Goal: Download file/media

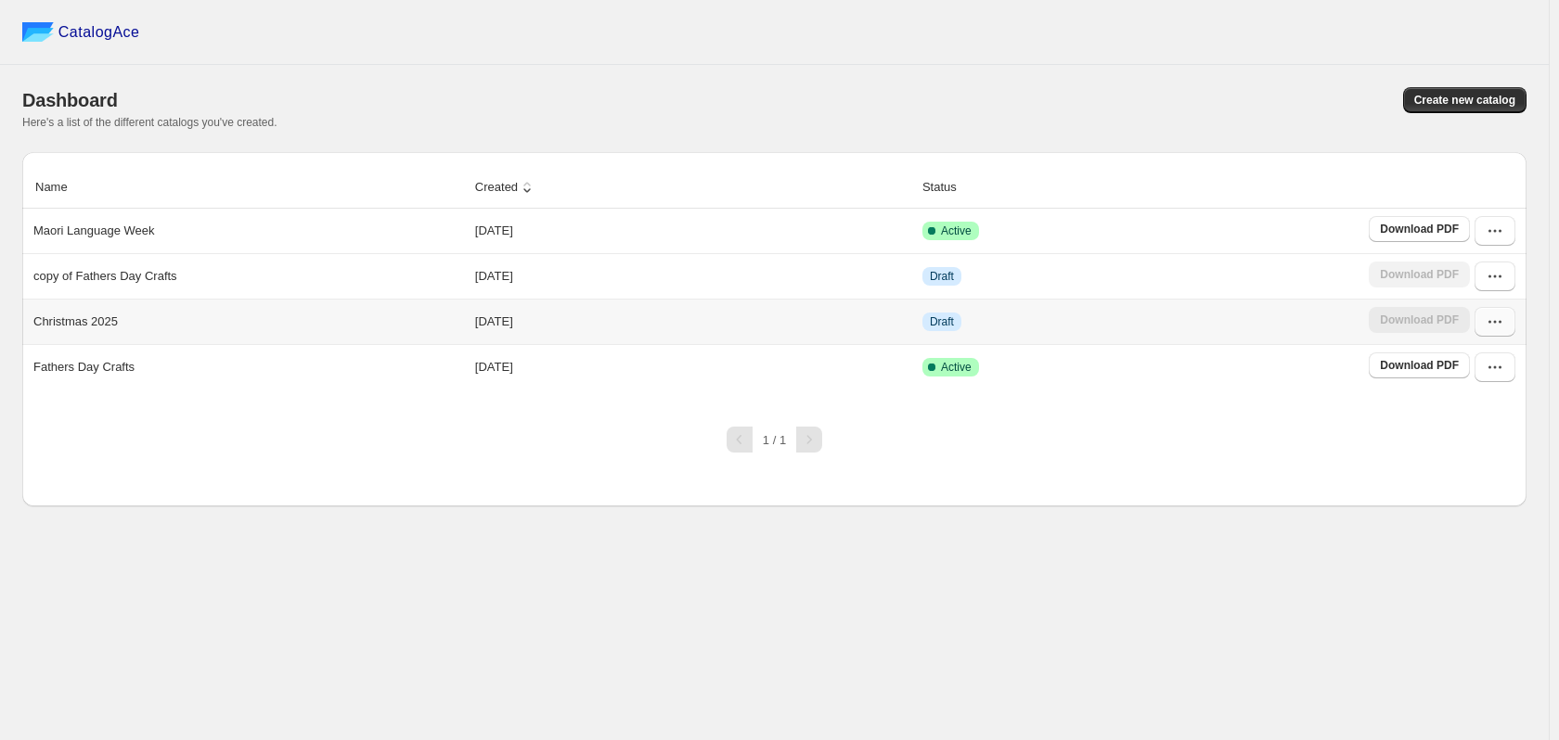
click at [1498, 319] on icon "button" at bounding box center [1494, 322] width 19 height 19
click at [1486, 474] on button "Edit" at bounding box center [1493, 489] width 106 height 30
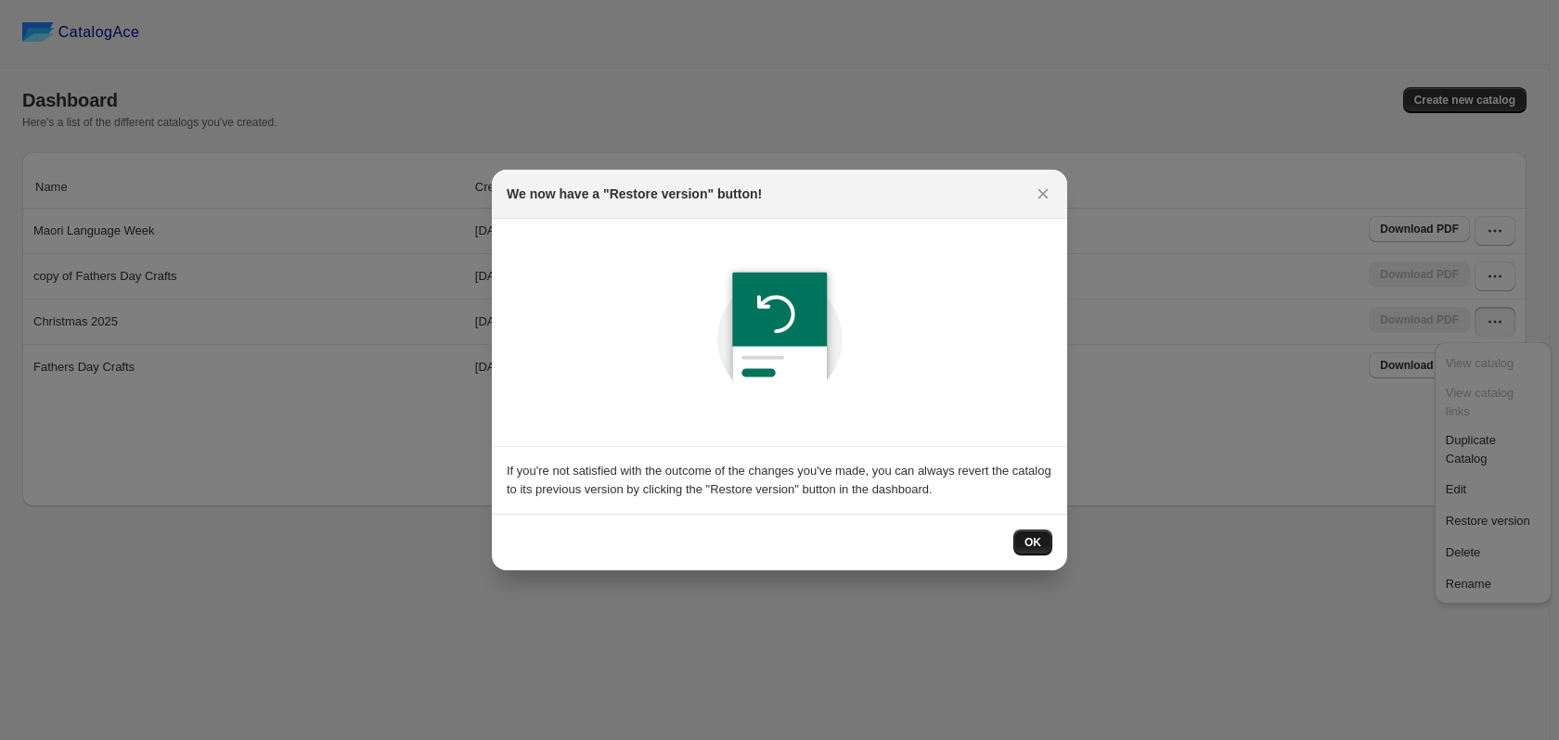
click at [1042, 545] on button "OK" at bounding box center [1032, 543] width 39 height 26
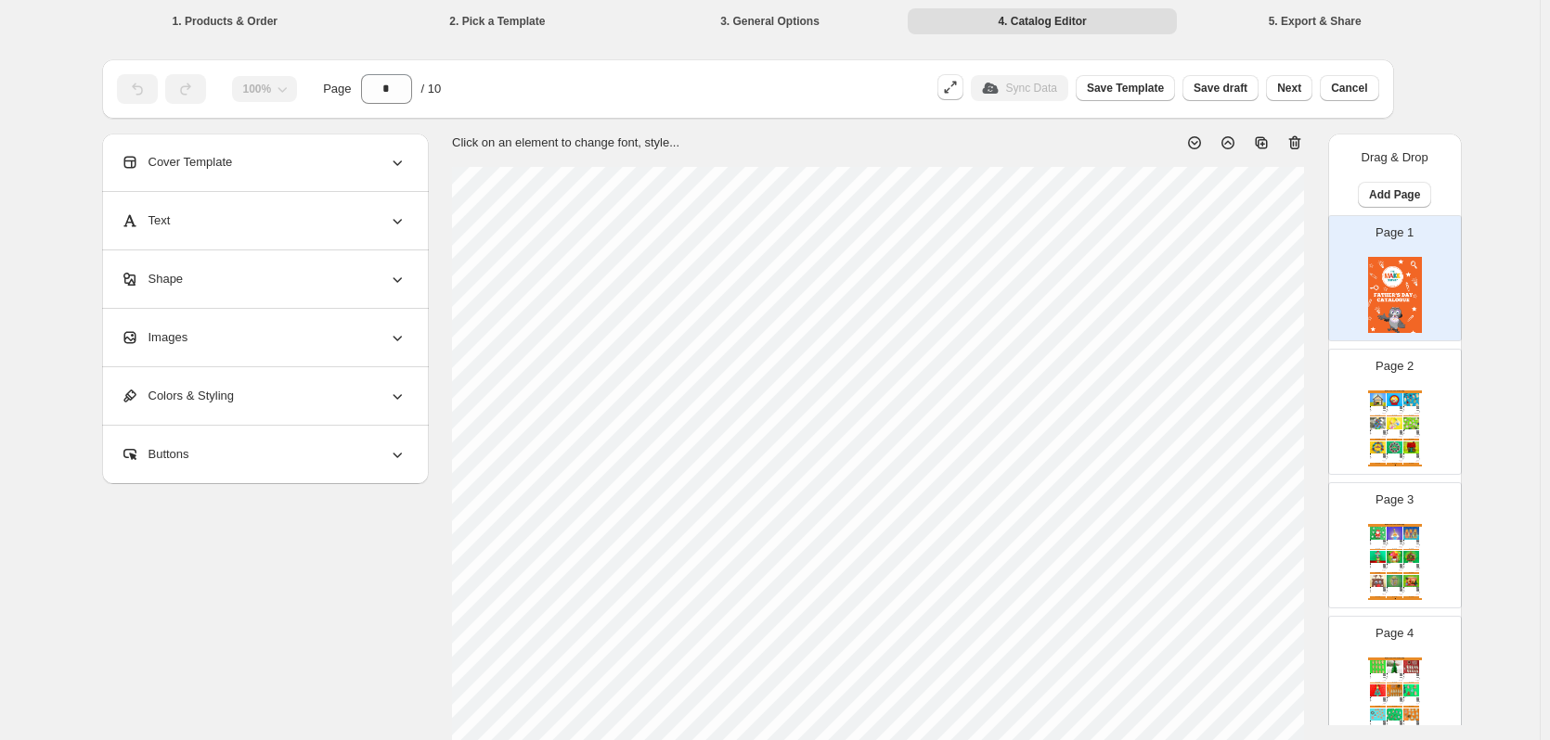
click at [1430, 438] on div "Page 2 Modern Furnitures Catalog Gingerbread Bach Celebrate Christmas in the tr…" at bounding box center [1387, 404] width 117 height 124
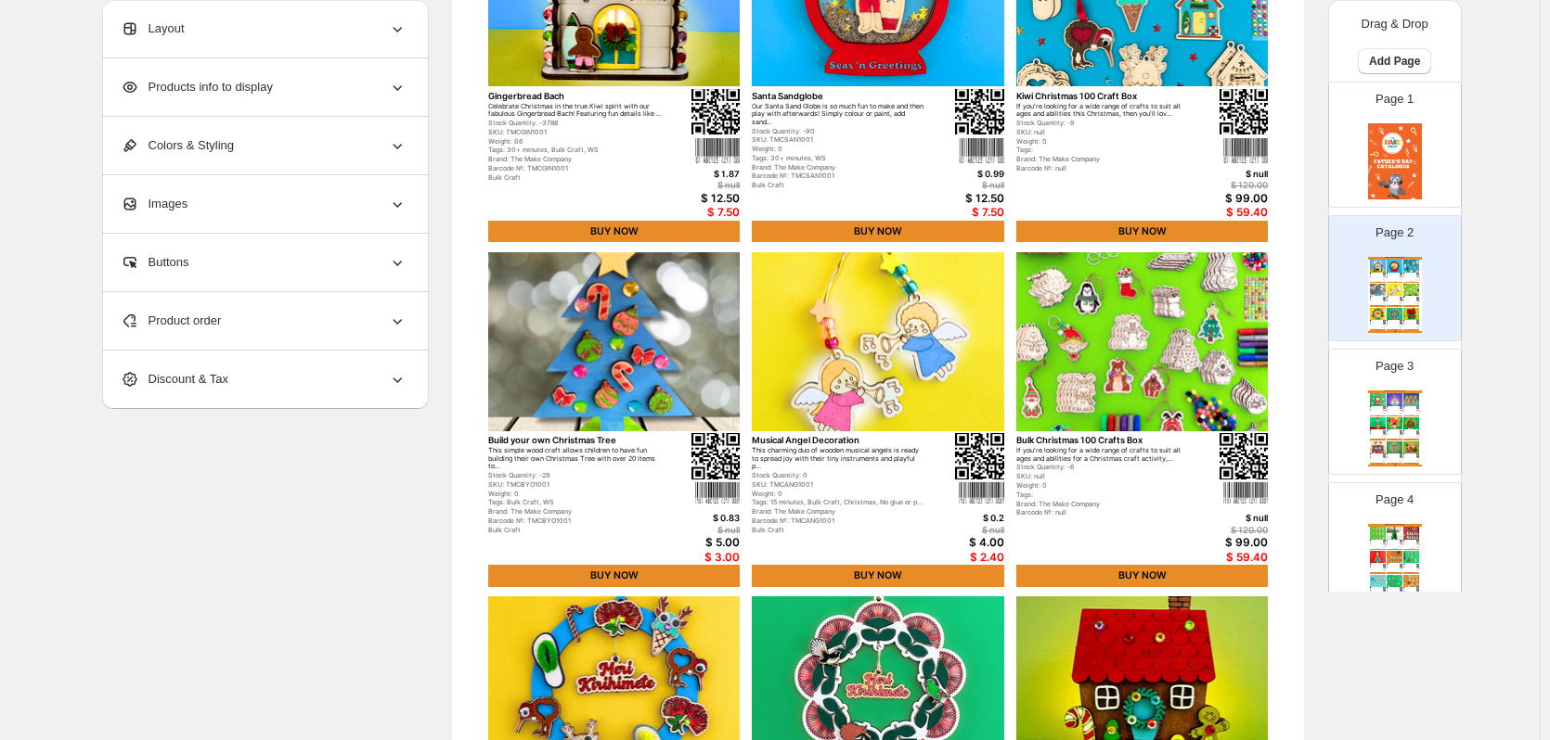
scroll to position [605, 0]
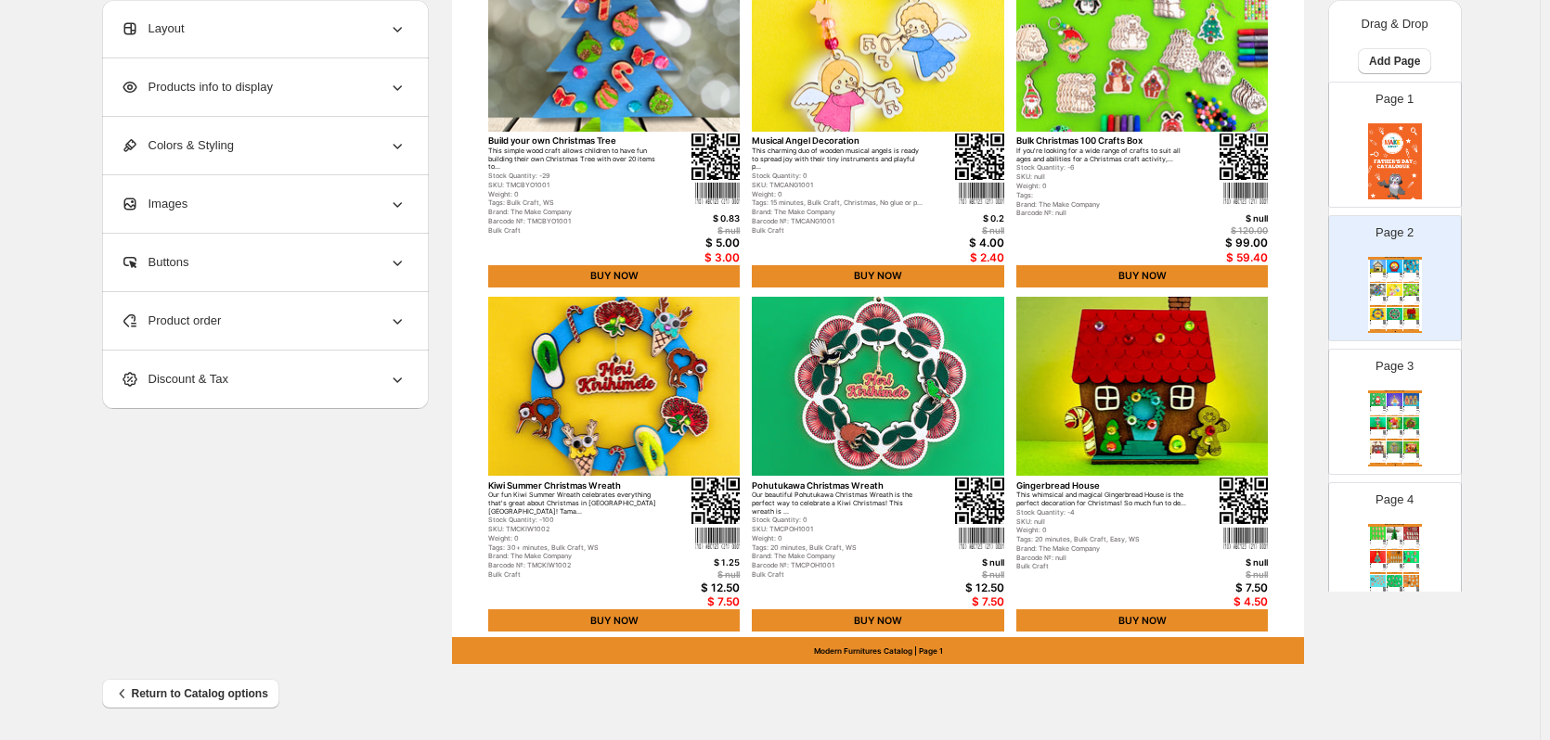
click at [1387, 393] on img at bounding box center [1394, 399] width 16 height 12
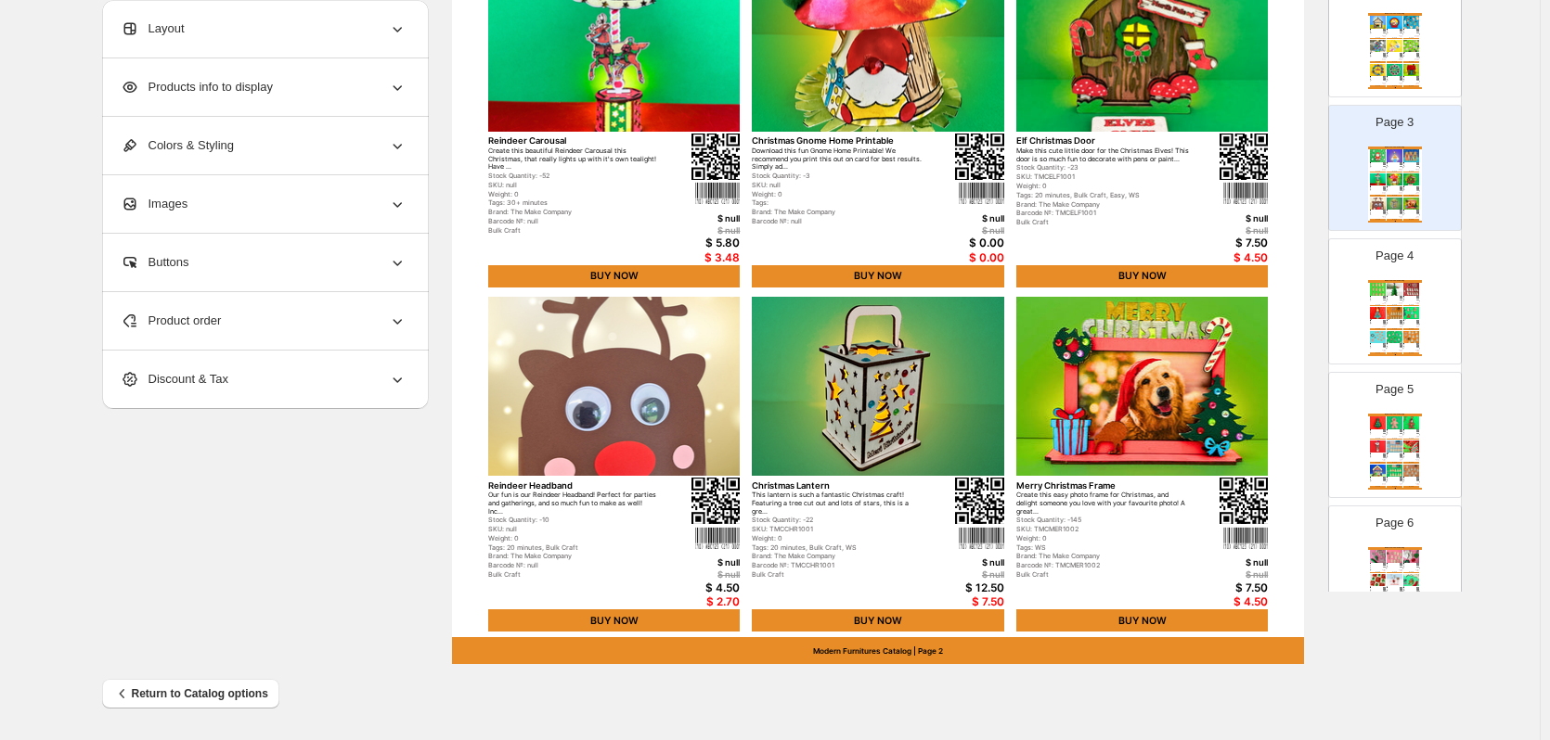
scroll to position [244, 0]
click at [1390, 301] on div "Brand: The Make Company" at bounding box center [1391, 300] width 11 height 1
type input "*"
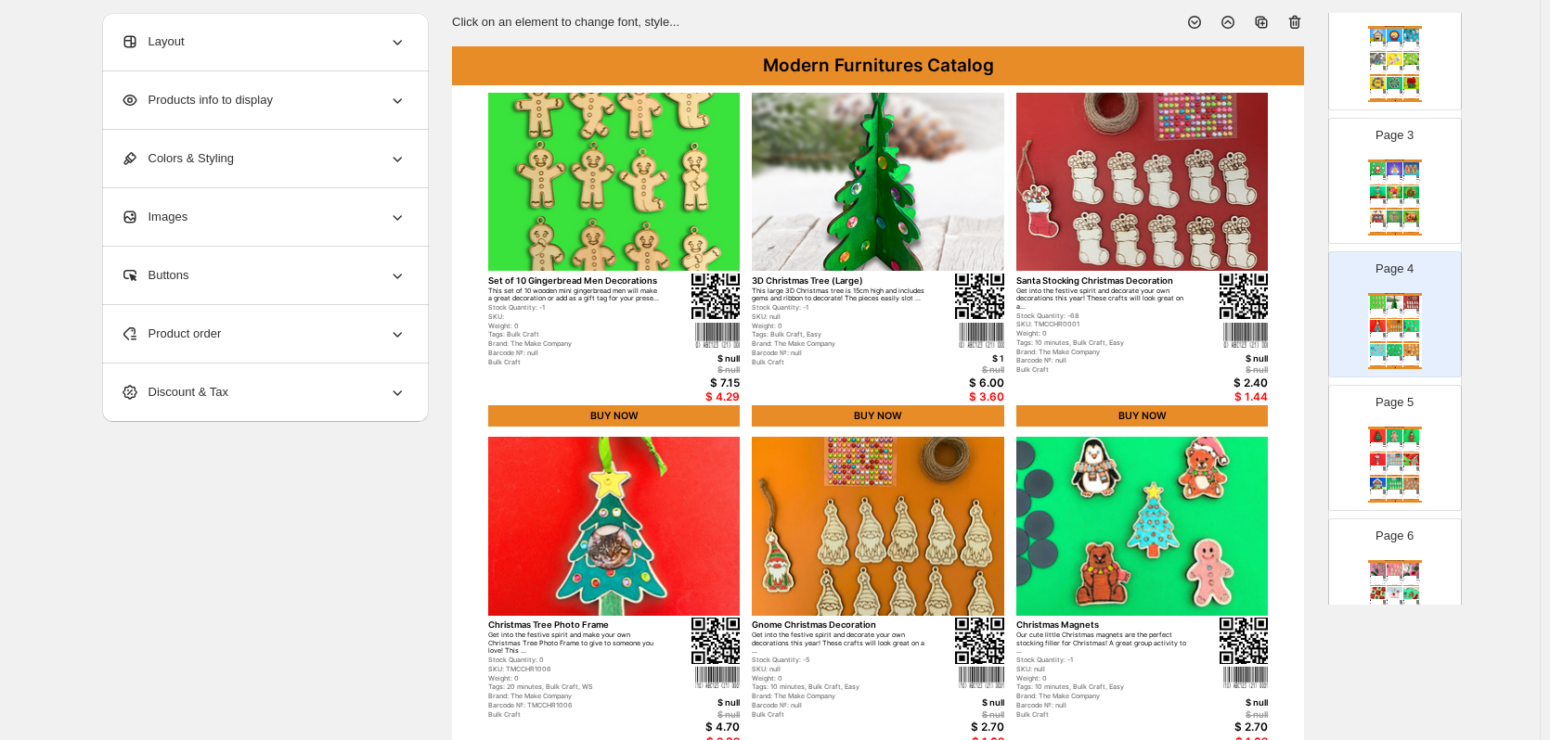
scroll to position [0, 0]
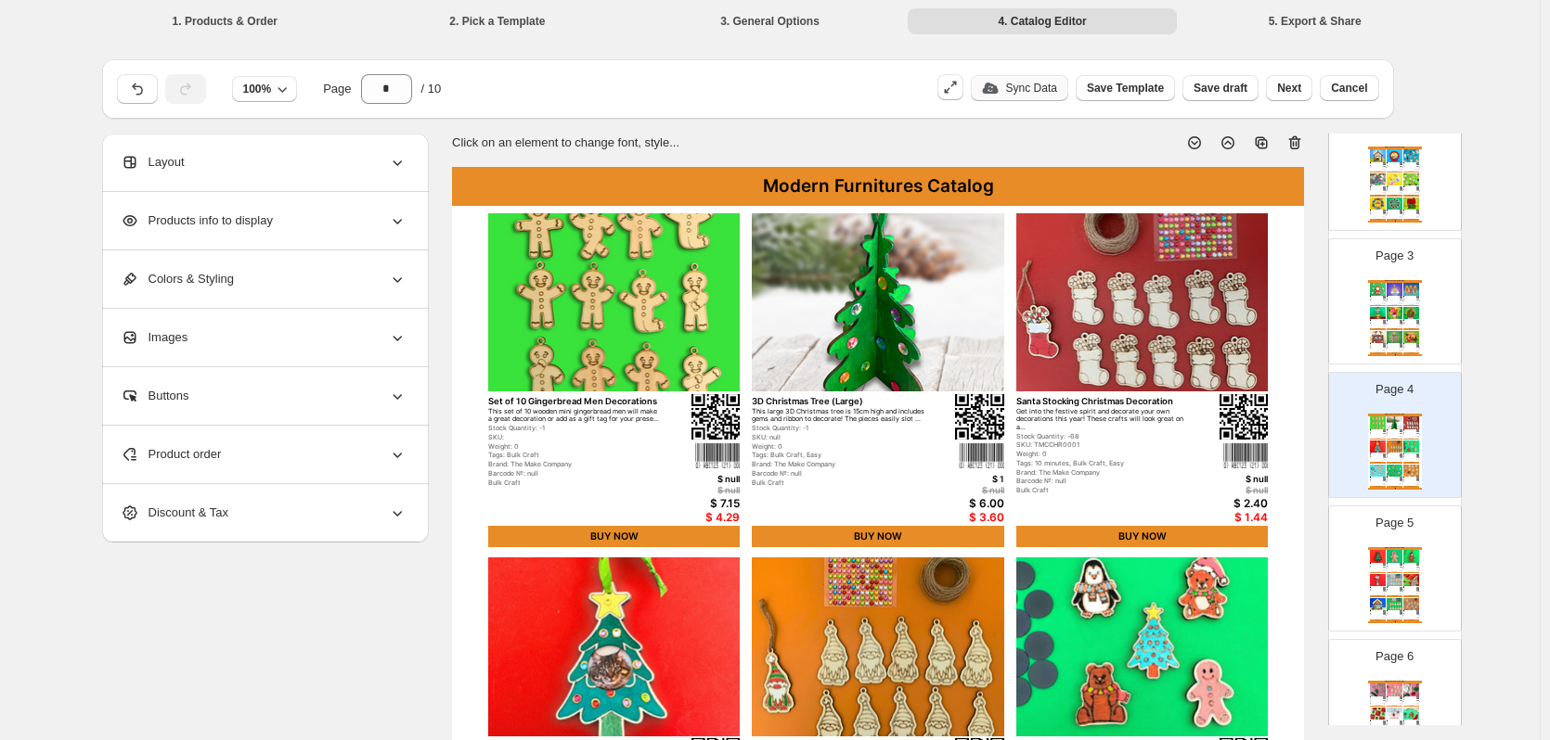
click at [1037, 86] on p "Sync Data" at bounding box center [1031, 88] width 51 height 15
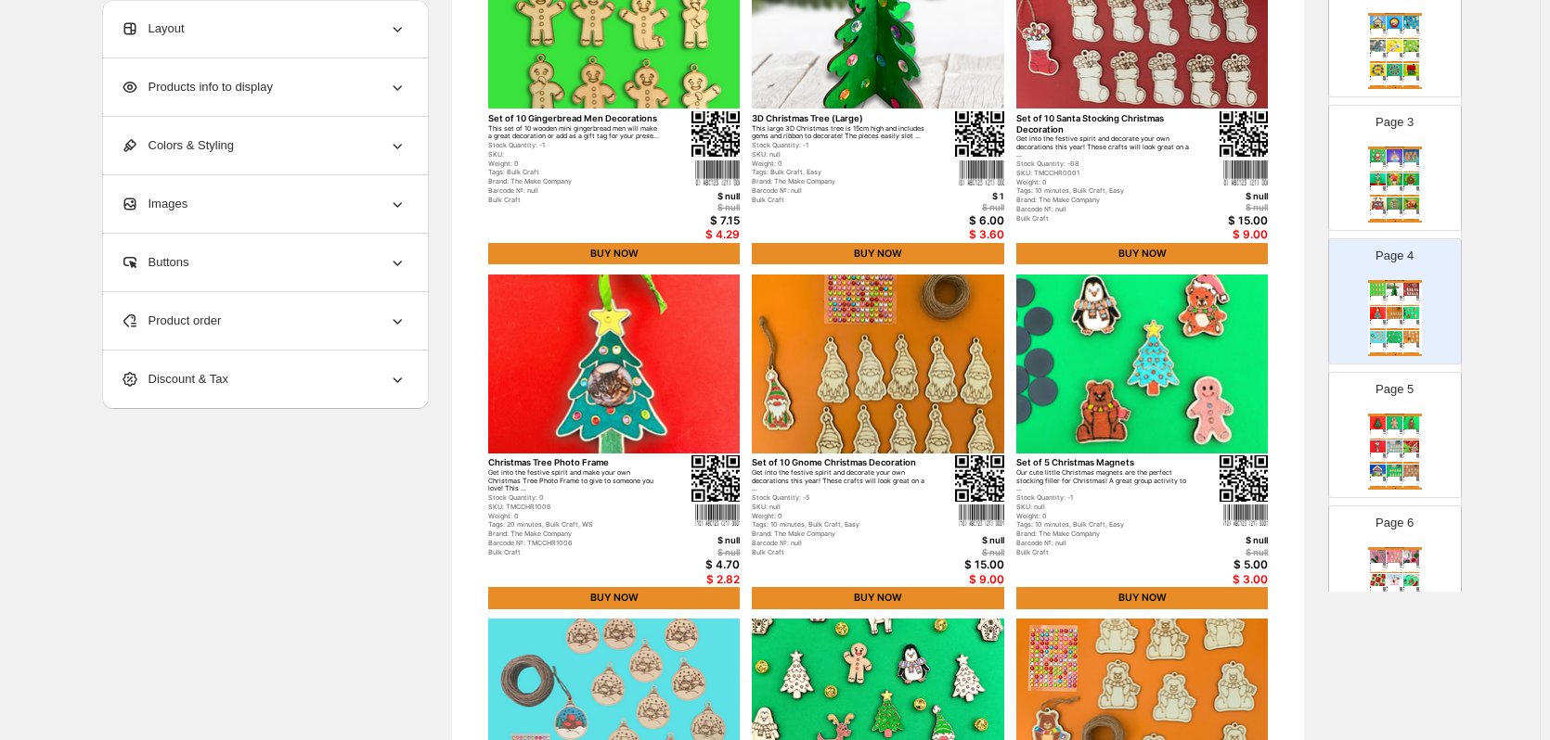
scroll to position [605, 0]
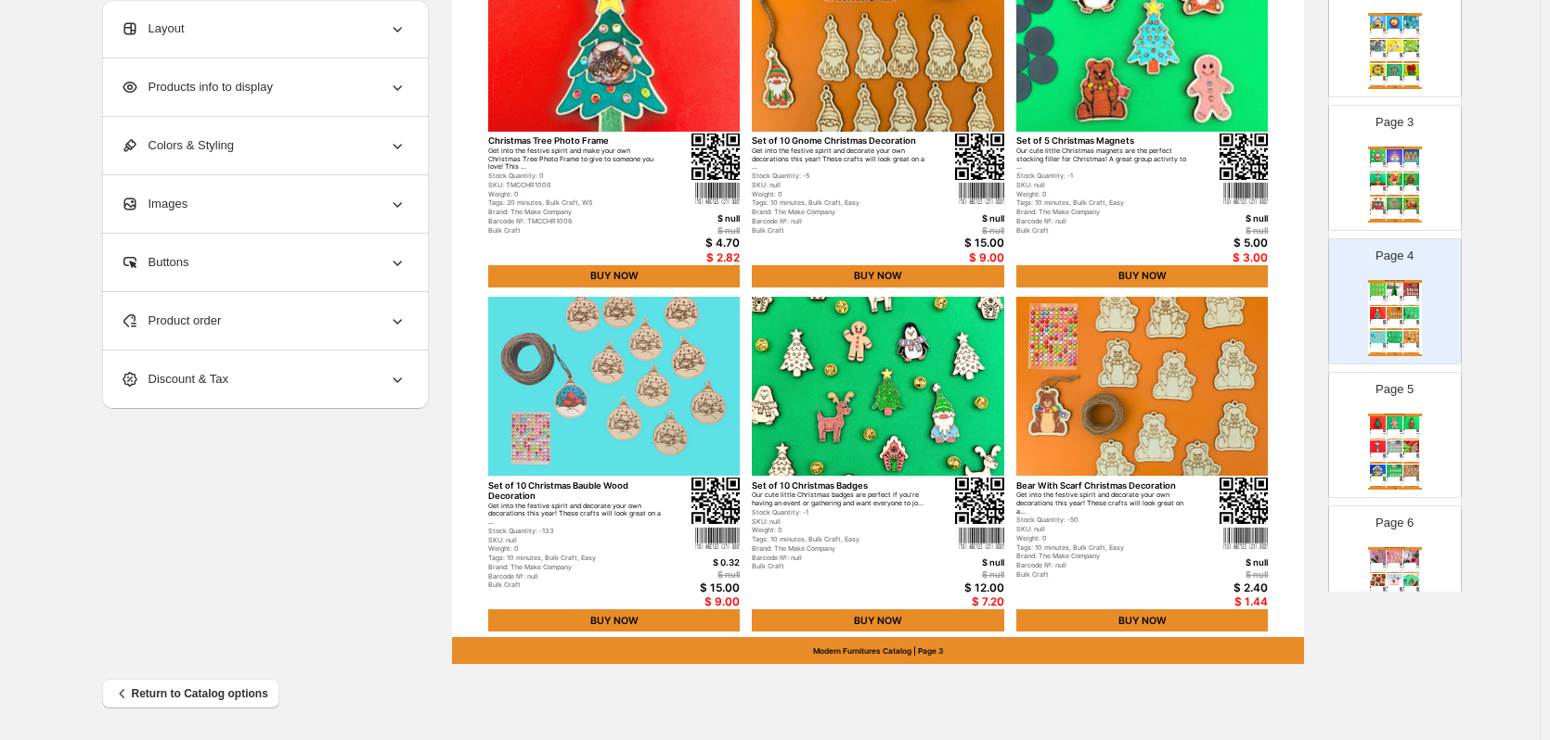
click at [256, 92] on span "Products info to display" at bounding box center [197, 87] width 152 height 19
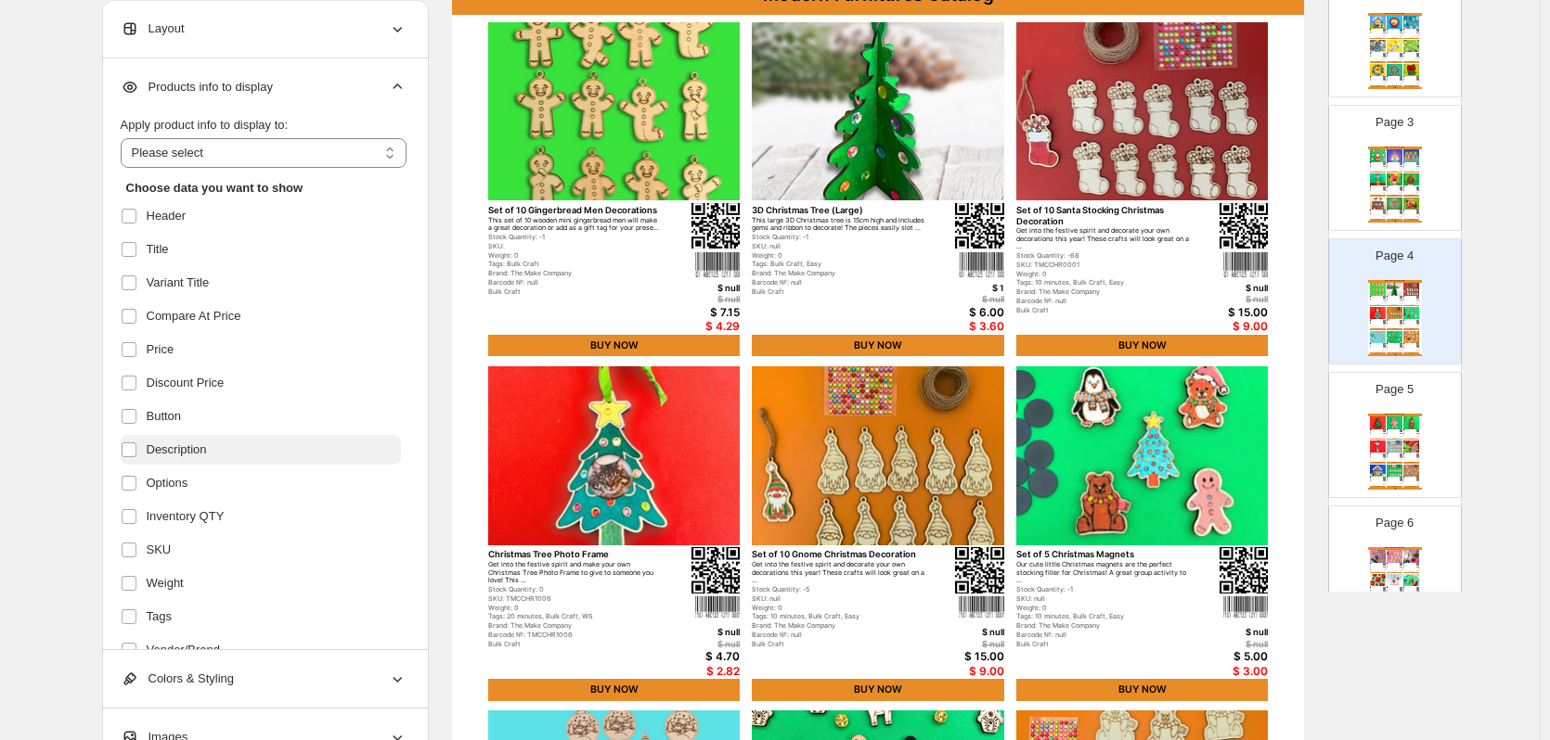
scroll to position [177, 0]
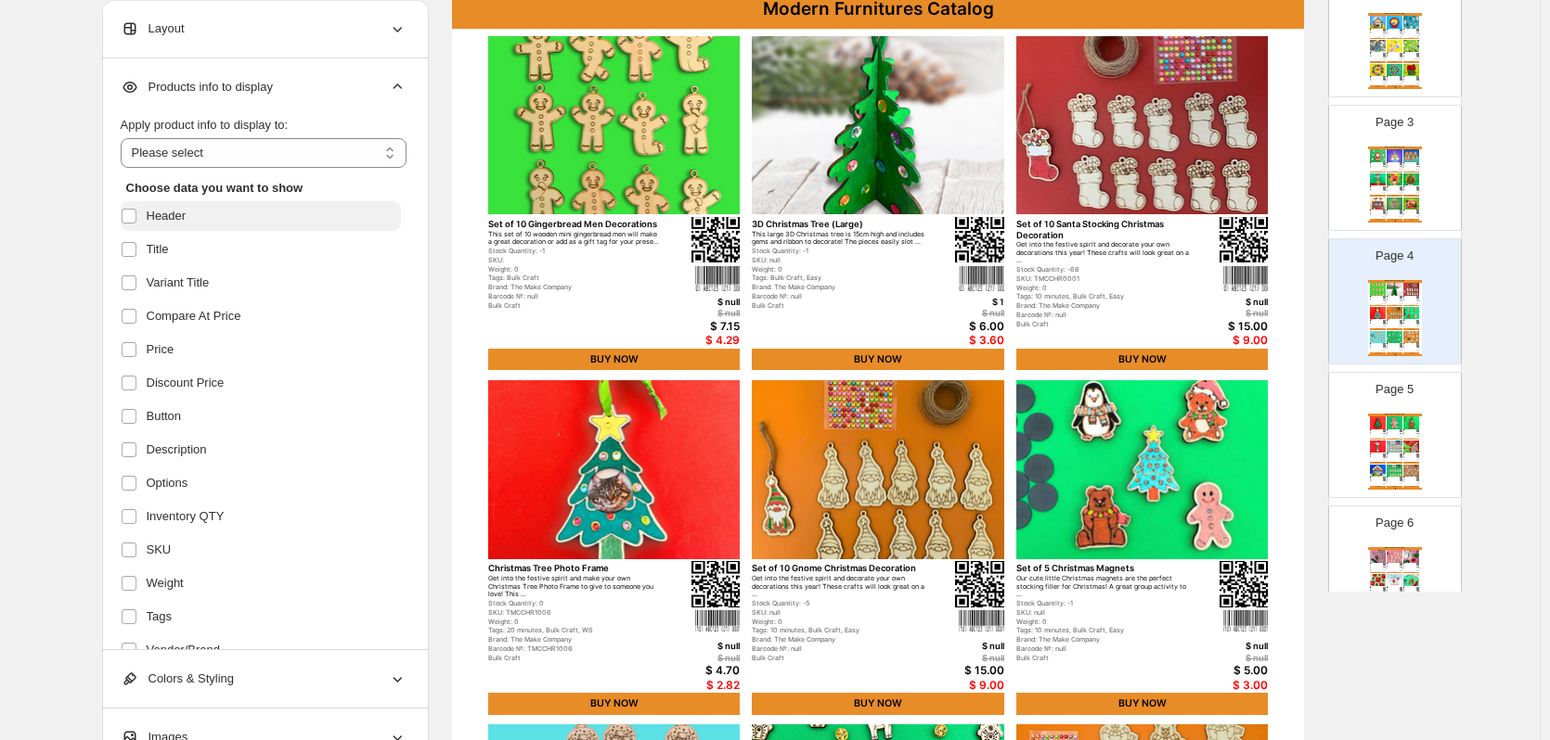
click at [178, 218] on span "Header" at bounding box center [167, 216] width 40 height 19
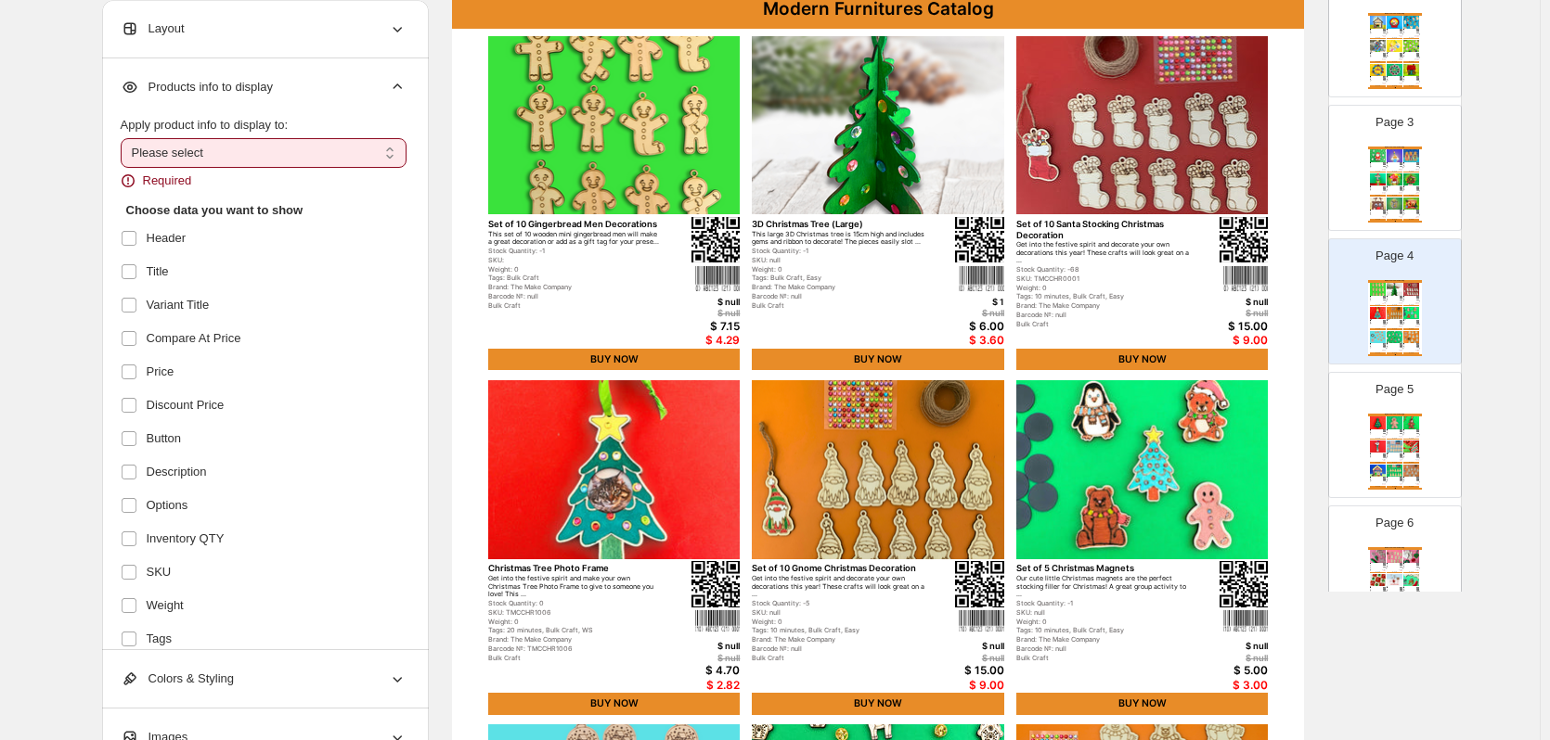
click at [199, 154] on select "**********" at bounding box center [264, 153] width 286 height 30
select select "*********"
click at [124, 138] on select "**********" at bounding box center [264, 153] width 286 height 30
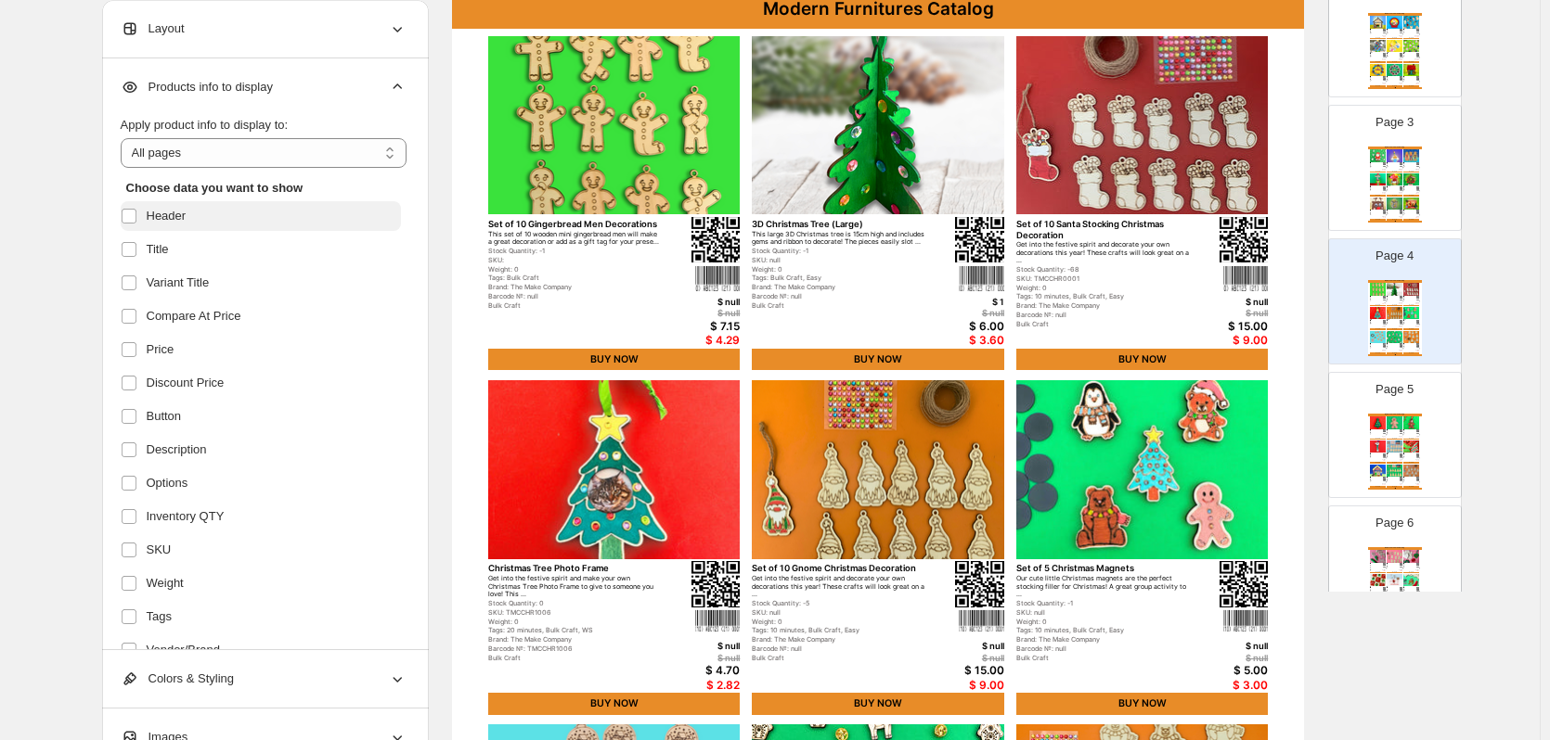
click at [177, 221] on span "Header" at bounding box center [167, 216] width 40 height 19
click at [184, 277] on span "Variant Title" at bounding box center [178, 283] width 63 height 19
click at [202, 310] on span "Compare At Price" at bounding box center [194, 316] width 95 height 19
click at [196, 407] on label "Button" at bounding box center [261, 417] width 280 height 30
click at [199, 447] on span "Description" at bounding box center [177, 450] width 60 height 19
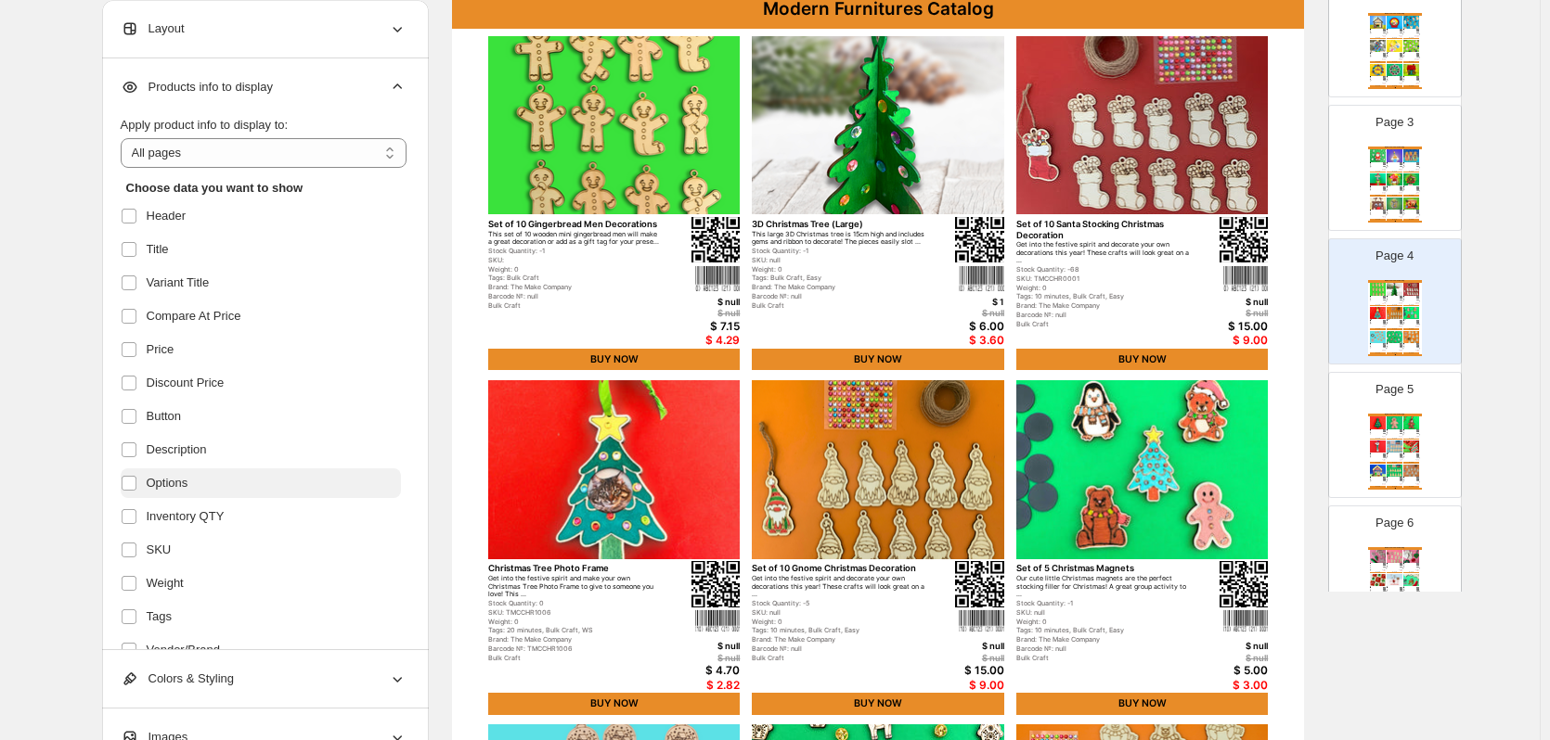
click at [199, 483] on label "Options" at bounding box center [261, 484] width 280 height 30
drag, startPoint x: 209, startPoint y: 500, endPoint x: 212, endPoint y: 520, distance: 19.8
click at [212, 520] on ul "Header Title Variant Title Compare At Price Price Discount Price Button Descrip…" at bounding box center [261, 533] width 280 height 664
click at [212, 520] on span "Inventory QTY" at bounding box center [186, 517] width 78 height 19
click at [198, 563] on label "SKU" at bounding box center [261, 550] width 280 height 30
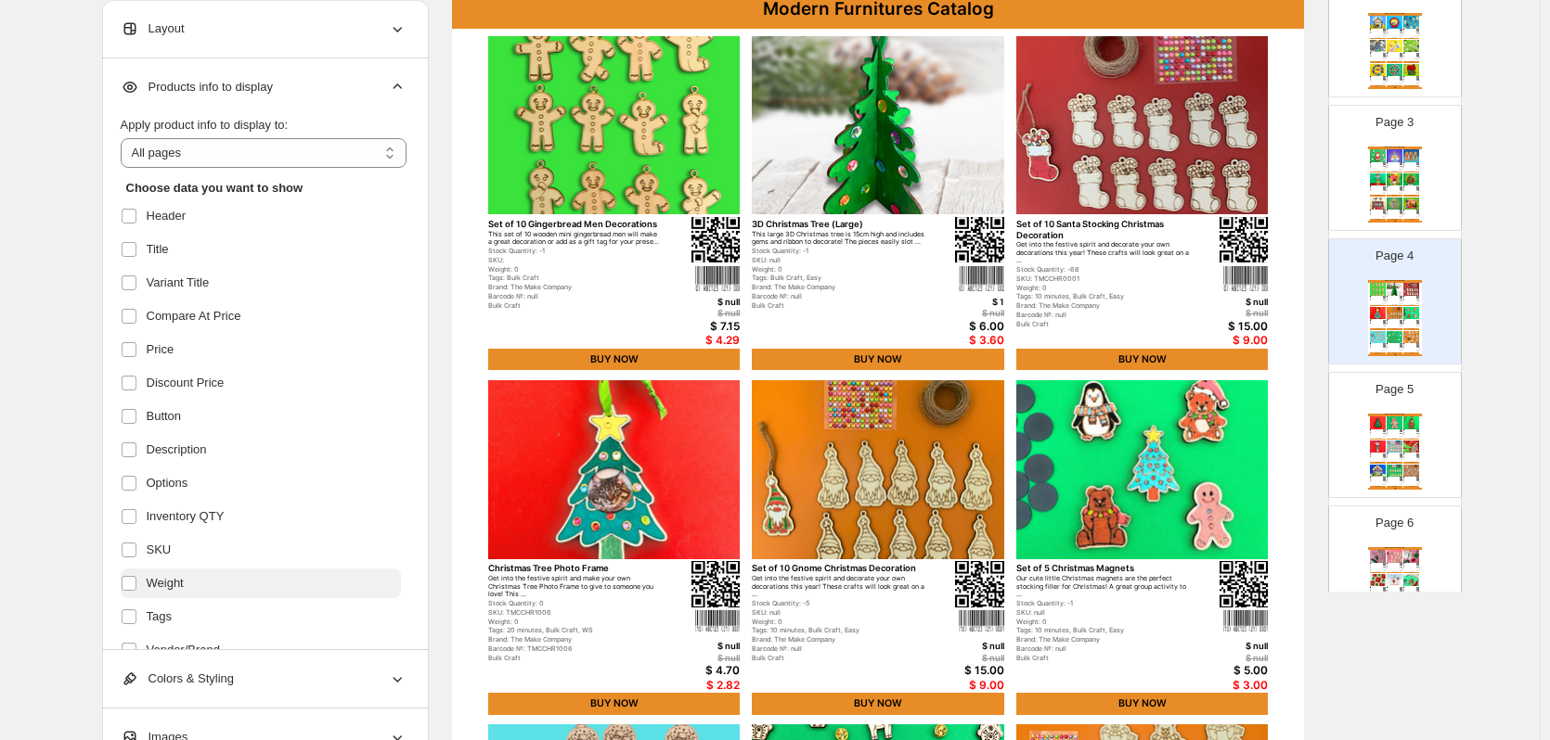
click at [195, 582] on label "Weight" at bounding box center [261, 584] width 280 height 30
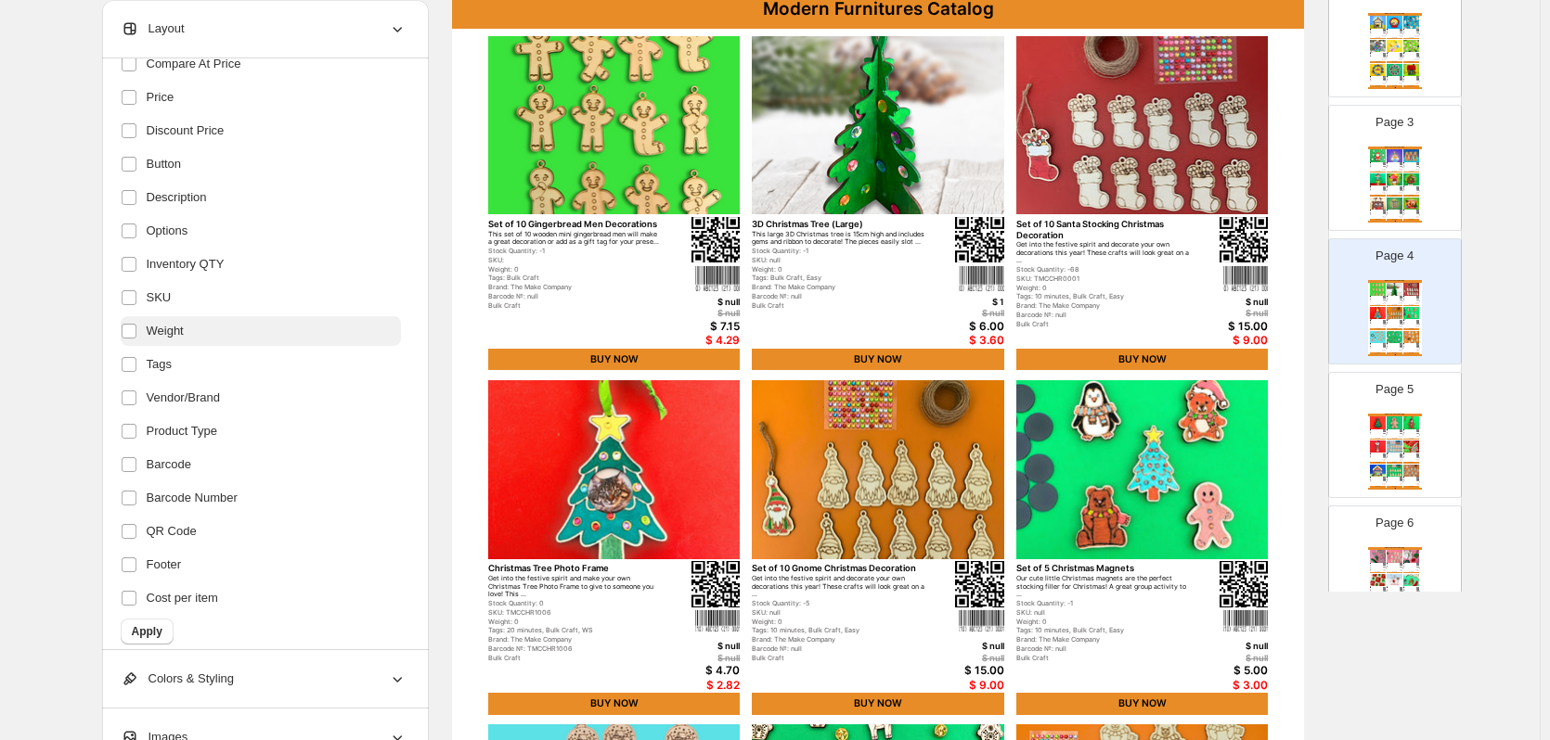
scroll to position [254, 0]
click at [164, 366] on span "Tags" at bounding box center [159, 363] width 25 height 19
click at [134, 398] on label "Vendor/Brand" at bounding box center [261, 396] width 280 height 30
click at [144, 629] on span "Apply" at bounding box center [147, 630] width 31 height 15
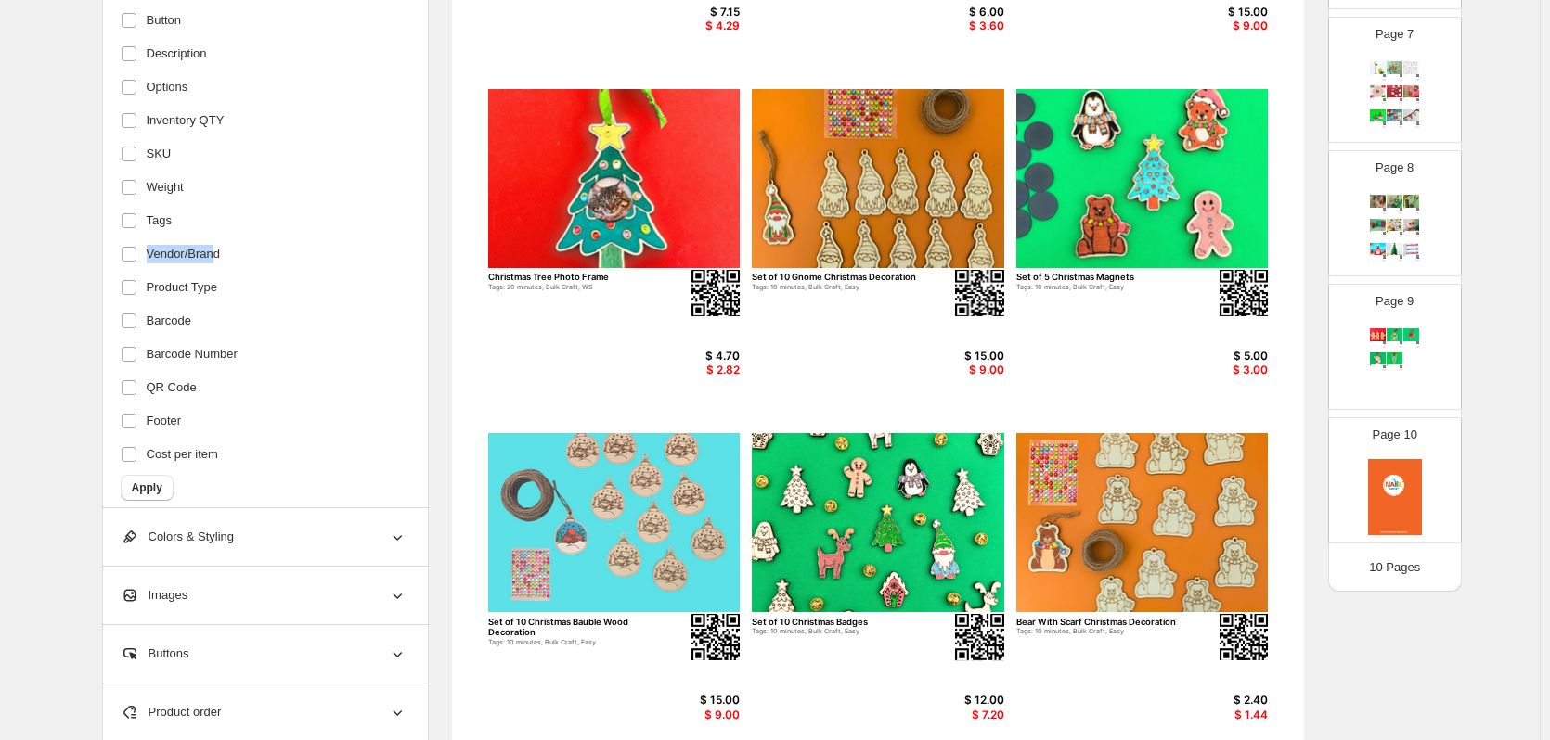
scroll to position [605, 0]
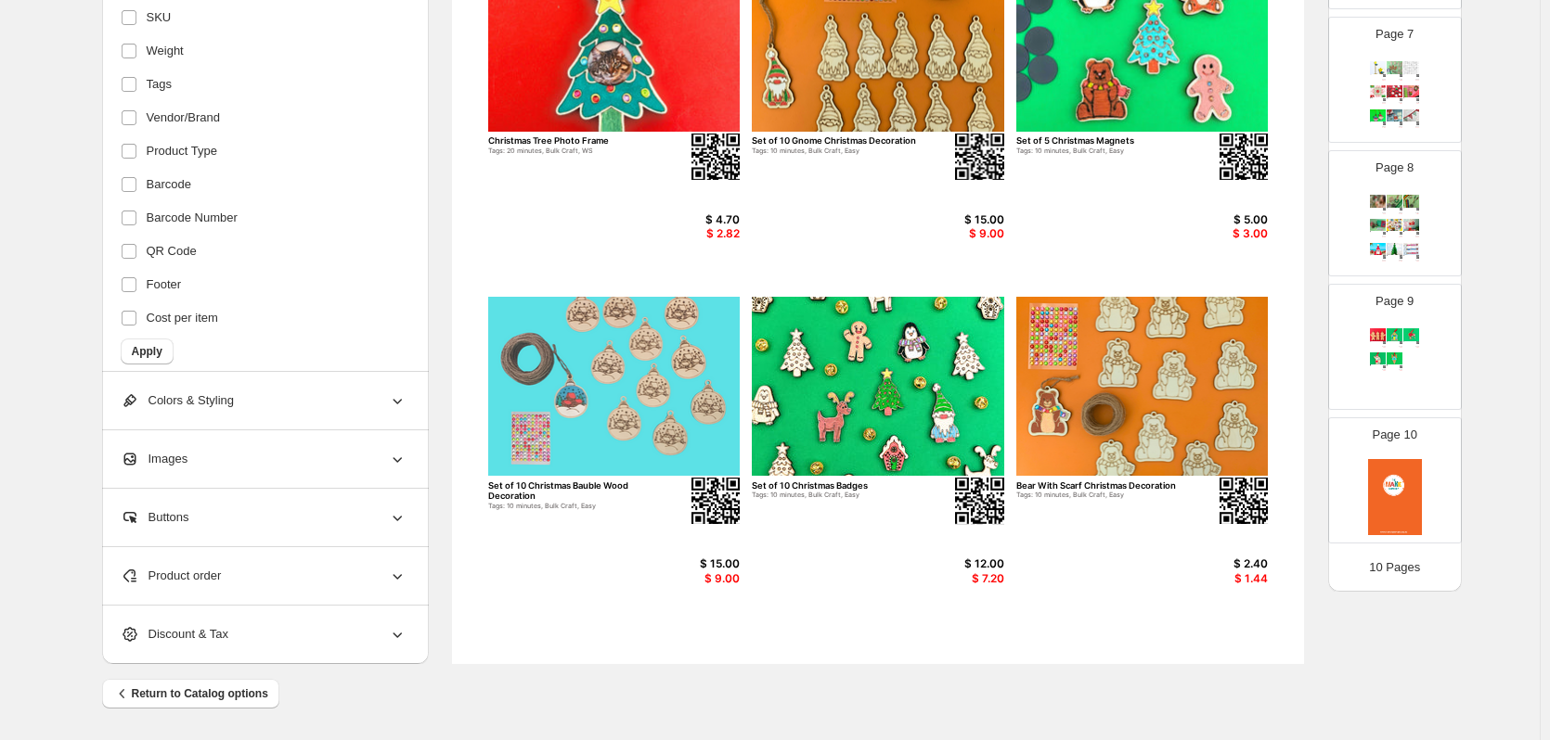
click at [707, 570] on div "$ 15.00" at bounding box center [694, 564] width 90 height 13
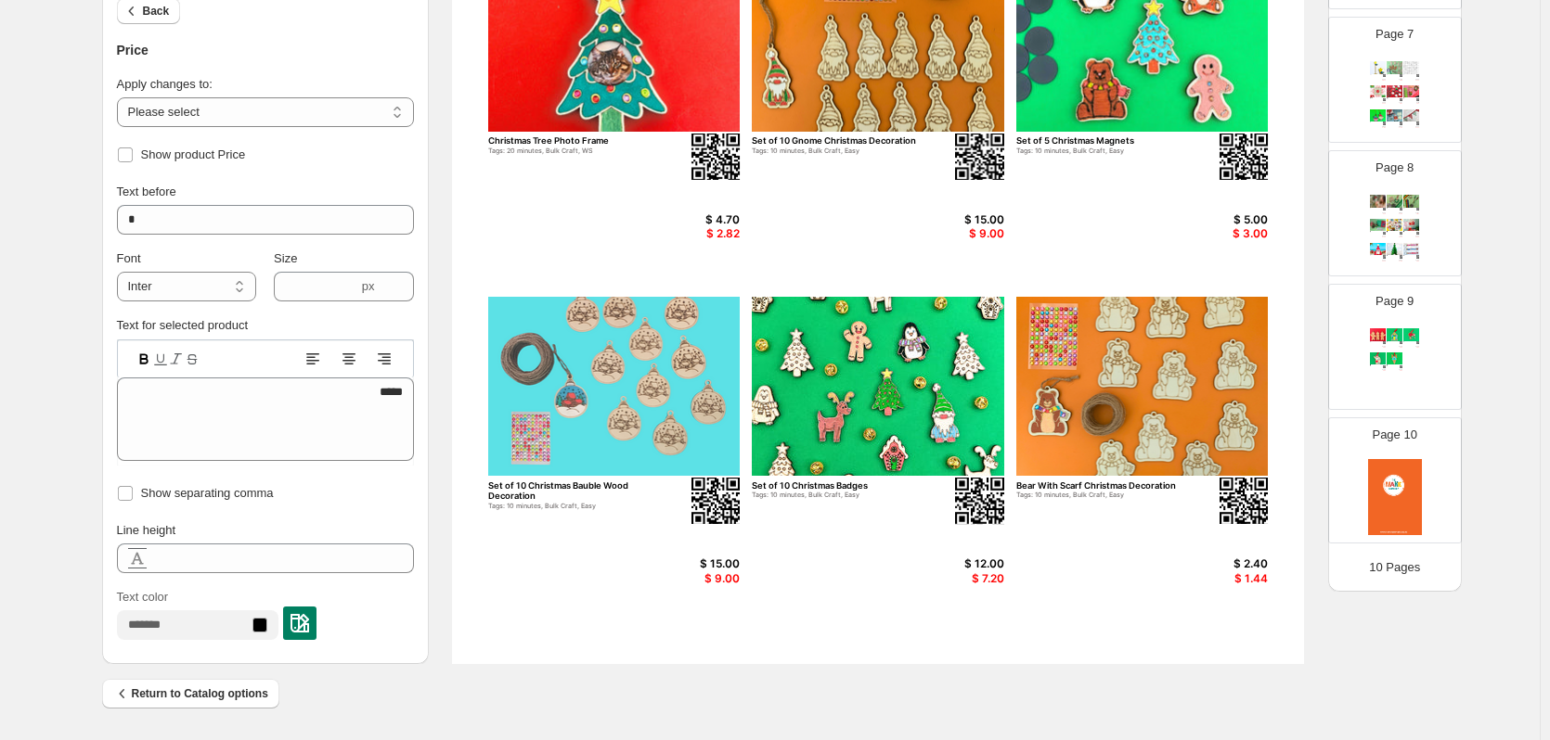
click at [714, 583] on div "$ 9.00" at bounding box center [694, 578] width 90 height 13
type textarea "****"
click at [149, 103] on select "**********" at bounding box center [265, 112] width 297 height 30
select select "**********"
click at [121, 97] on select "**********" at bounding box center [265, 112] width 297 height 30
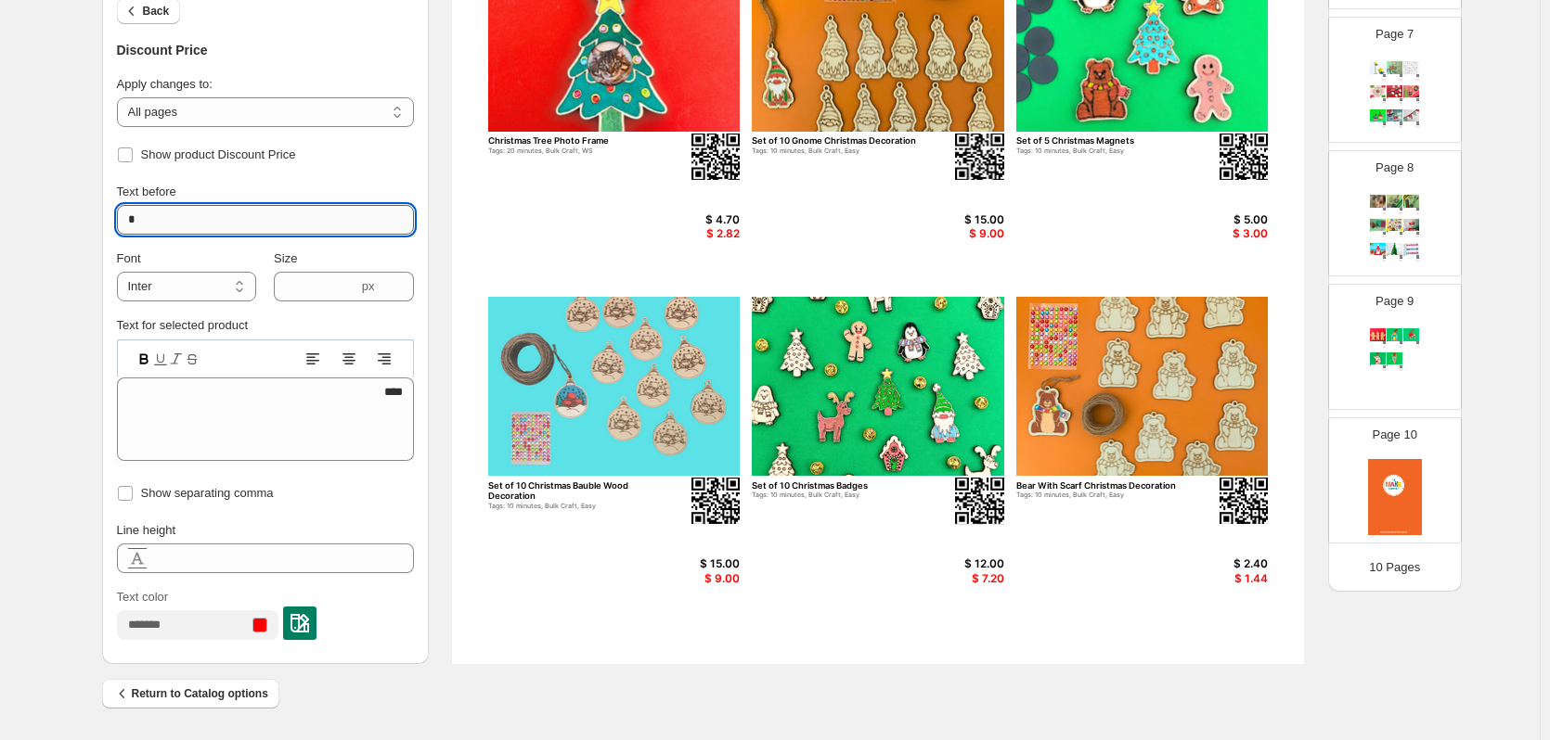
click at [131, 217] on input "*" at bounding box center [265, 220] width 297 height 30
type input "*********"
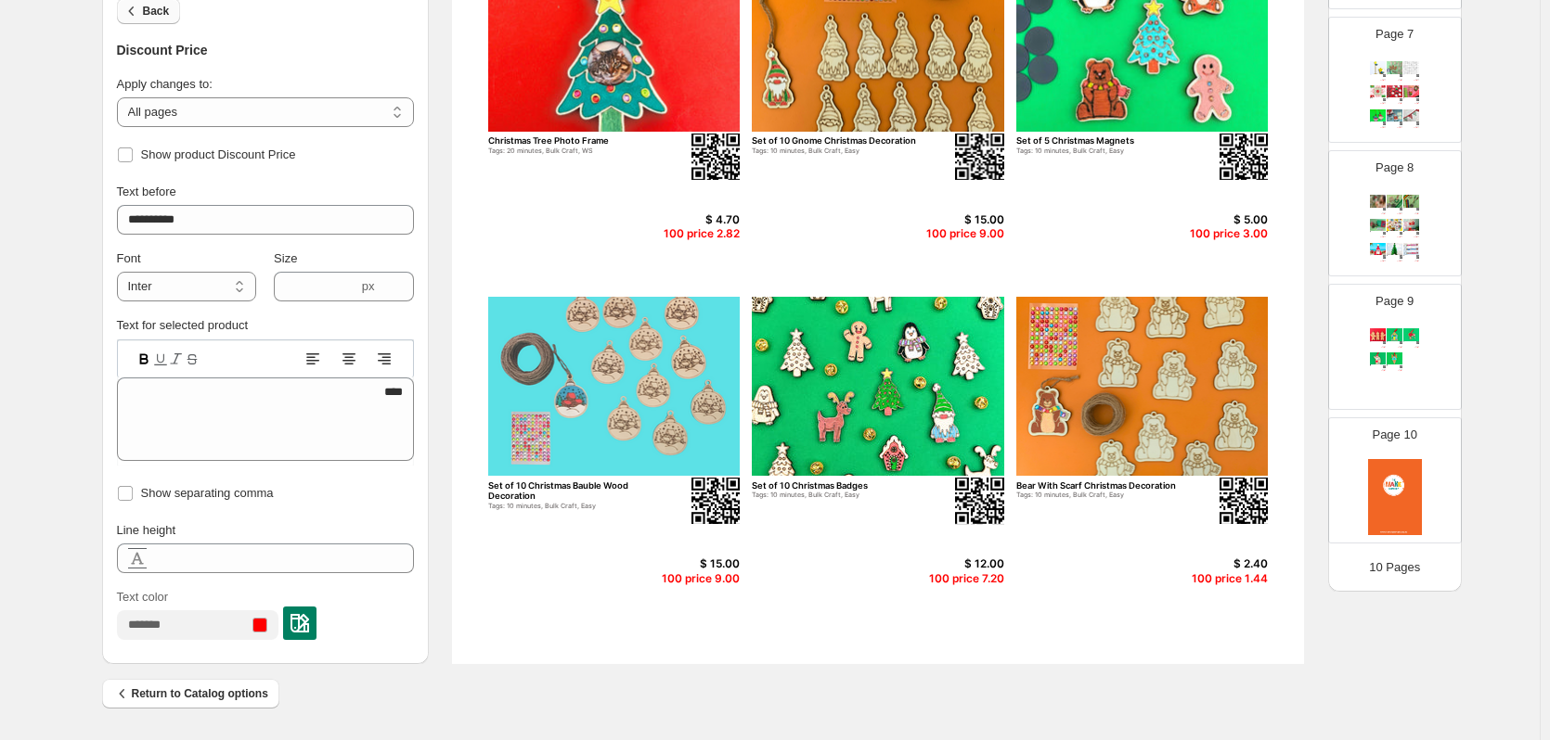
click at [174, 14] on button "Back" at bounding box center [149, 11] width 64 height 26
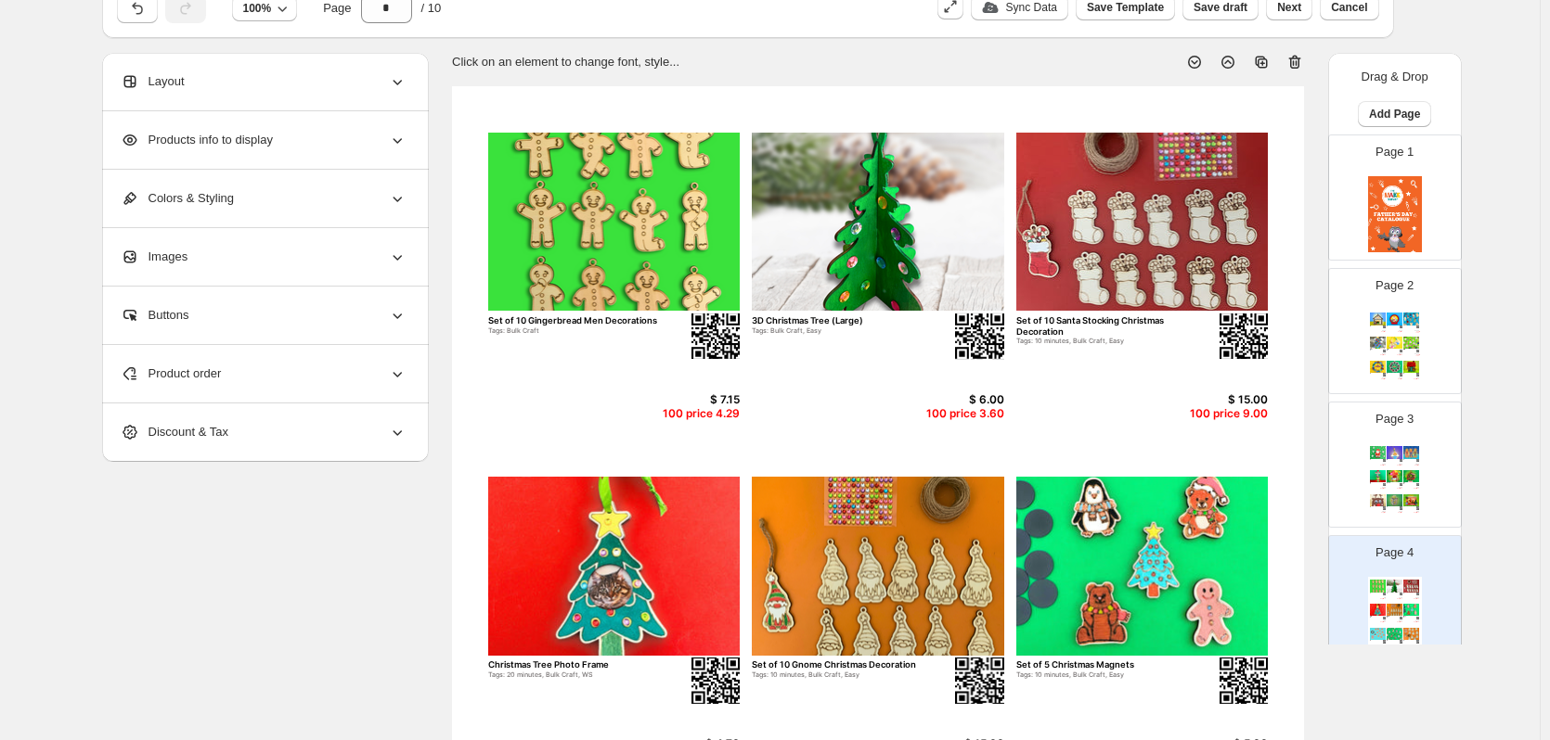
scroll to position [0, 0]
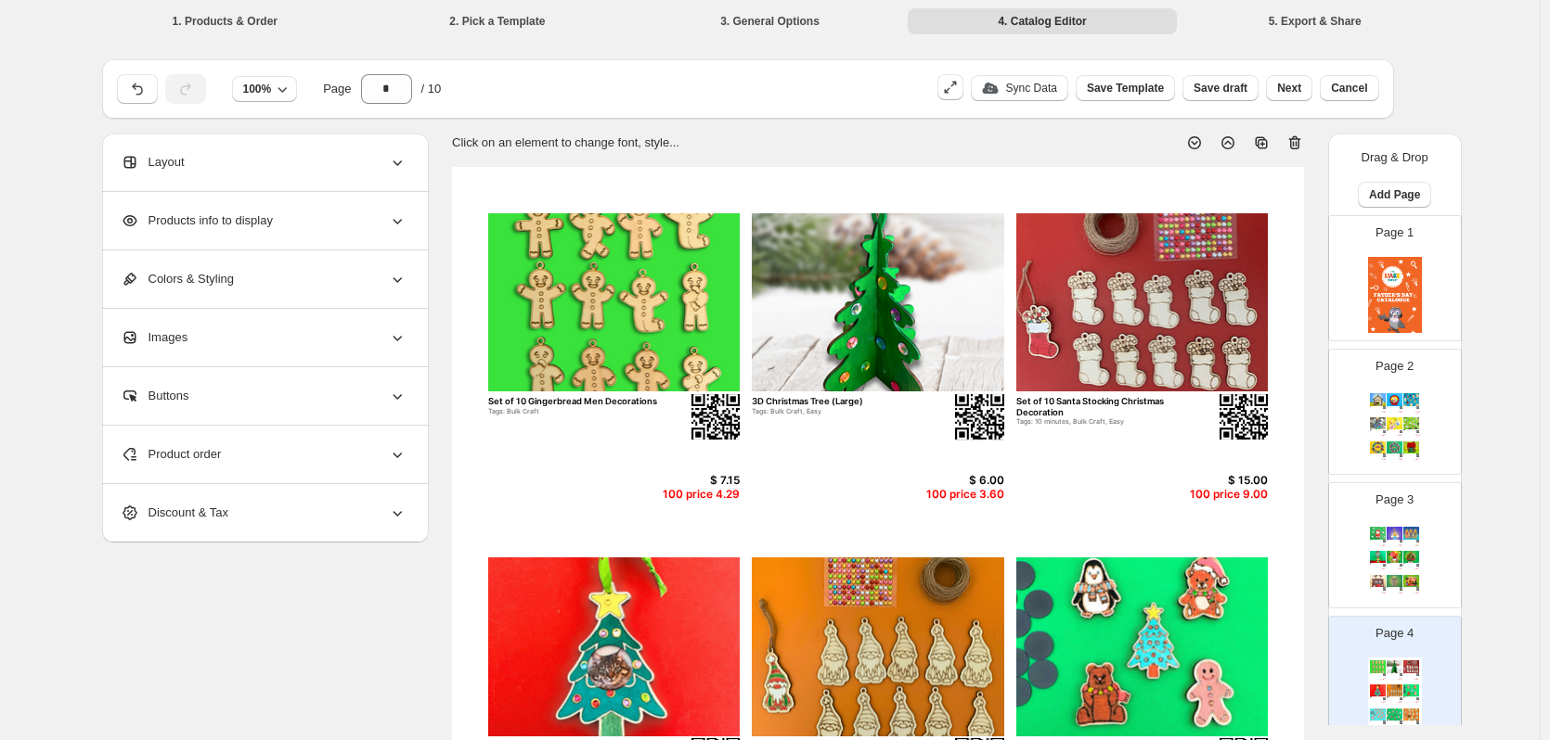
click at [1378, 380] on div "Page 2 Gingerbread Bach Tags: 30+ minutes, Bulk Craft, WS $ 12.50 100 price 7.5…" at bounding box center [1387, 404] width 117 height 124
type input "*"
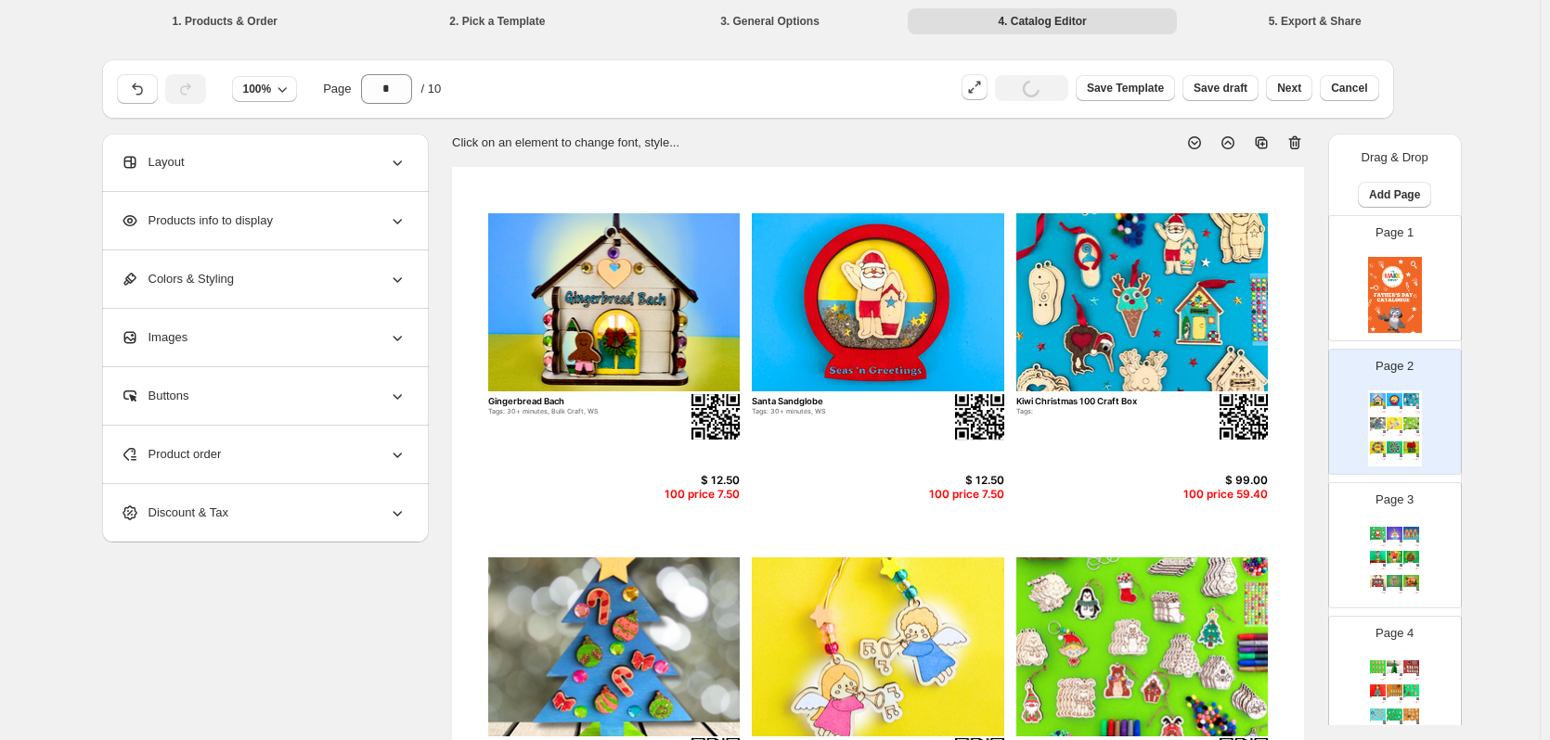
click at [1210, 489] on div "100 price 59.40" at bounding box center [1222, 494] width 90 height 13
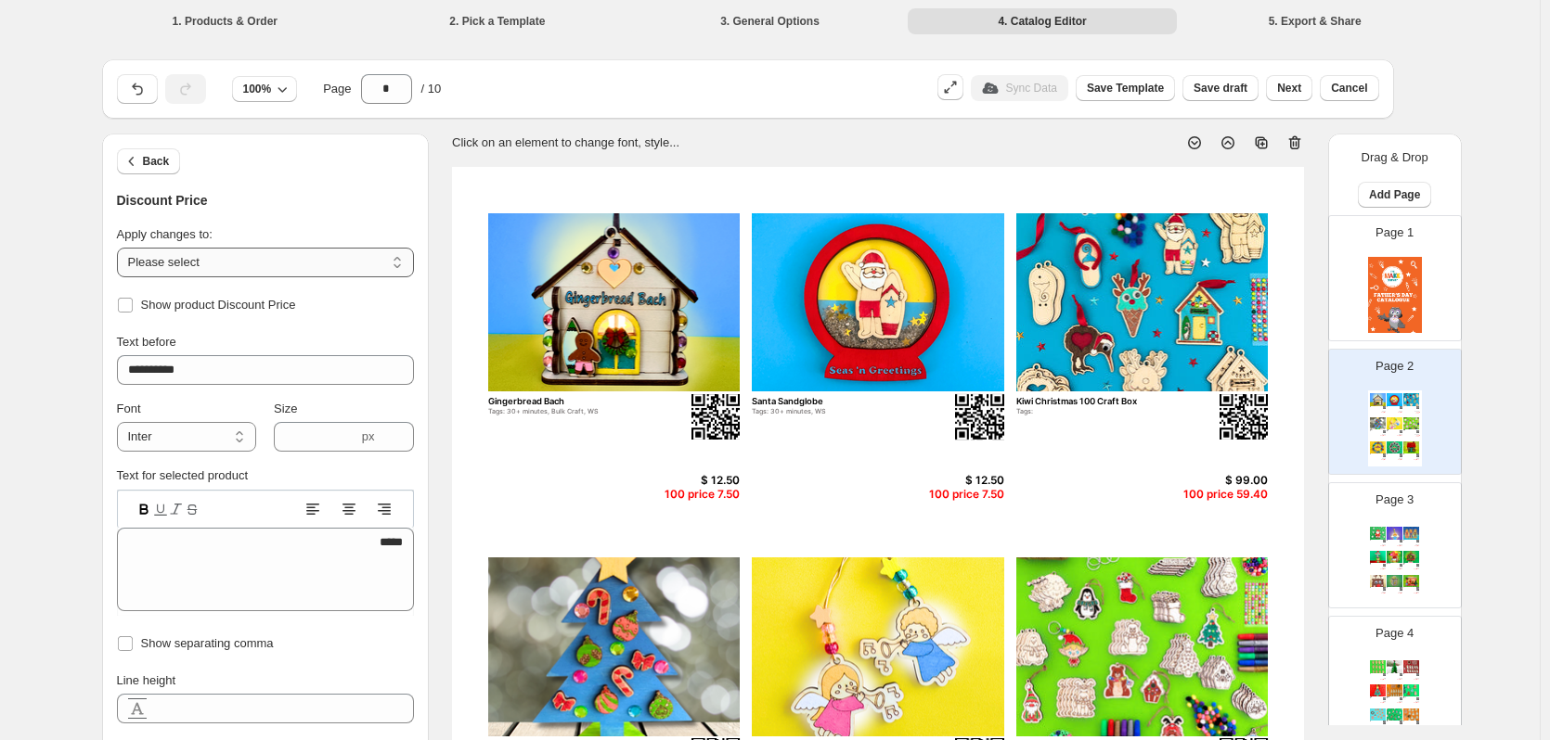
click at [177, 264] on select "**********" at bounding box center [265, 263] width 297 height 30
select select "**********"
click at [121, 248] on select "**********" at bounding box center [265, 263] width 297 height 30
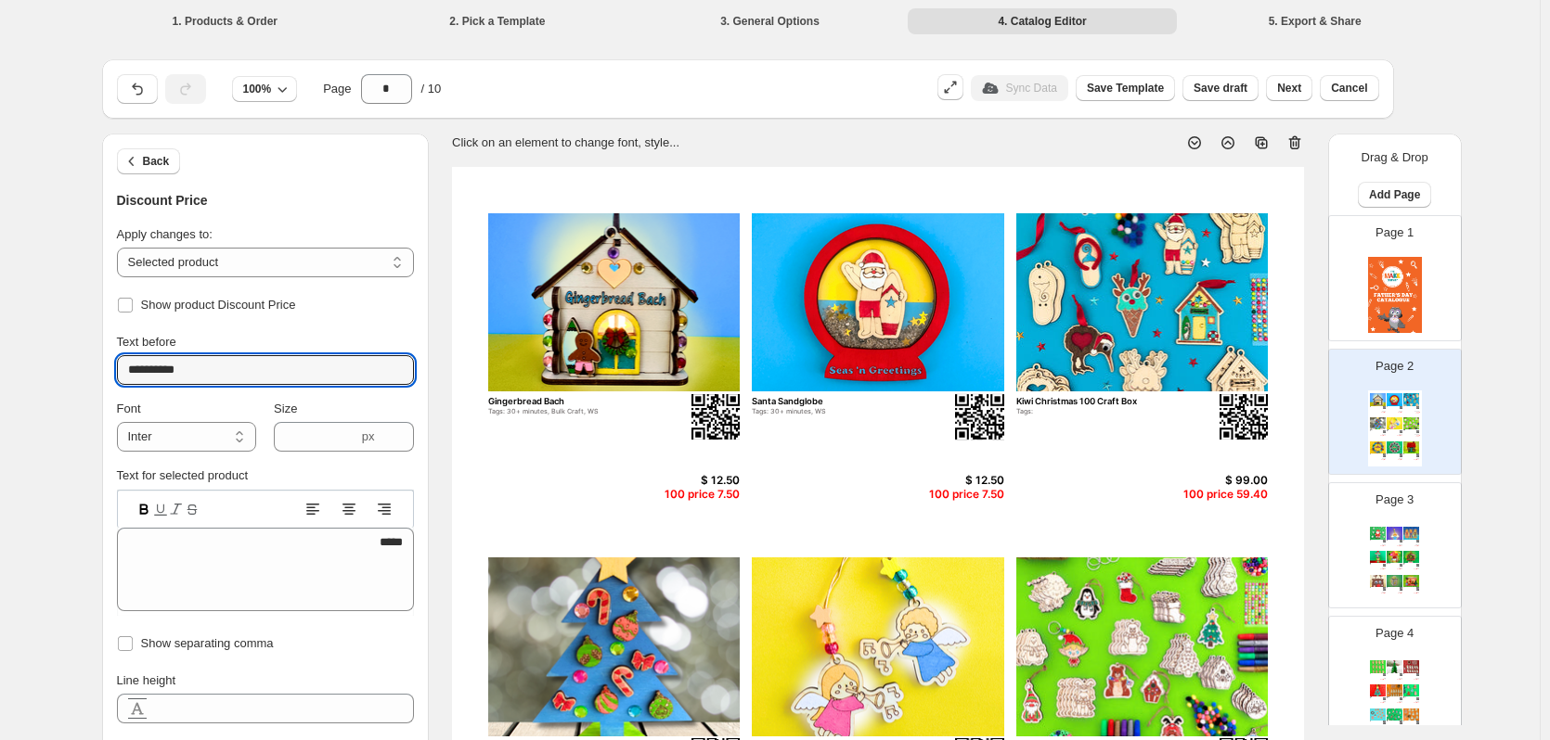
drag, startPoint x: 194, startPoint y: 354, endPoint x: 0, endPoint y: 357, distance: 193.9
click at [0, 357] on div "**********" at bounding box center [769, 672] width 1539 height 1345
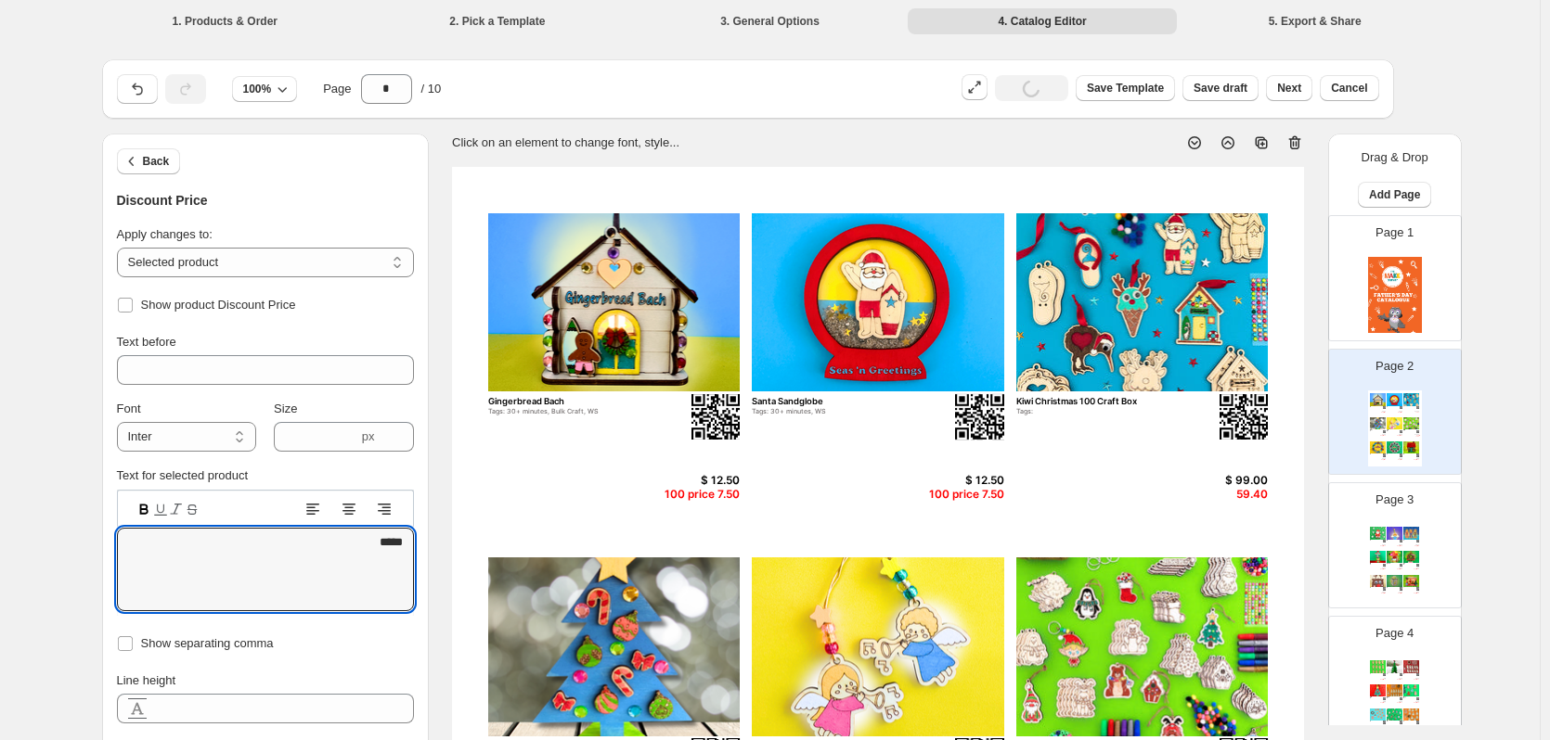
drag, startPoint x: 325, startPoint y: 555, endPoint x: 580, endPoint y: 527, distance: 256.7
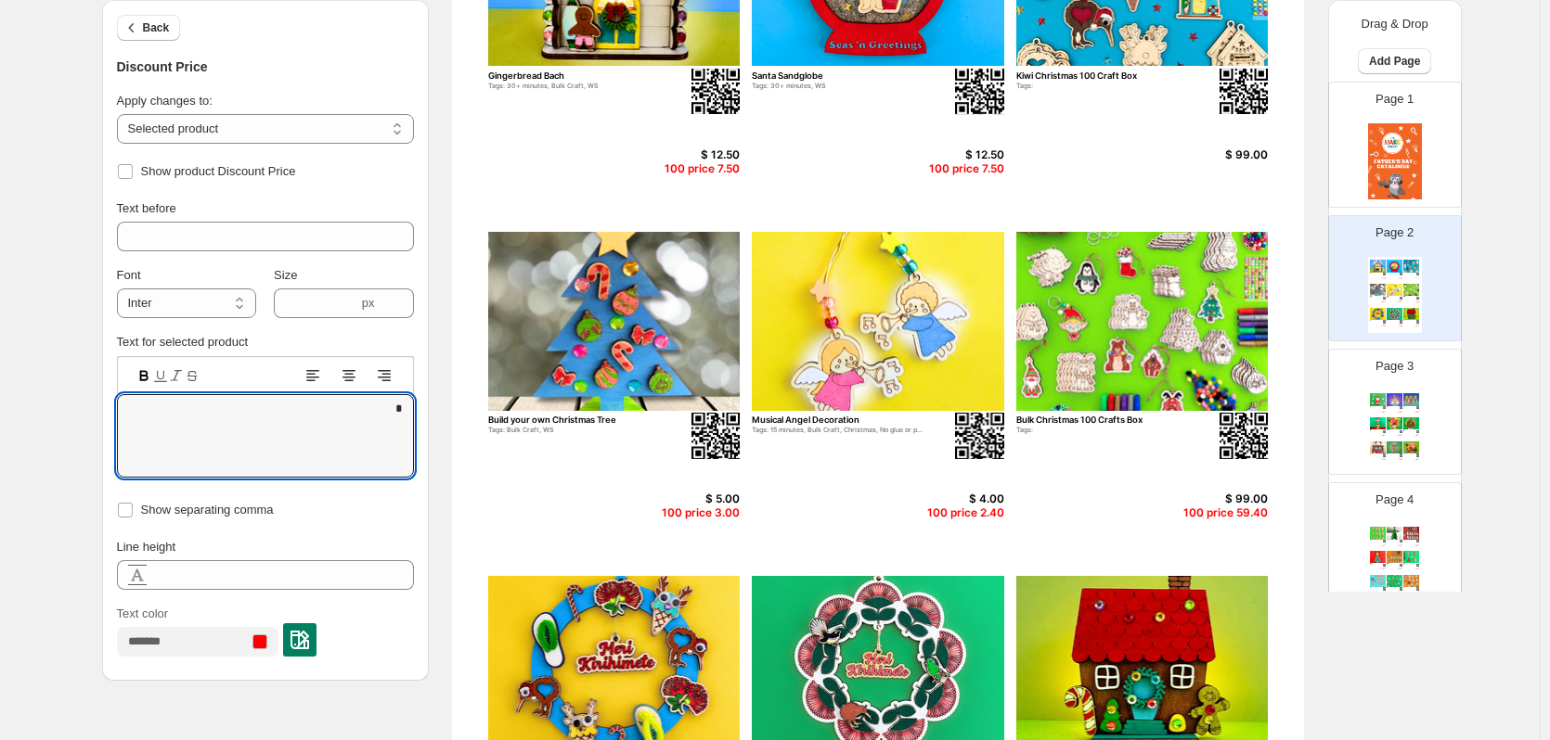
scroll to position [98, 0]
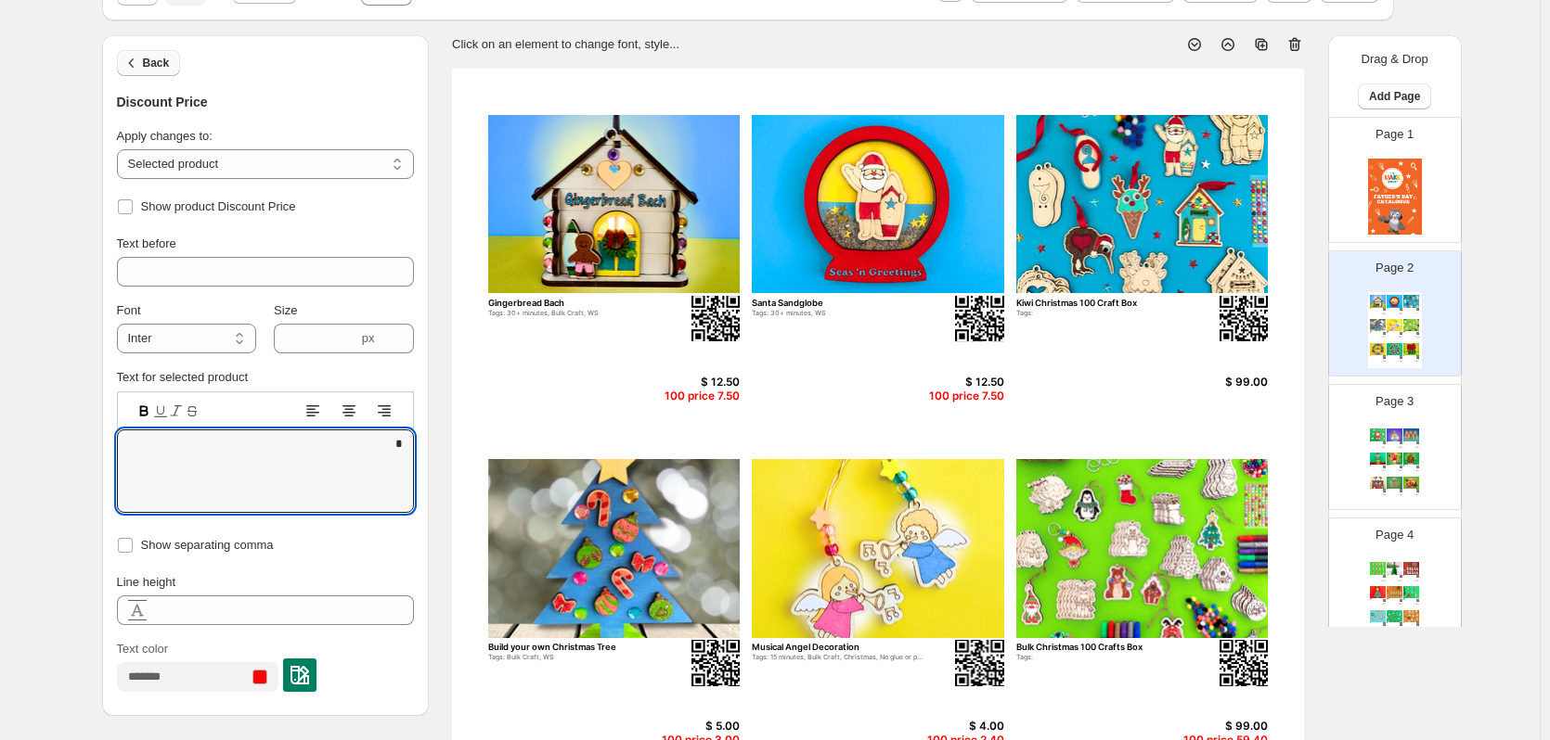
click at [152, 62] on span "Back" at bounding box center [156, 63] width 27 height 15
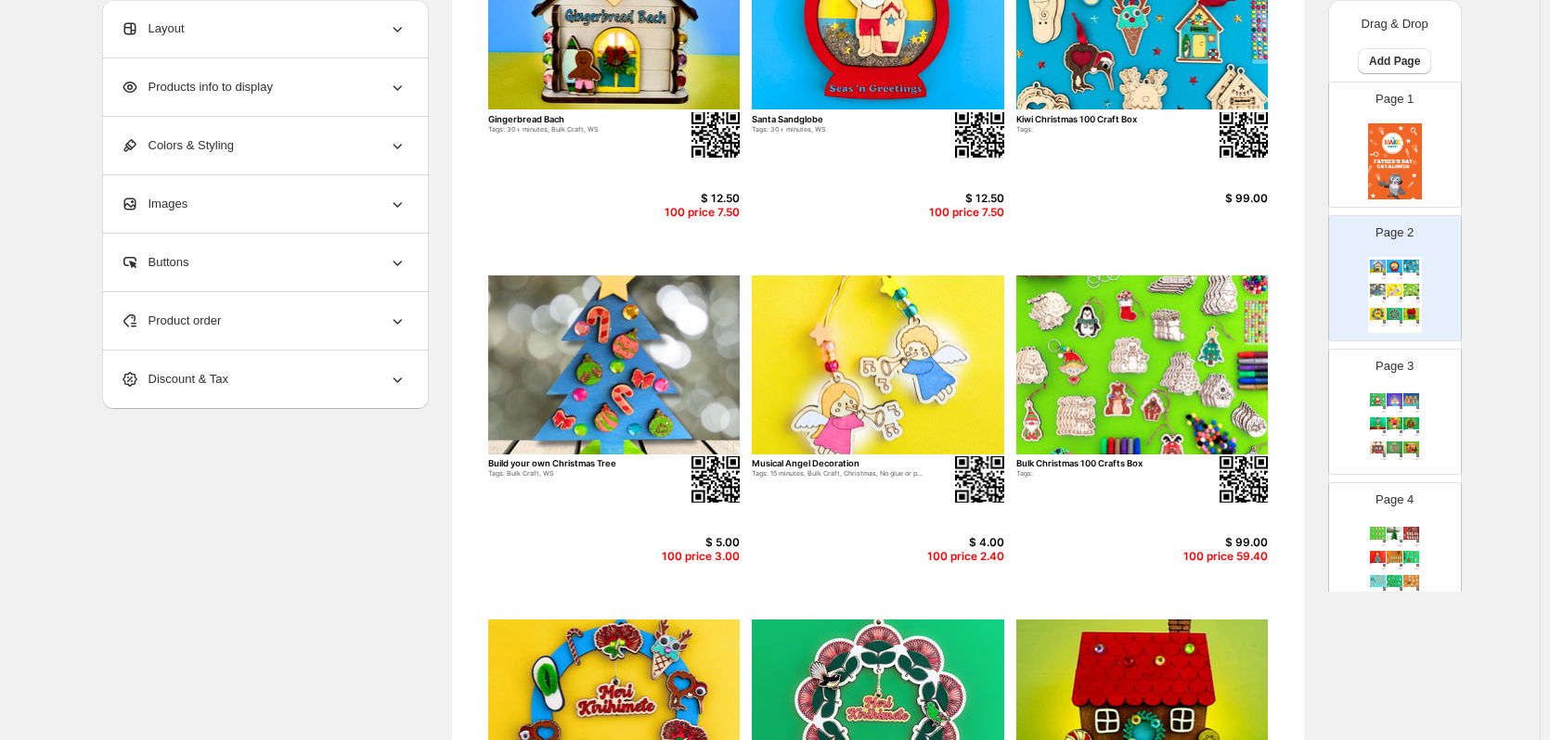
scroll to position [358, 0]
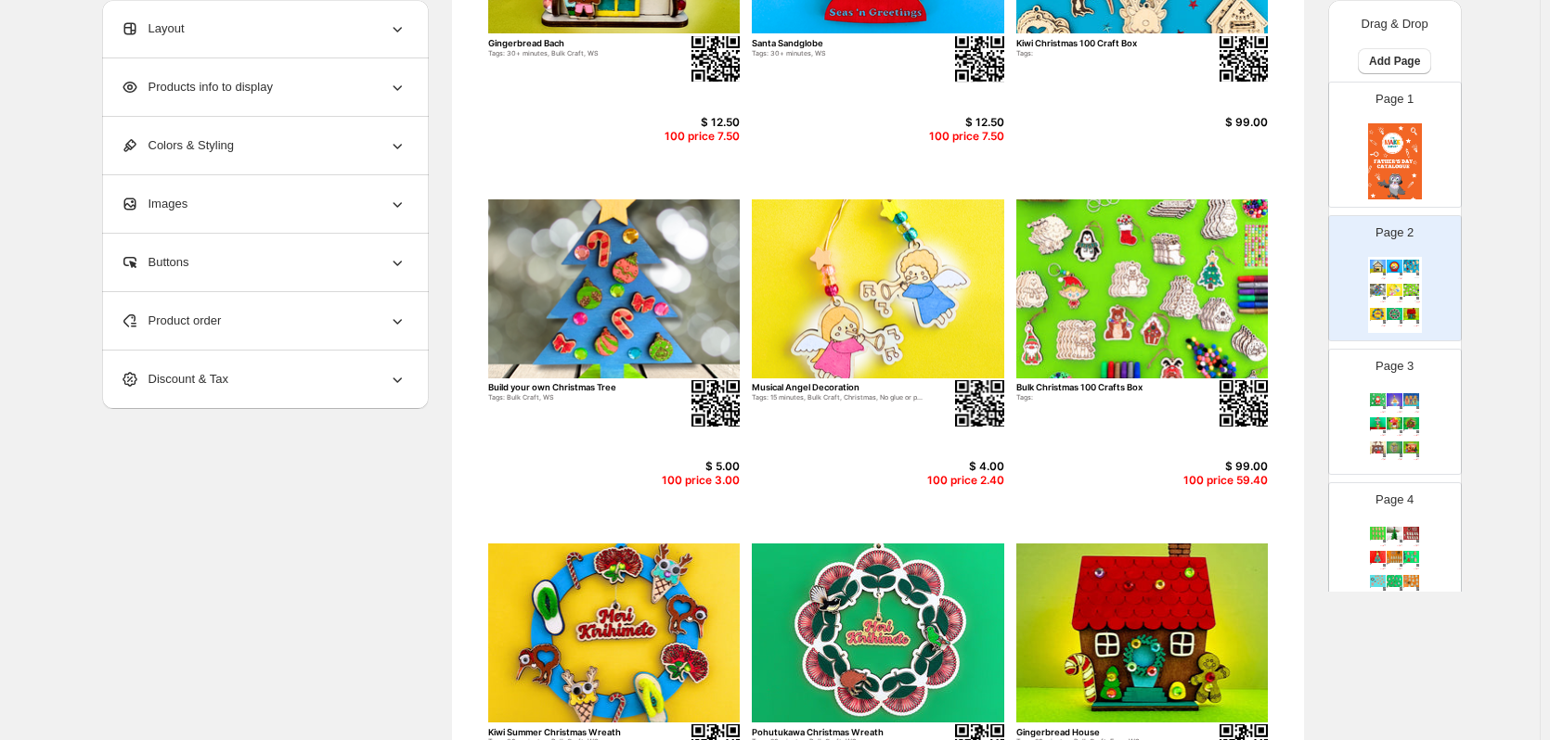
click at [1206, 479] on div "100 price 59.40" at bounding box center [1222, 480] width 90 height 13
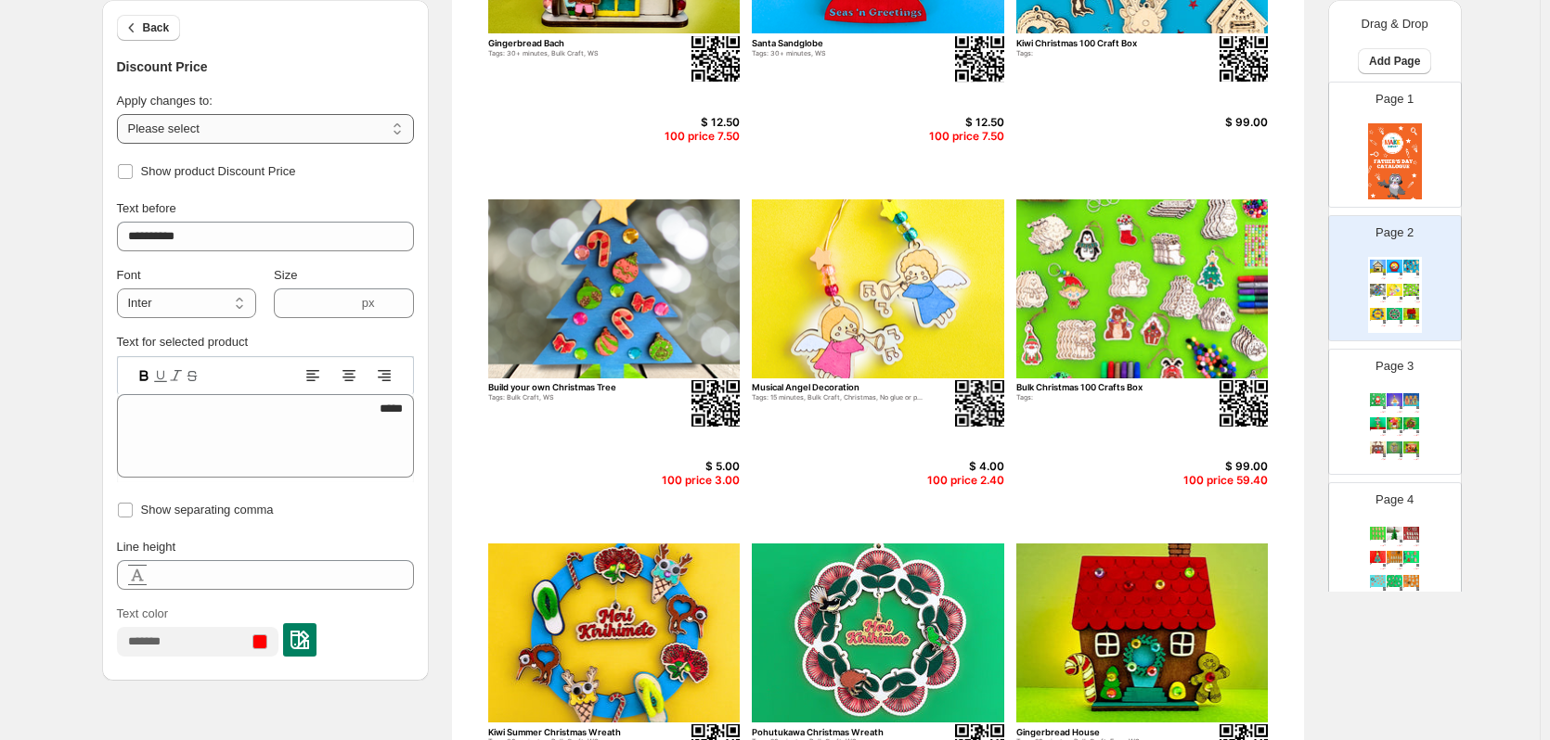
click at [181, 121] on select "**********" at bounding box center [265, 129] width 297 height 30
select select "**********"
click at [121, 114] on select "**********" at bounding box center [265, 129] width 297 height 30
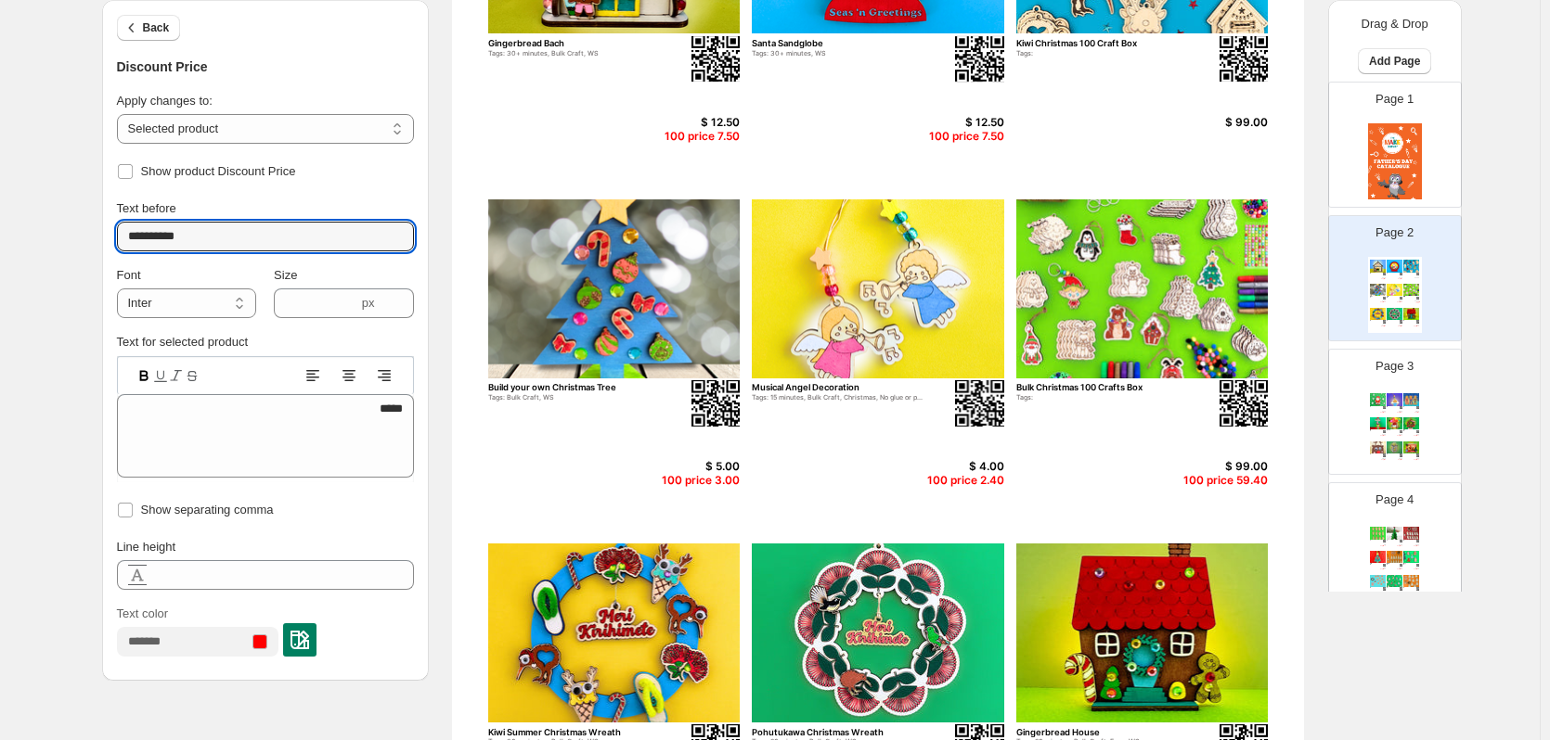
drag, startPoint x: 206, startPoint y: 235, endPoint x: -19, endPoint y: 222, distance: 225.8
click at [0, 222] on html "**********" at bounding box center [775, 12] width 1550 height 740
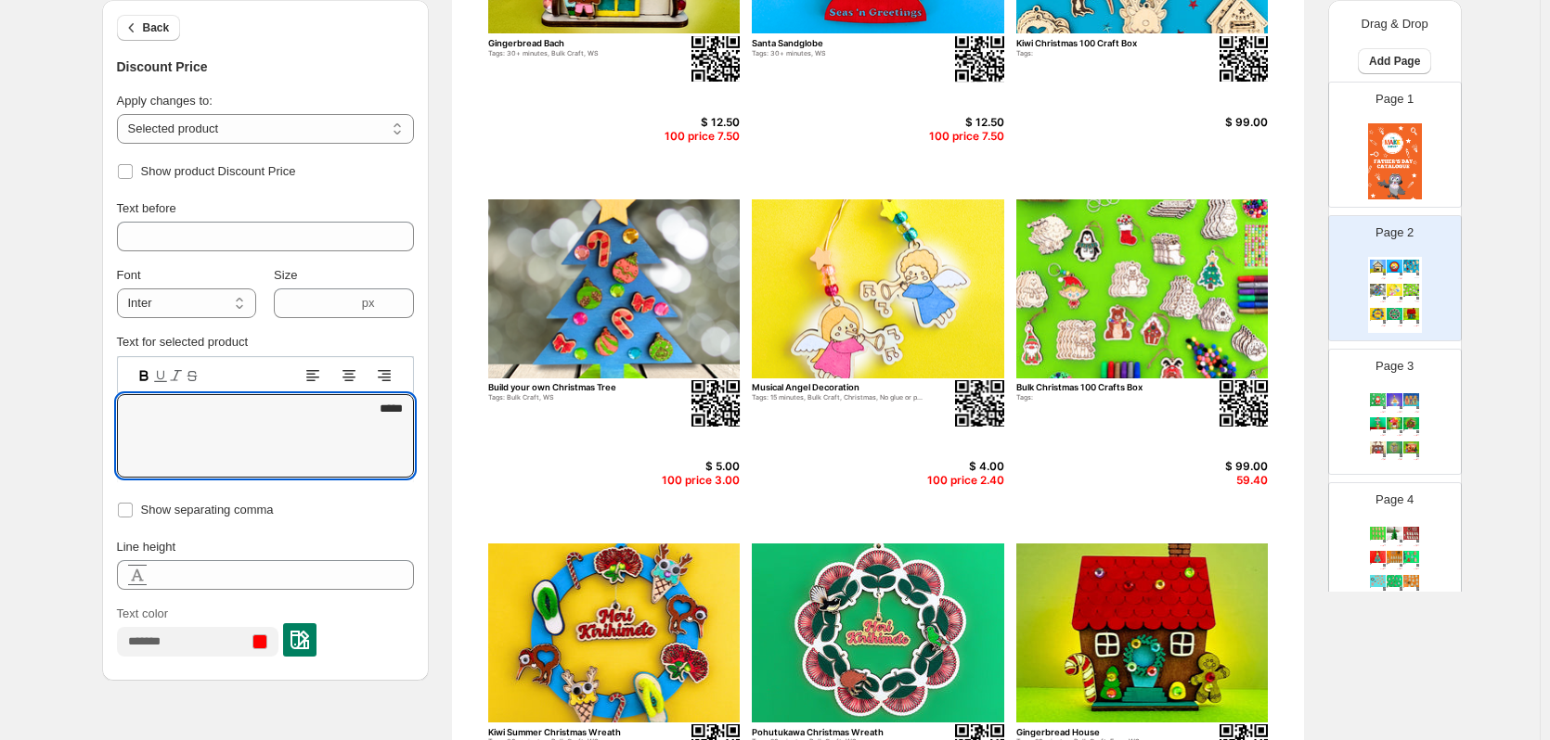
drag, startPoint x: 349, startPoint y: 409, endPoint x: 523, endPoint y: 423, distance: 175.0
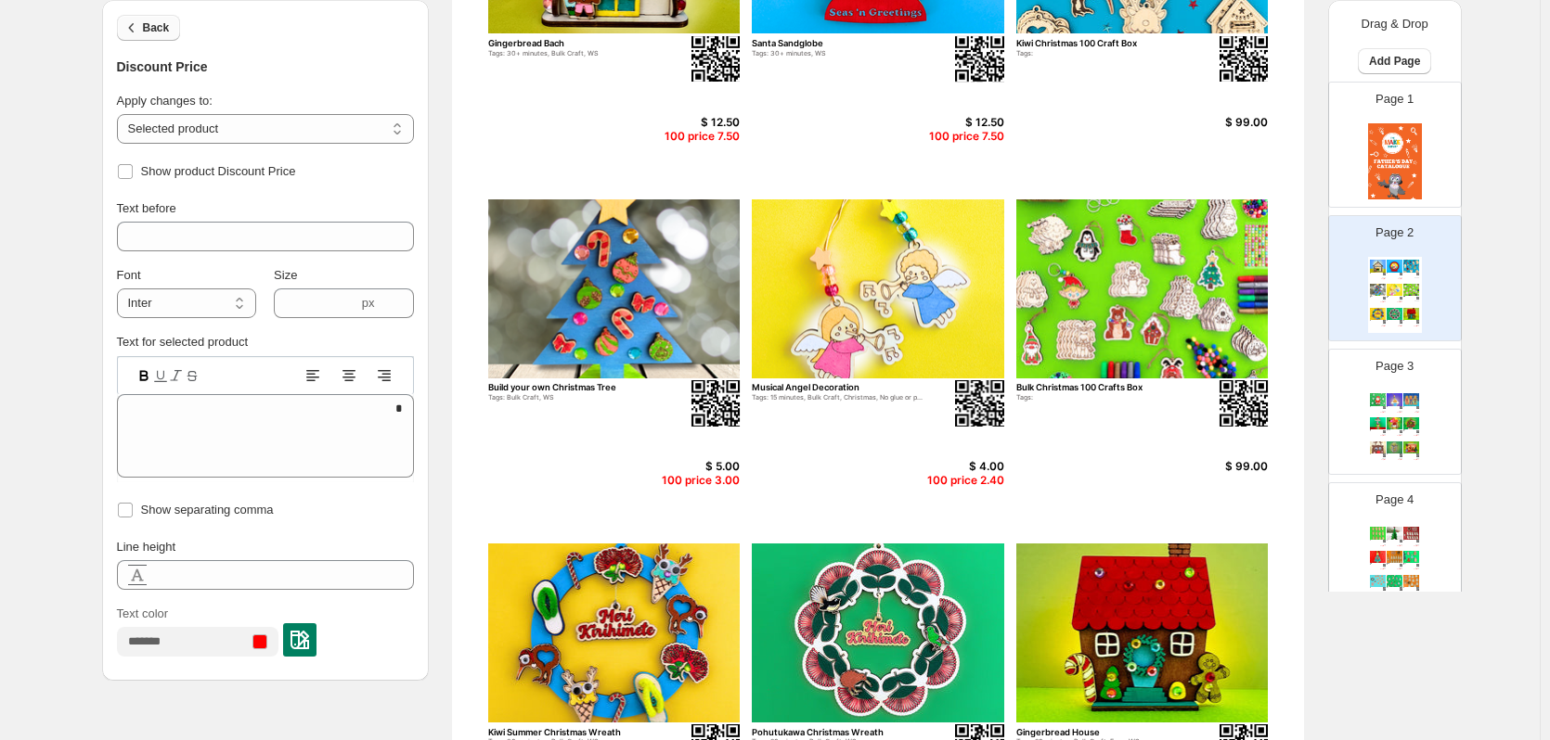
click at [151, 25] on span "Back" at bounding box center [156, 27] width 27 height 15
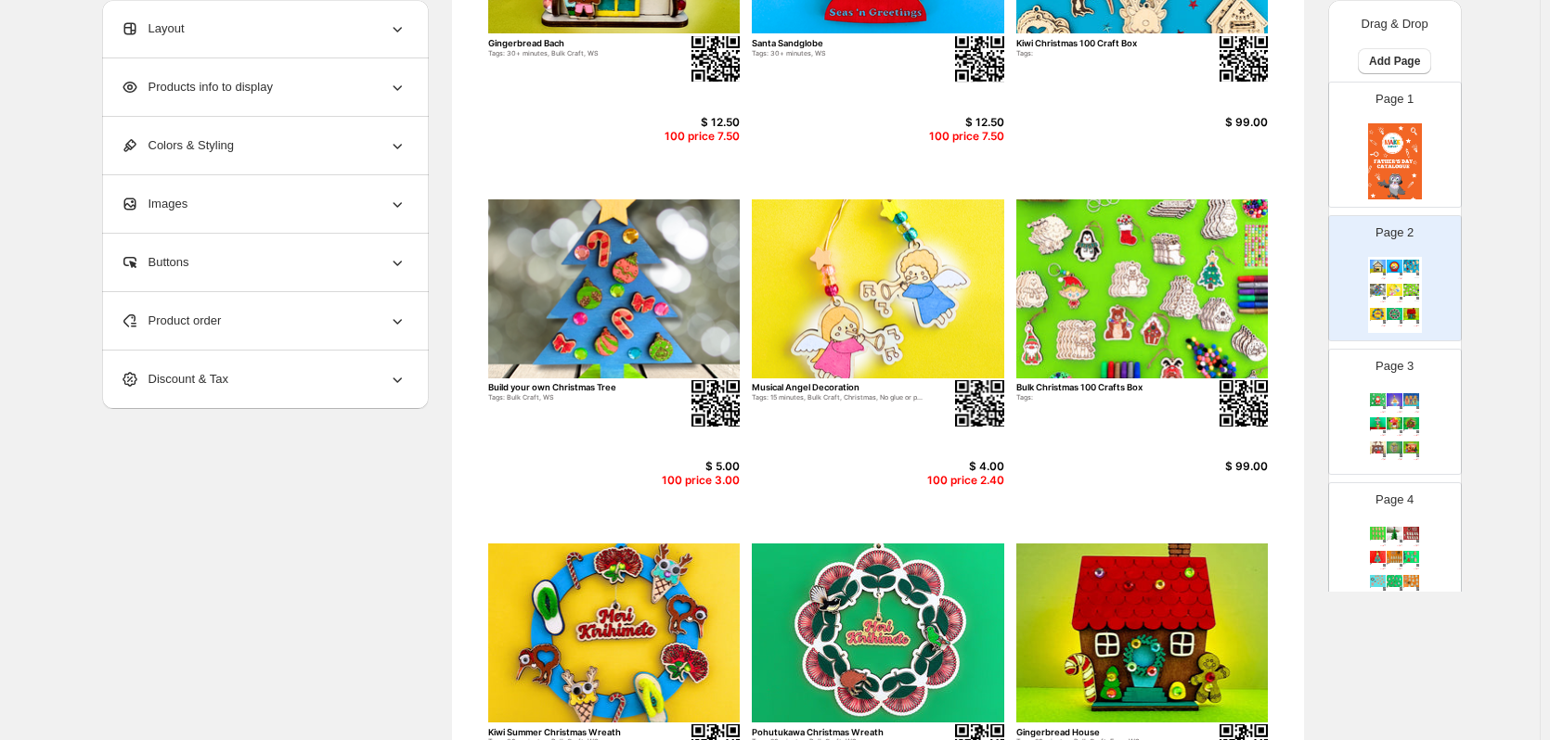
scroll to position [605, 0]
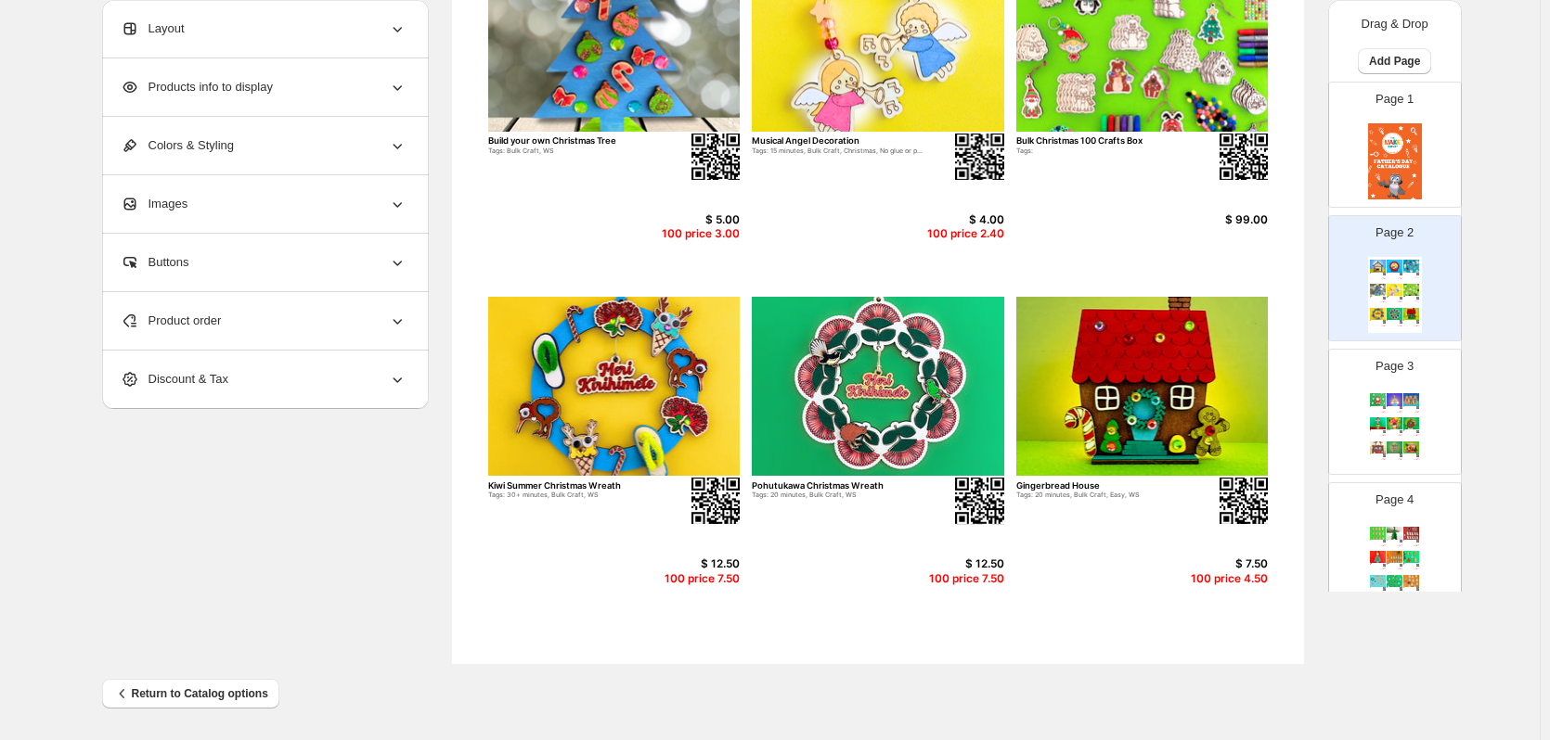
click at [1422, 361] on div "Page 3 Build A Santa Tags: Bulk Craft, Easy, WS $ 5.00 100 price 3.00 Angel Dec…" at bounding box center [1387, 404] width 117 height 124
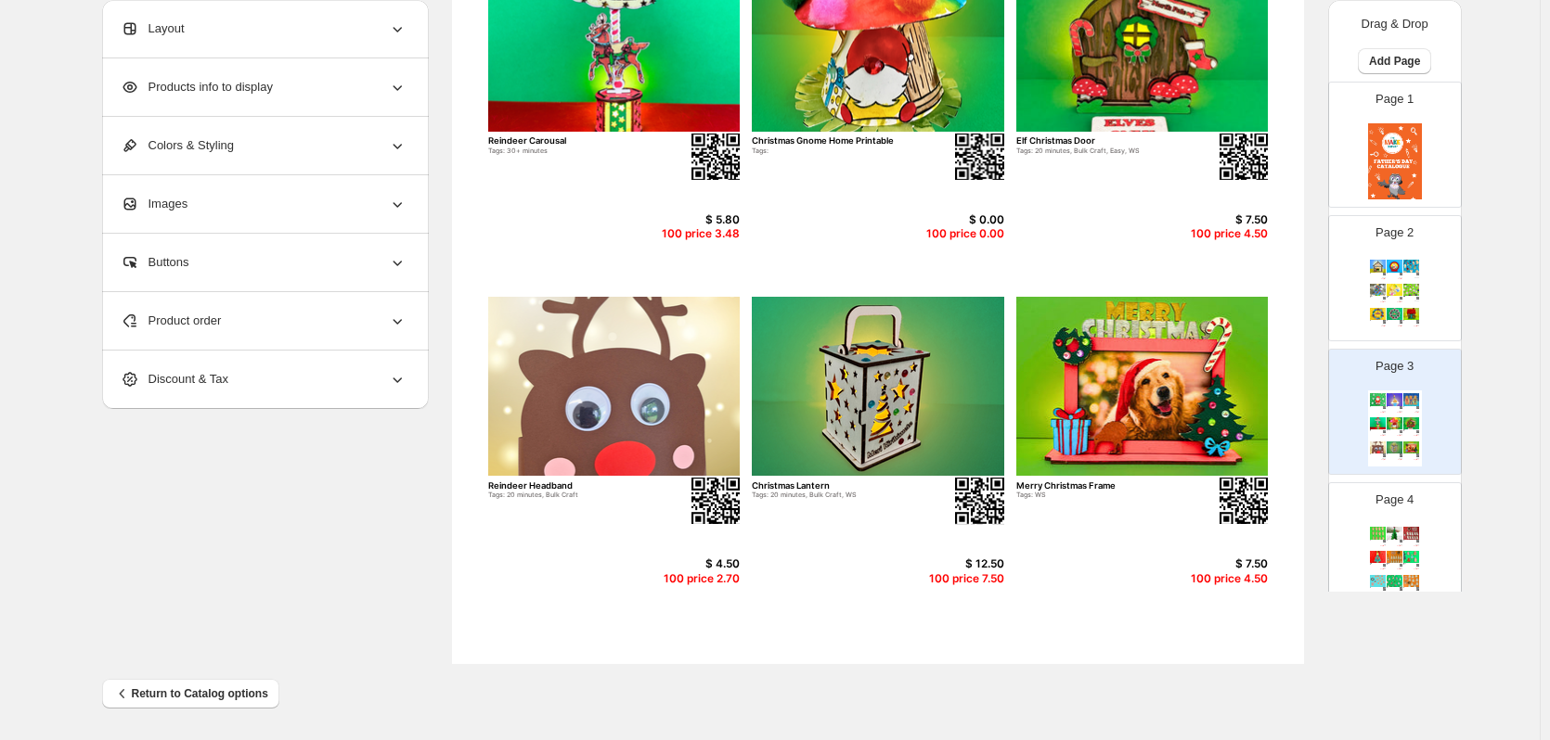
click at [1403, 508] on p "Page 4" at bounding box center [1394, 500] width 38 height 19
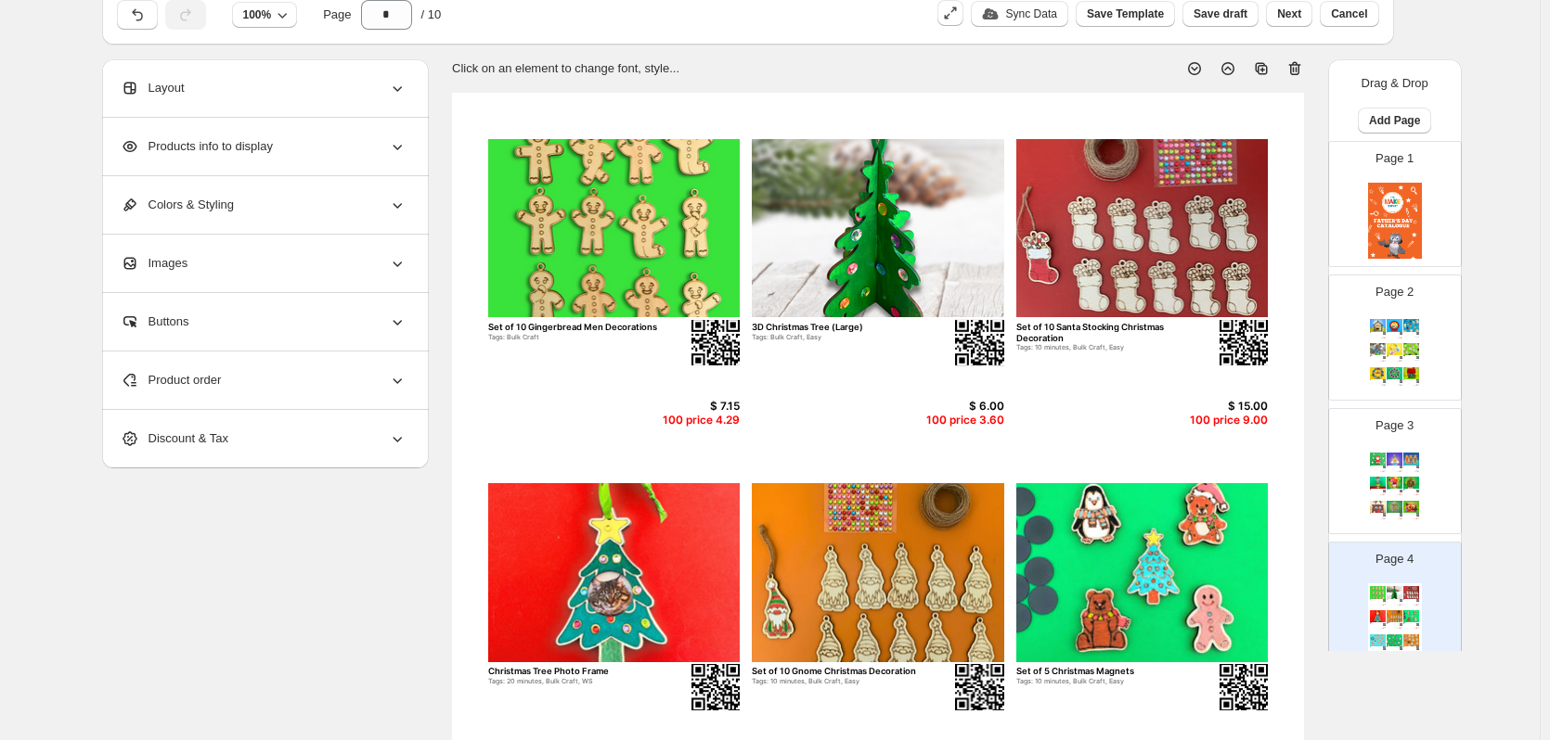
scroll to position [73, 0]
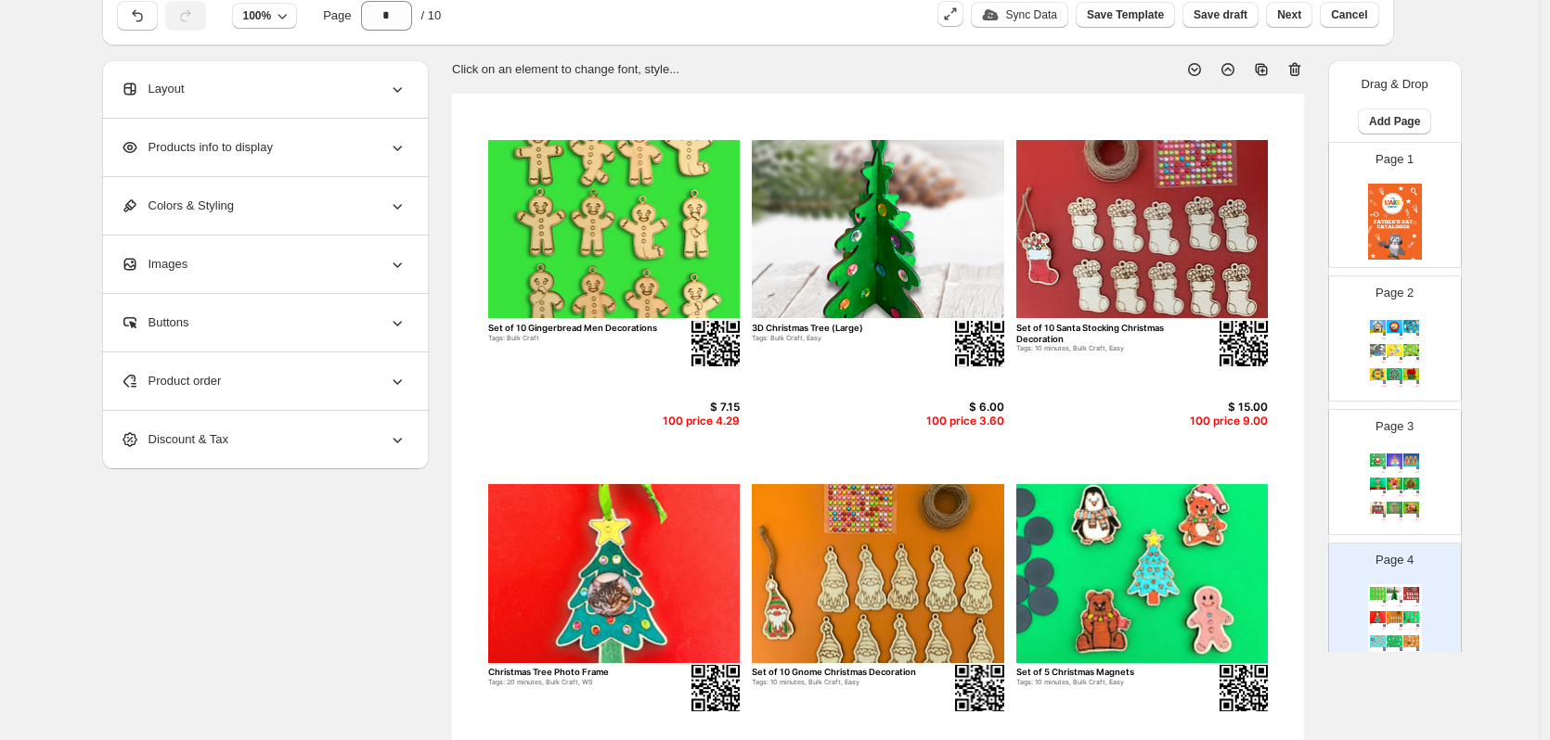
click at [293, 371] on div "Product order" at bounding box center [264, 382] width 286 height 58
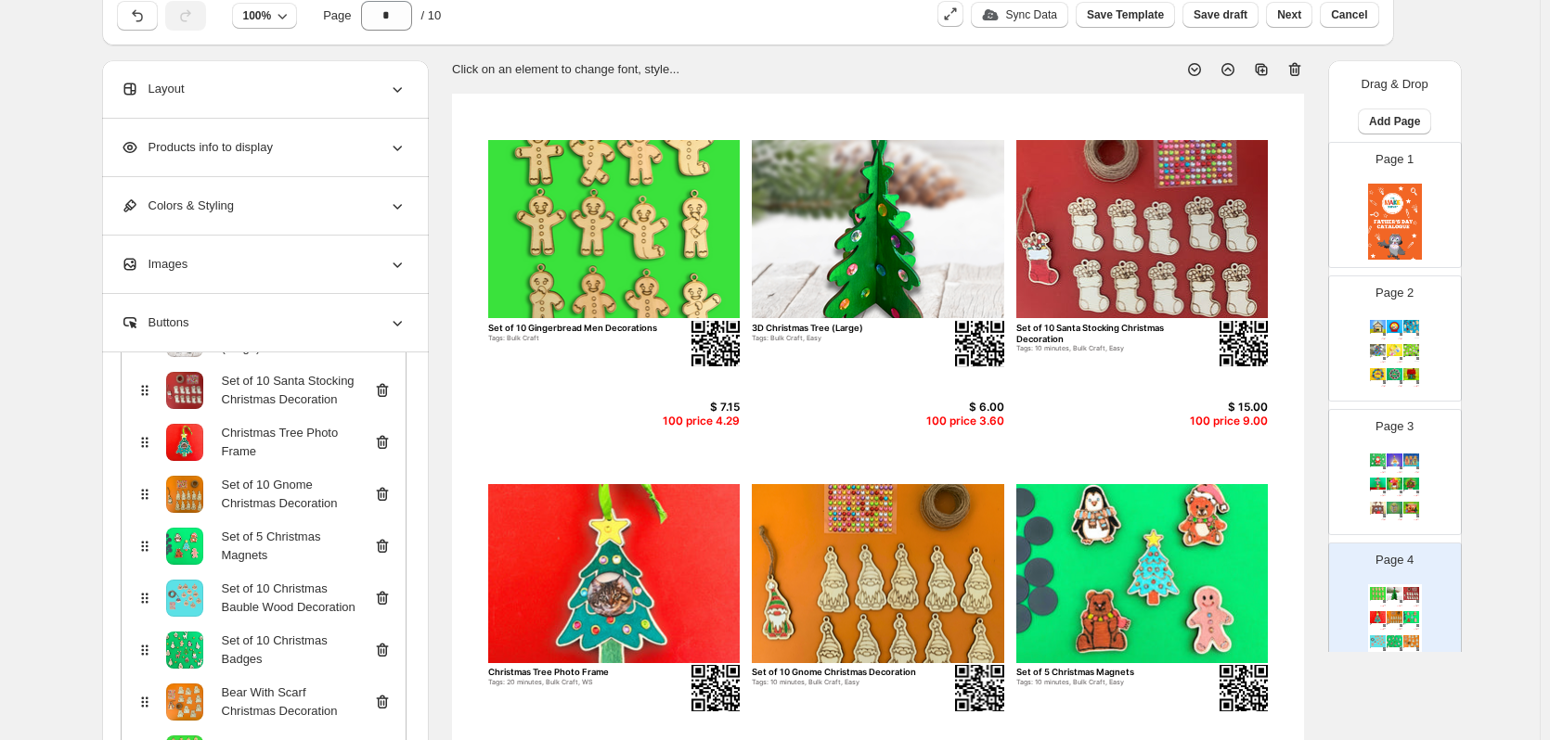
scroll to position [377, 0]
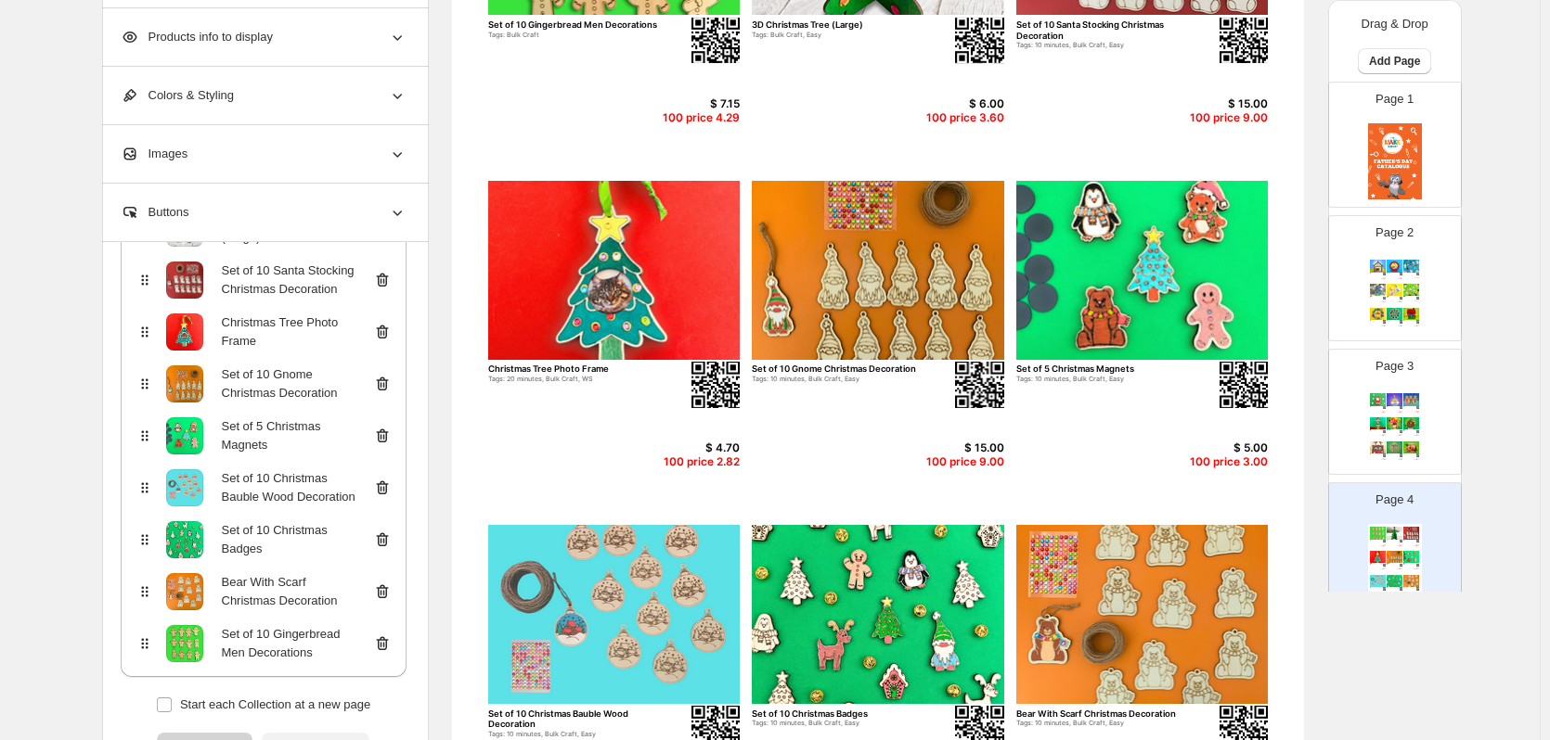
click at [384, 647] on icon at bounding box center [383, 645] width 2 height 6
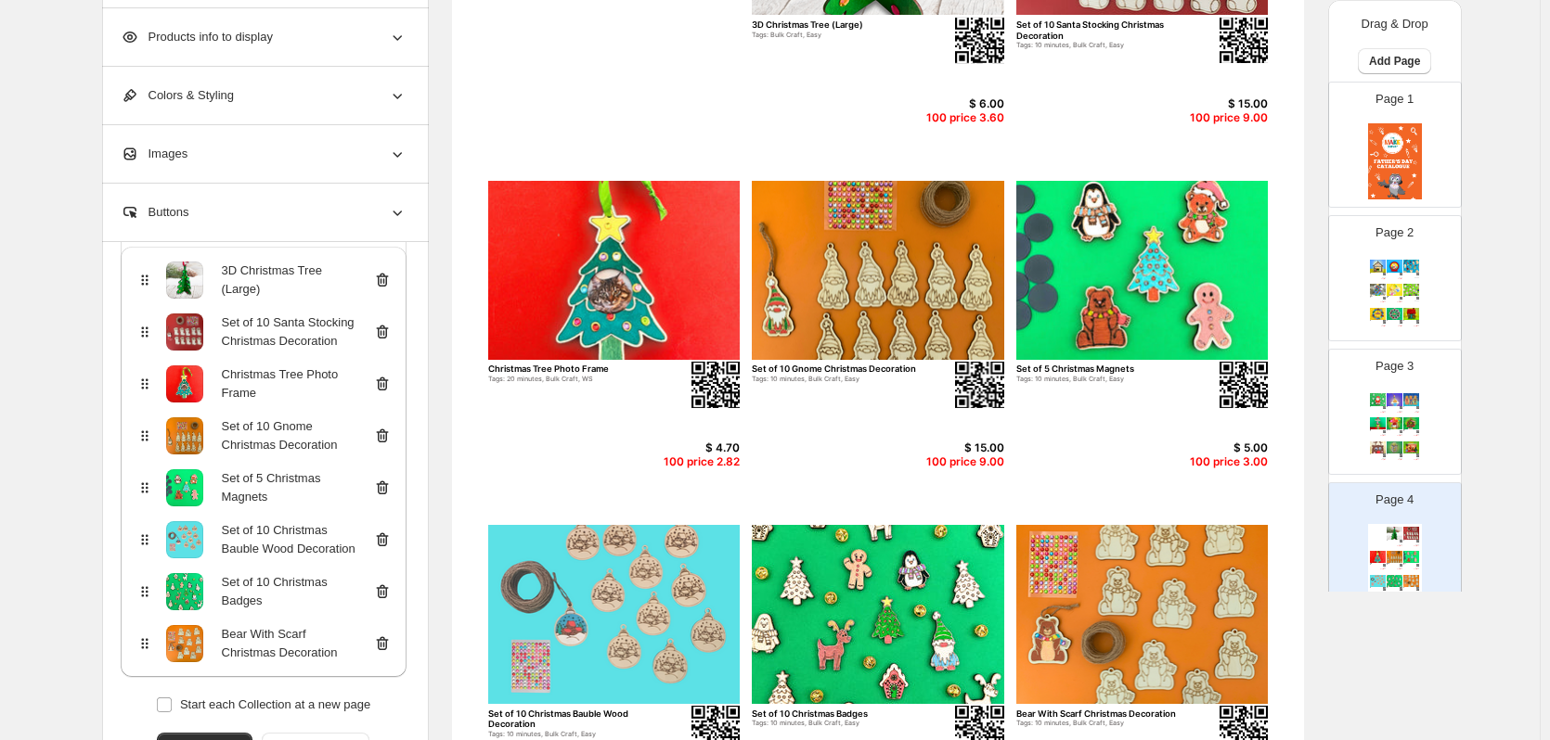
scroll to position [186, 0]
click at [380, 640] on icon at bounding box center [382, 644] width 19 height 19
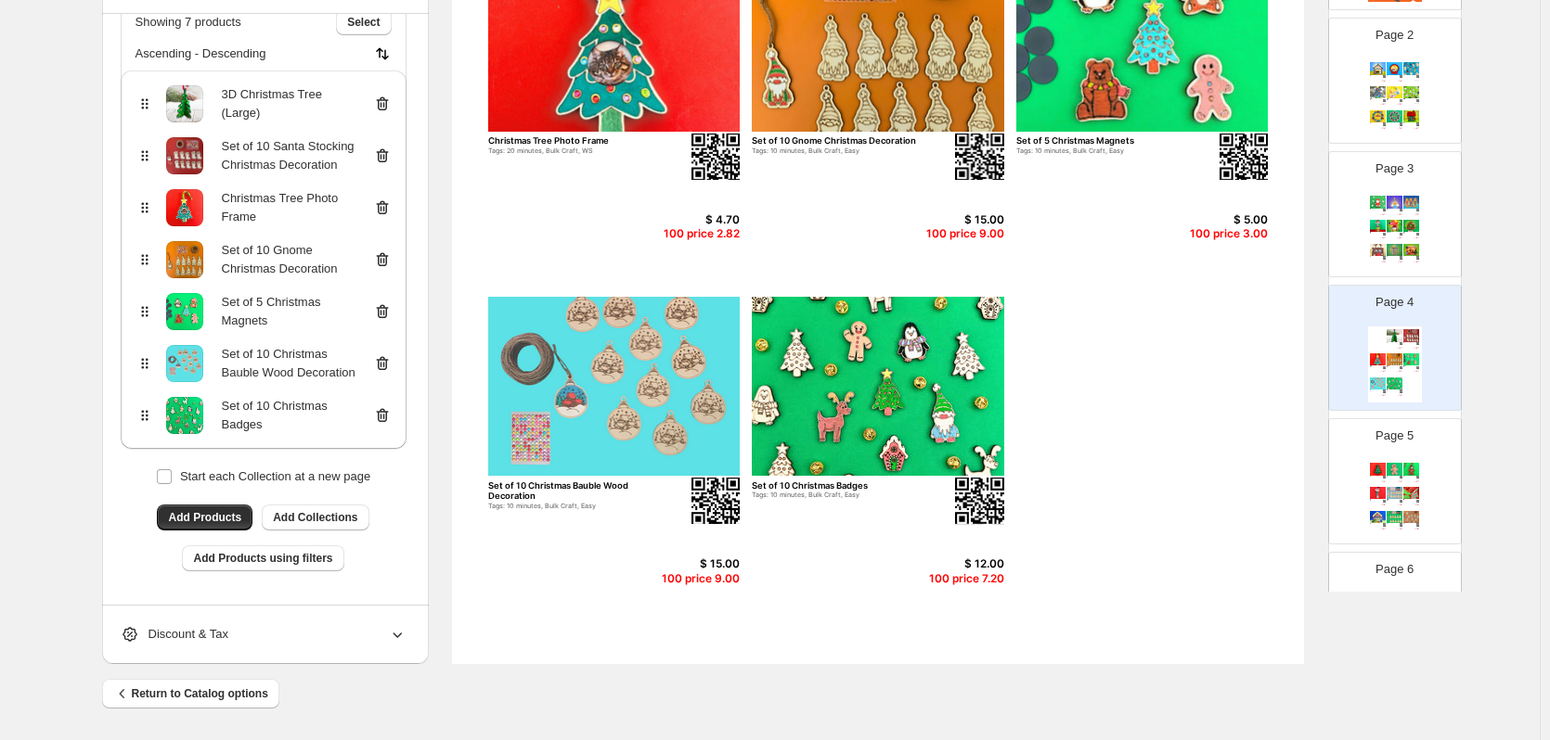
scroll to position [199, 0]
click at [1413, 481] on div "$ 4.70" at bounding box center [1416, 481] width 6 height 1
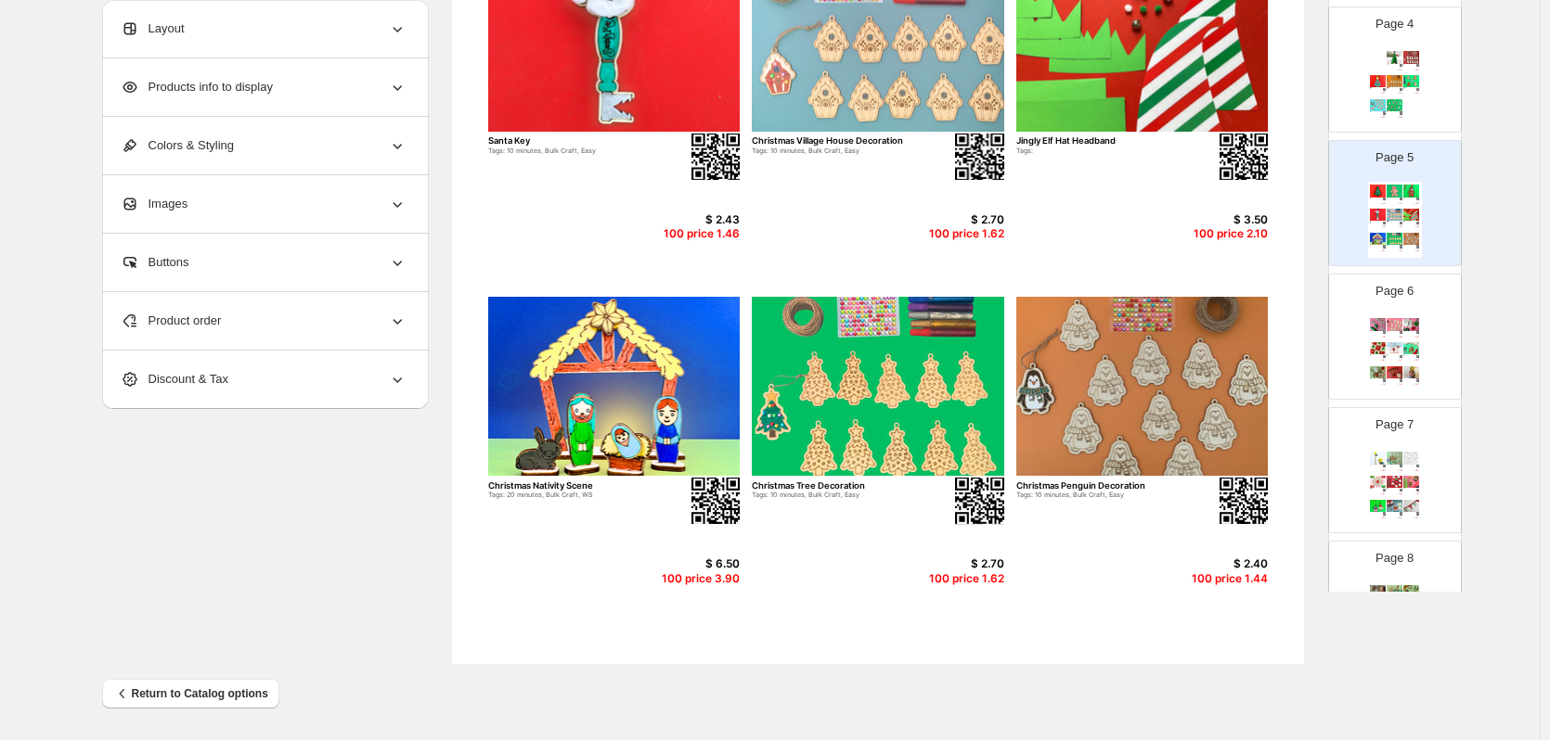
scroll to position [470, 0]
click at [1421, 324] on div "Page 6 Grinchy candy cane Tags: $ 2.42 100 price 1.45 Christmas Dog Decoration …" at bounding box center [1387, 335] width 117 height 124
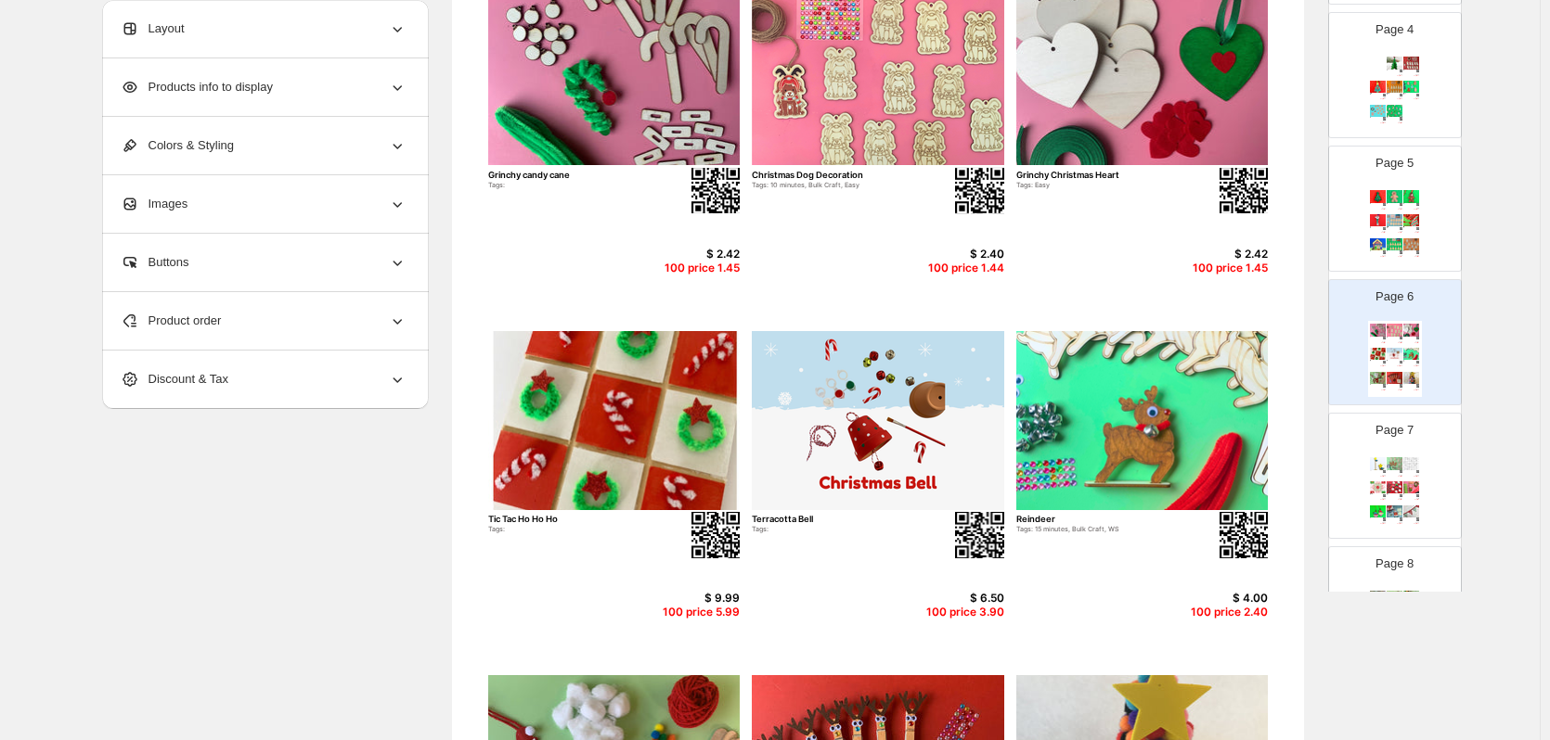
scroll to position [0, 0]
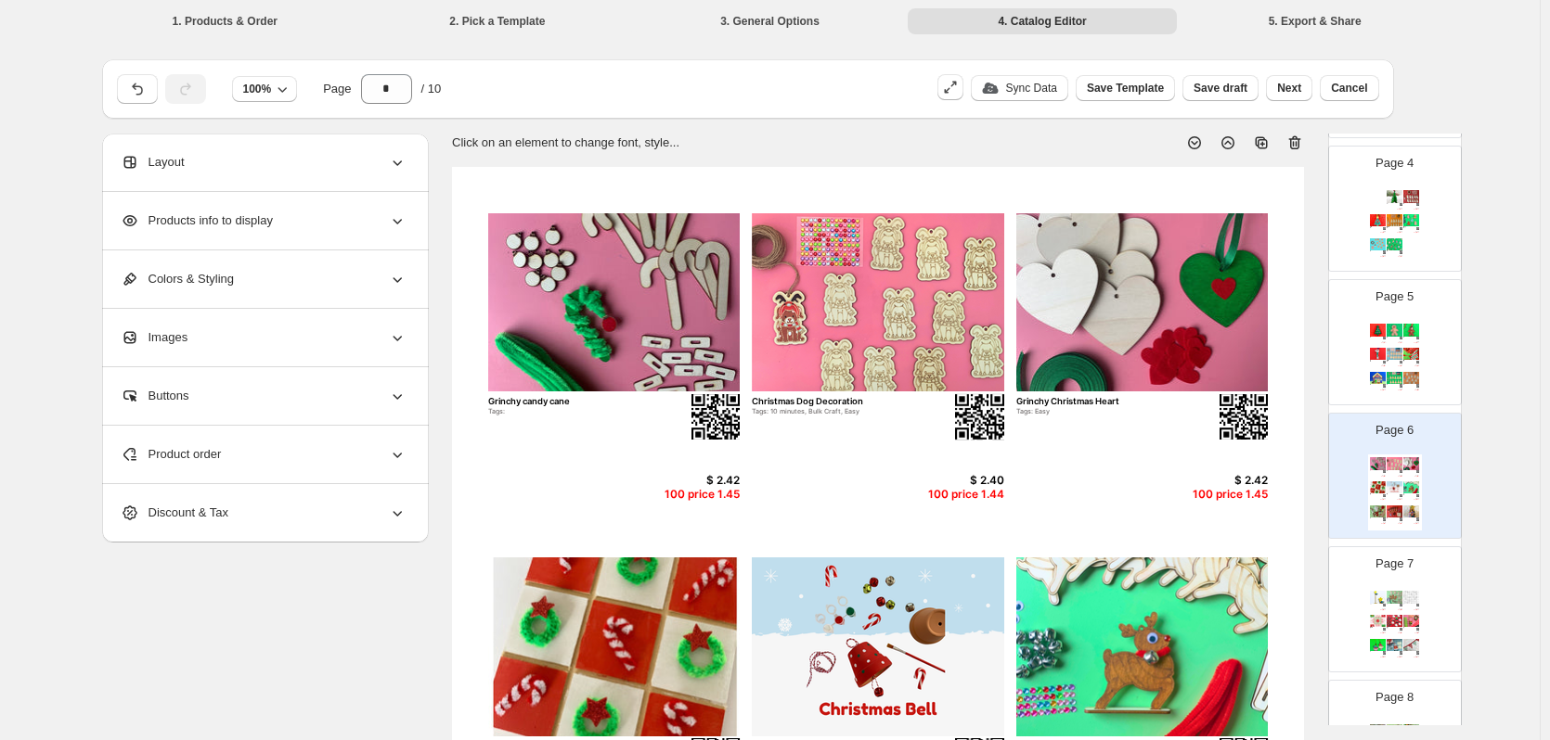
click at [1377, 335] on img at bounding box center [1378, 330] width 16 height 12
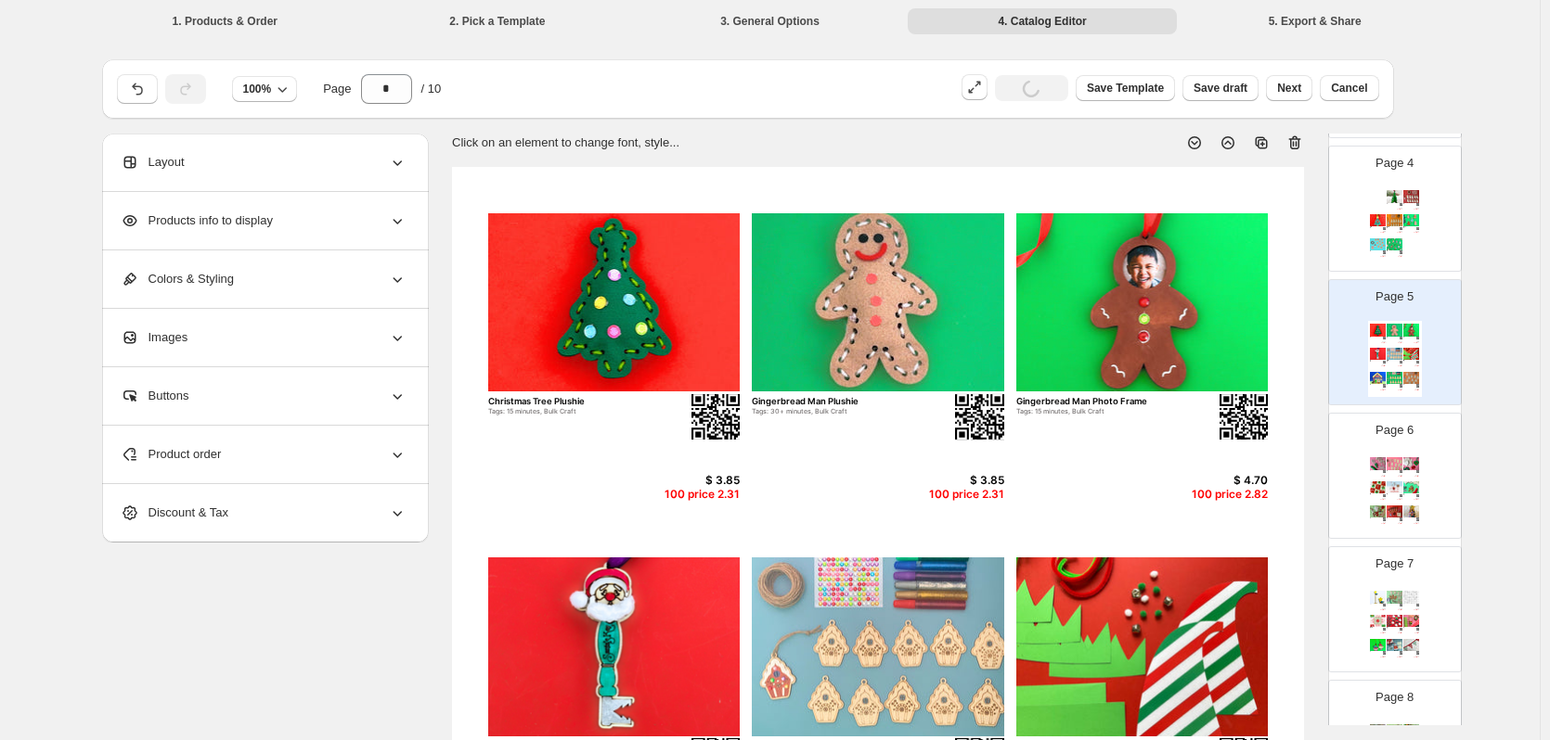
click at [1426, 259] on div "Page 4 3D Christmas Tree (Large) Tags: Bulk Craft, Easy $ 6.00 100 price 3.60 S…" at bounding box center [1387, 201] width 117 height 124
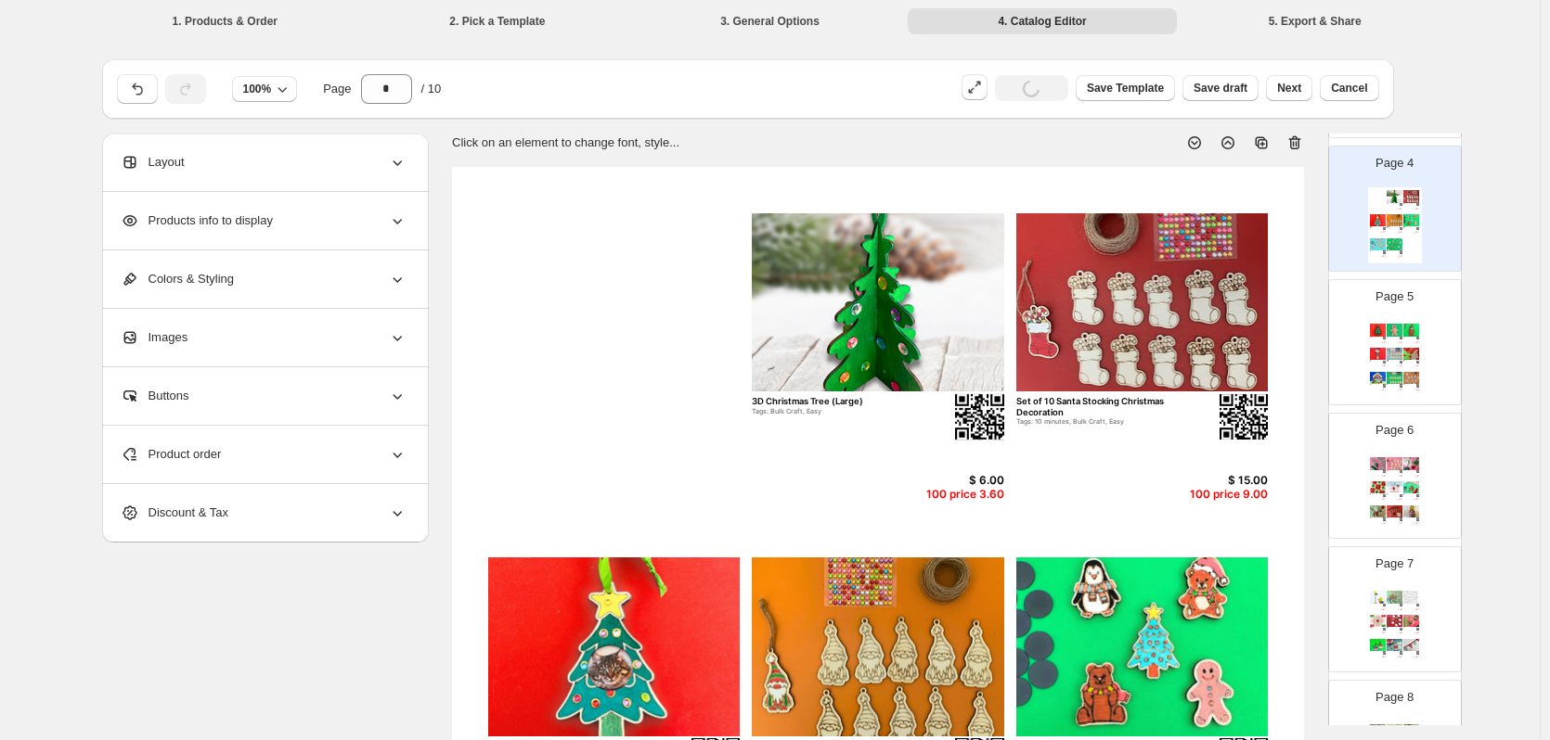
click at [218, 463] on span "Product order" at bounding box center [171, 454] width 101 height 19
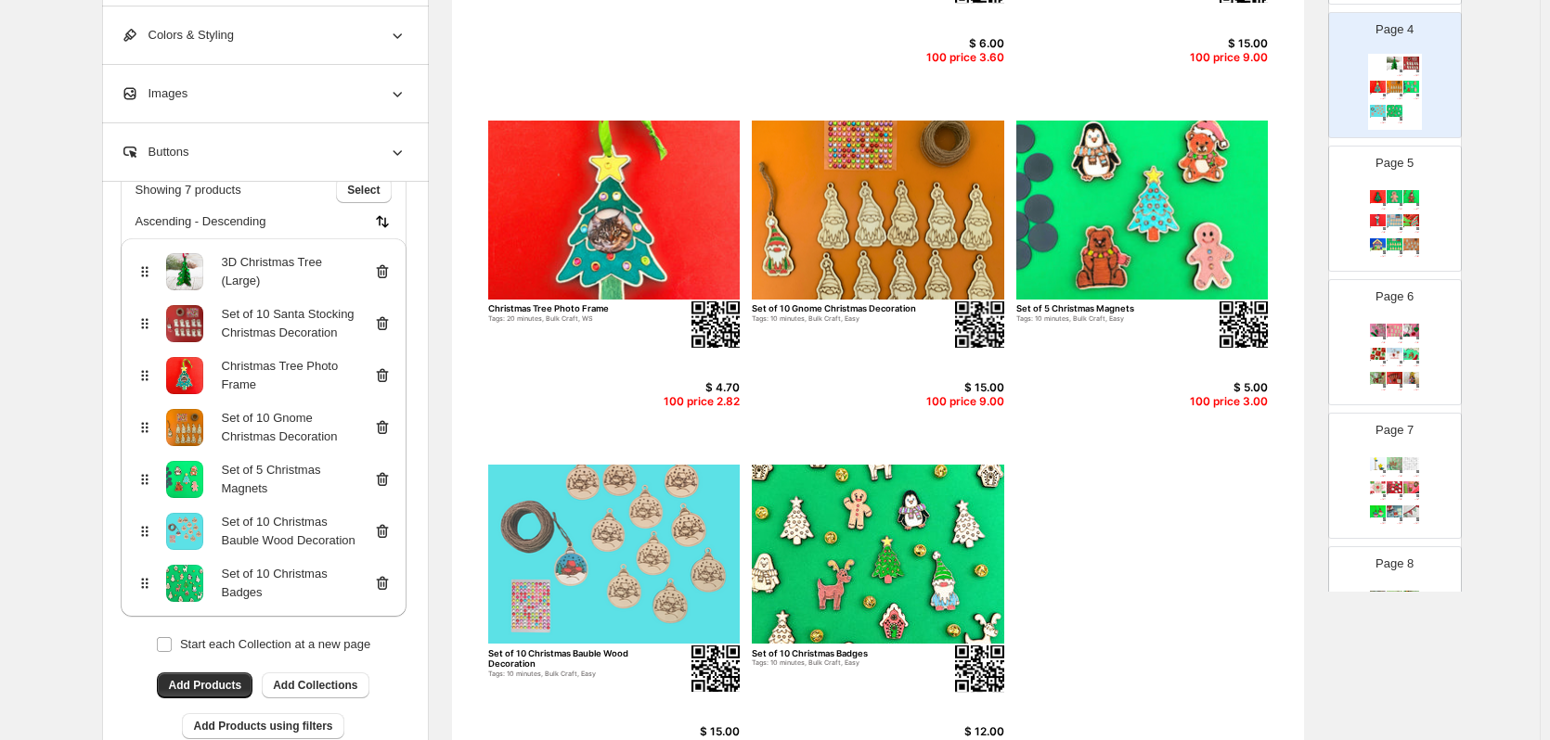
scroll to position [436, 0]
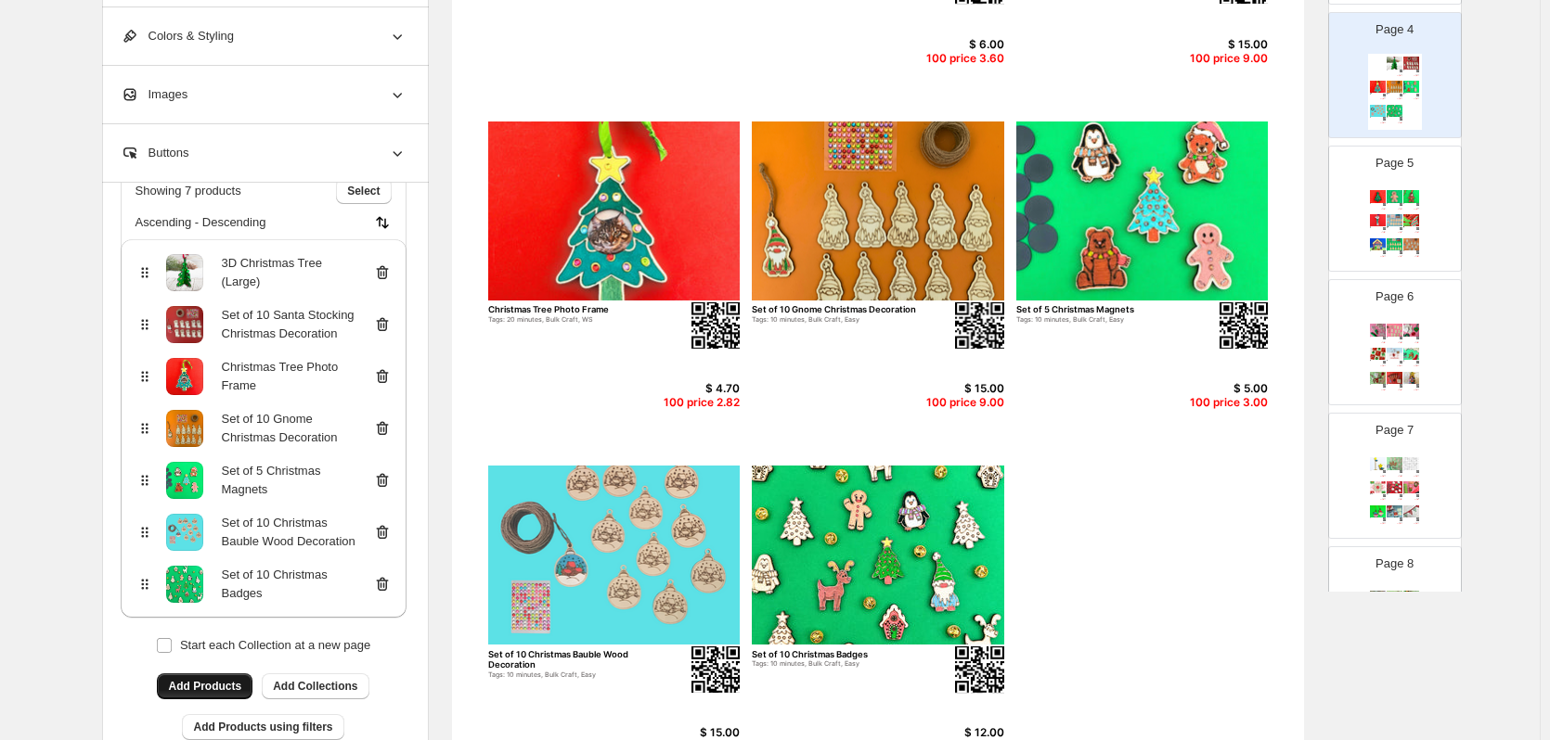
click at [236, 678] on button "Add Products" at bounding box center [205, 687] width 96 height 26
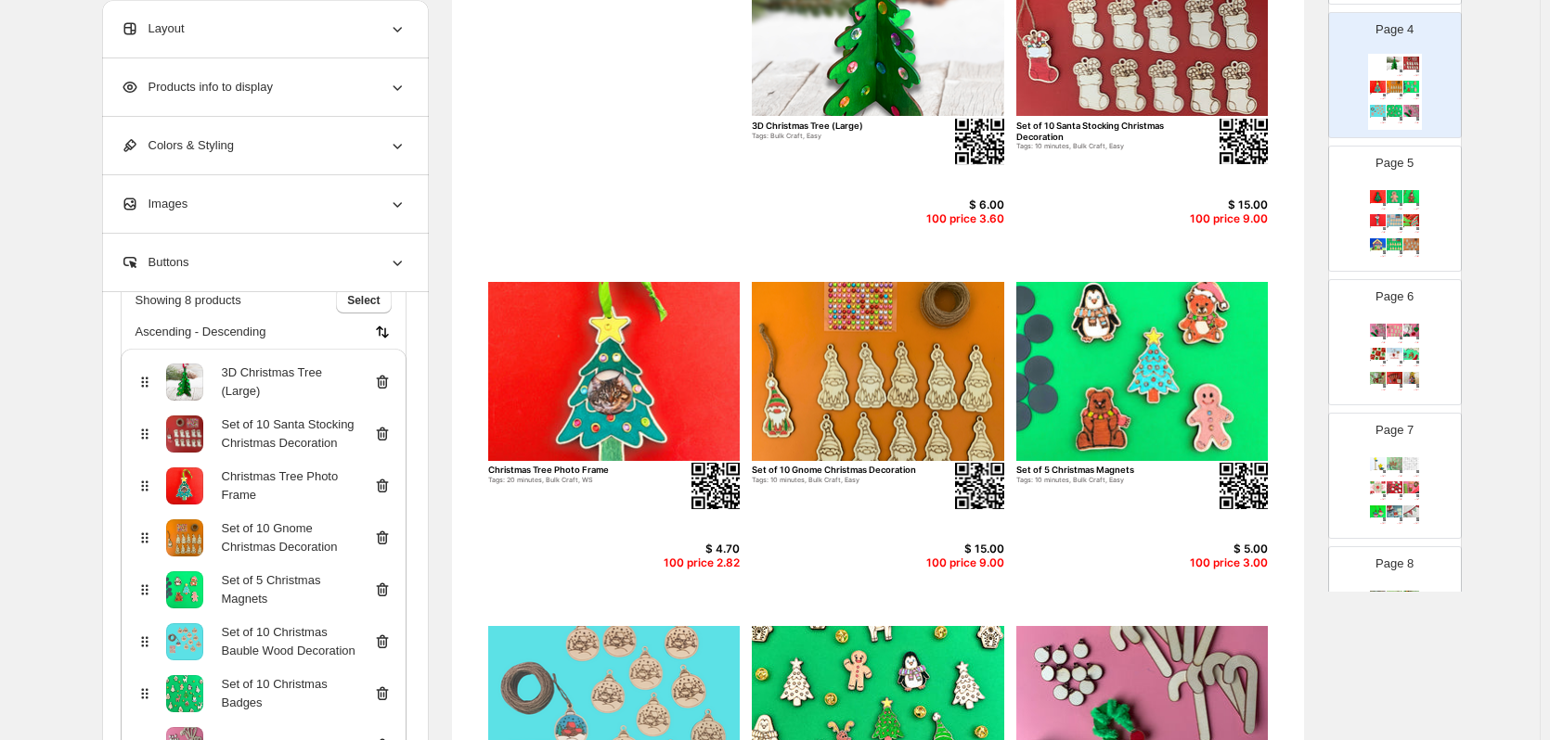
scroll to position [277, 0]
click at [1401, 504] on div "Manger Advent Craft Tags: $ 8.00 100 price 4.80 Gingerbread Men Tags: $ 2.40 10…" at bounding box center [1395, 493] width 54 height 76
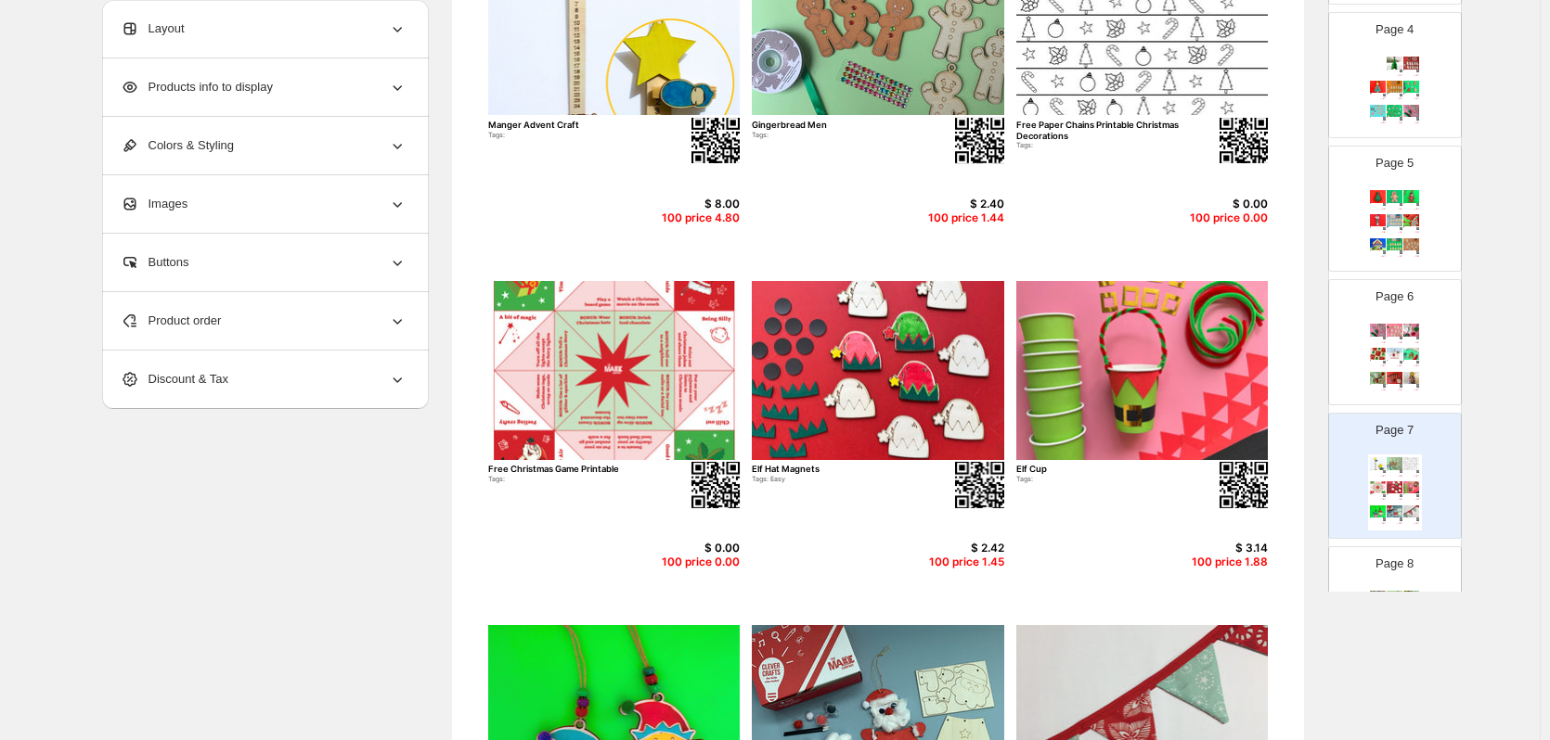
scroll to position [0, 0]
click at [214, 305] on div "Product order" at bounding box center [264, 321] width 286 height 58
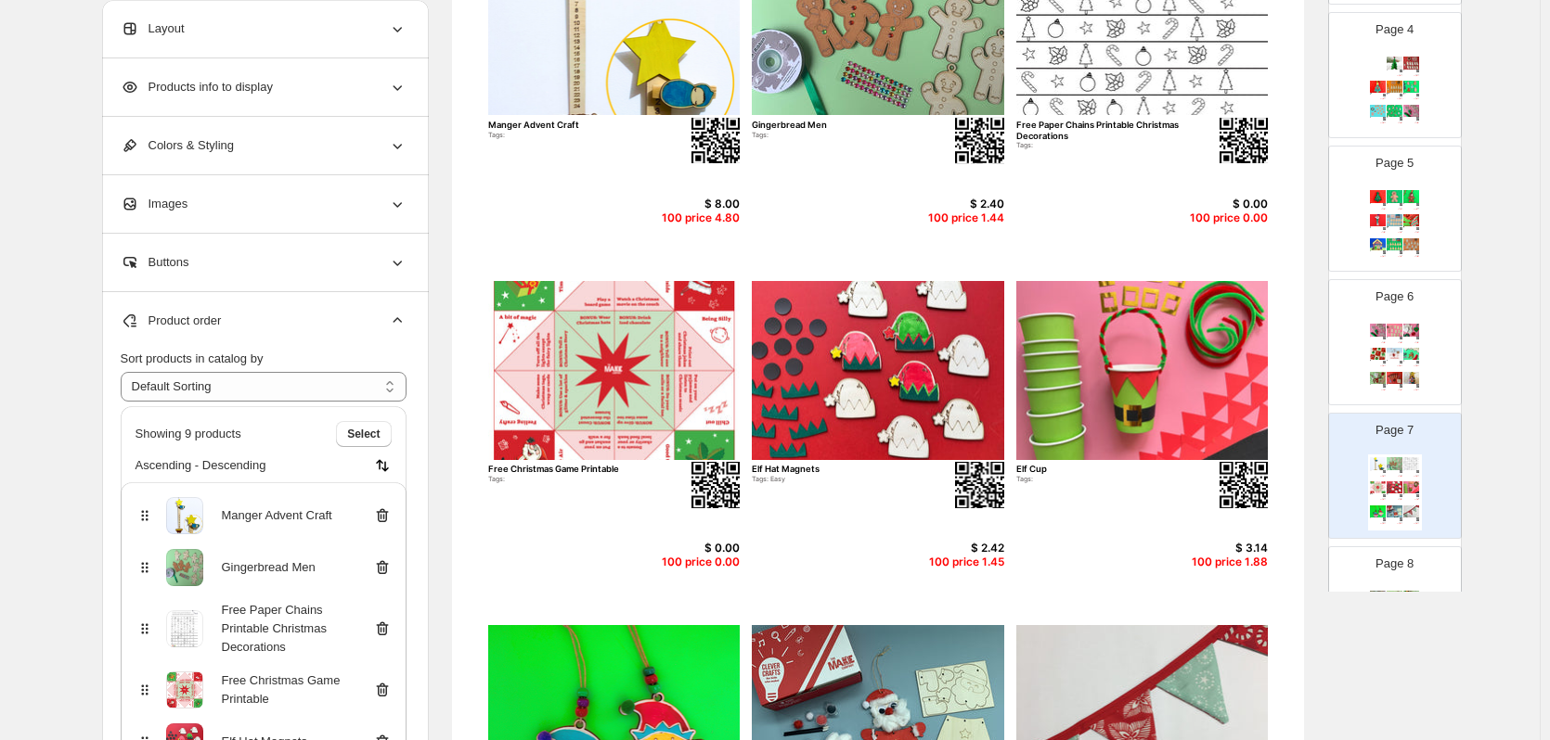
scroll to position [256, 0]
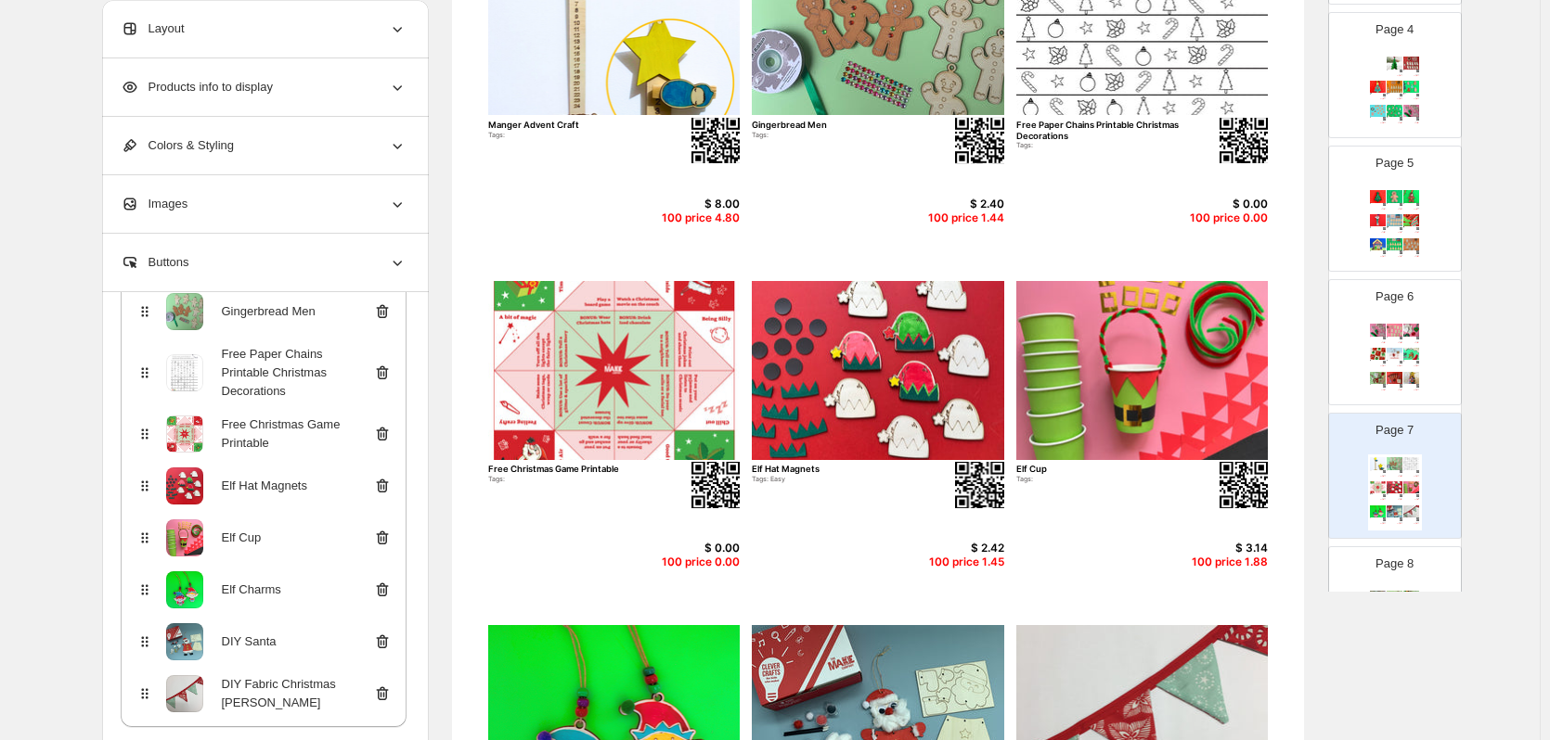
click at [392, 432] on icon at bounding box center [382, 434] width 19 height 19
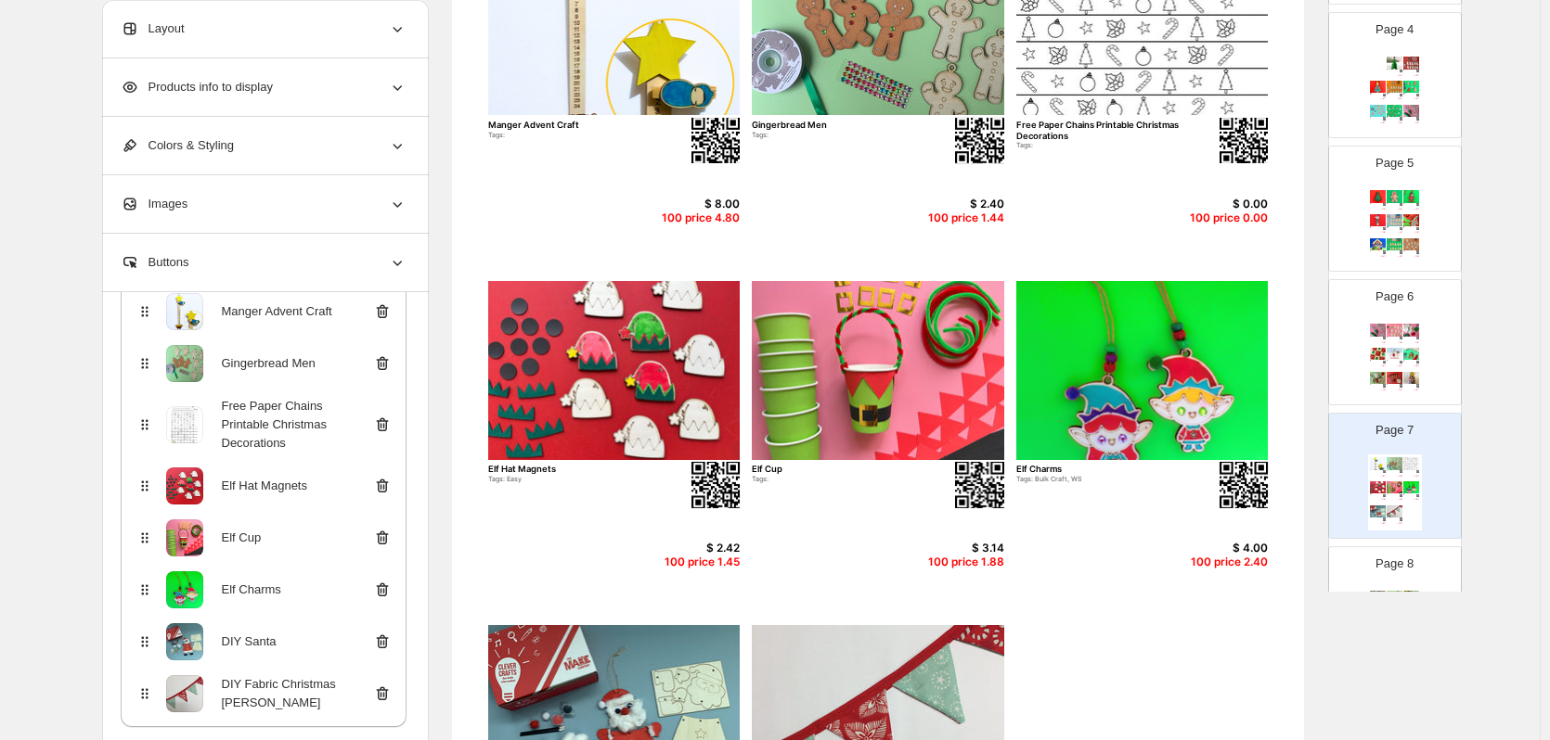
click at [388, 423] on icon at bounding box center [382, 425] width 12 height 14
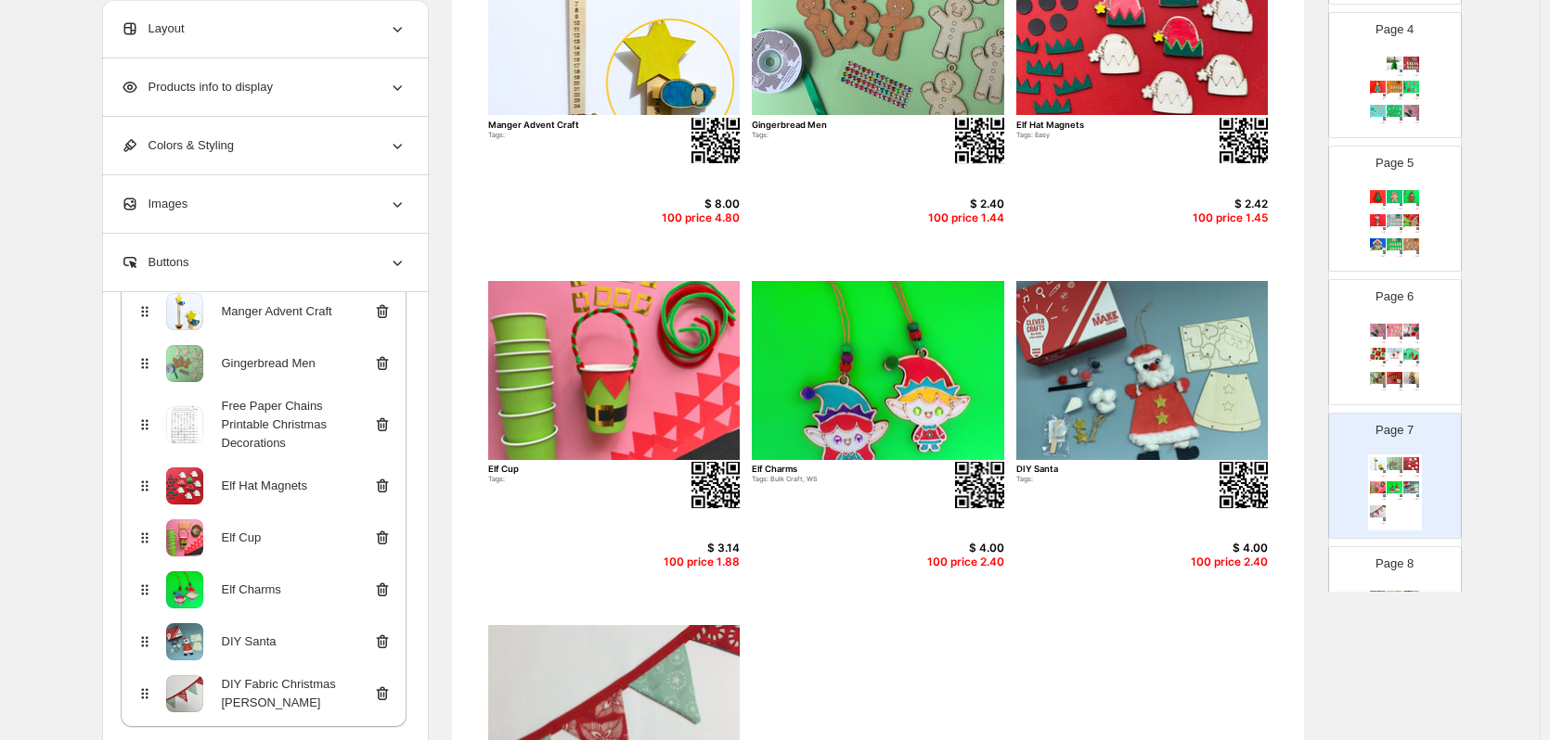
scroll to position [134, 0]
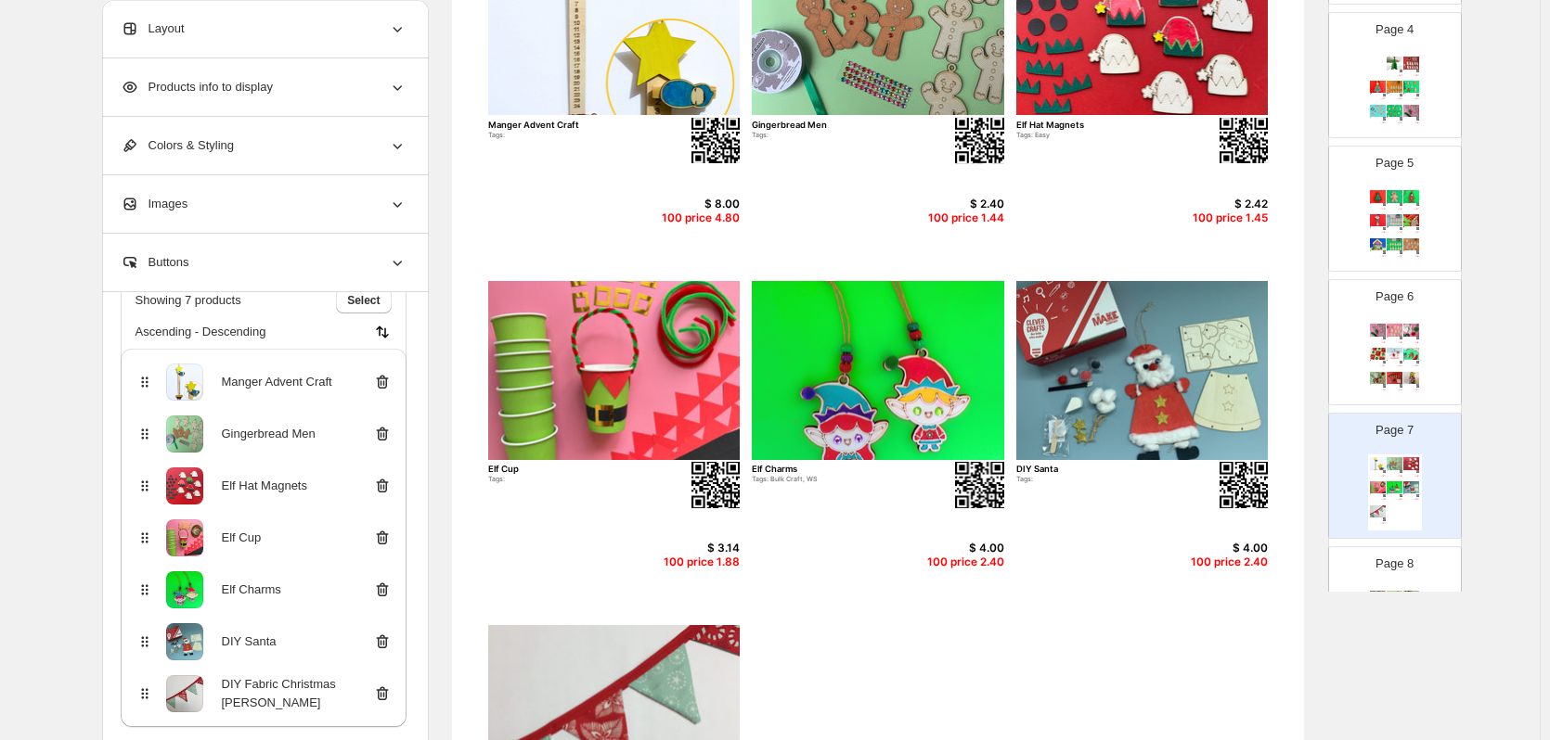
click at [389, 691] on icon at bounding box center [382, 694] width 19 height 19
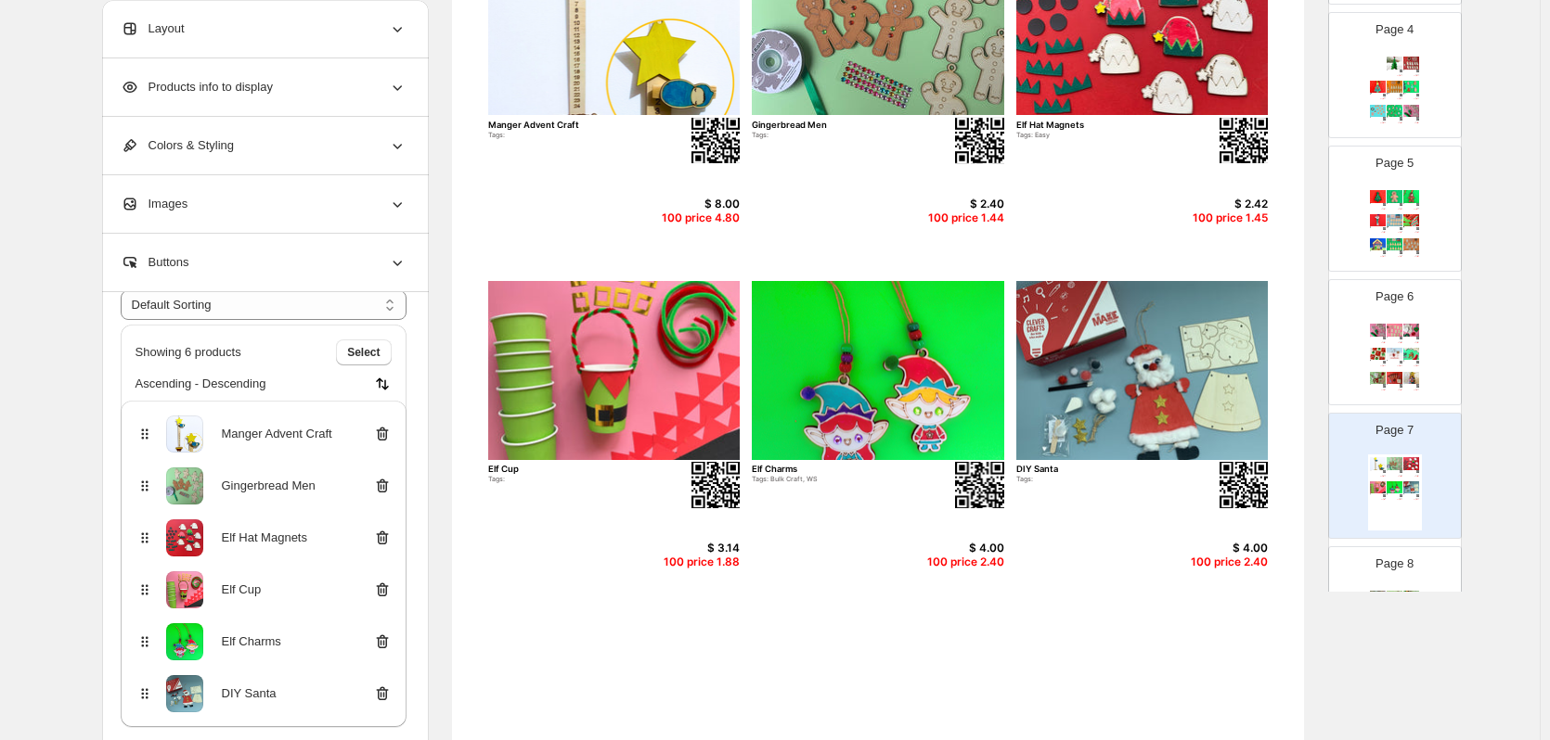
click at [389, 697] on icon at bounding box center [382, 694] width 19 height 19
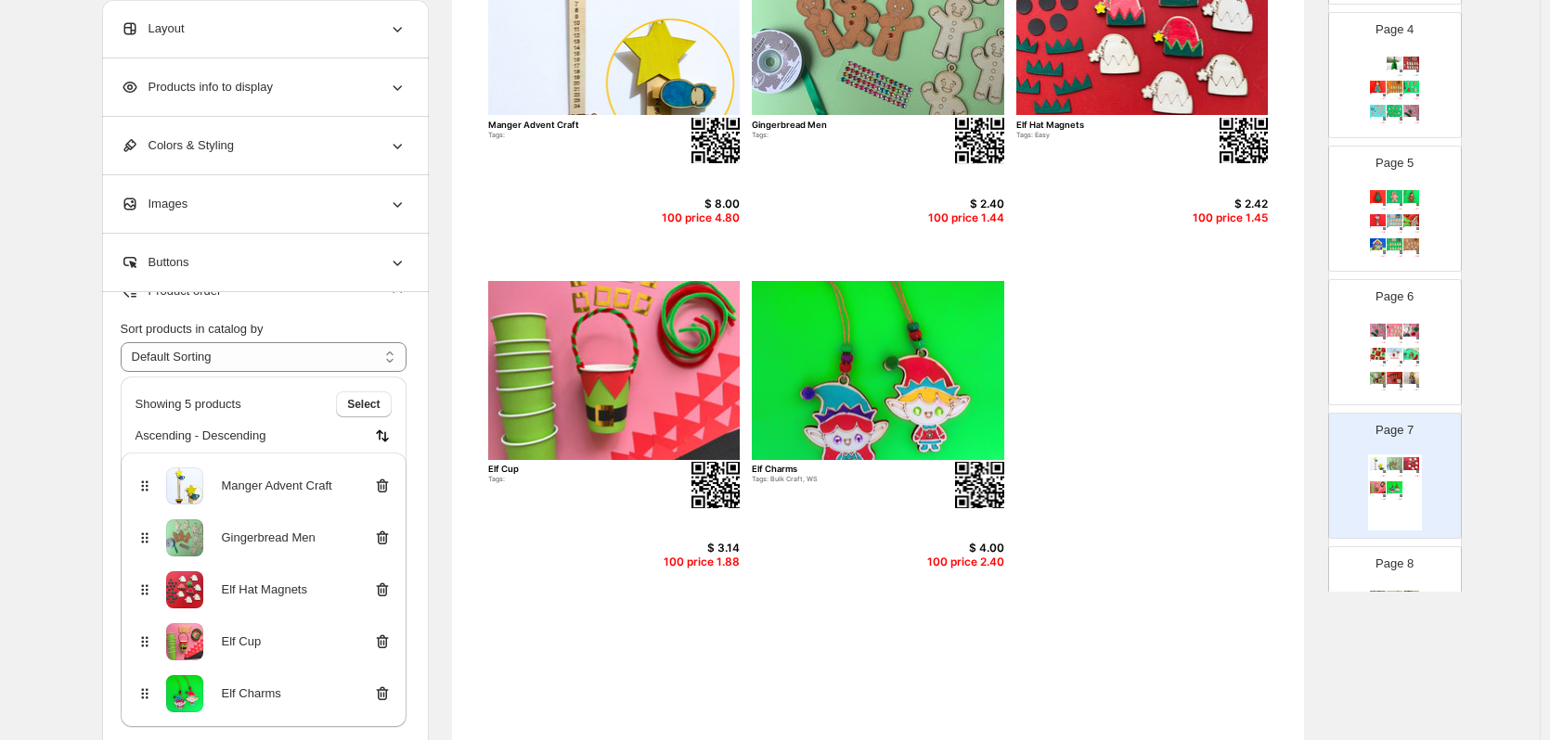
scroll to position [0, 0]
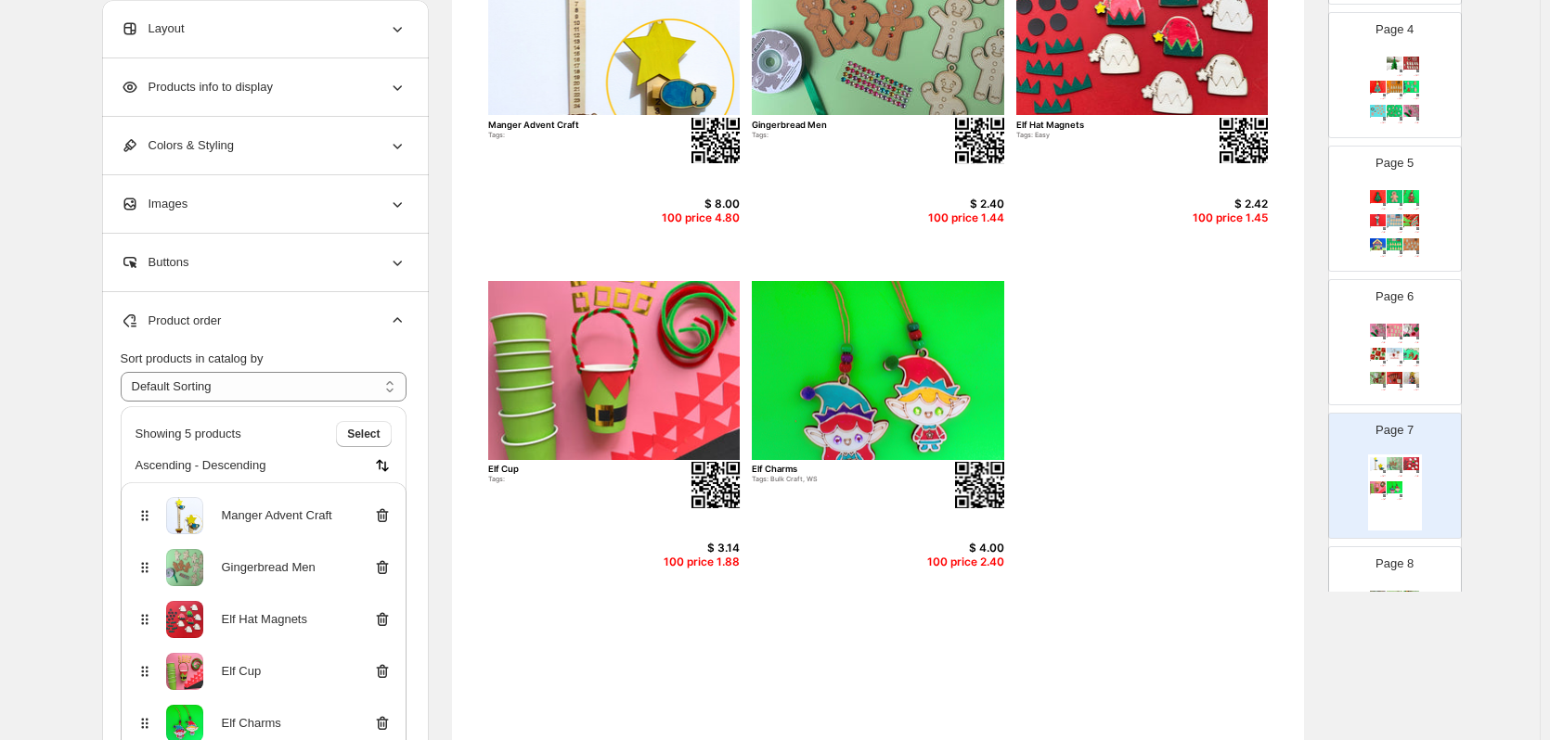
click at [1413, 383] on img at bounding box center [1411, 378] width 16 height 12
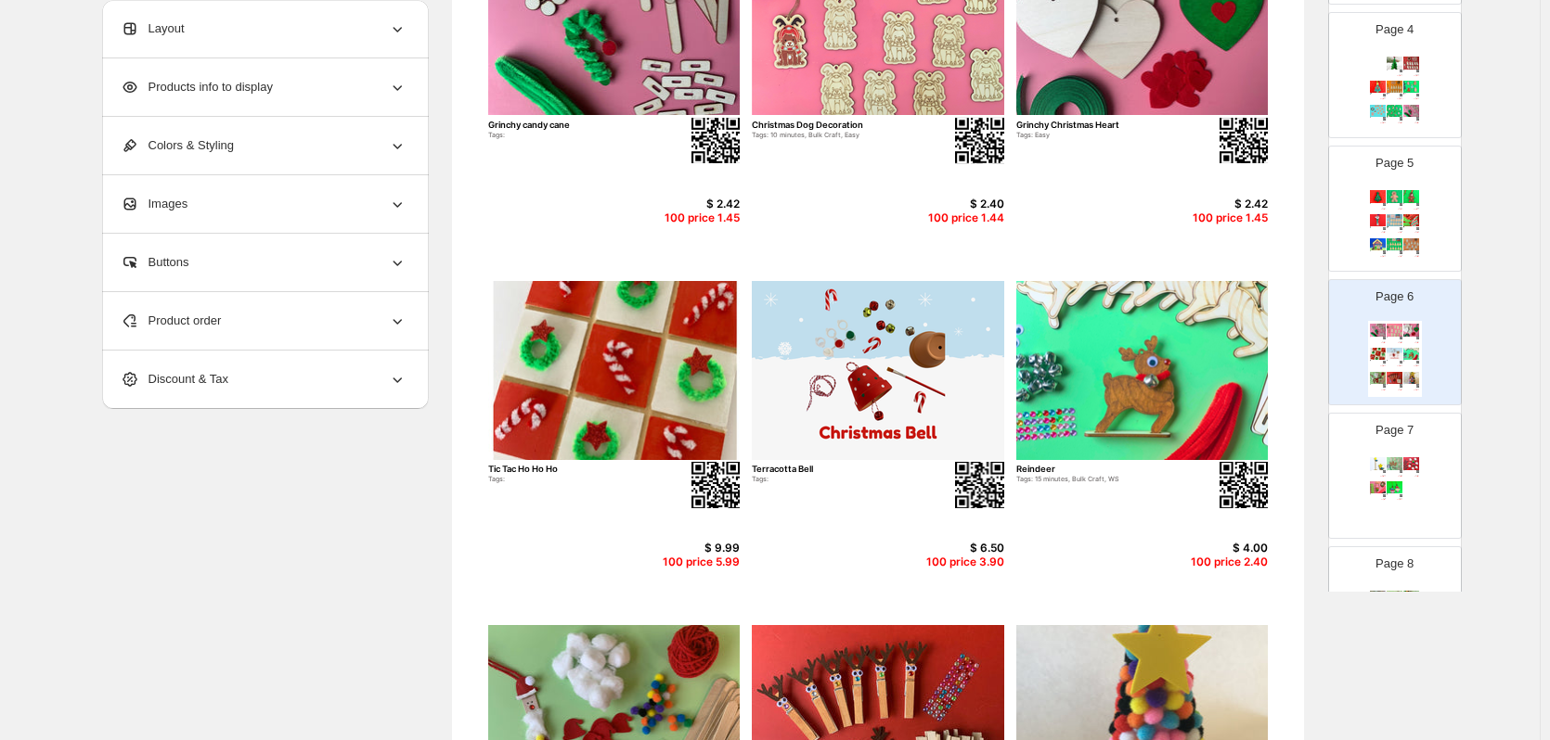
click at [289, 329] on div "Product order" at bounding box center [264, 321] width 286 height 58
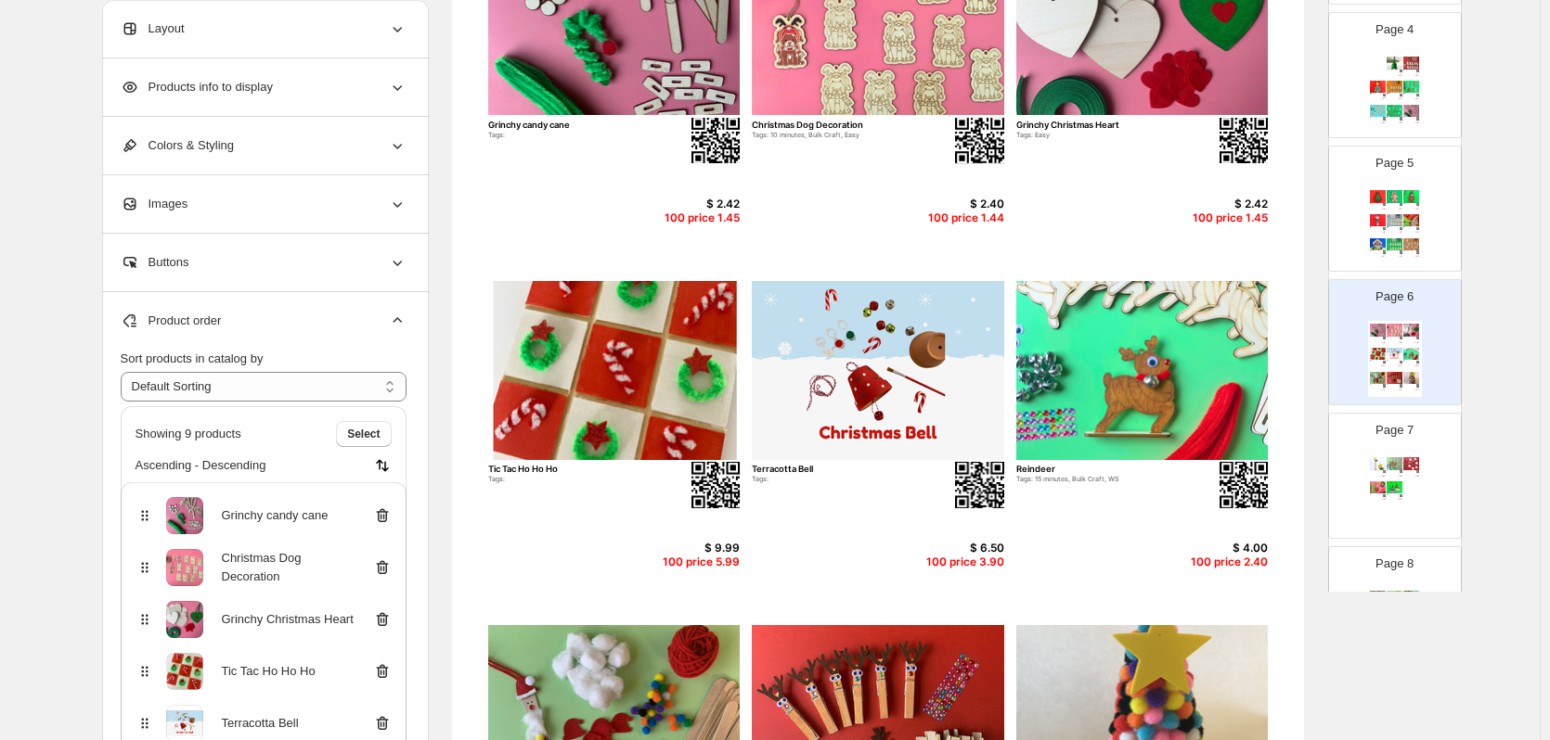
scroll to position [238, 0]
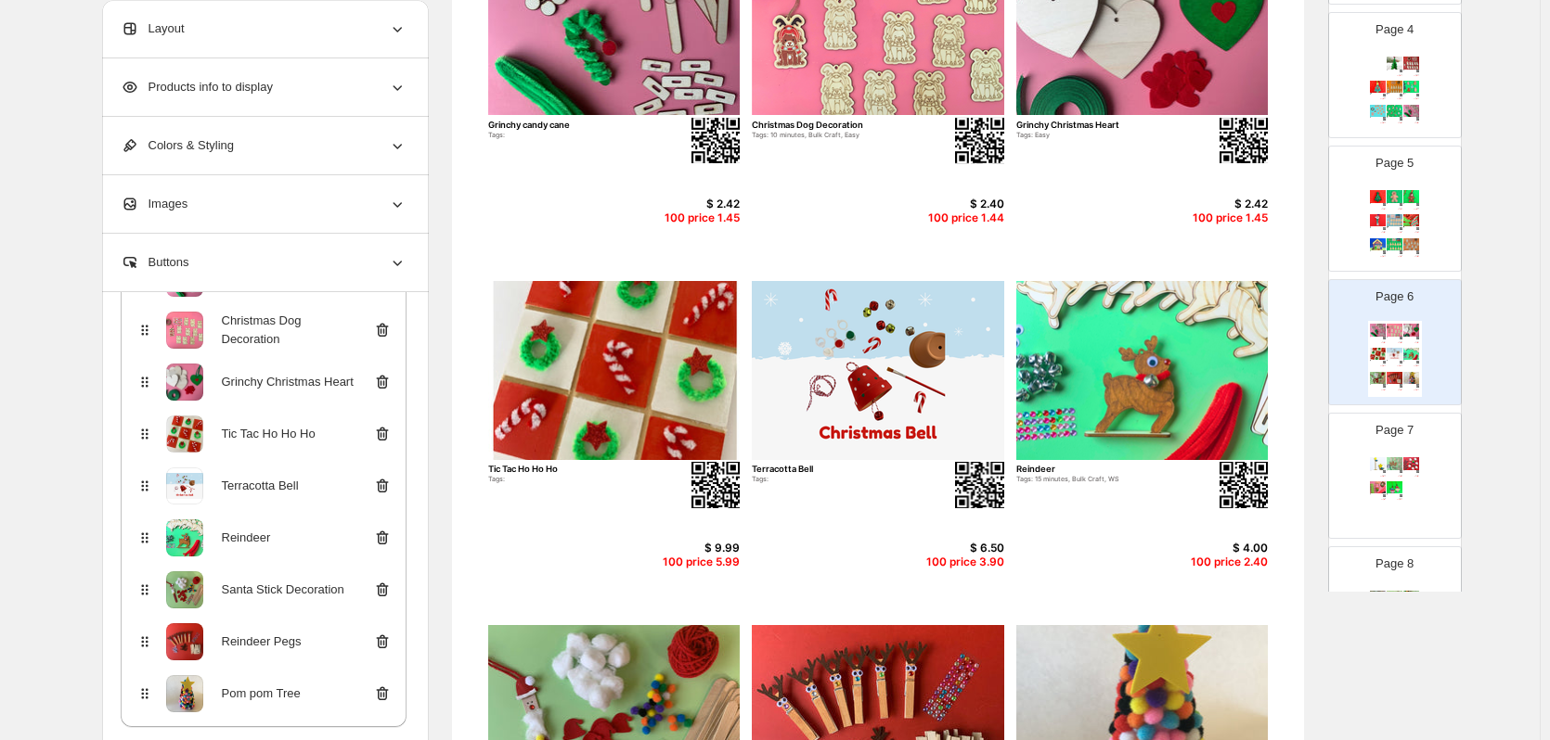
click at [381, 487] on icon at bounding box center [380, 487] width 2 height 6
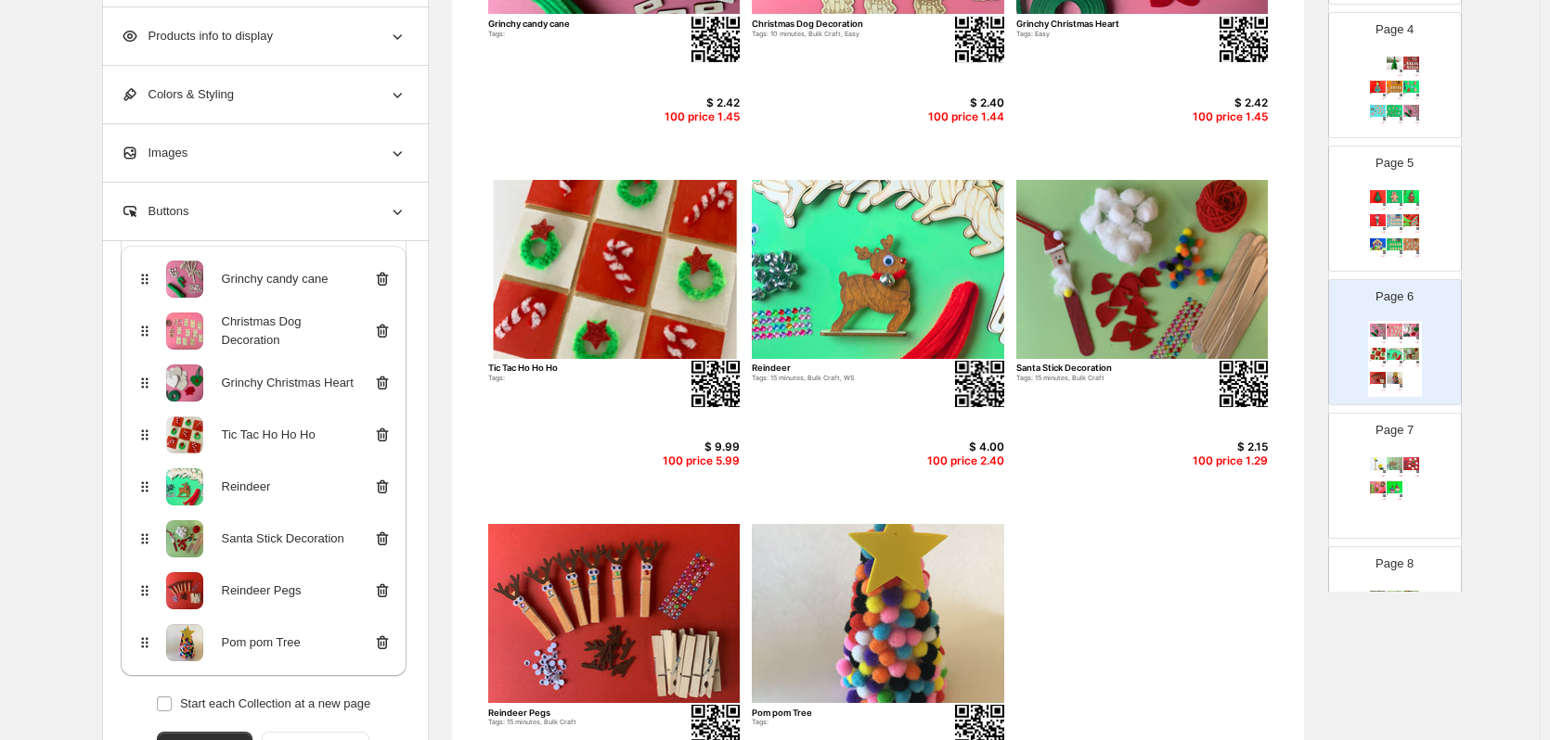
scroll to position [378, 0]
click at [383, 641] on icon at bounding box center [382, 643] width 19 height 19
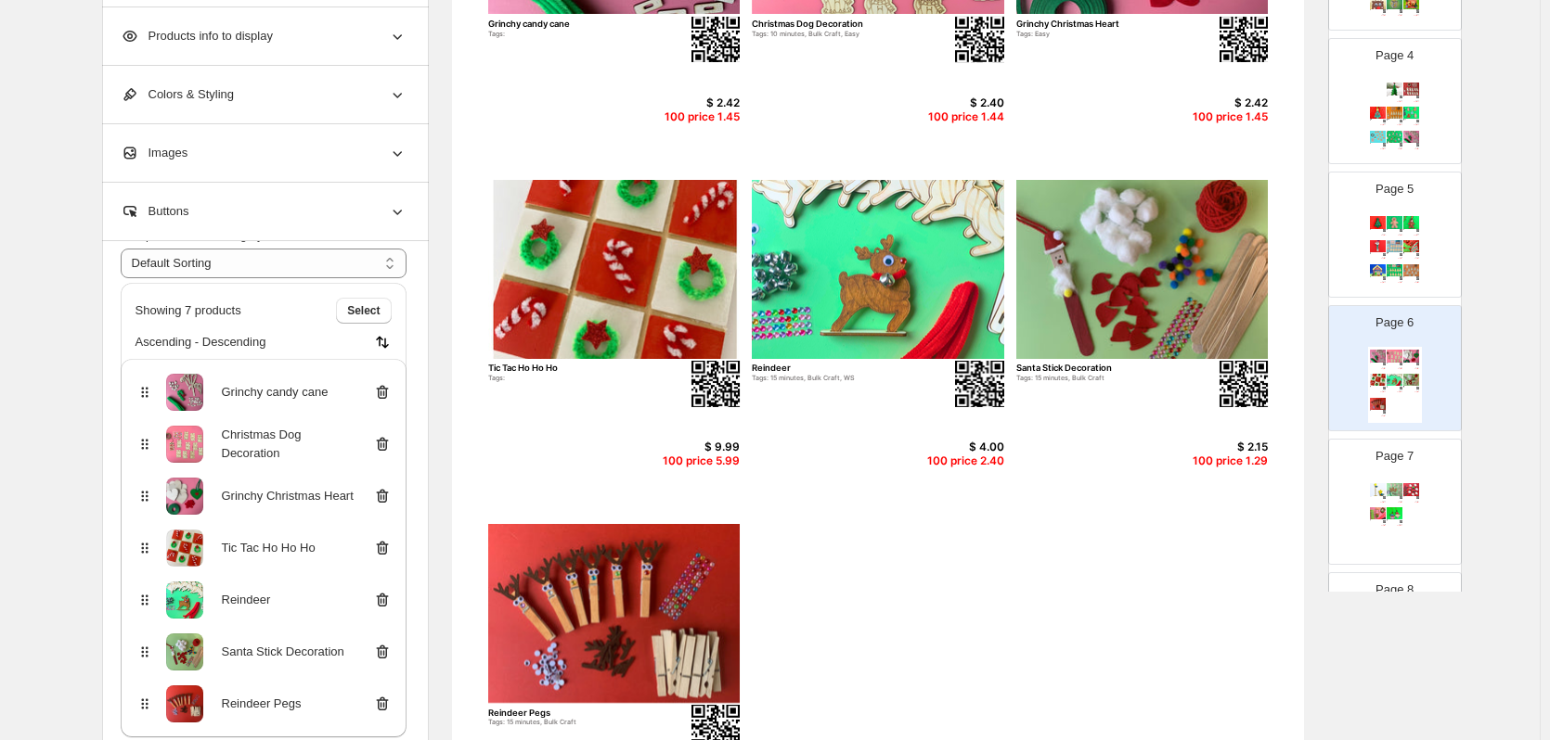
scroll to position [407, 0]
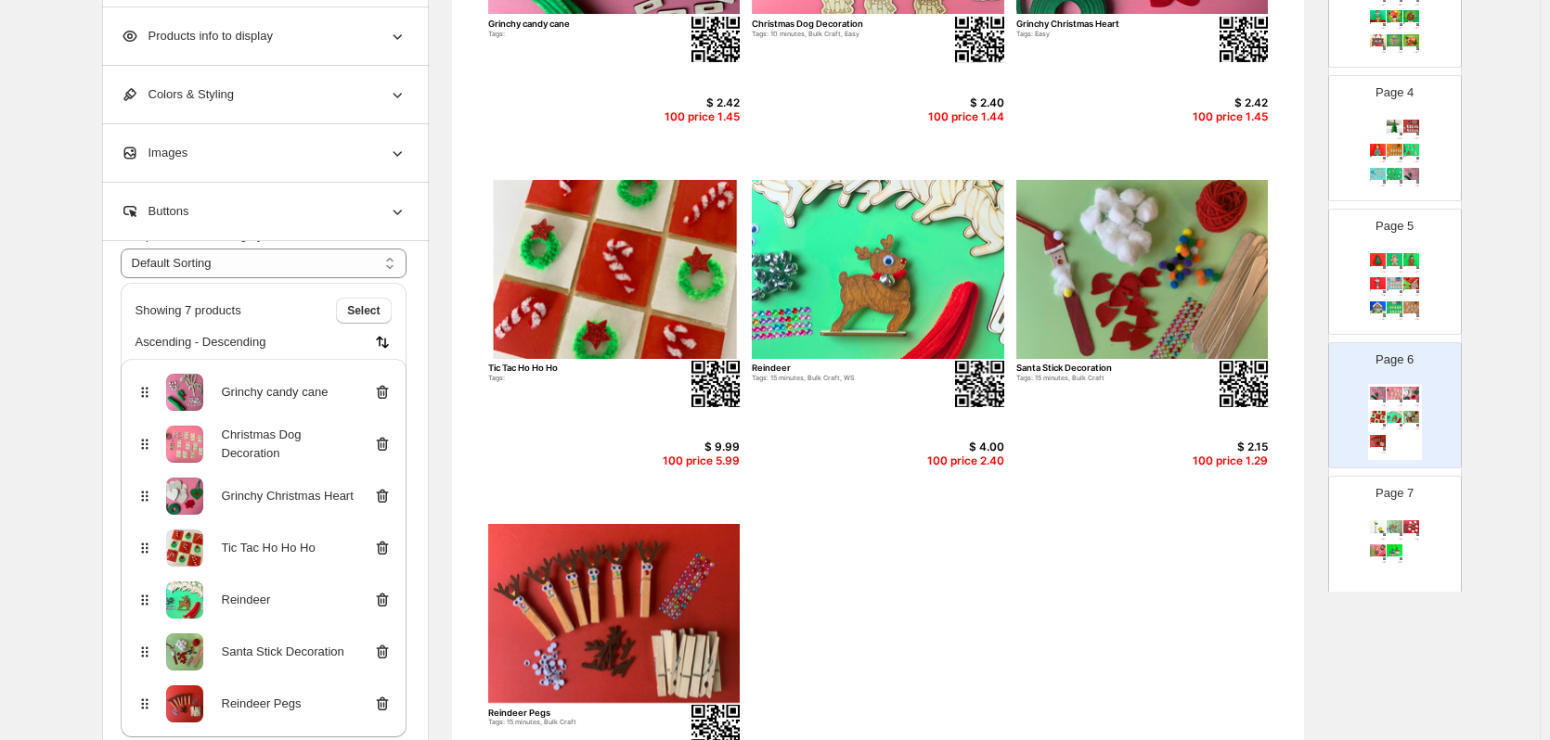
click at [1381, 110] on div "Page 4 3D Christmas Tree (Large) Tags: Bulk Craft, Easy $ 6.00 100 price 3.60 S…" at bounding box center [1387, 131] width 117 height 124
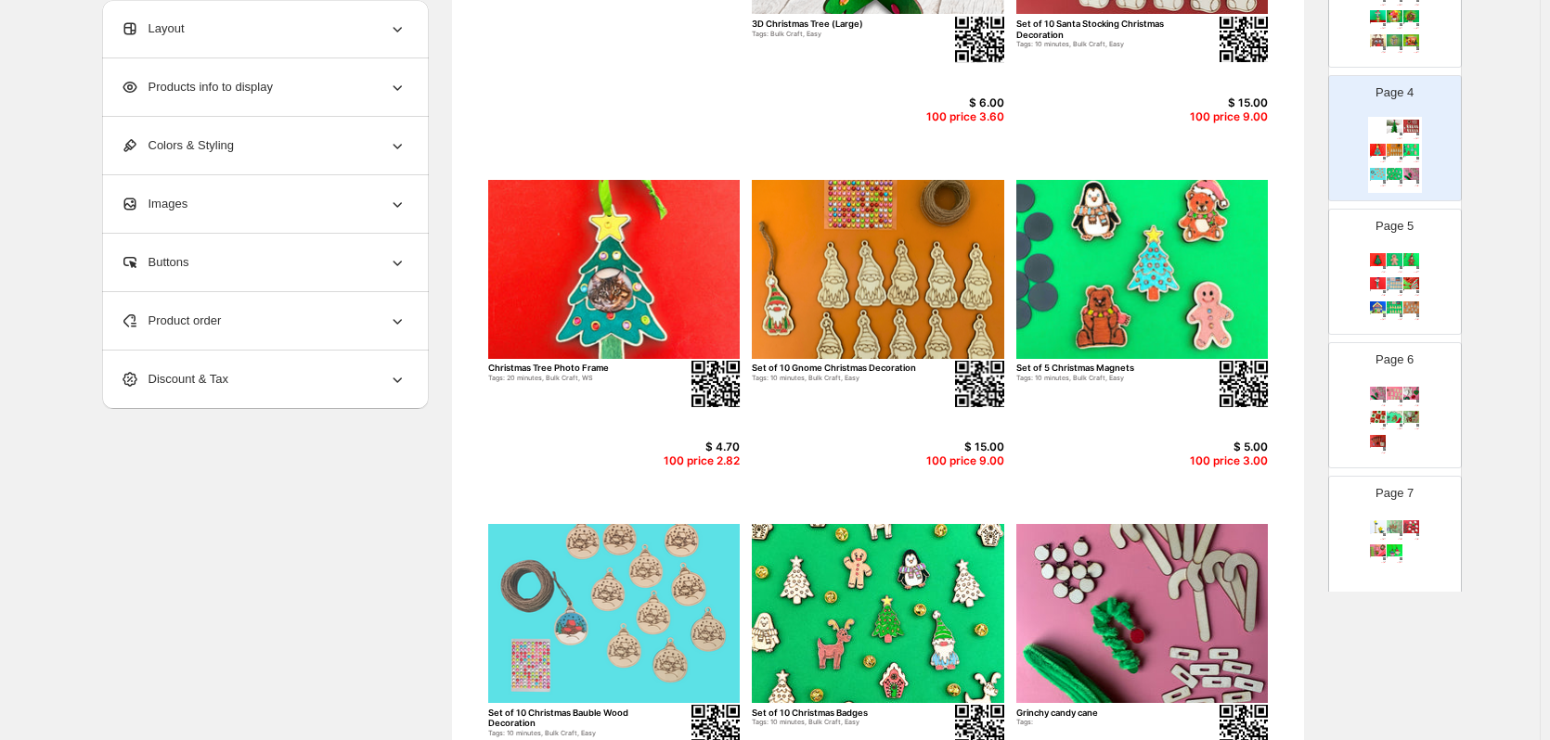
scroll to position [0, 0]
click at [1385, 277] on div "Christmas Tree Plushie Tags: 15 minutes, Bulk Craft $ 3.85 100 price 2.31 Ginge…" at bounding box center [1395, 289] width 54 height 76
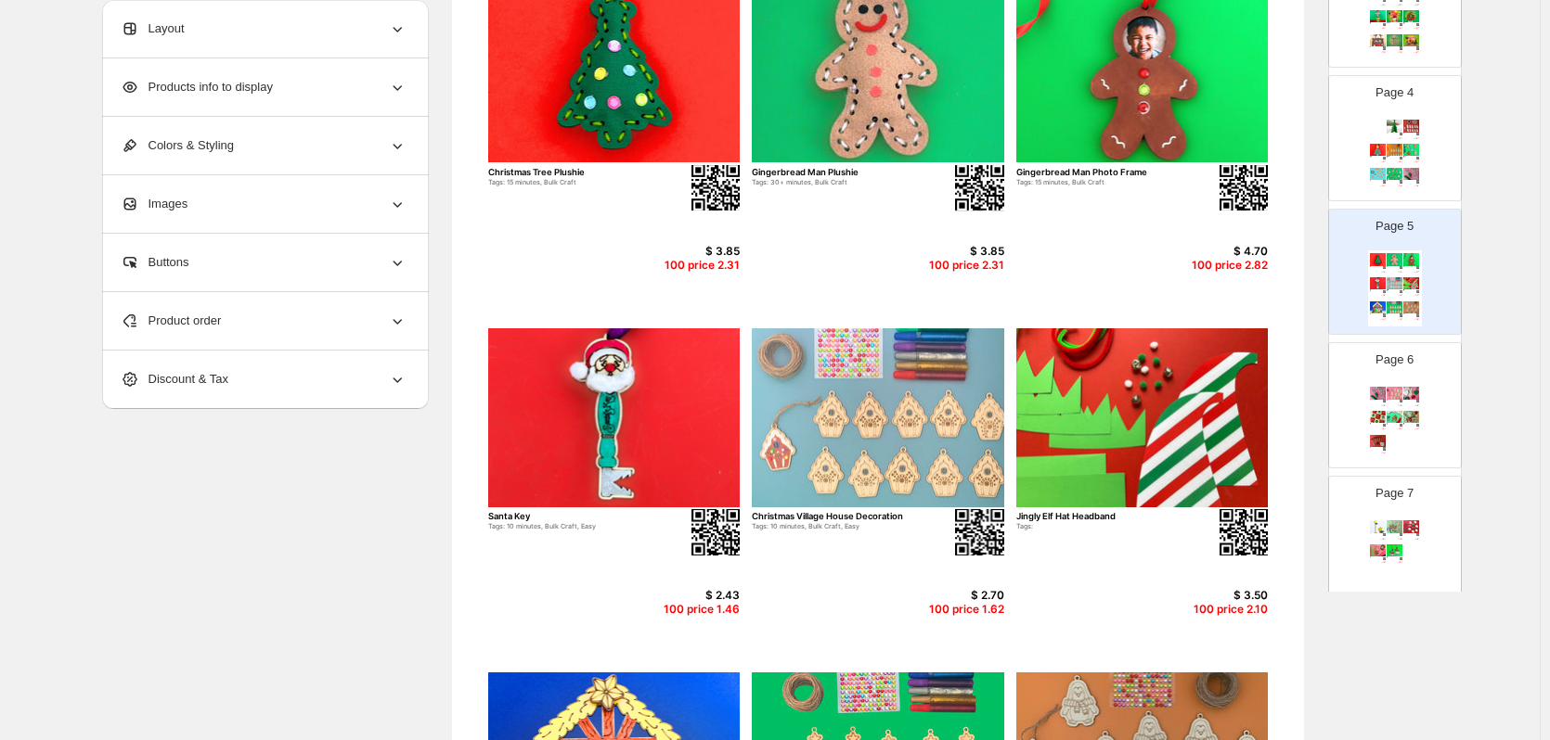
scroll to position [230, 0]
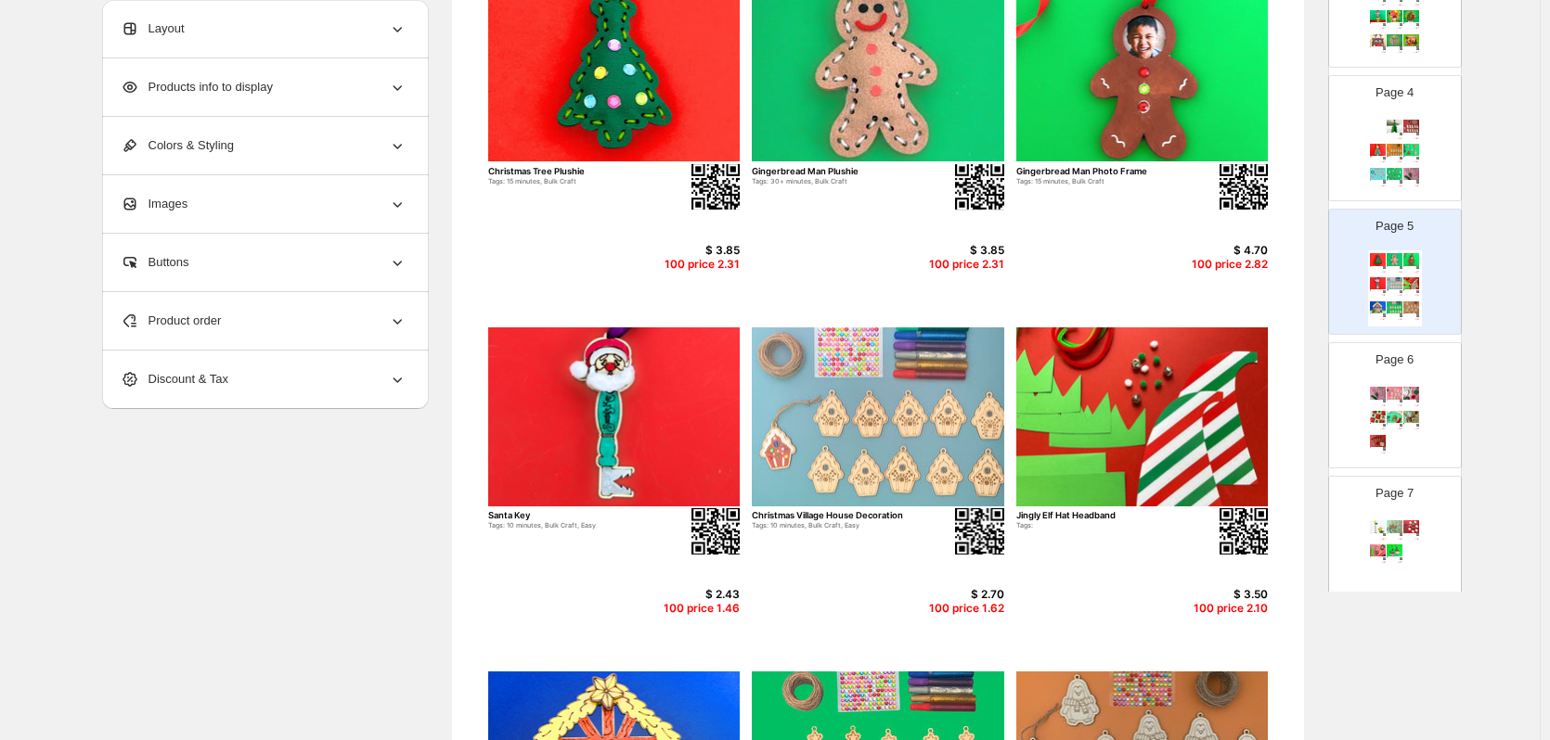
click at [1416, 456] on div "Grinchy candy cane Tags: $ 2.42 100 price 1.45 Christmas Dog Decoration Tags: 1…" at bounding box center [1395, 422] width 54 height 76
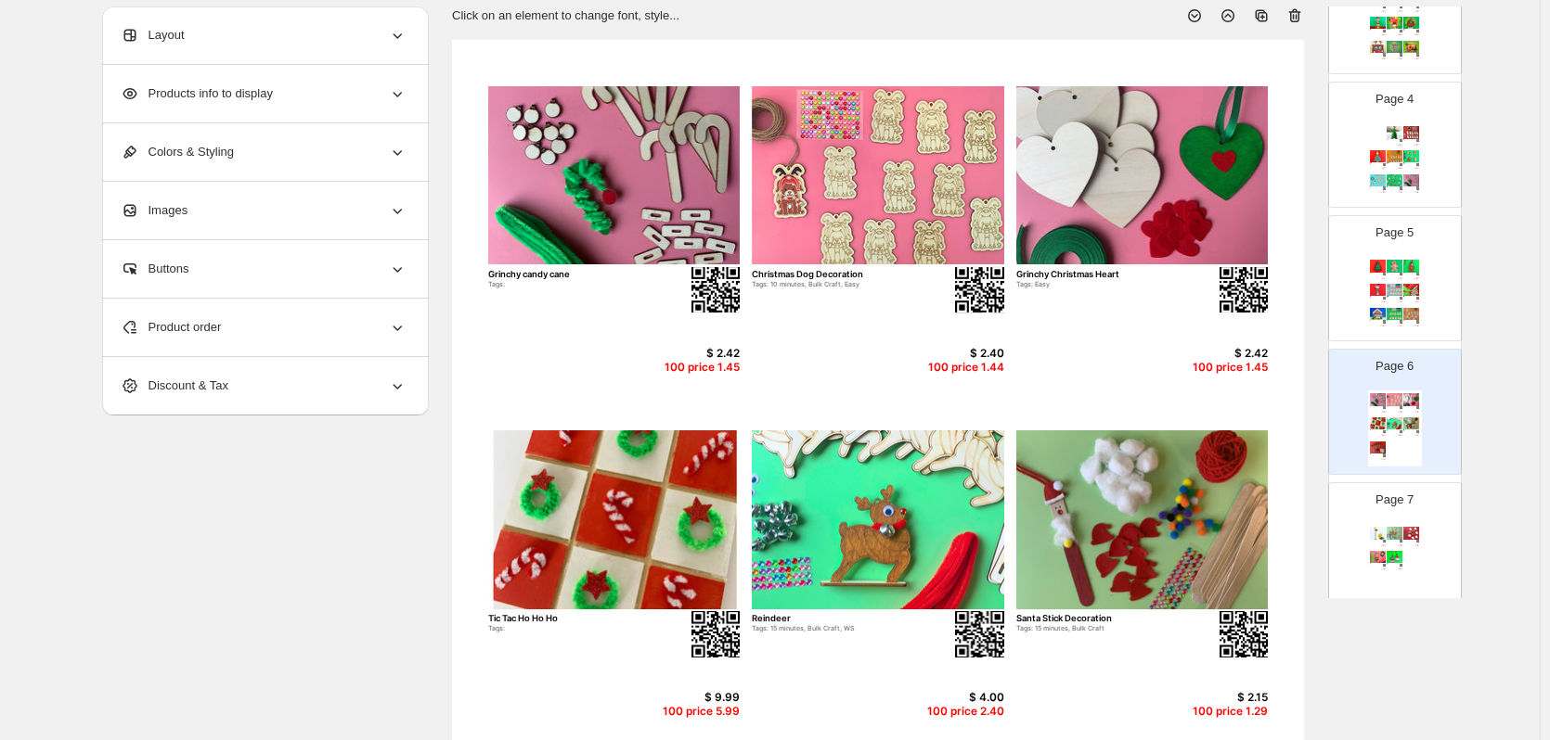
scroll to position [48, 0]
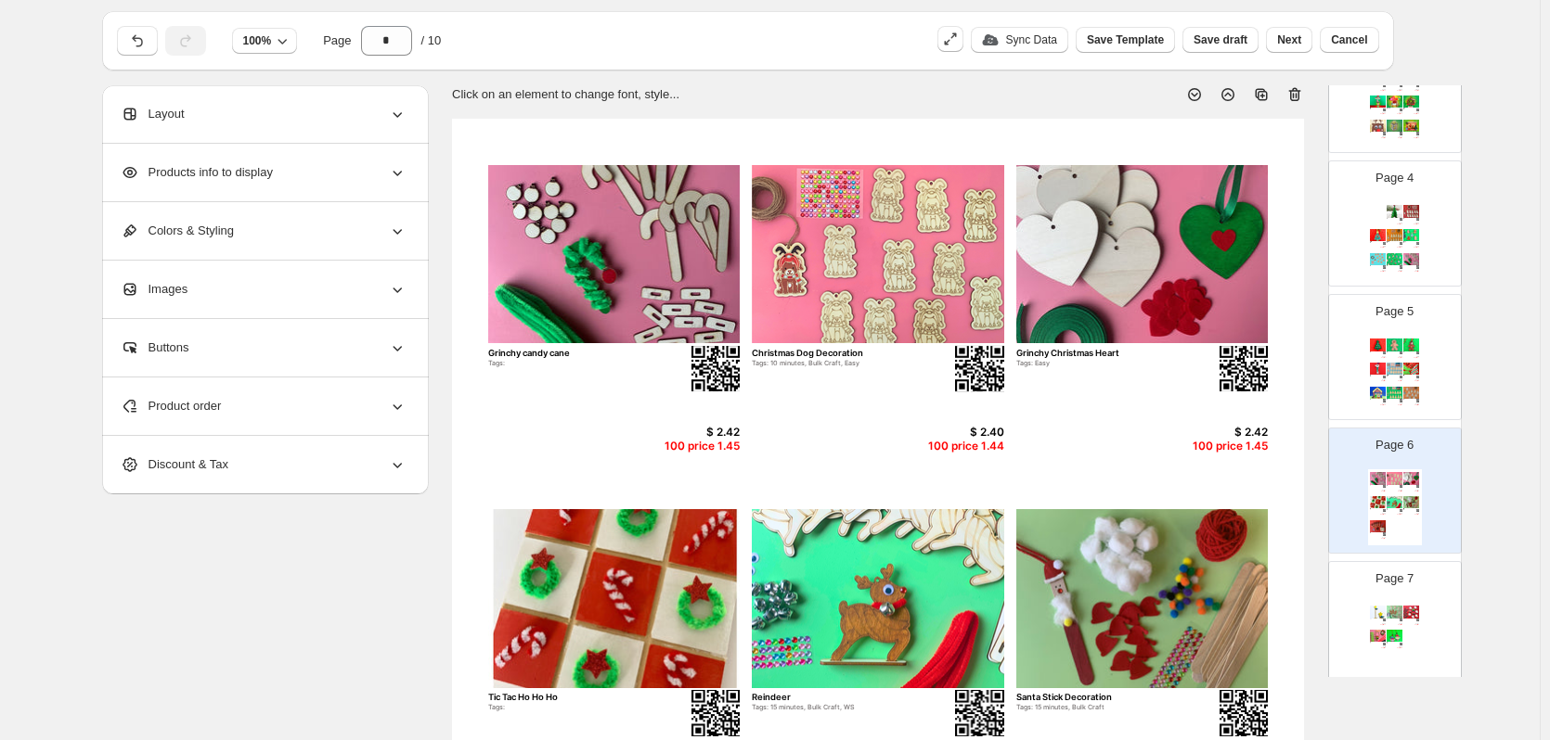
click at [1395, 214] on img at bounding box center [1394, 211] width 16 height 12
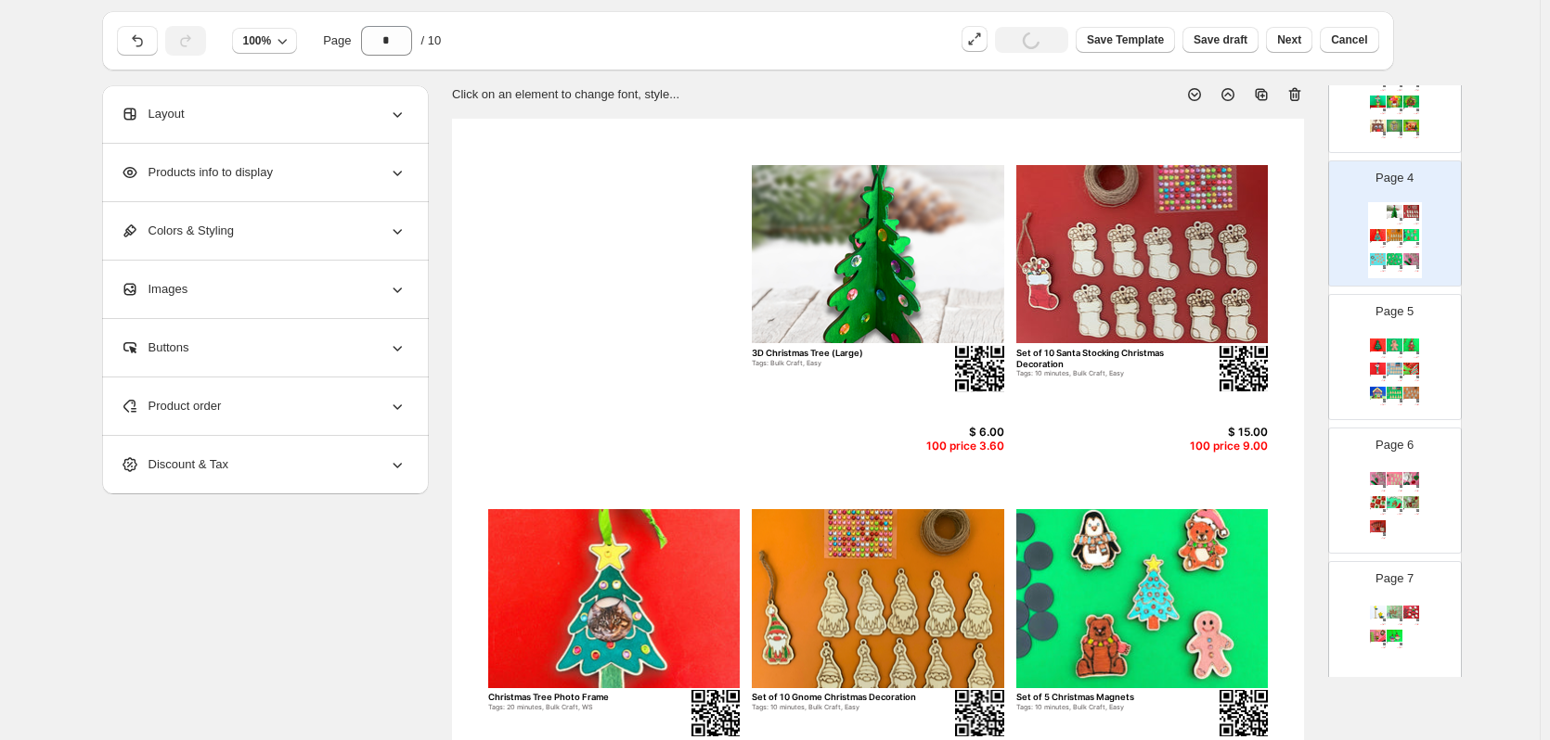
click at [200, 409] on span "Product order" at bounding box center [171, 406] width 101 height 19
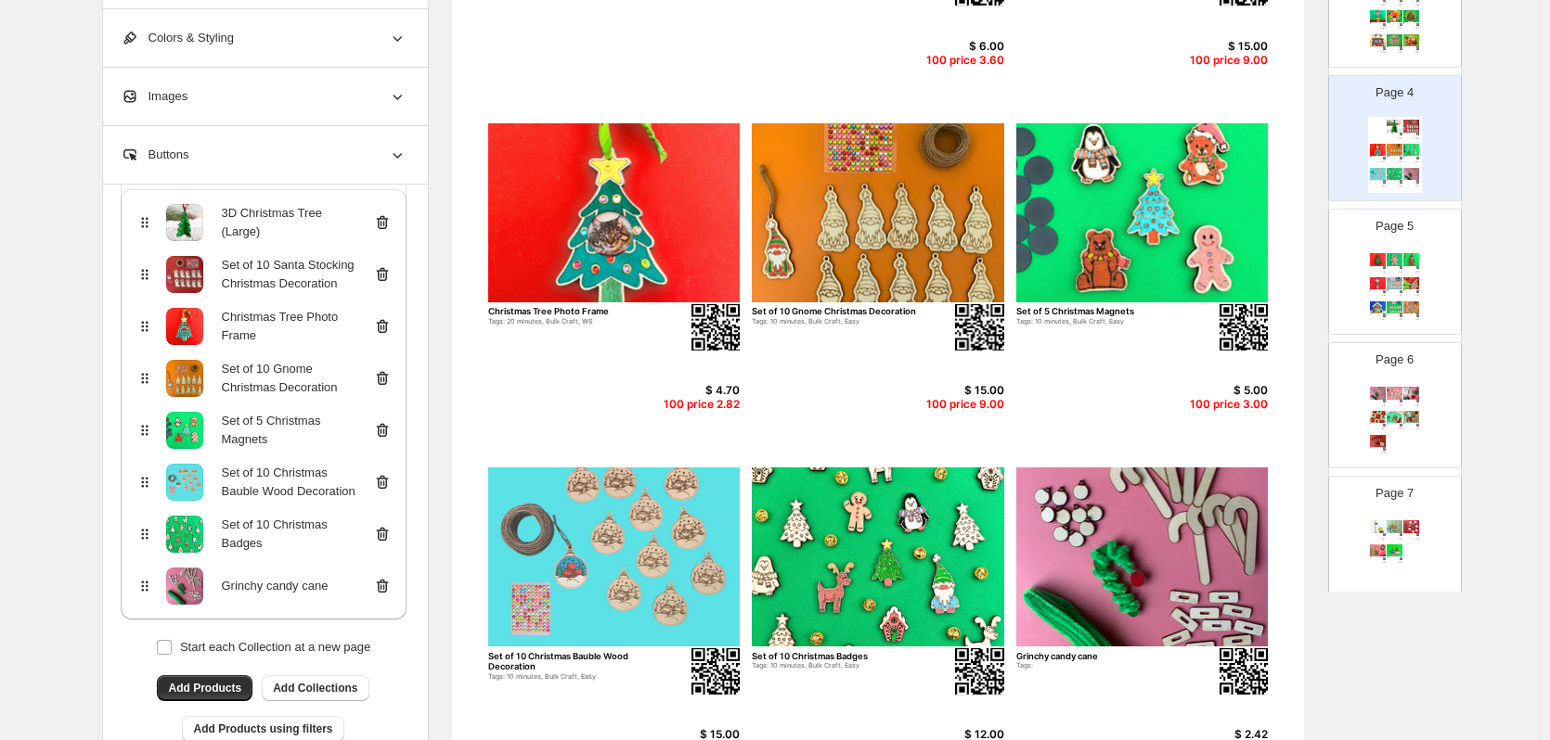
scroll to position [436, 0]
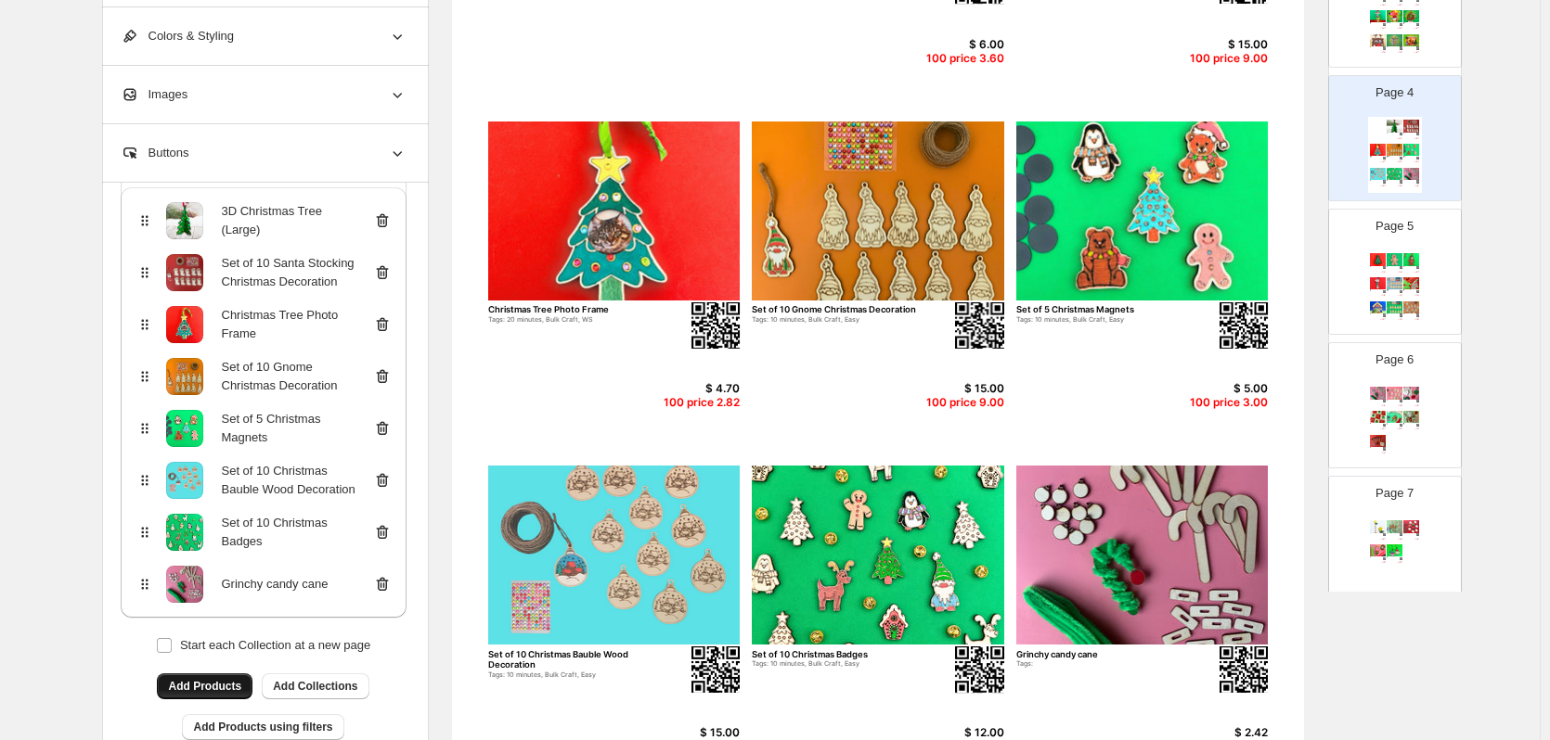
click at [205, 689] on span "Add Products" at bounding box center [204, 686] width 73 height 15
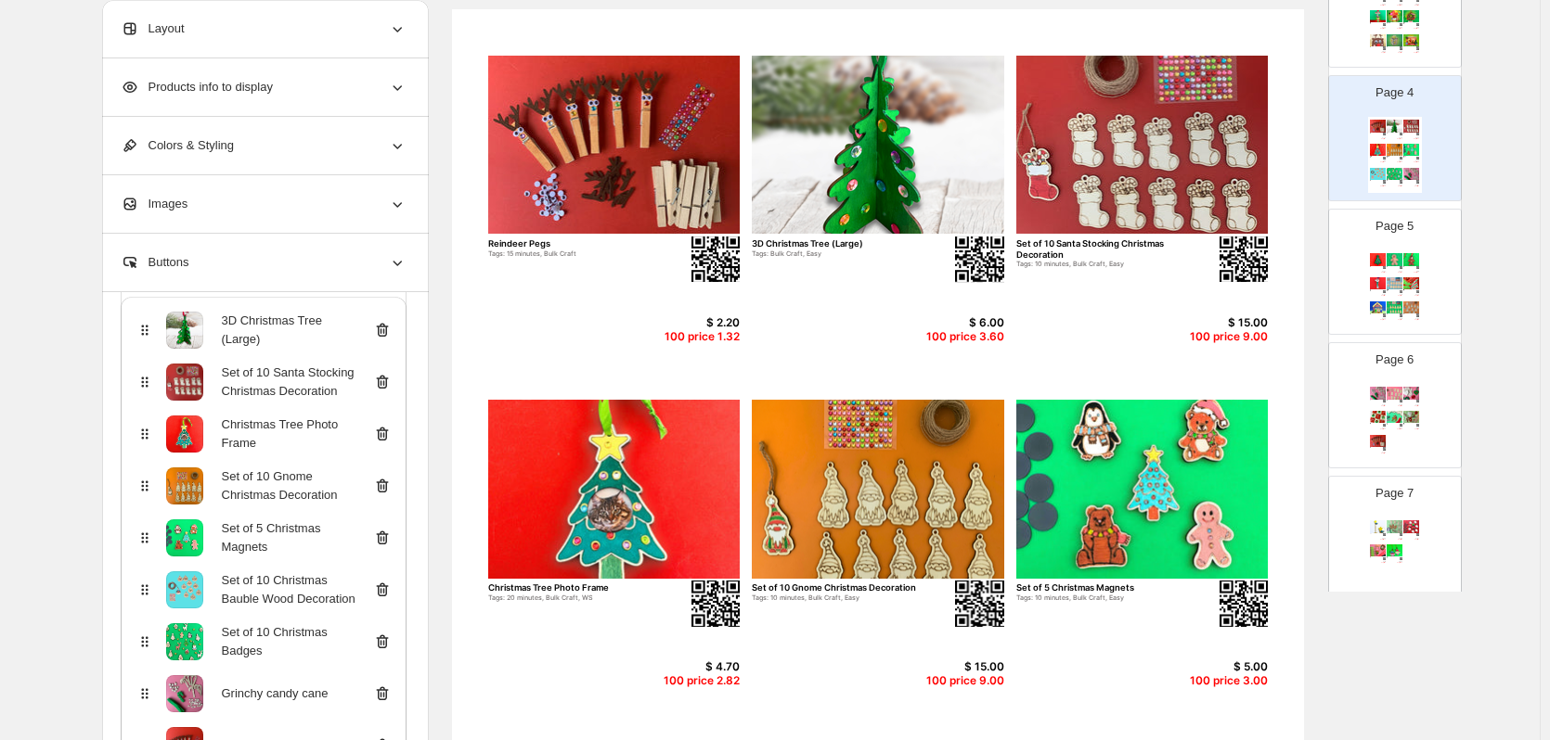
scroll to position [157, 0]
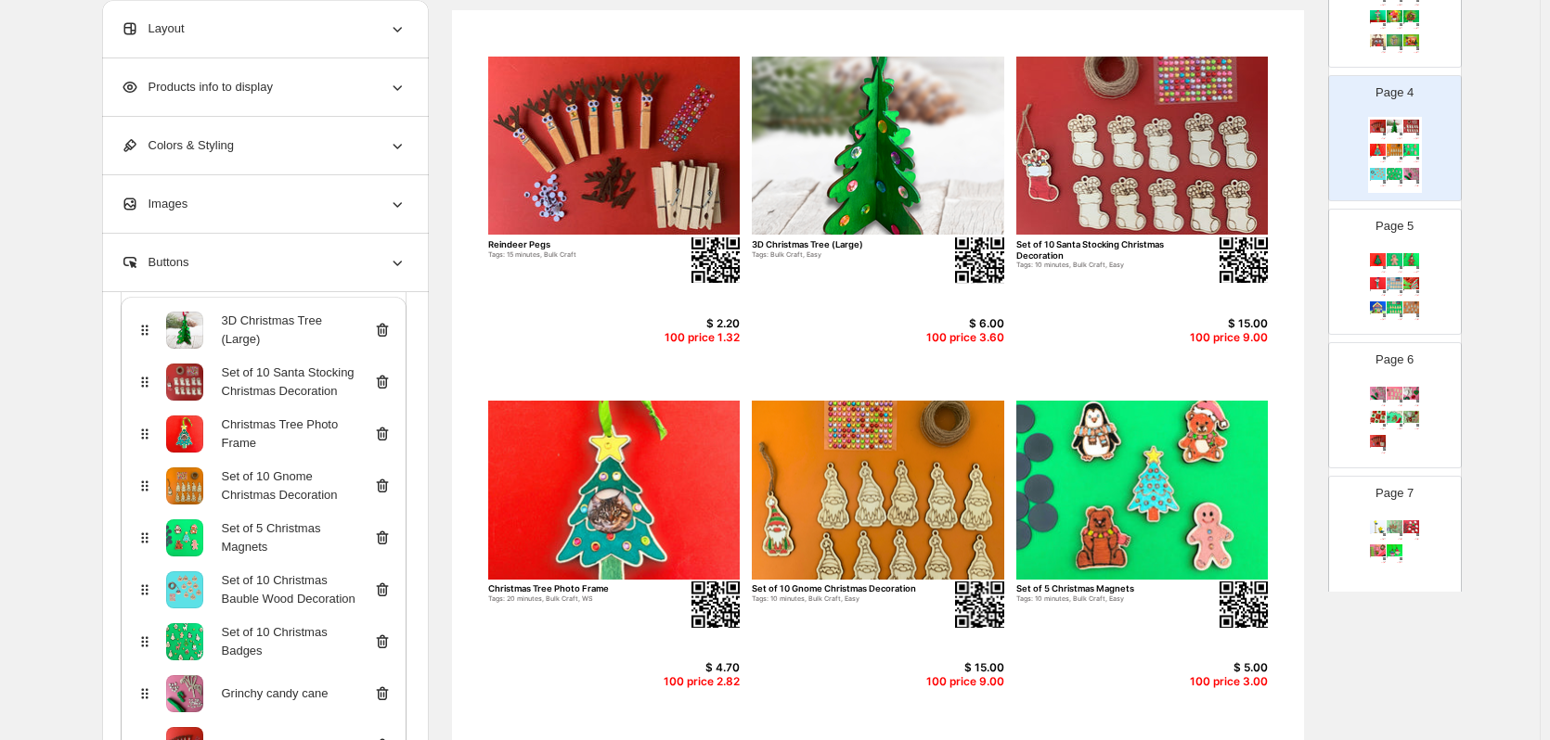
click at [1405, 454] on div "Grinchy candy cane Tags: $ 2.42 100 price 1.45 Christmas Dog Decoration Tags: 1…" at bounding box center [1395, 422] width 54 height 76
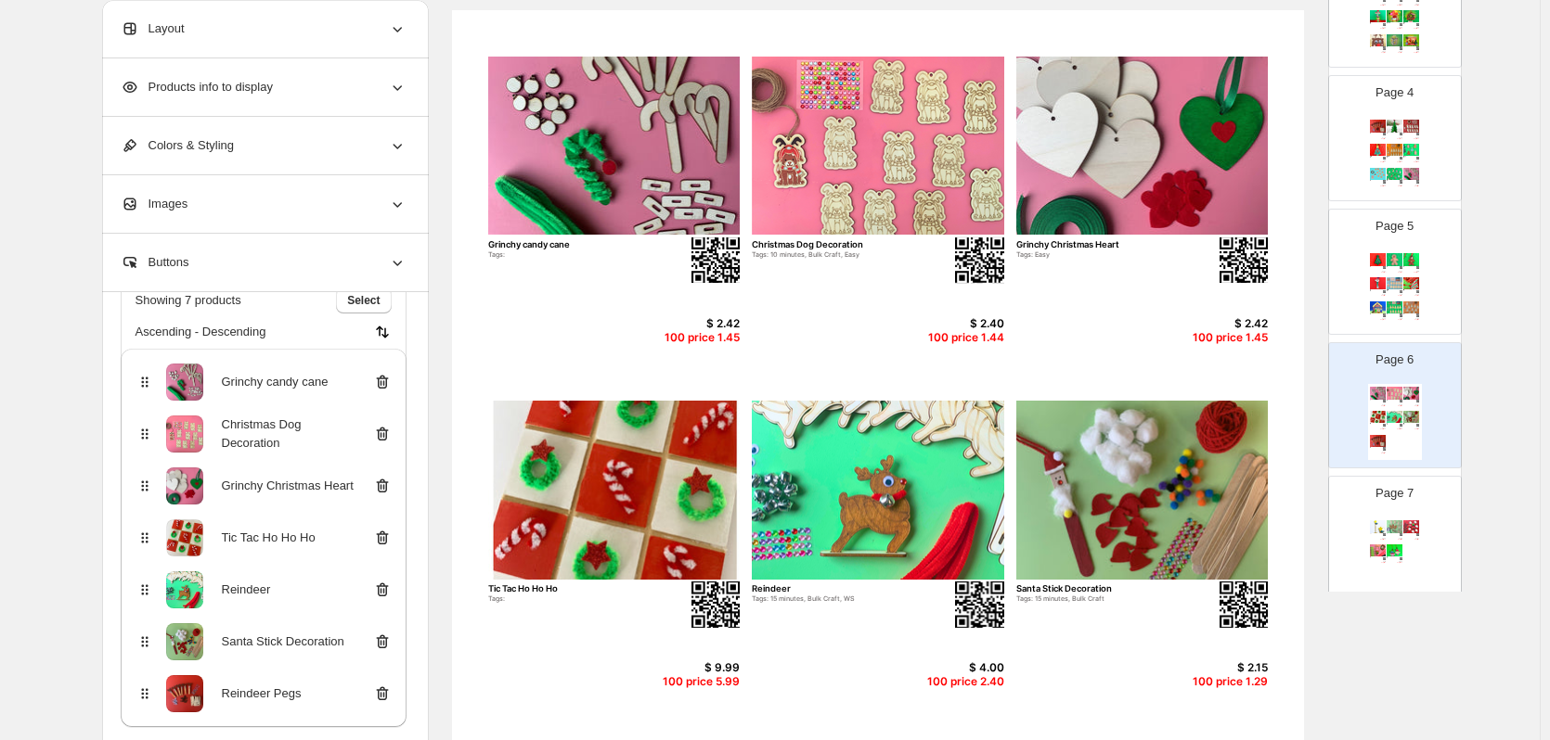
scroll to position [0, 0]
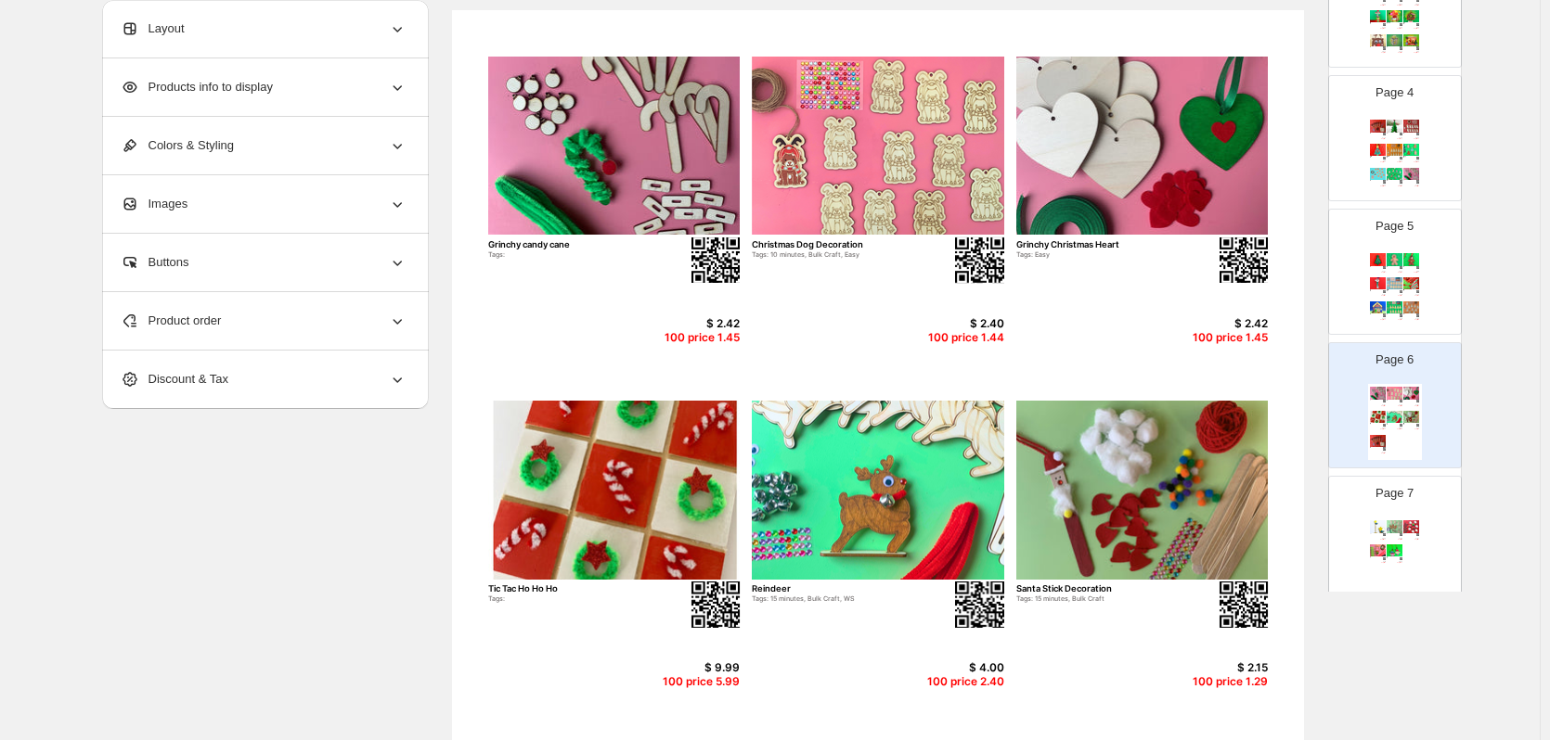
click at [213, 332] on div "Product order" at bounding box center [264, 321] width 286 height 58
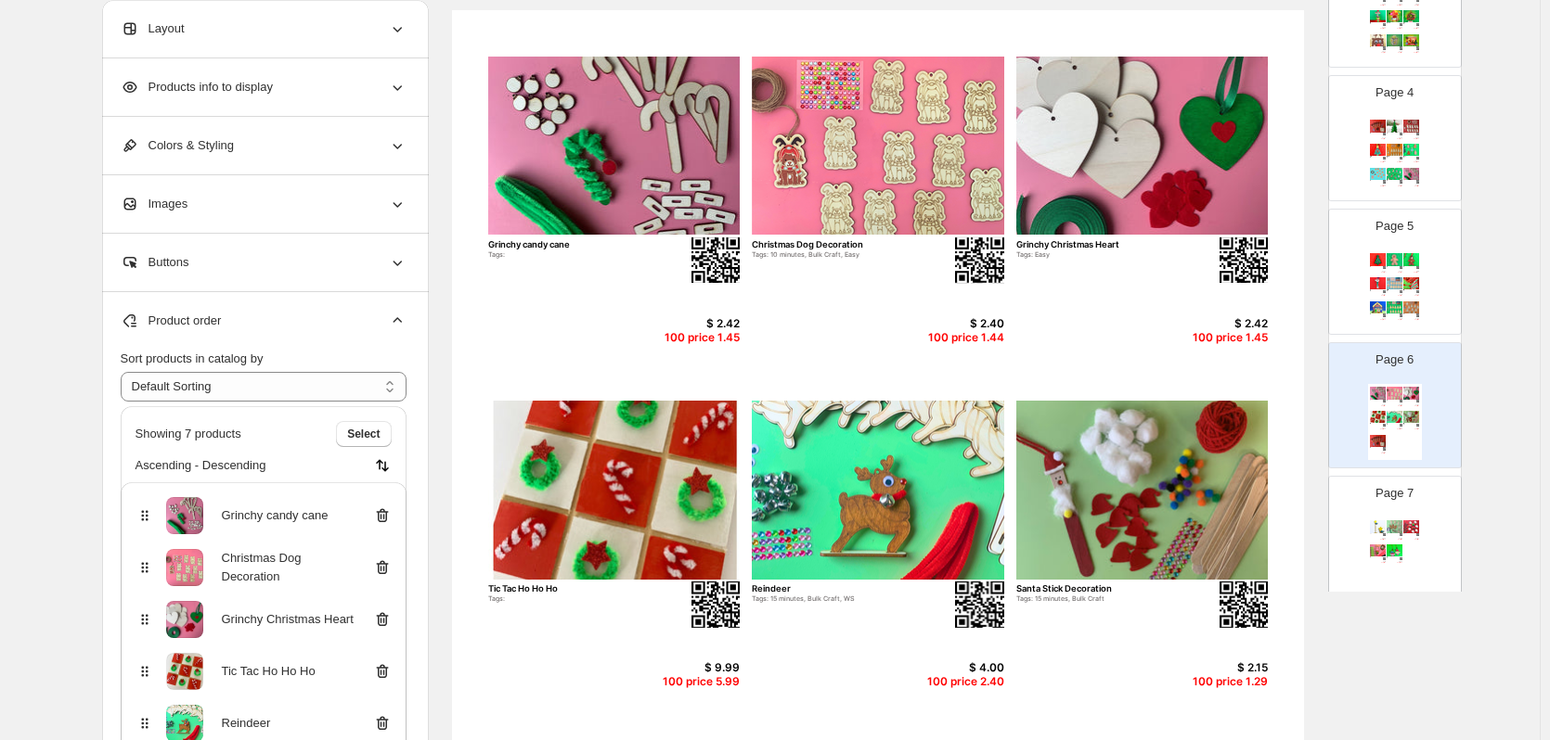
scroll to position [134, 0]
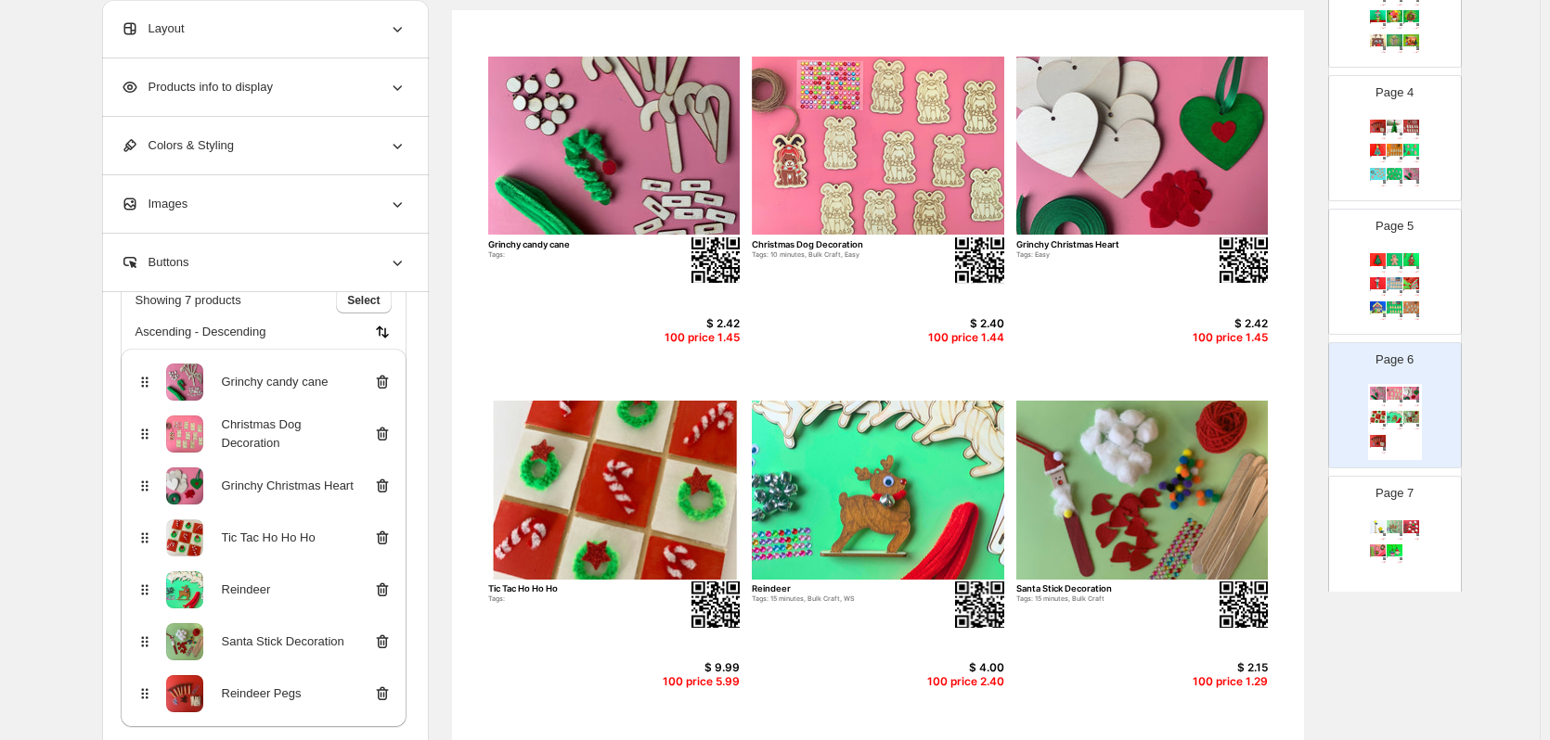
click at [384, 694] on icon at bounding box center [383, 695] width 2 height 6
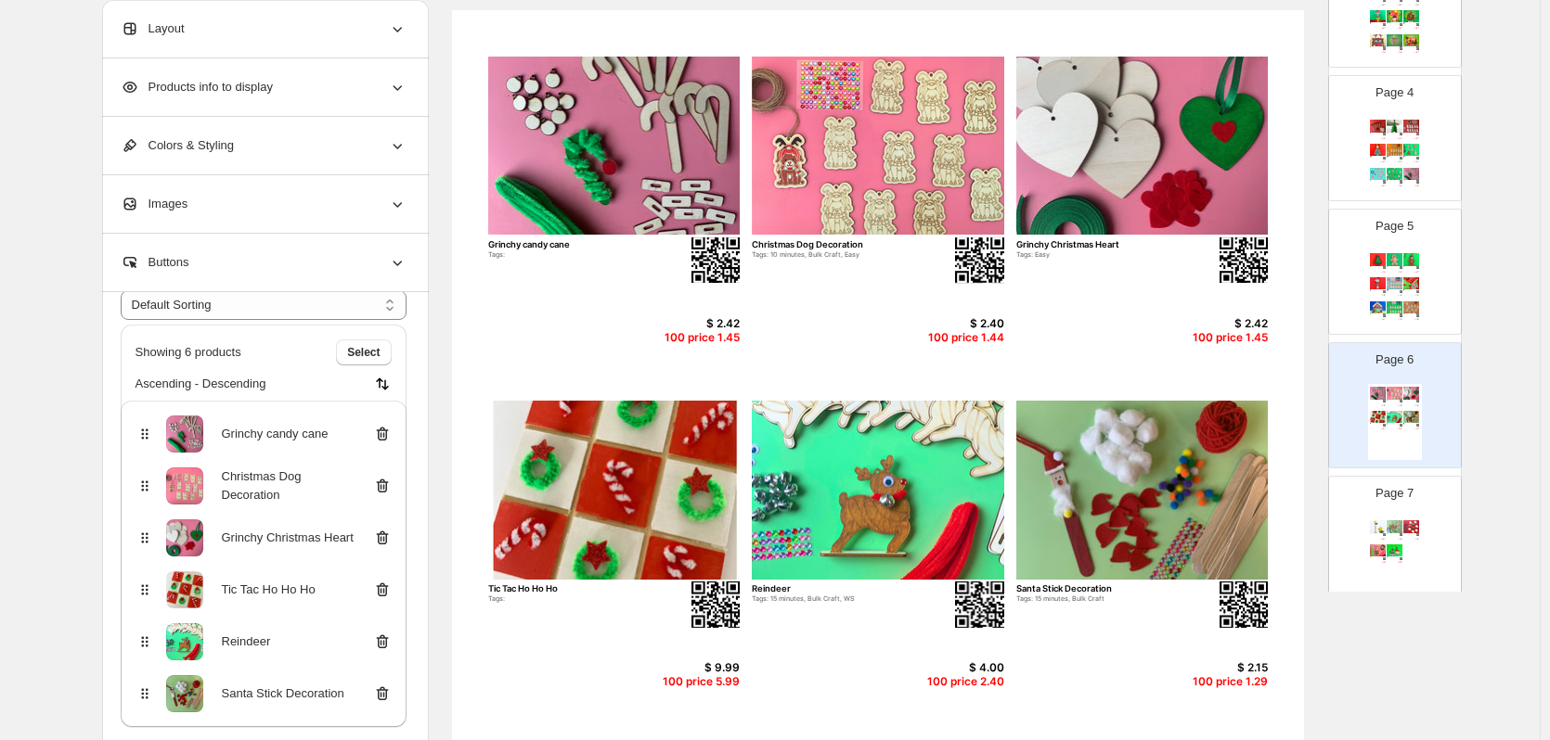
click at [383, 432] on icon at bounding box center [382, 434] width 19 height 19
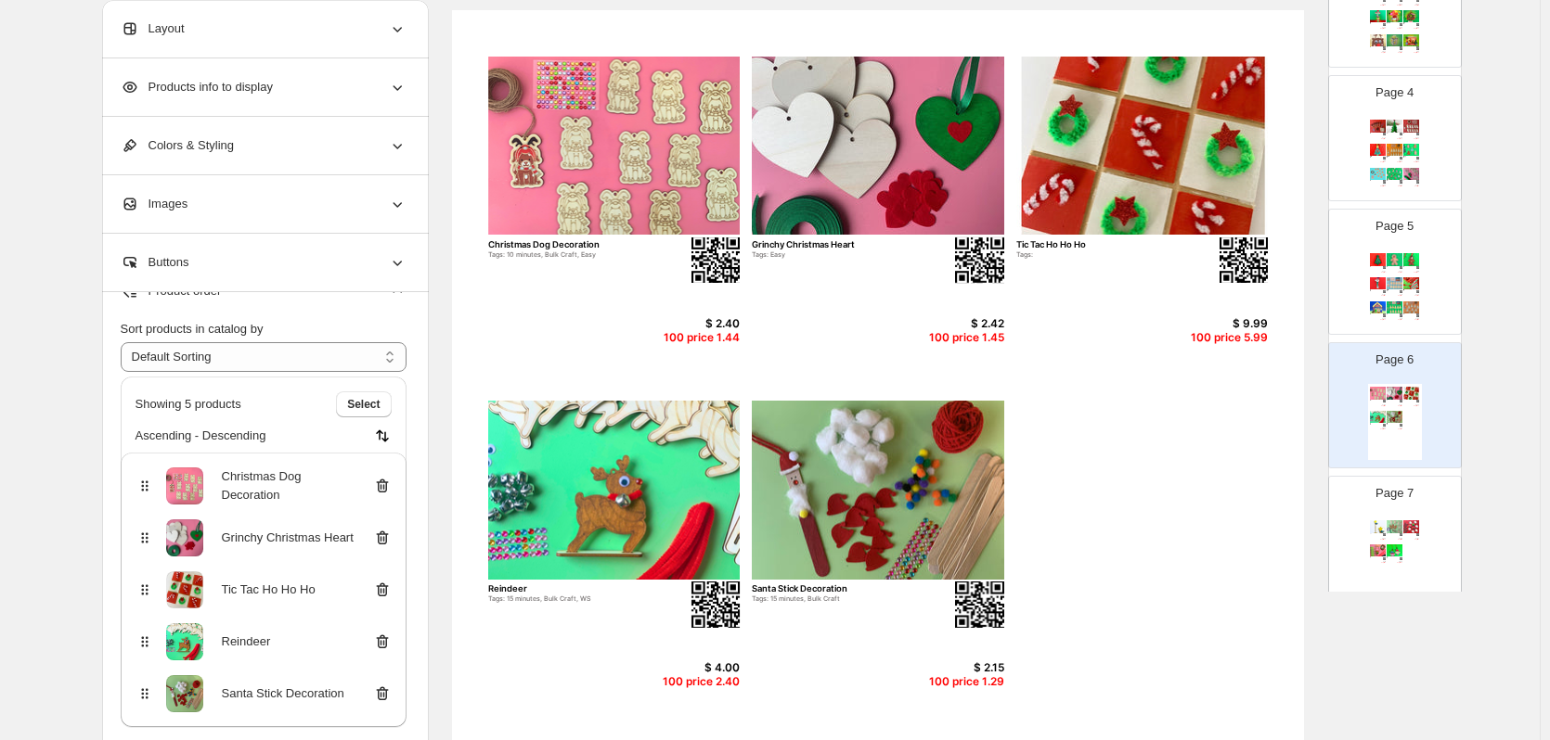
scroll to position [0, 0]
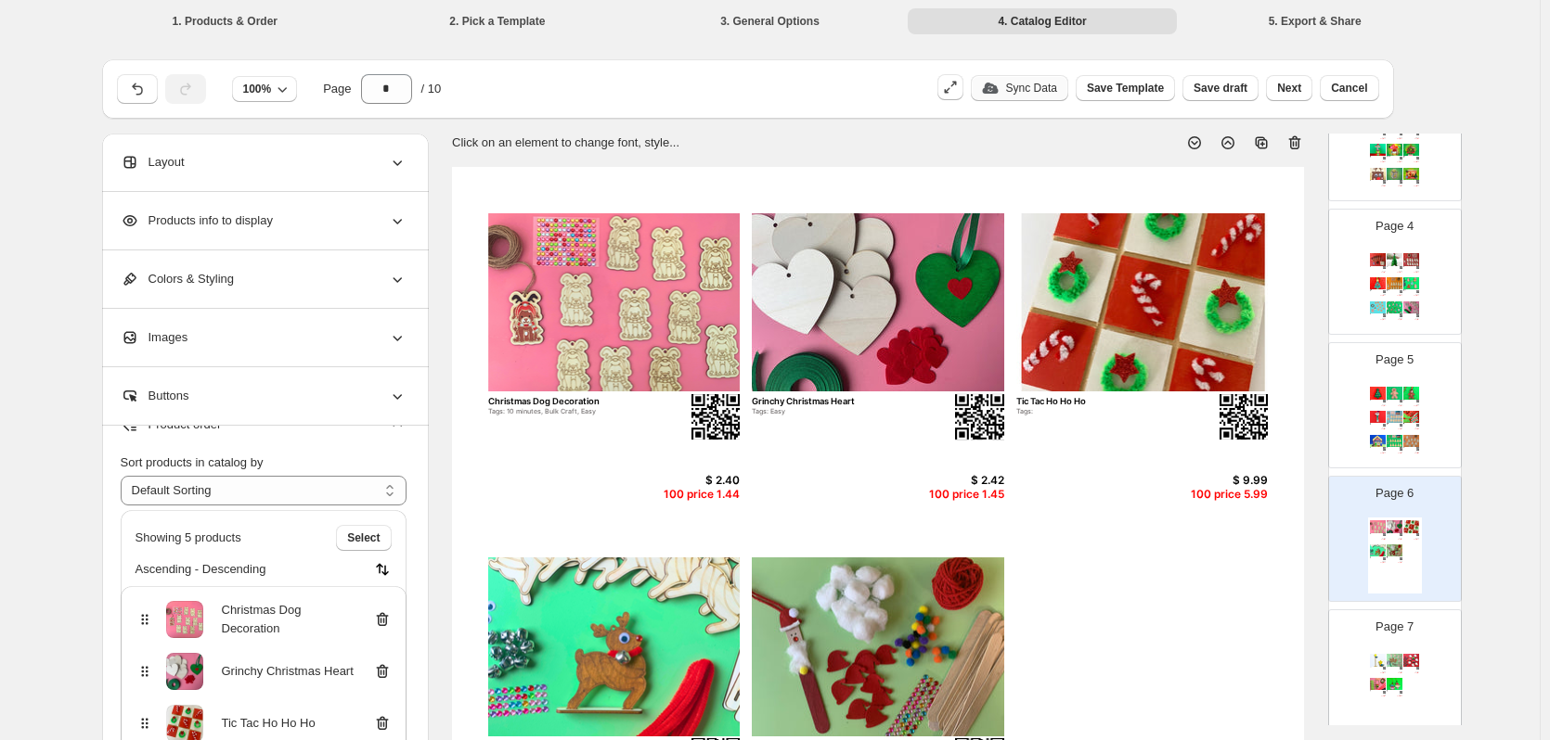
click at [1057, 94] on p "Sync Data" at bounding box center [1031, 88] width 51 height 15
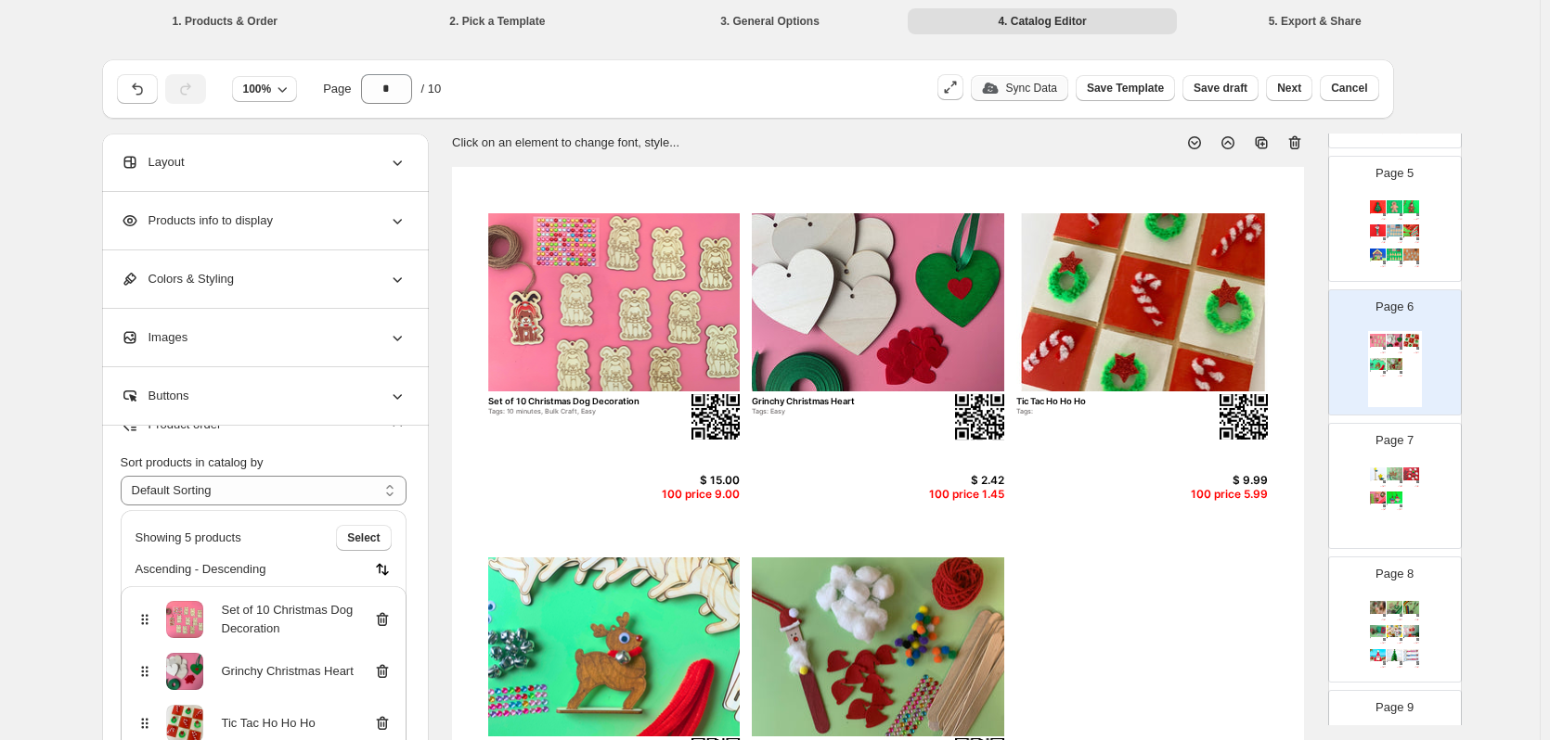
scroll to position [595, 0]
click at [1411, 641] on div "Christmas Gnome Tags: $ 12.00 100 price 7.20 Bell Wreath Tags: Bulk Craft, WS $…" at bounding box center [1395, 636] width 54 height 76
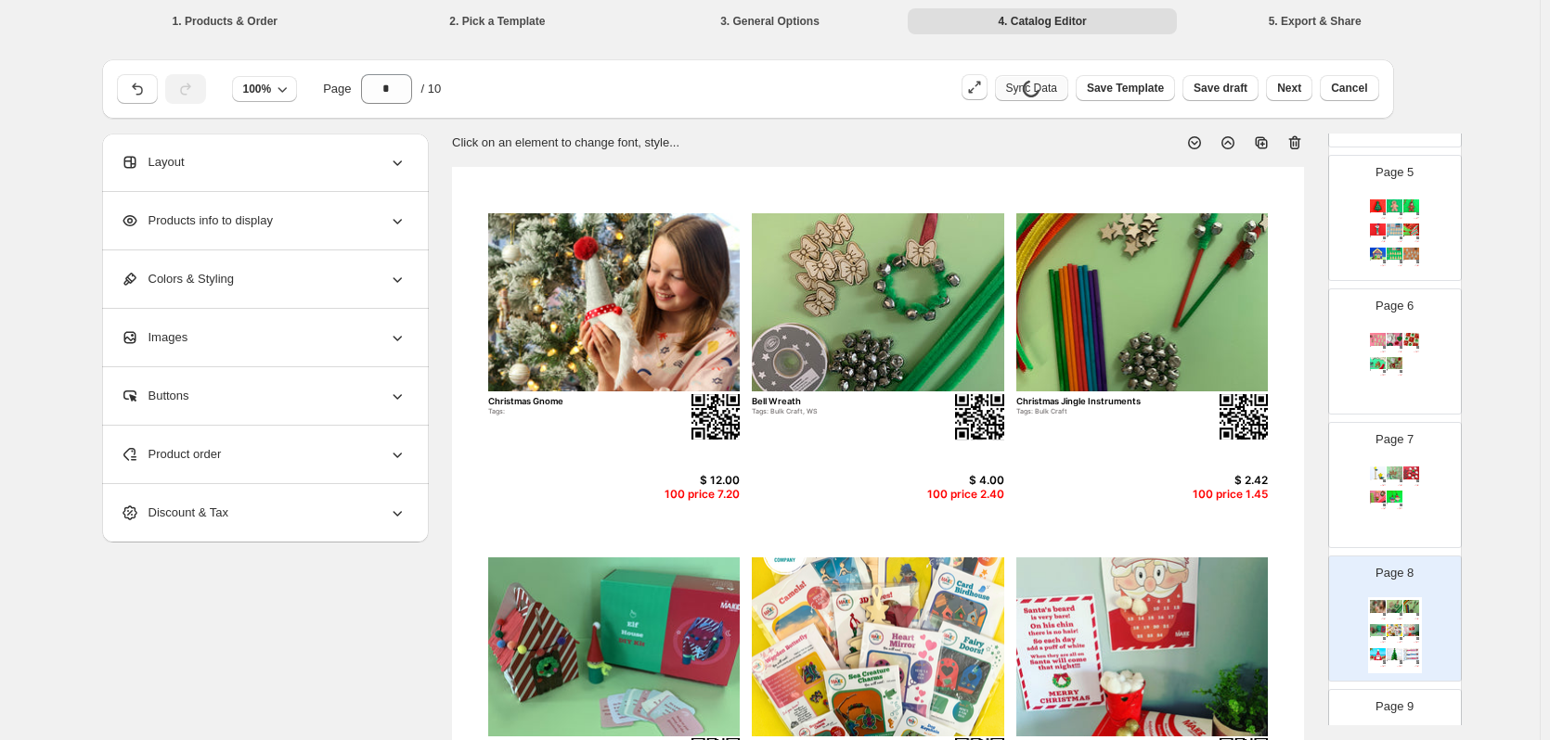
scroll to position [238, 0]
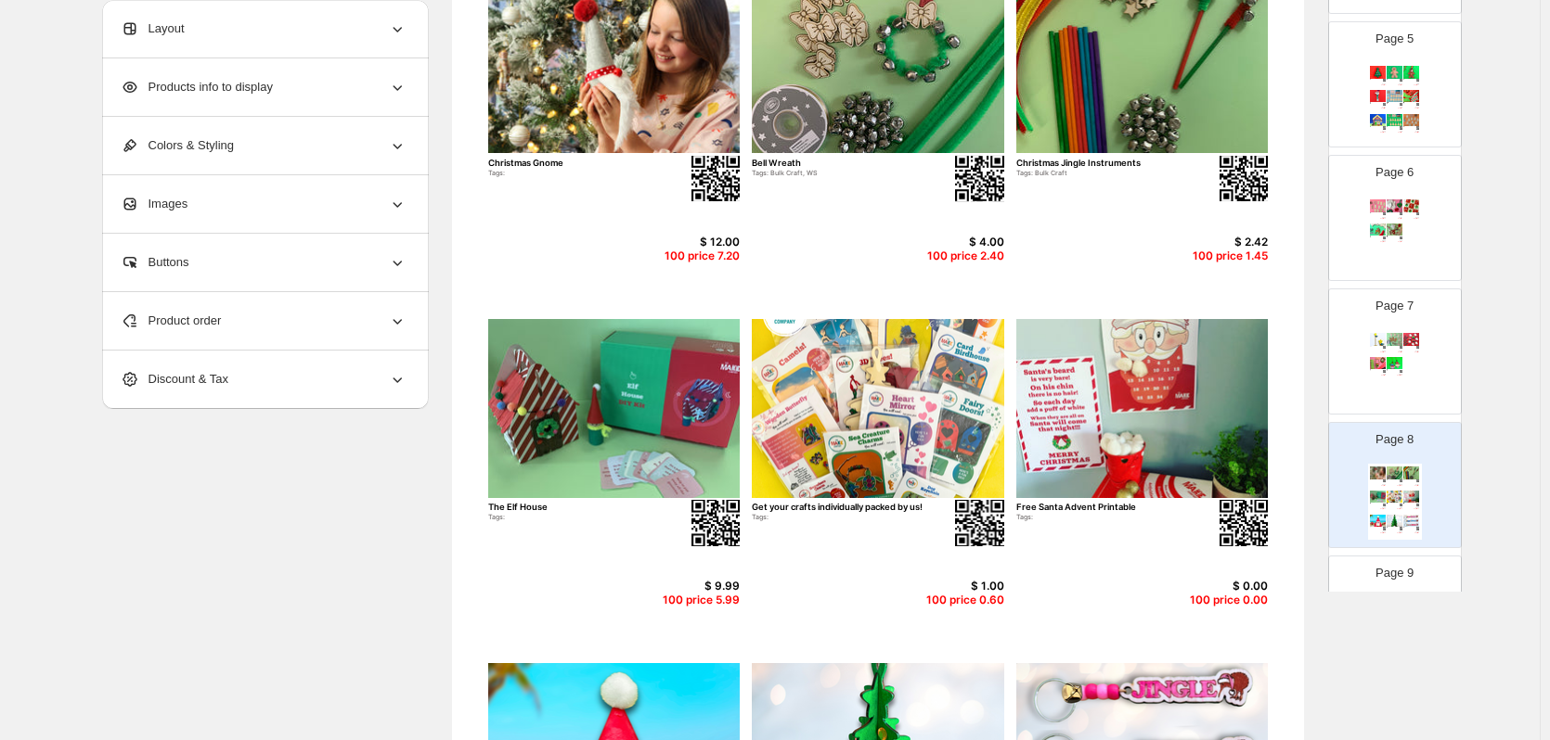
click at [225, 348] on div "Product order" at bounding box center [264, 321] width 286 height 58
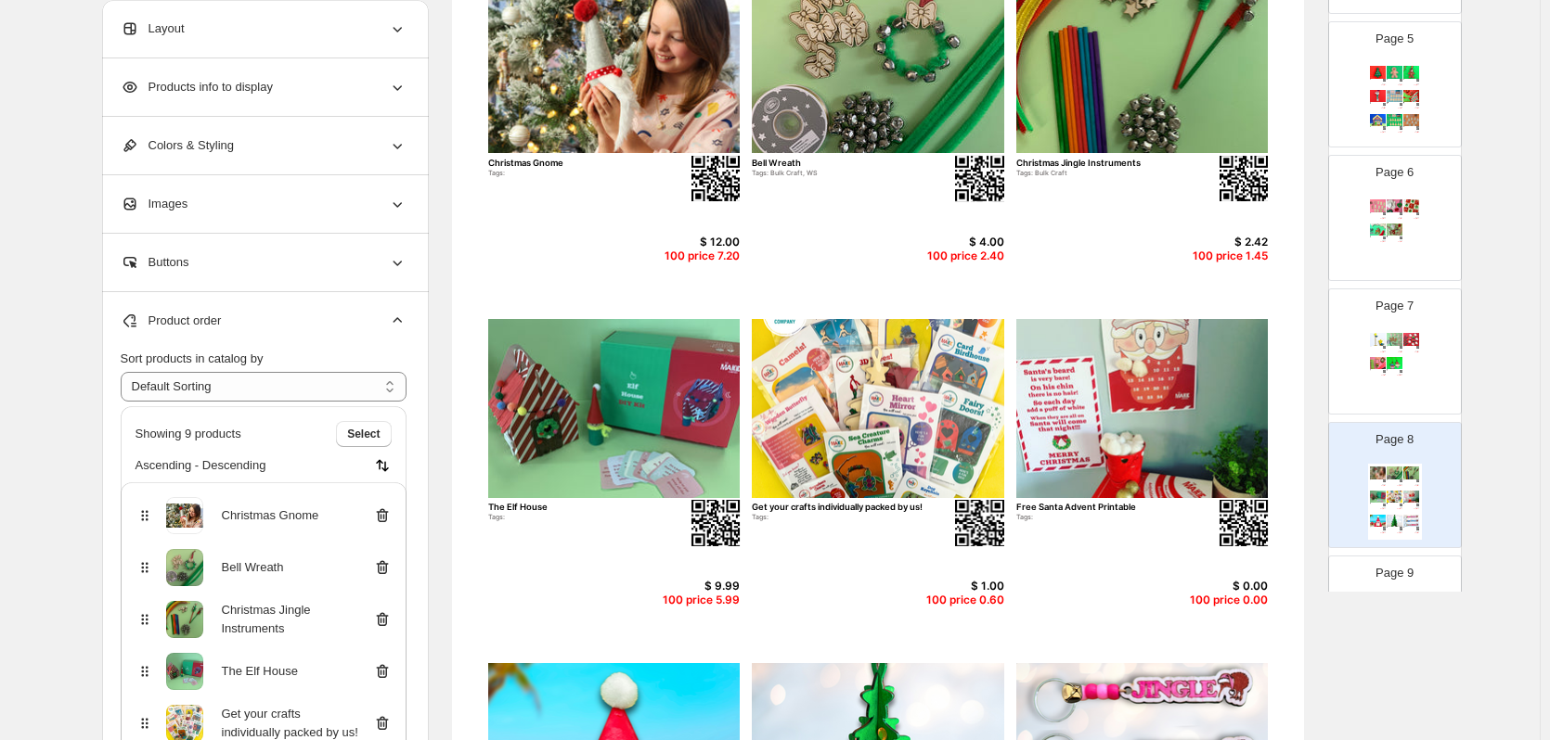
scroll to position [238, 0]
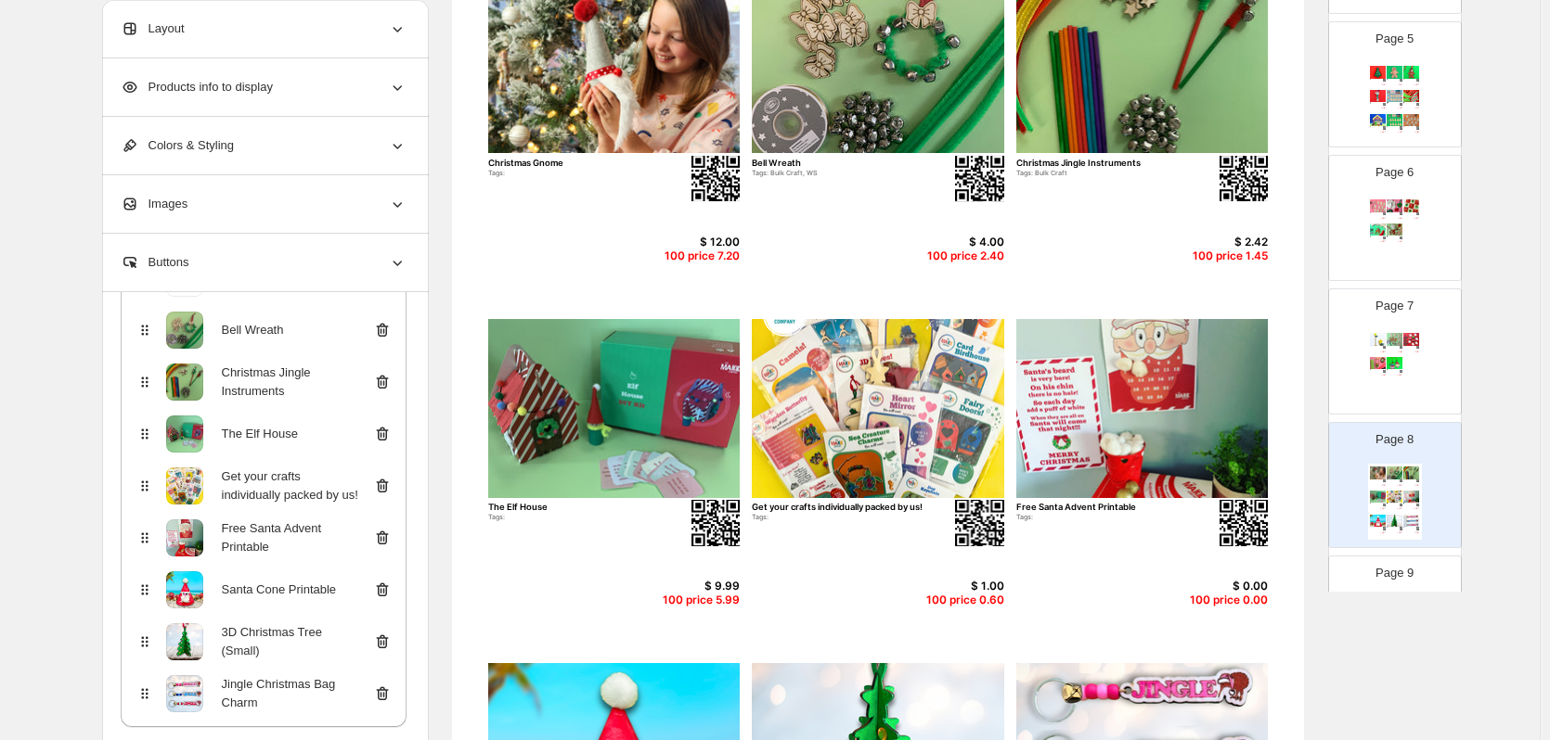
click at [388, 534] on icon at bounding box center [382, 539] width 12 height 14
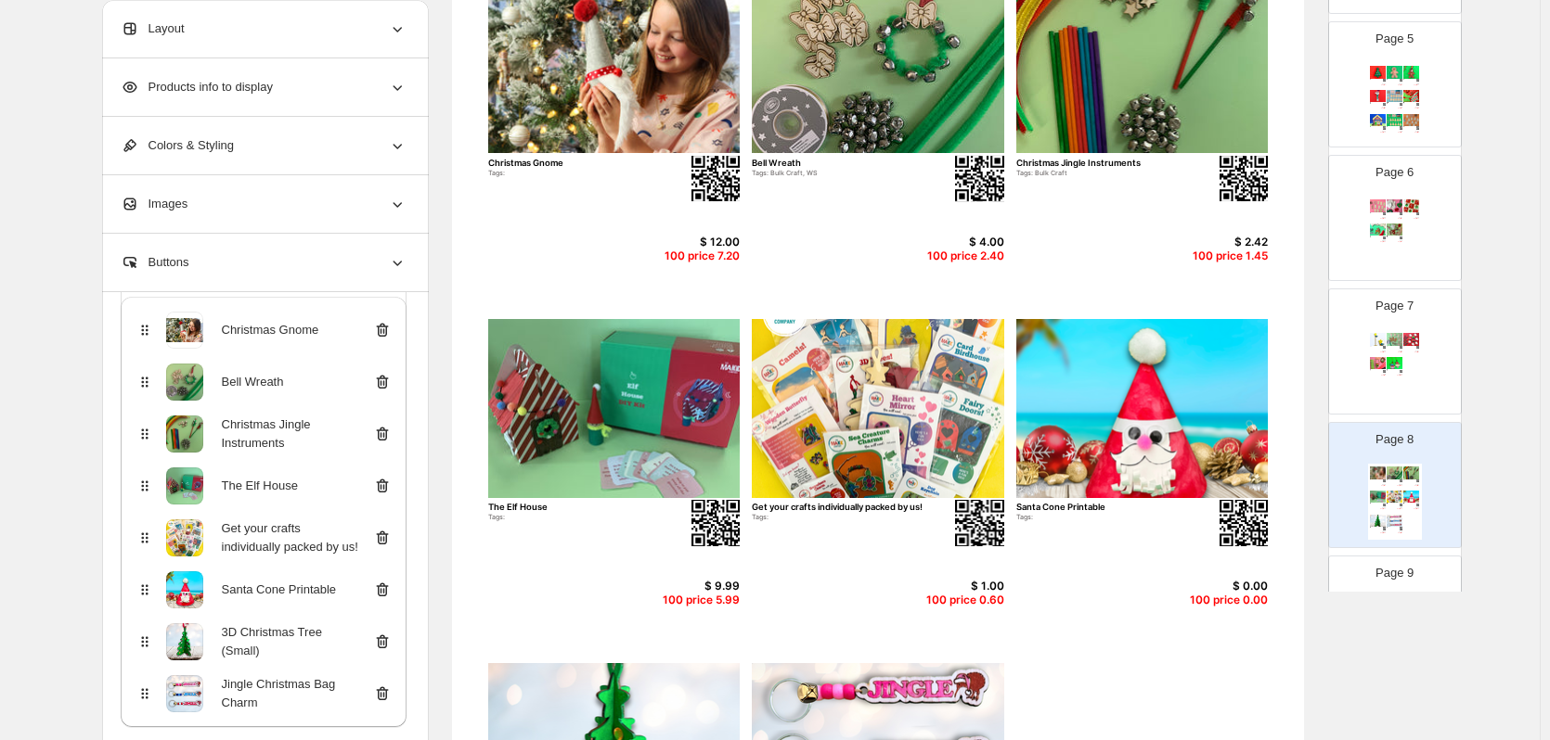
scroll to position [186, 0]
click at [388, 534] on icon at bounding box center [382, 539] width 12 height 14
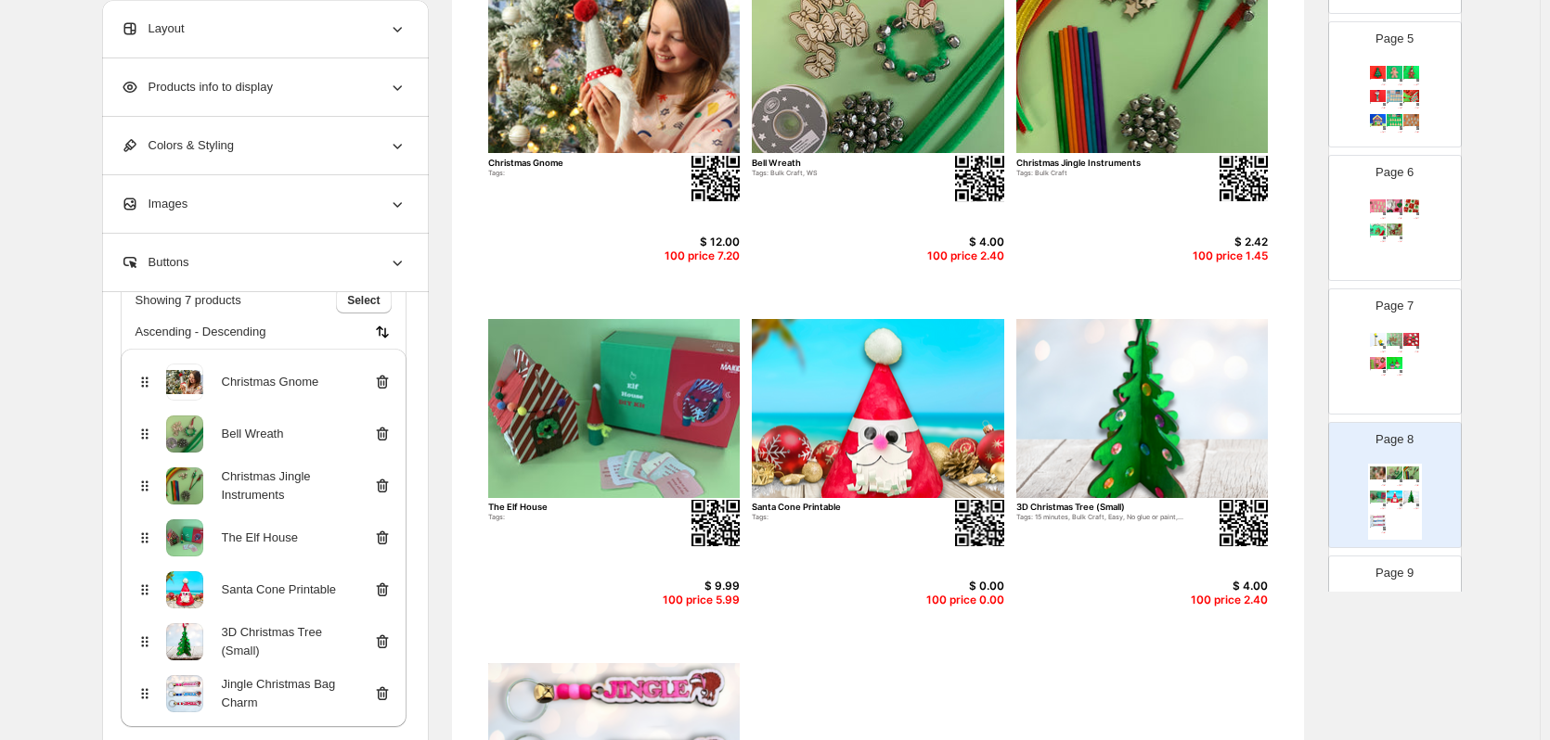
scroll to position [134, 0]
click at [388, 585] on icon at bounding box center [382, 591] width 12 height 14
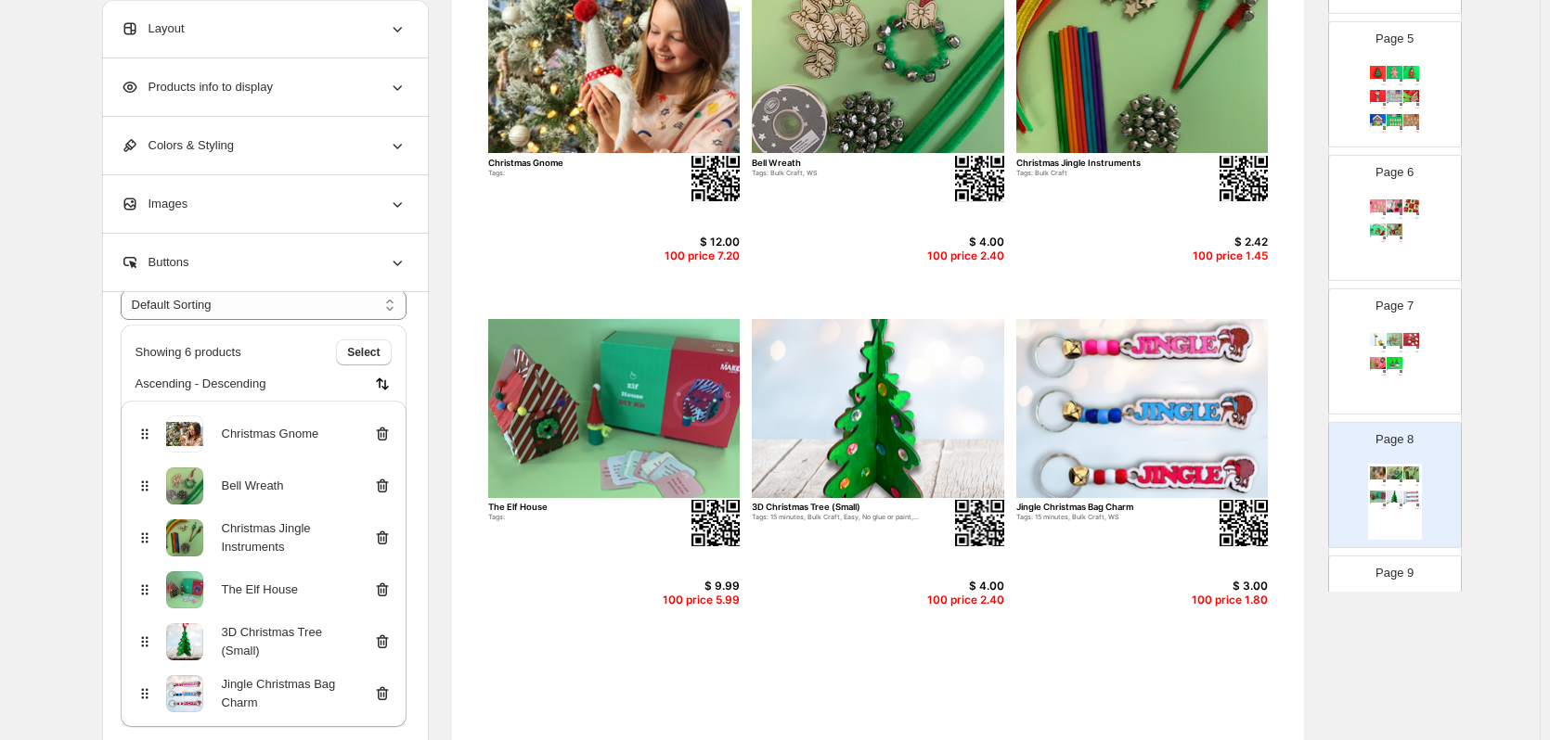
scroll to position [82, 0]
click at [388, 587] on icon at bounding box center [382, 590] width 19 height 19
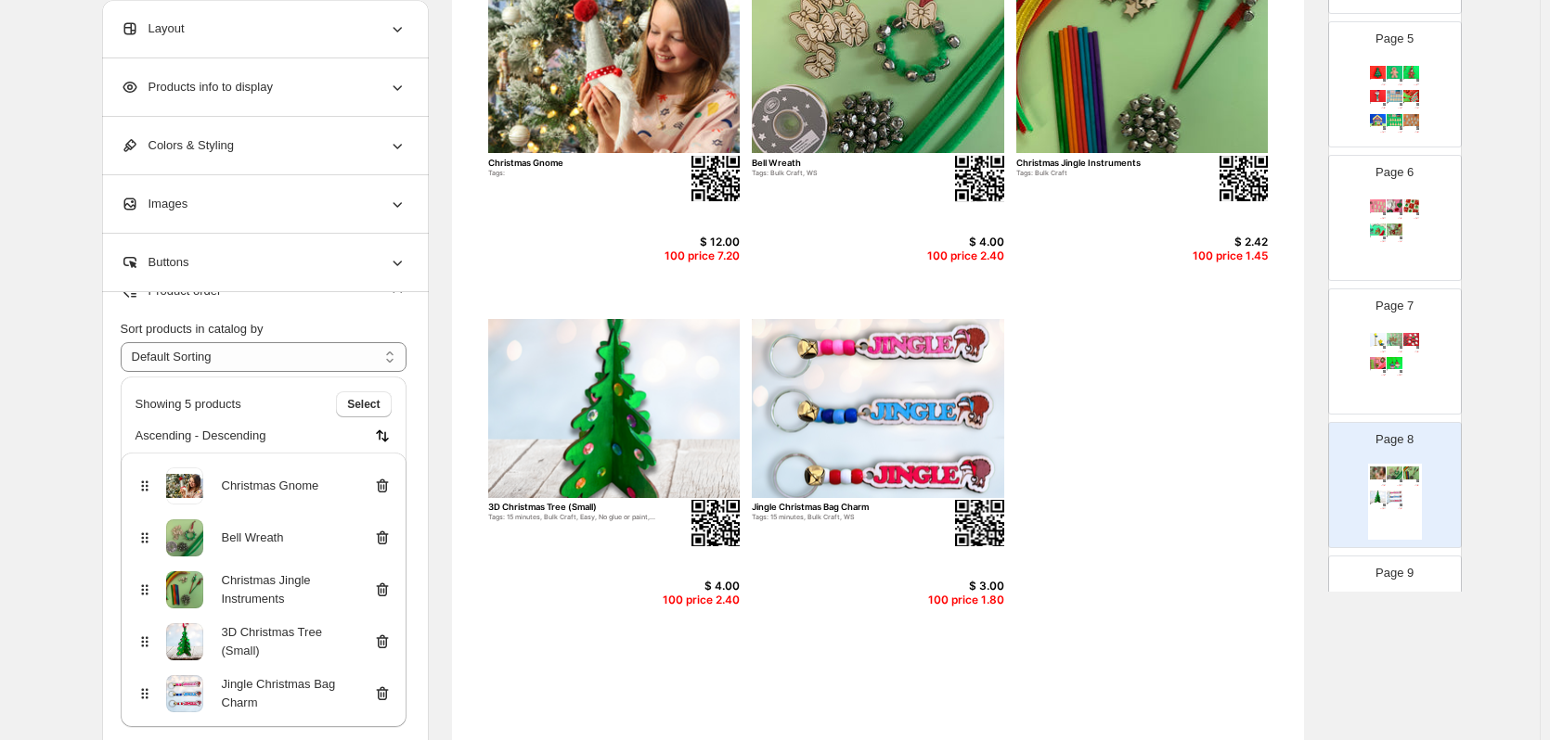
click at [384, 488] on icon at bounding box center [383, 487] width 2 height 6
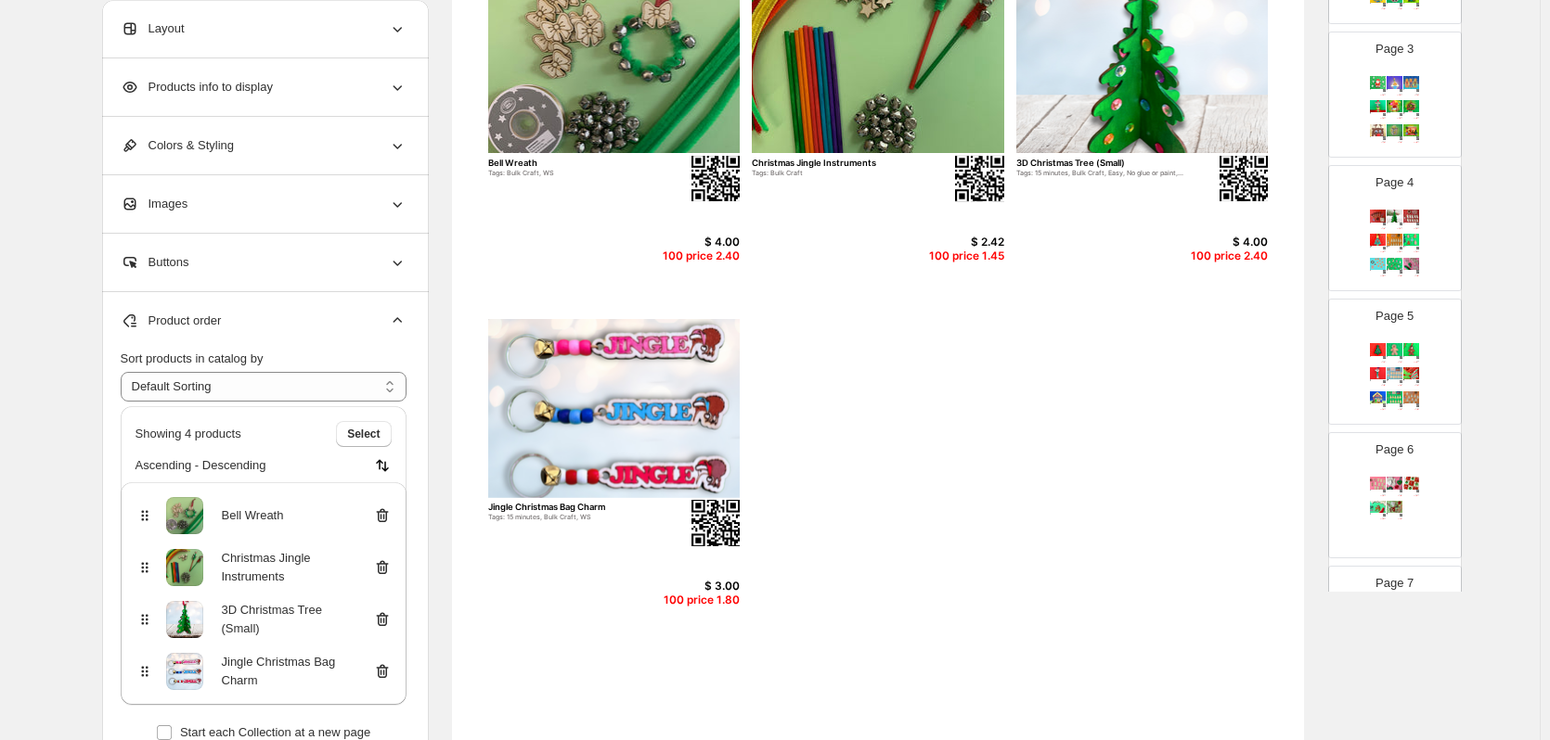
scroll to position [457, 0]
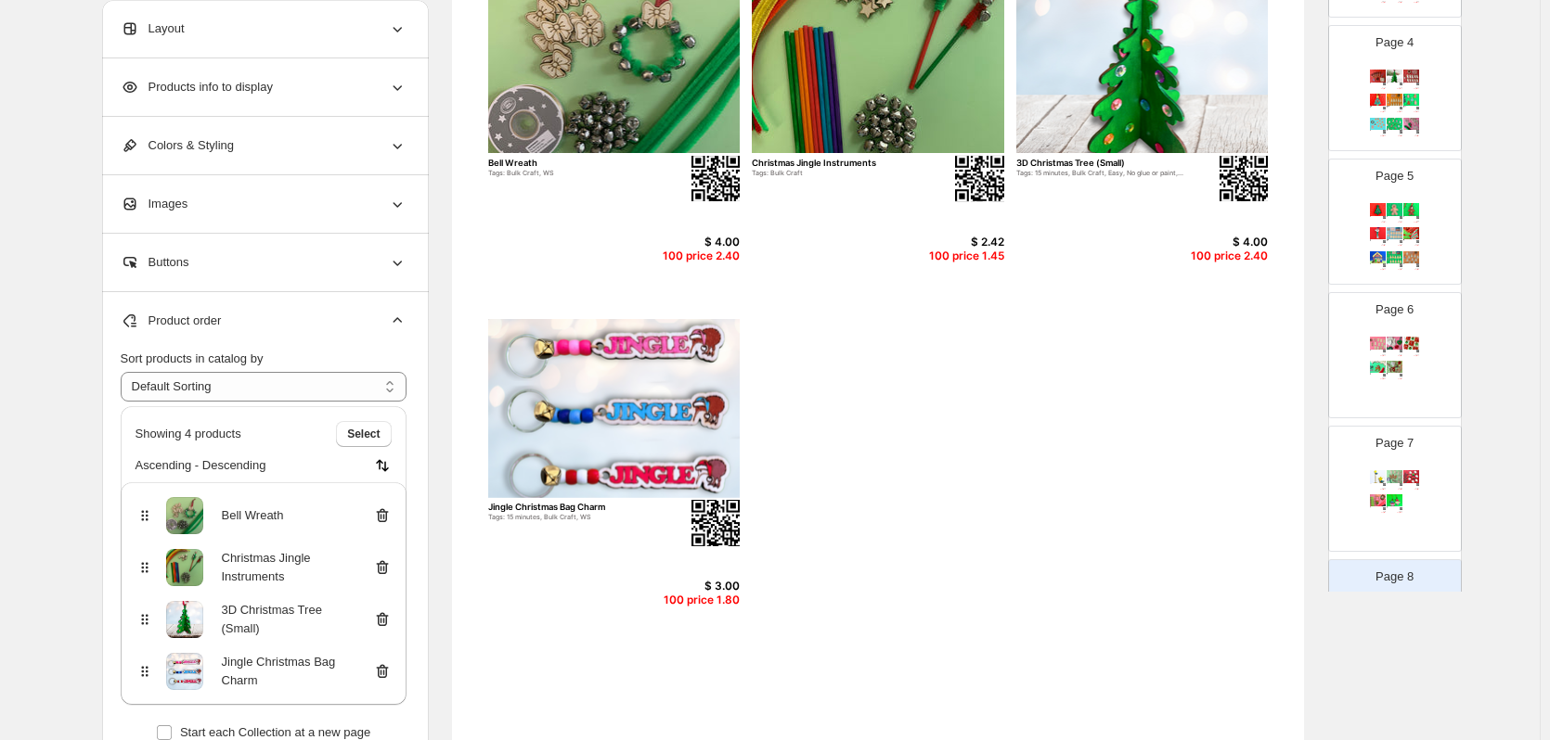
click at [1409, 394] on div "Set of 10 Christmas Dog Decoration Tags: 10 minutes, Bulk Craft, Easy $ 15.00 1…" at bounding box center [1395, 372] width 54 height 76
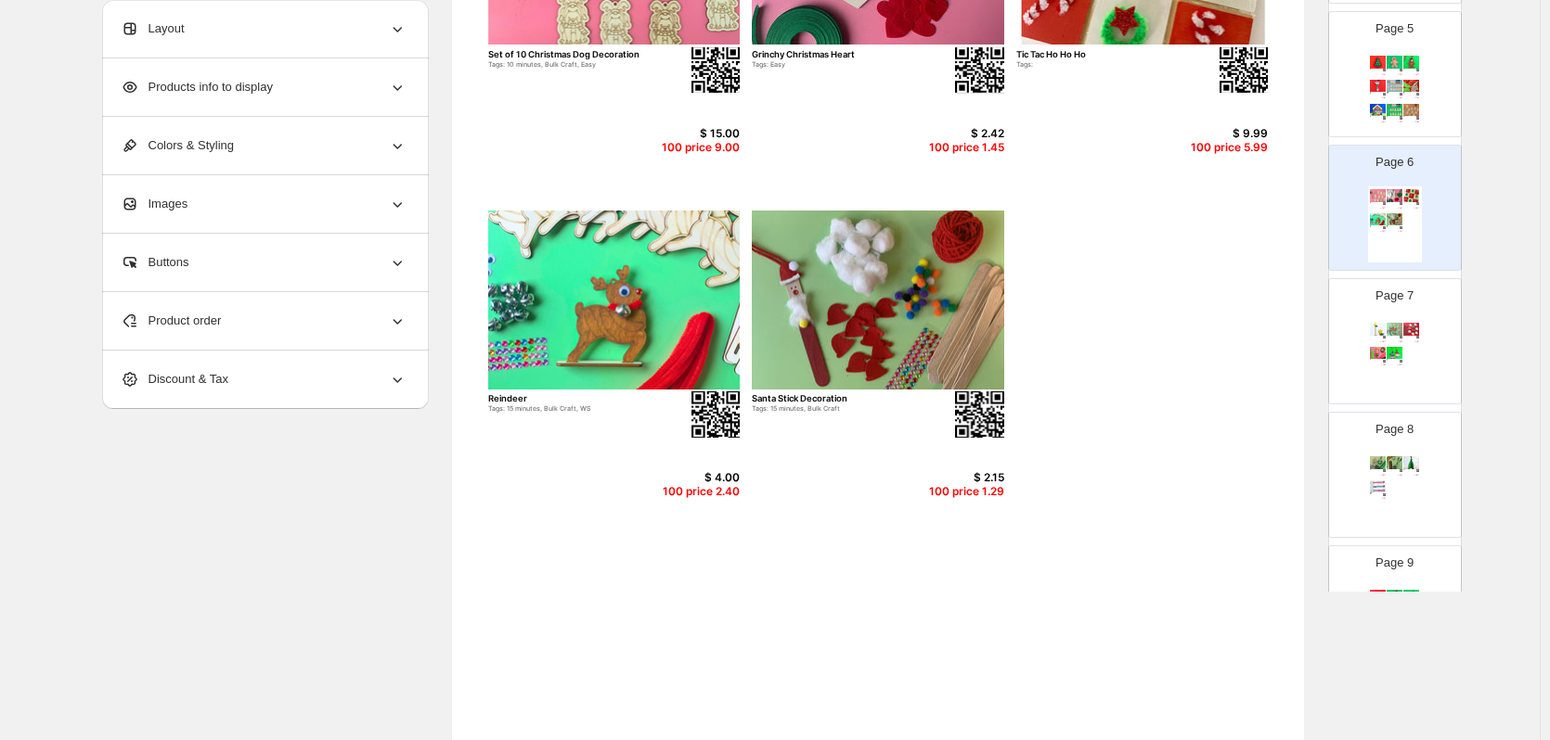
scroll to position [606, 0]
click at [1353, 502] on div "Page 8 Bell Wreath Tags: Bulk Craft, WS $ 4.00 100 price 2.40 Christmas Jingle …" at bounding box center [1387, 467] width 117 height 124
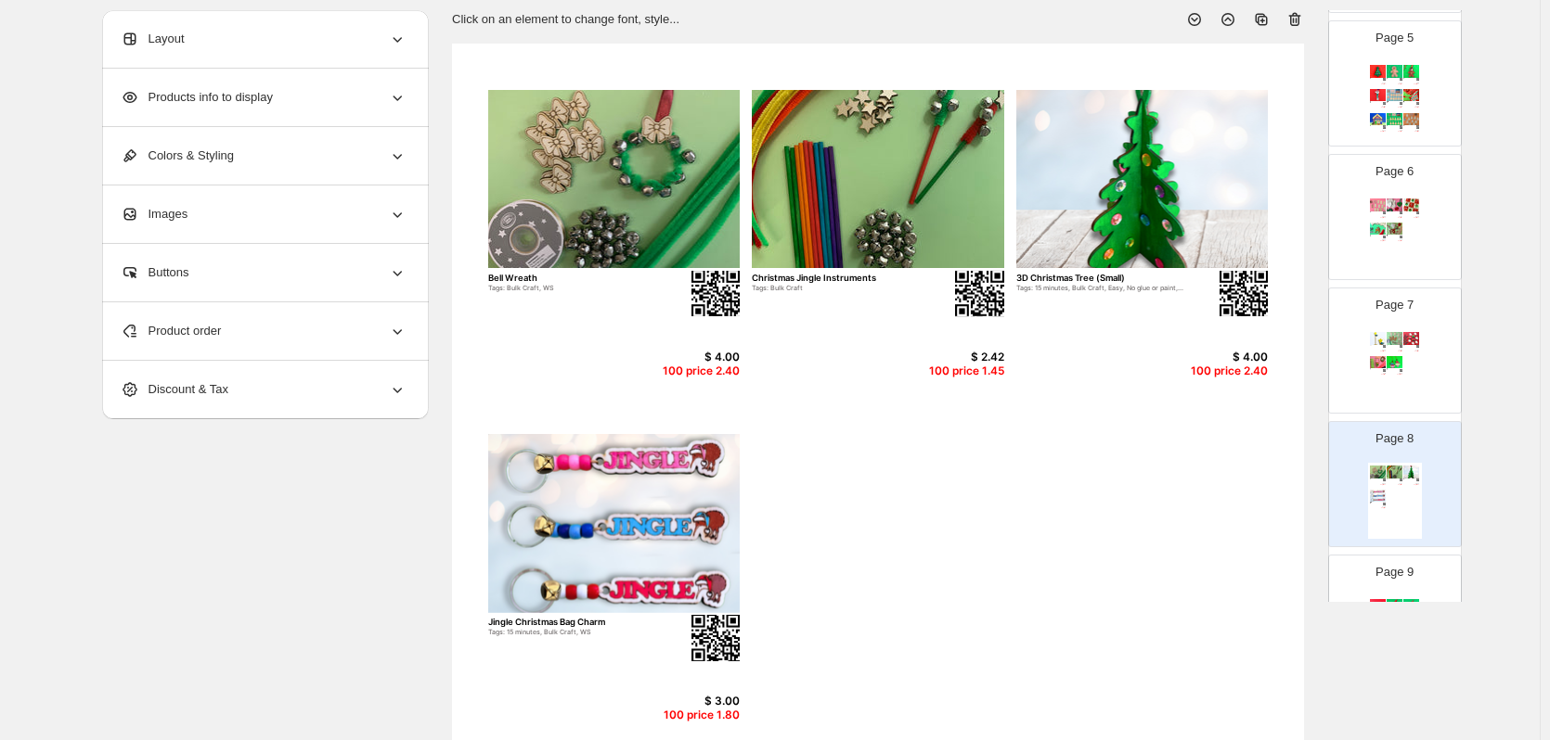
scroll to position [122, 0]
click at [1410, 242] on div "Set of 10 Christmas Dog Decoration Tags: 10 minutes, Bulk Craft, Easy $ 15.00 1…" at bounding box center [1395, 235] width 54 height 76
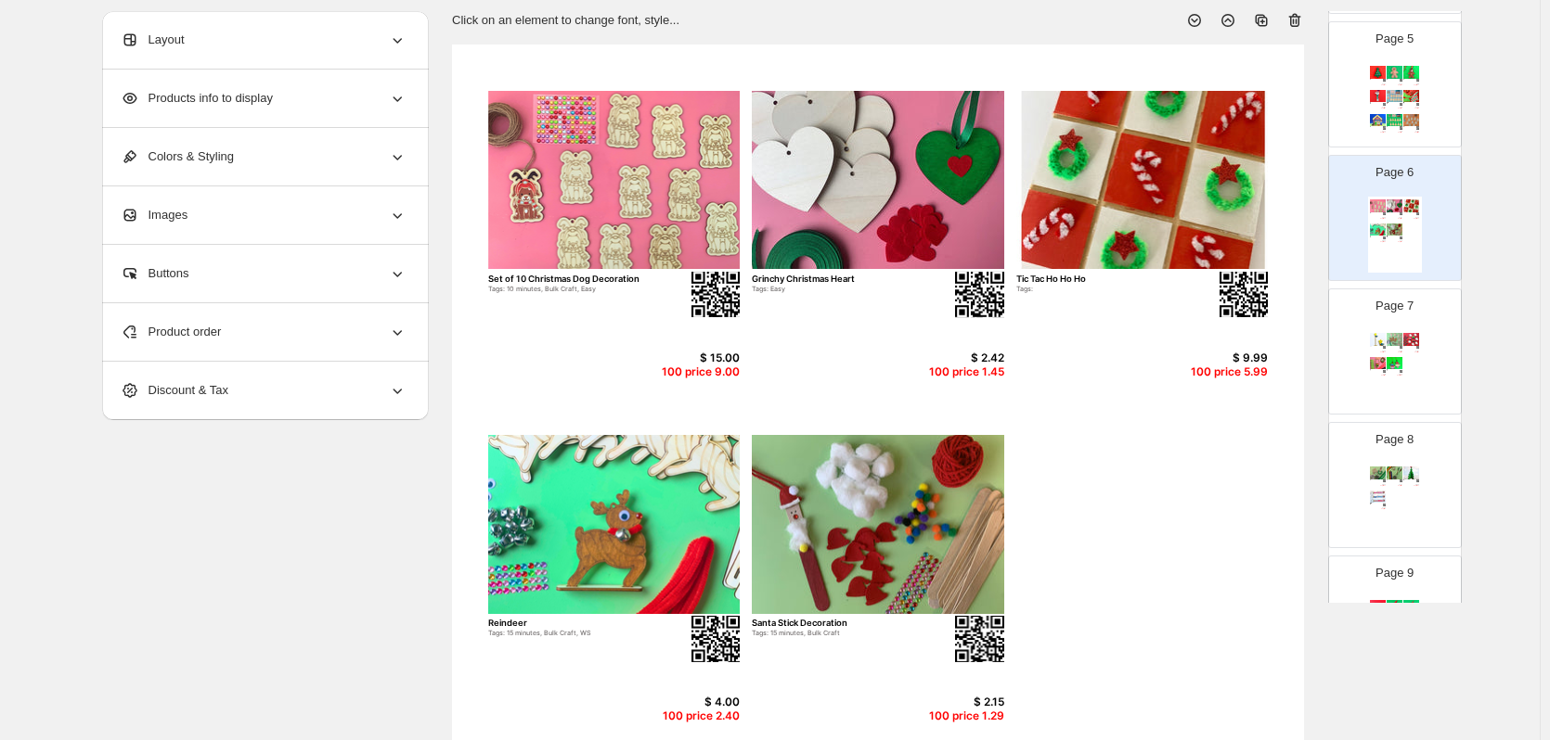
click at [238, 346] on div "Product order" at bounding box center [264, 332] width 286 height 58
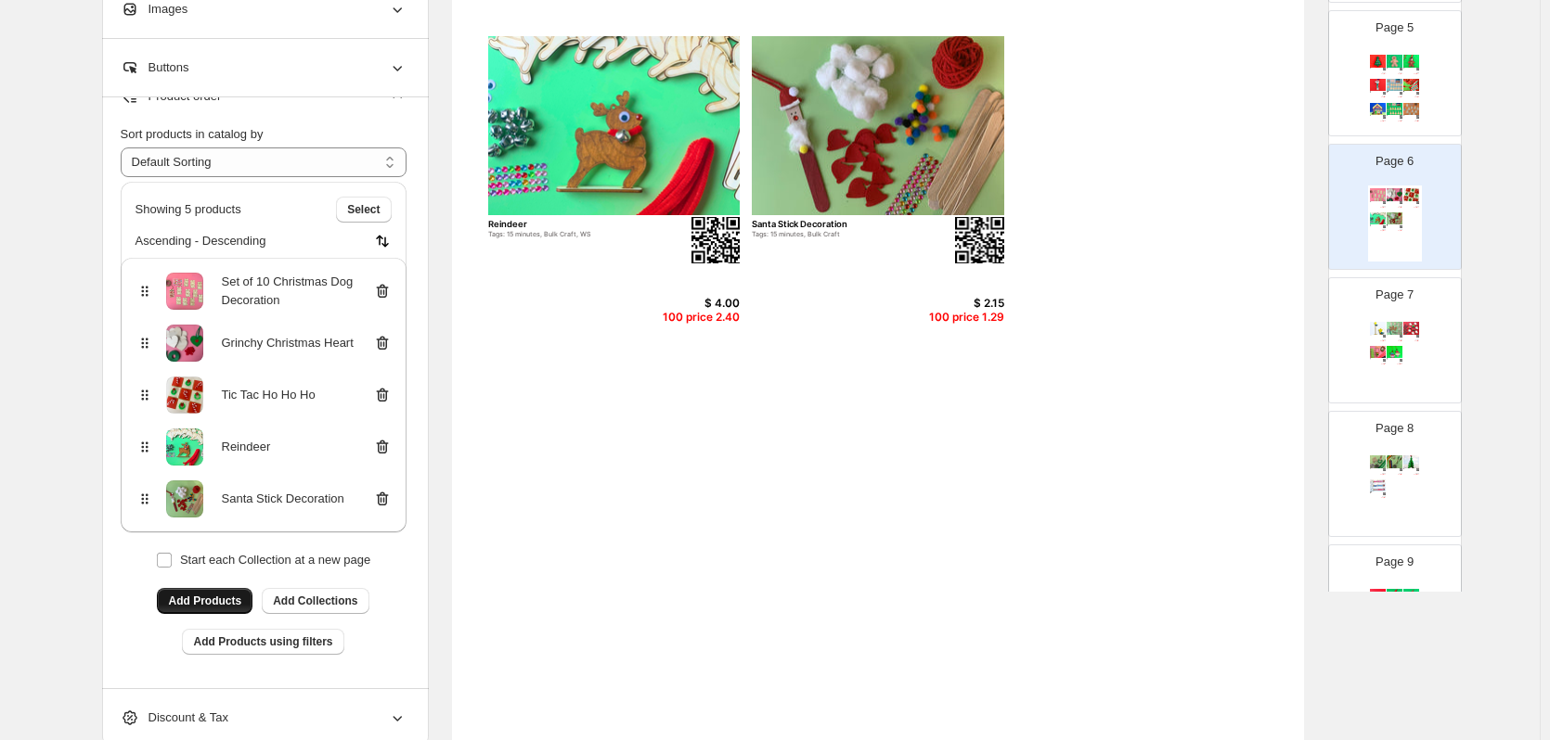
scroll to position [522, 0]
click at [206, 598] on span "Add Products" at bounding box center [204, 600] width 73 height 15
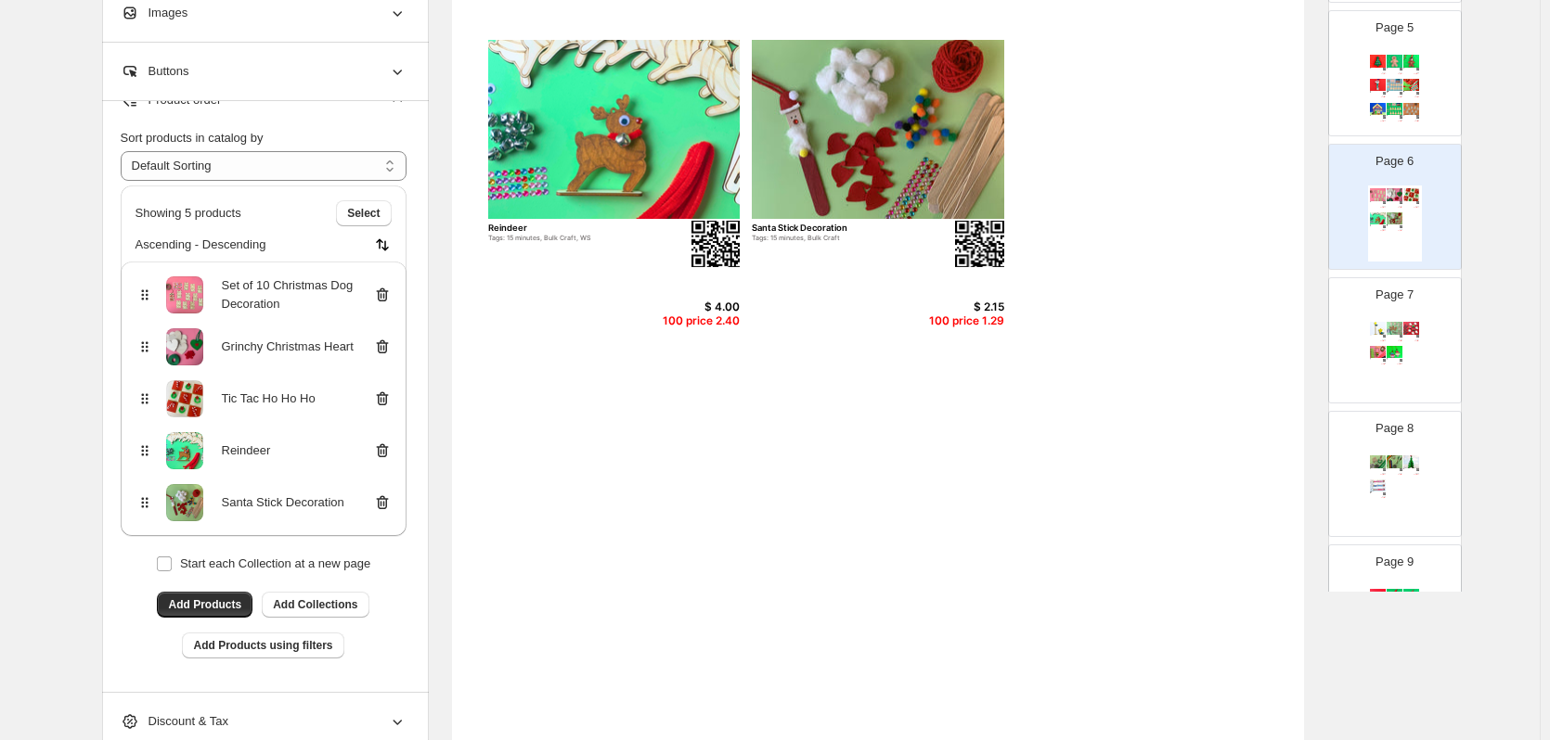
scroll to position [516, 0]
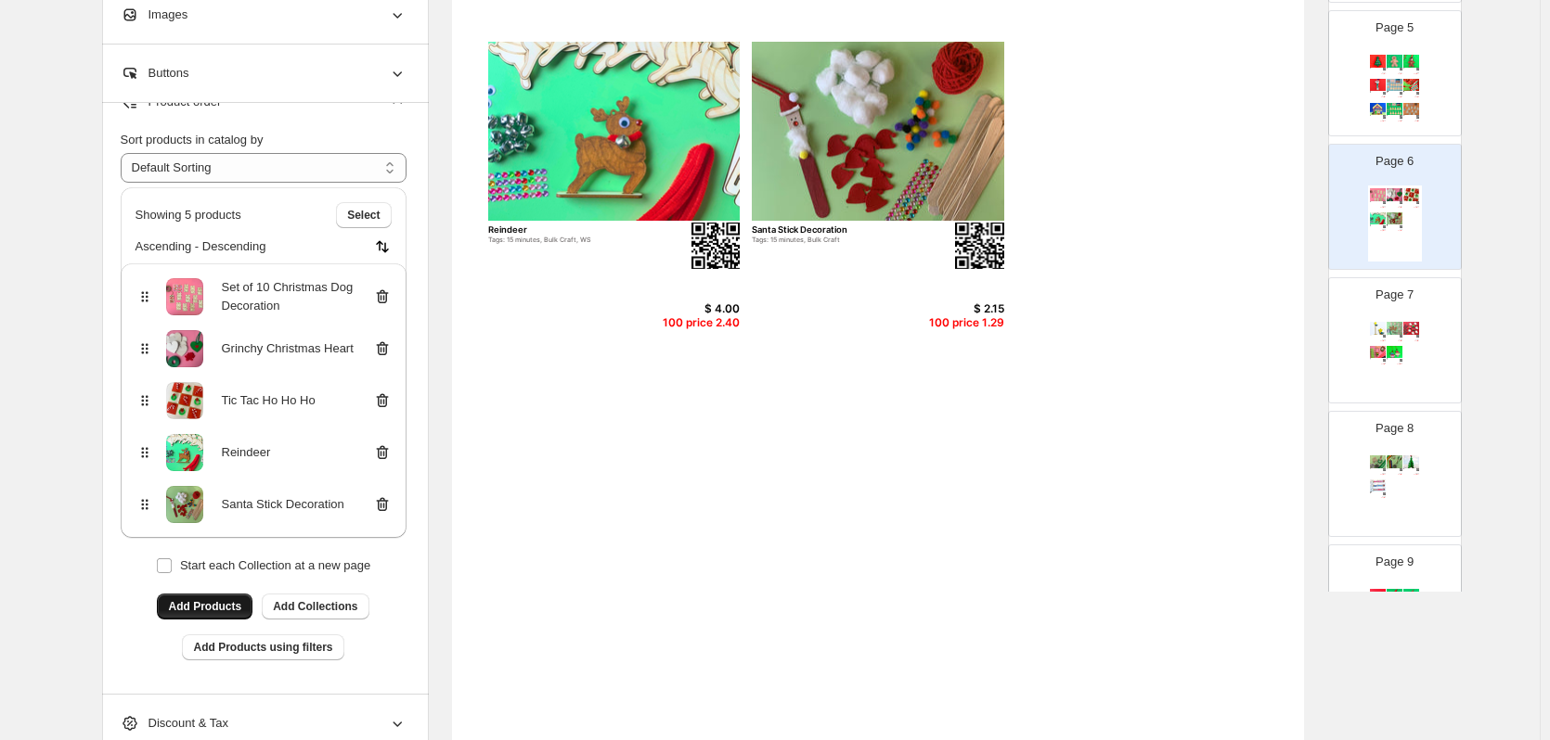
click at [216, 611] on span "Add Products" at bounding box center [204, 606] width 73 height 15
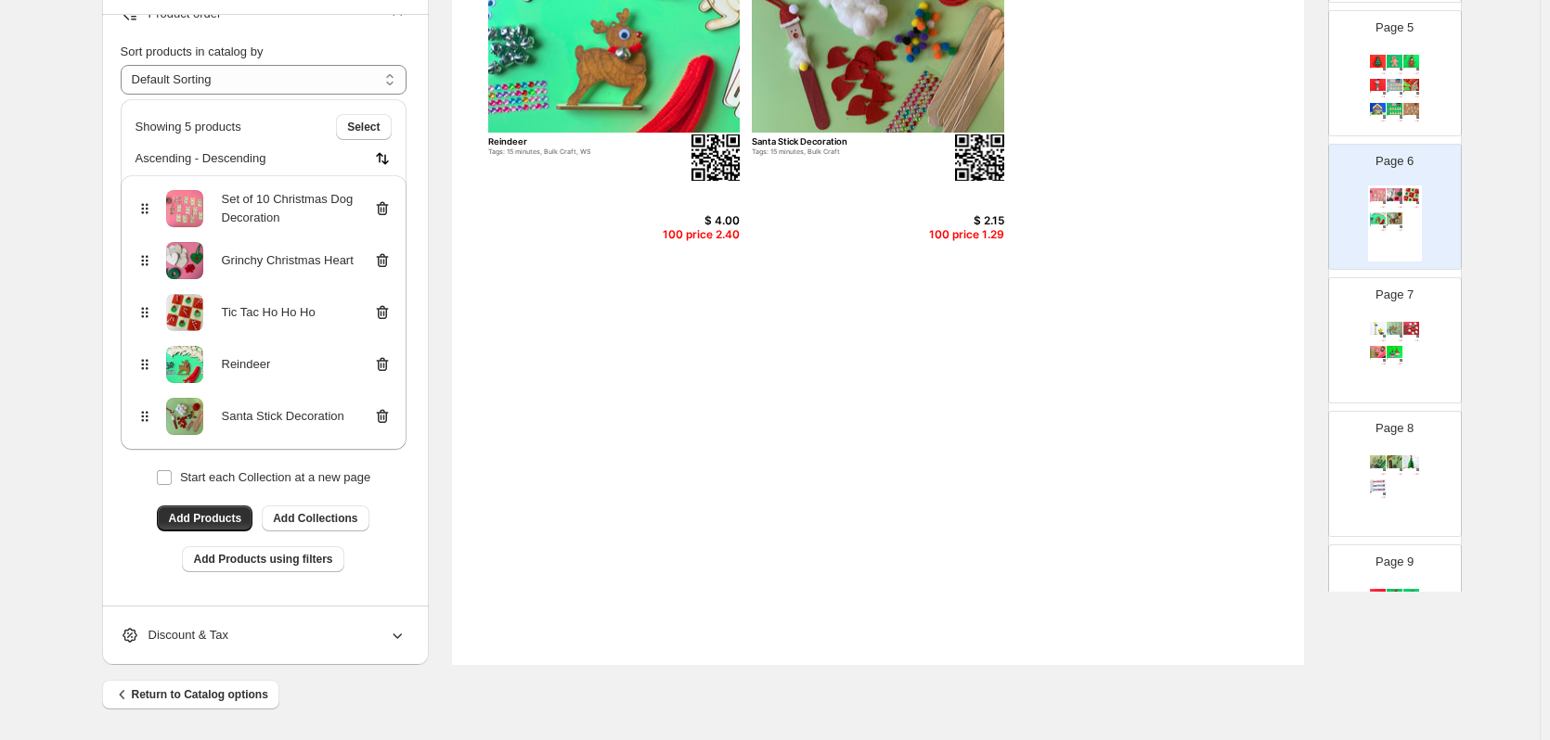
scroll to position [605, 0]
click at [982, 480] on div "Set of 10 Christmas Dog Decoration Tags: 10 minutes, Bulk Craft, Easy $ 15.00 1…" at bounding box center [878, 113] width 852 height 1102
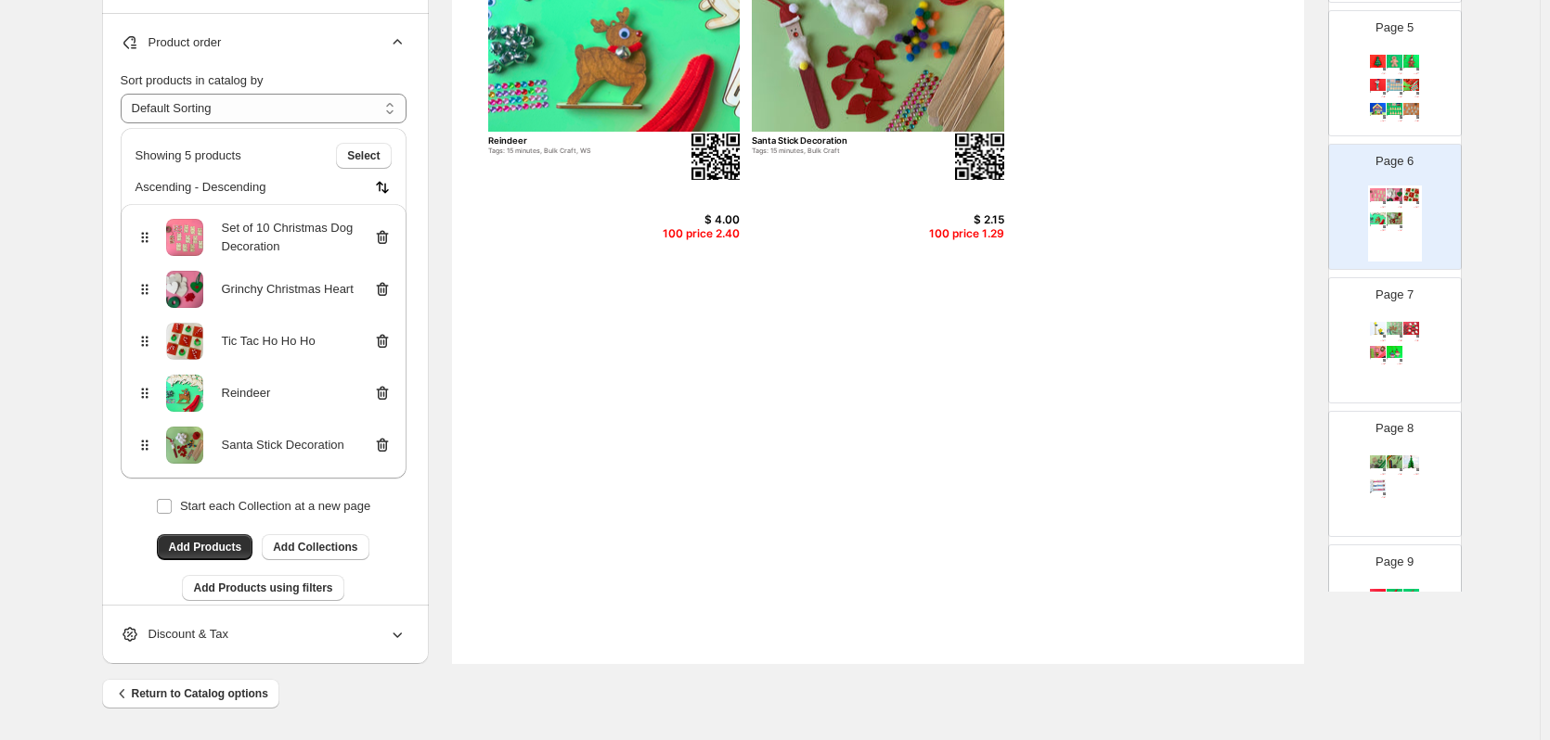
scroll to position [1, 0]
click at [1395, 471] on div "Bell Wreath Tags: Bulk Craft, WS $ 4.00 100 price 2.40 Christmas Jingle Instrum…" at bounding box center [1395, 491] width 54 height 76
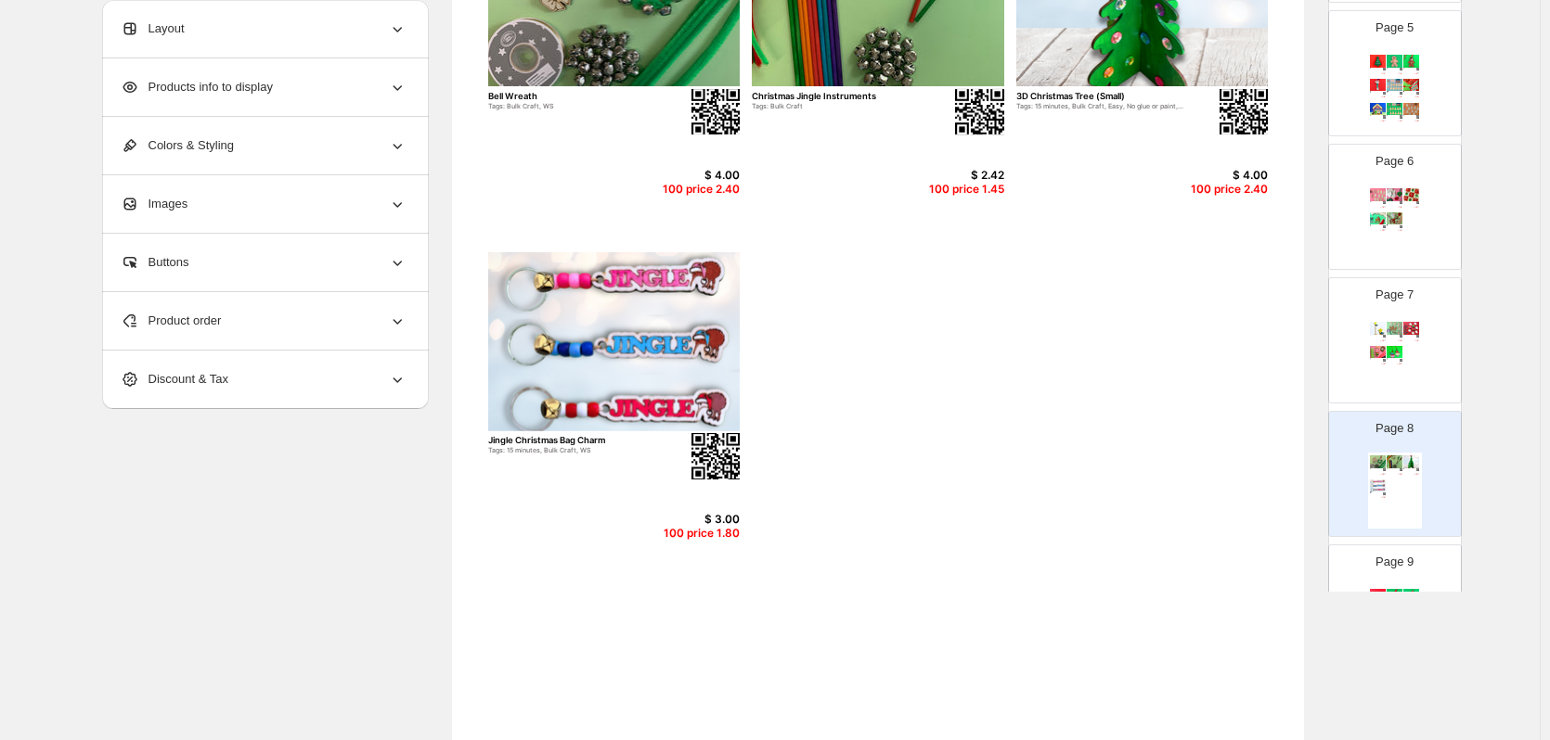
scroll to position [0, 0]
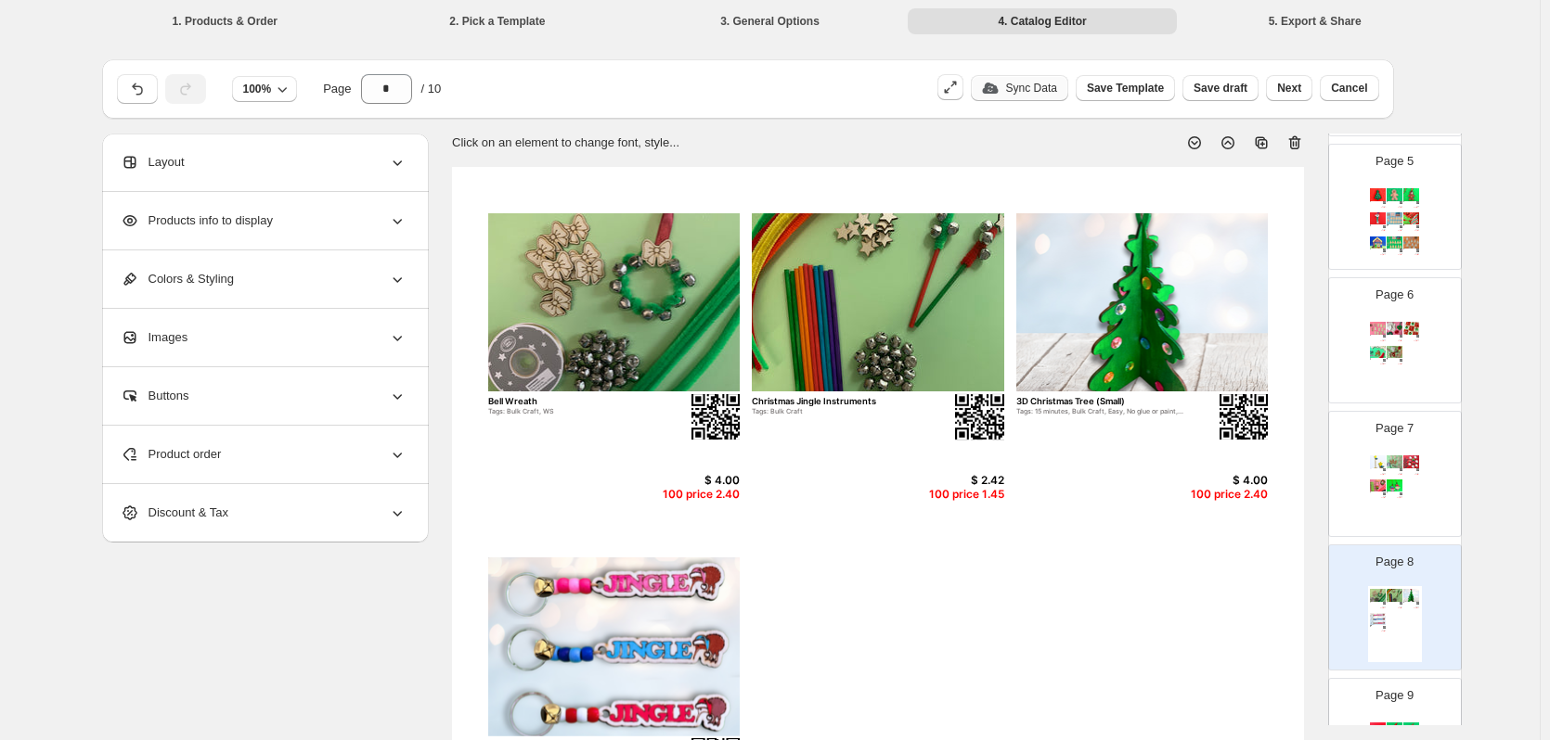
click at [1391, 377] on div "Set of 10 Christmas Dog Decoration Tags: 10 minutes, Bulk Craft, Easy $ 15.00 1…" at bounding box center [1395, 357] width 54 height 76
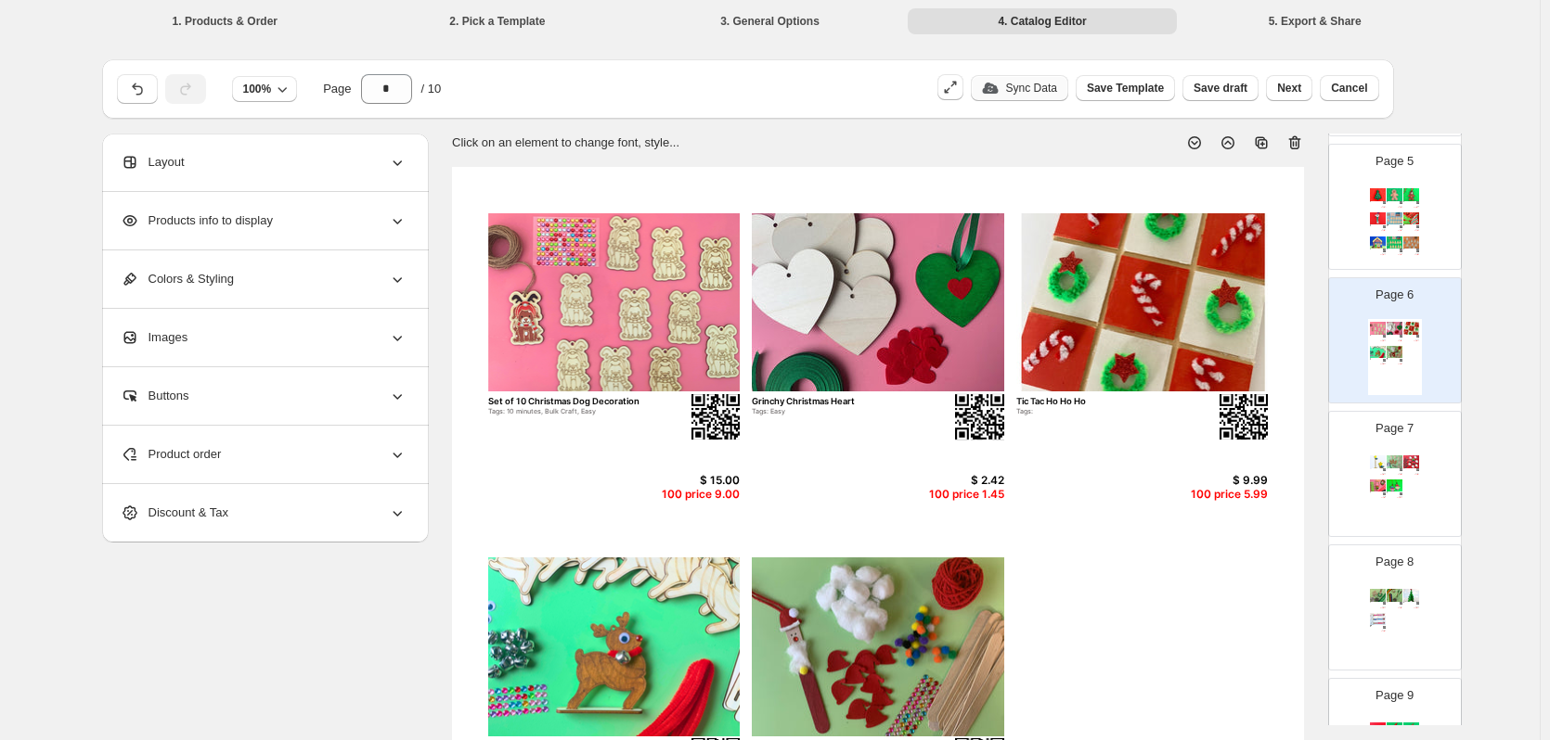
click at [1386, 484] on img at bounding box center [1394, 486] width 16 height 12
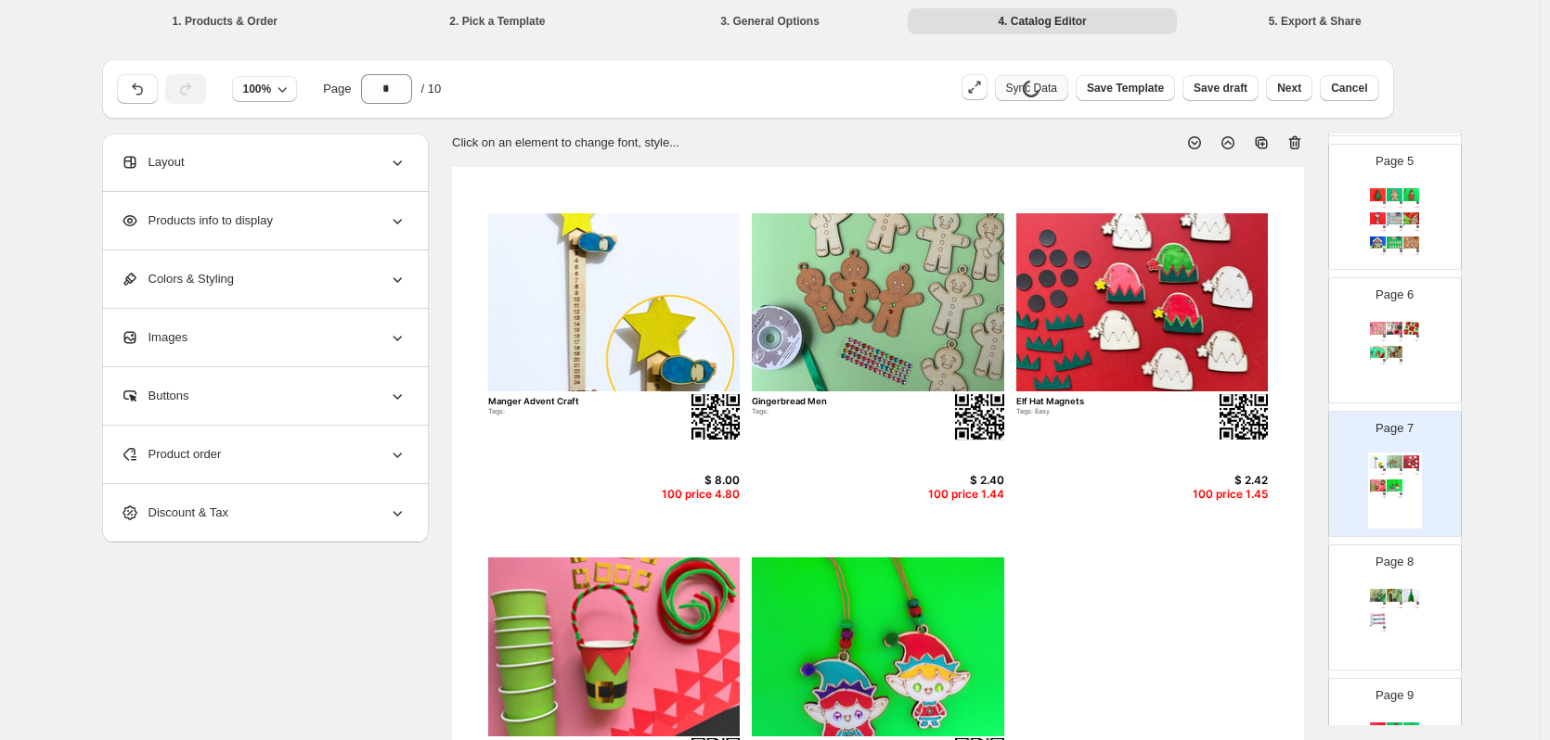
click at [1394, 329] on img at bounding box center [1394, 328] width 16 height 12
type input "*"
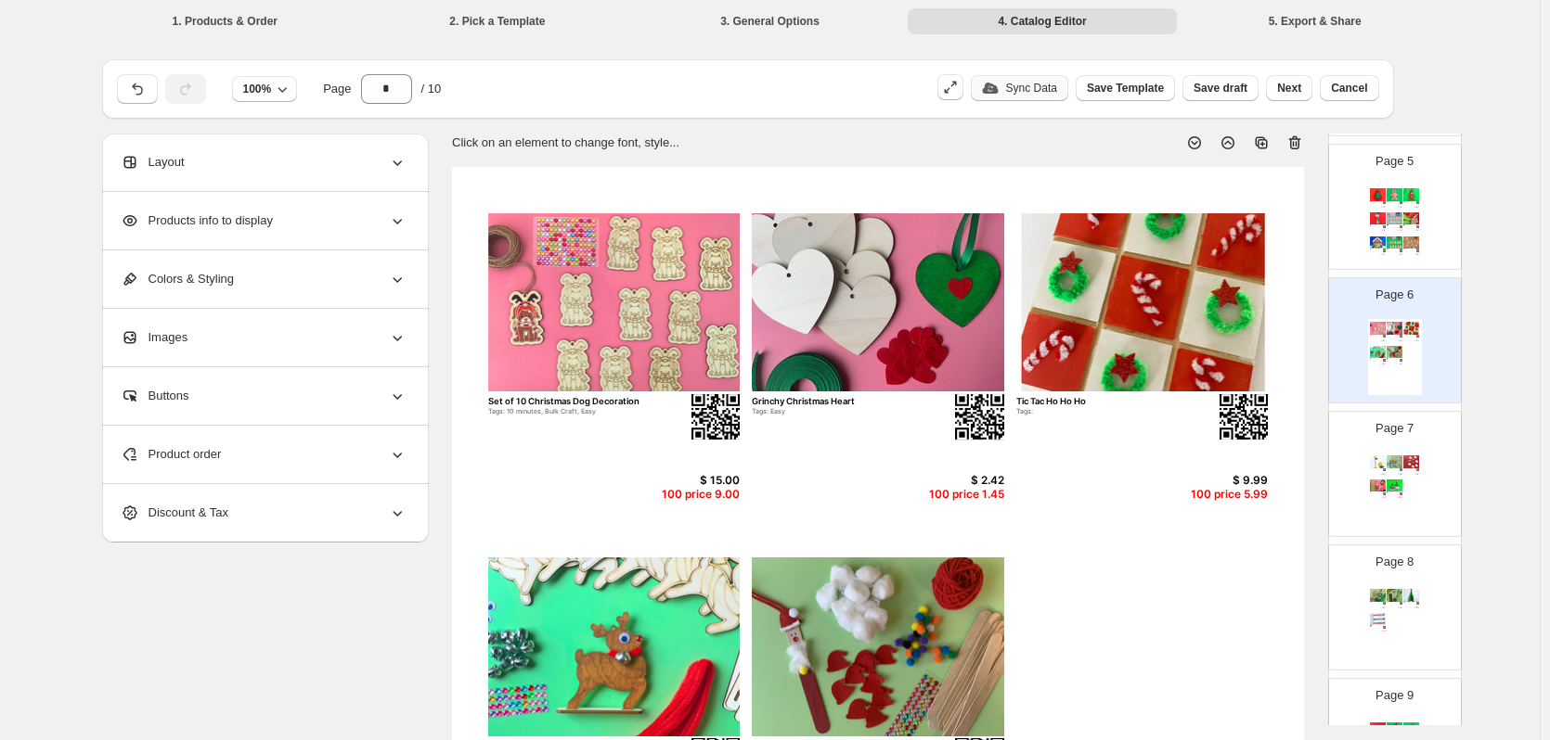
click at [268, 446] on div "Product order" at bounding box center [264, 455] width 286 height 58
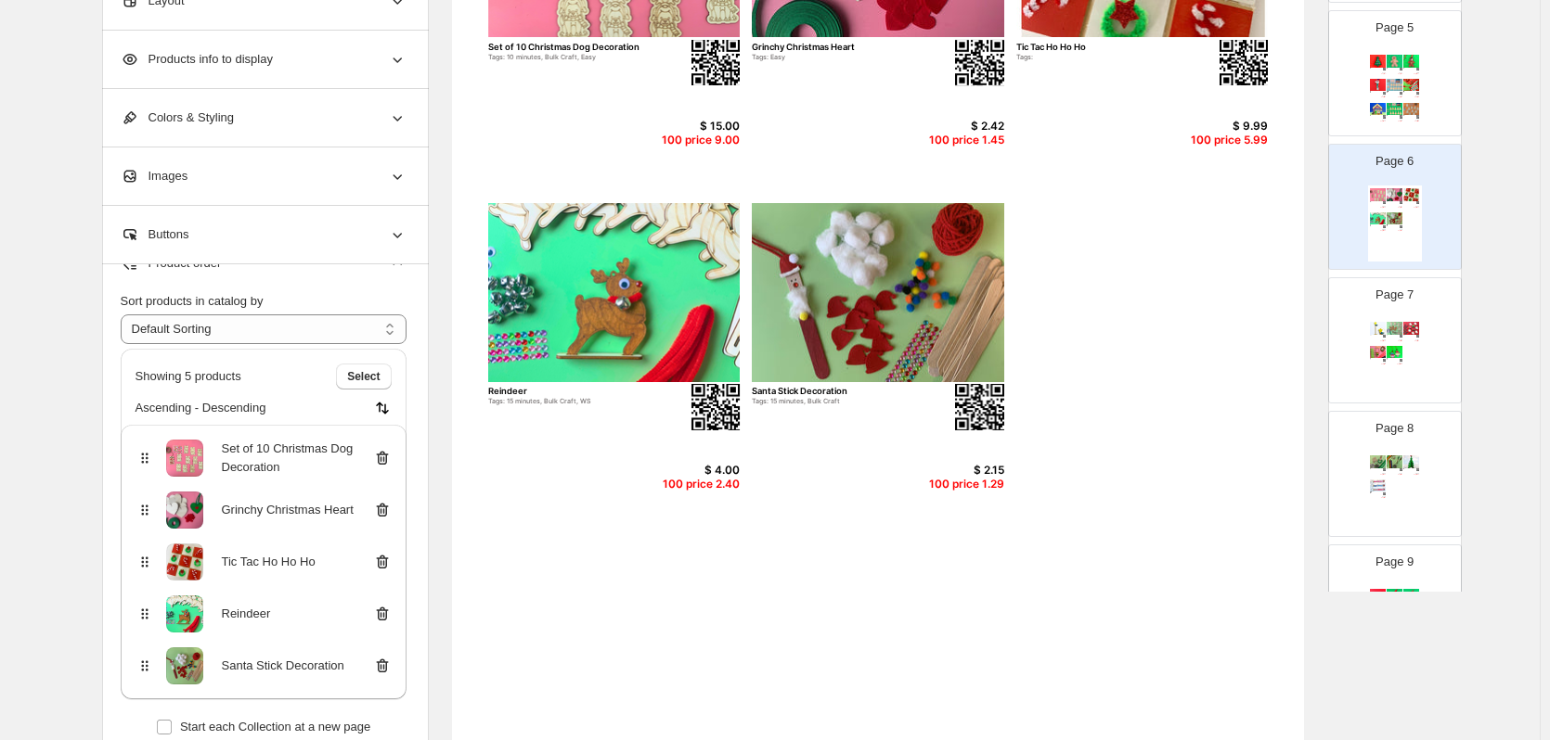
scroll to position [605, 0]
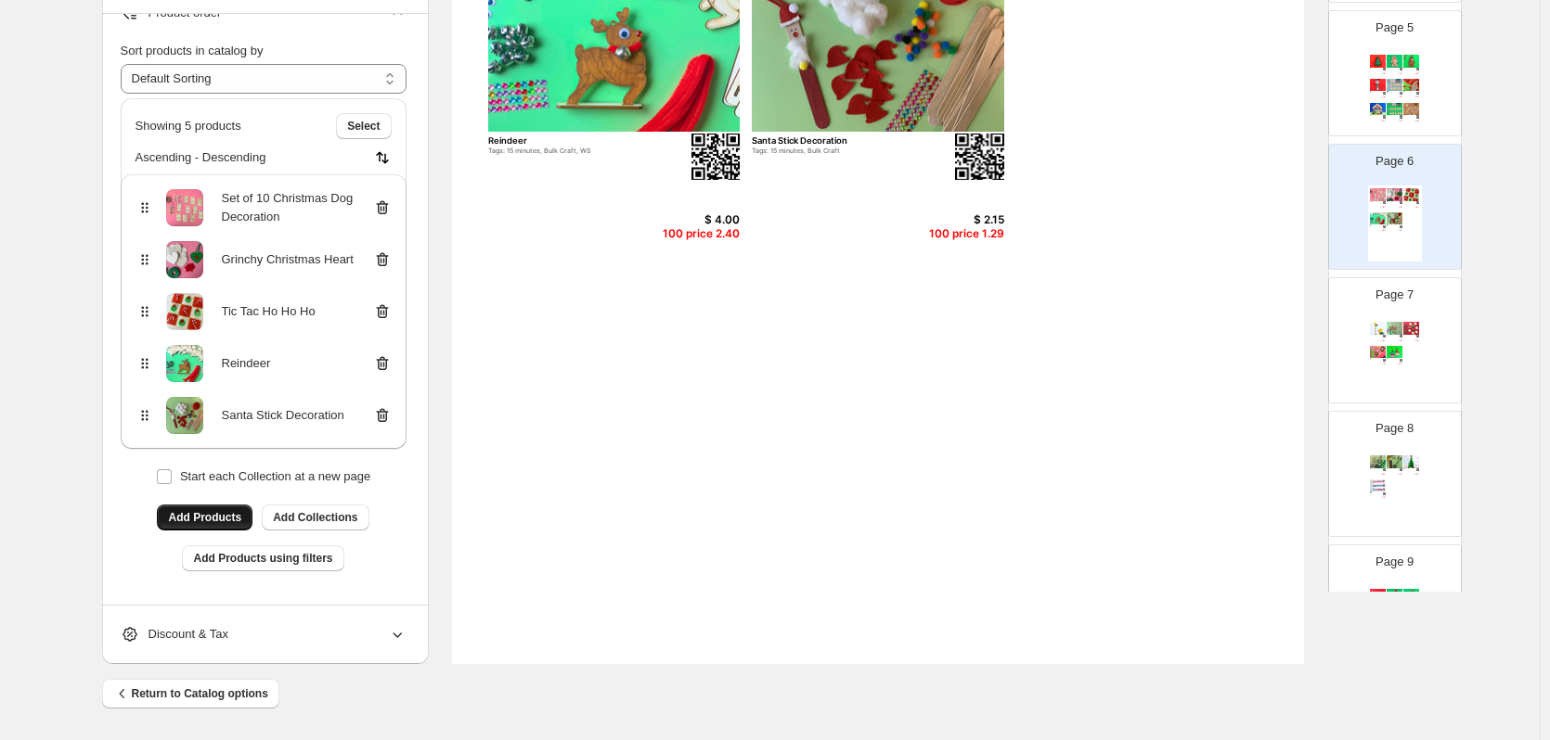
click at [218, 510] on span "Add Products" at bounding box center [204, 517] width 73 height 15
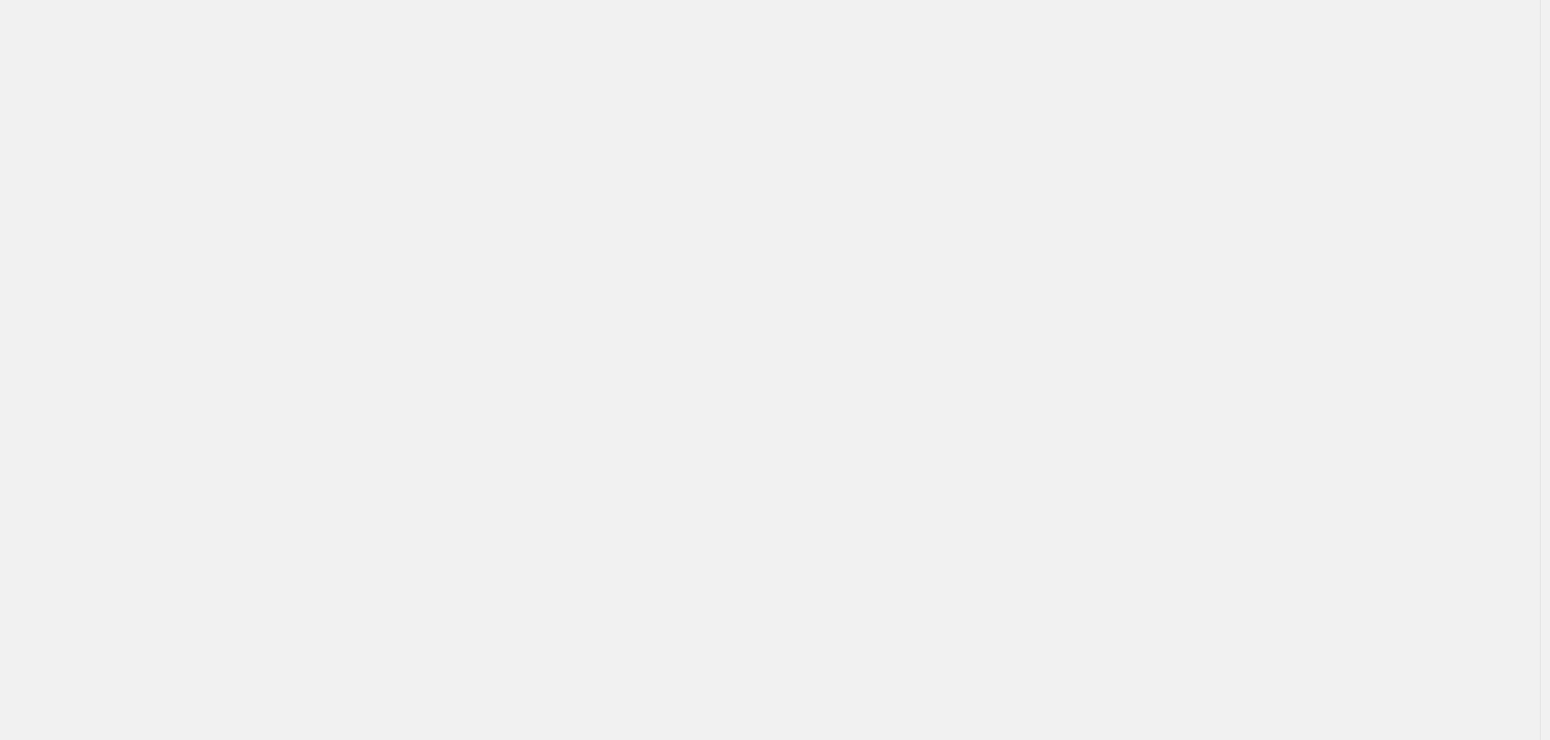
scroll to position [0, 0]
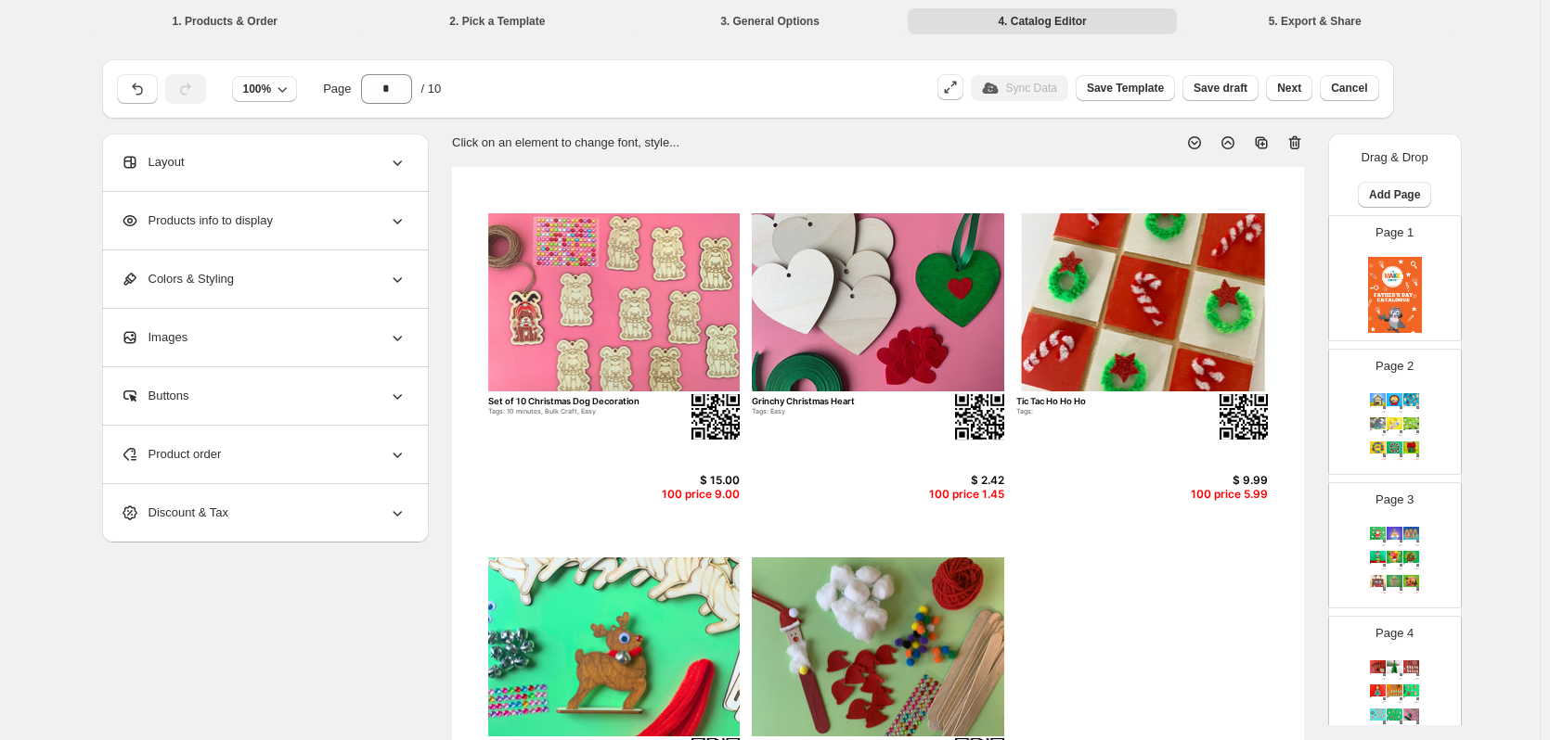
click at [305, 456] on div "Product order" at bounding box center [264, 455] width 286 height 58
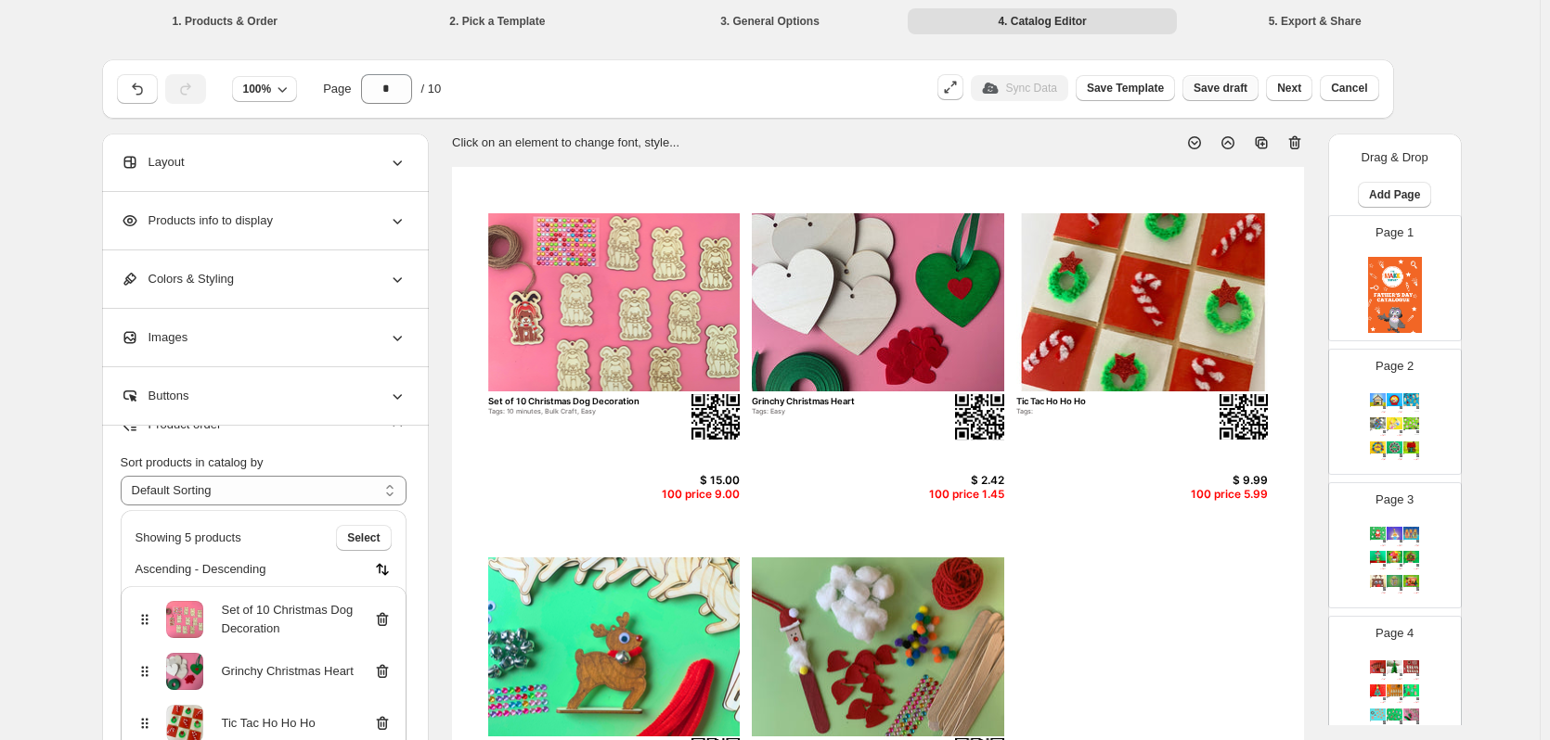
click at [1242, 88] on span "Save draft" at bounding box center [1220, 88] width 54 height 15
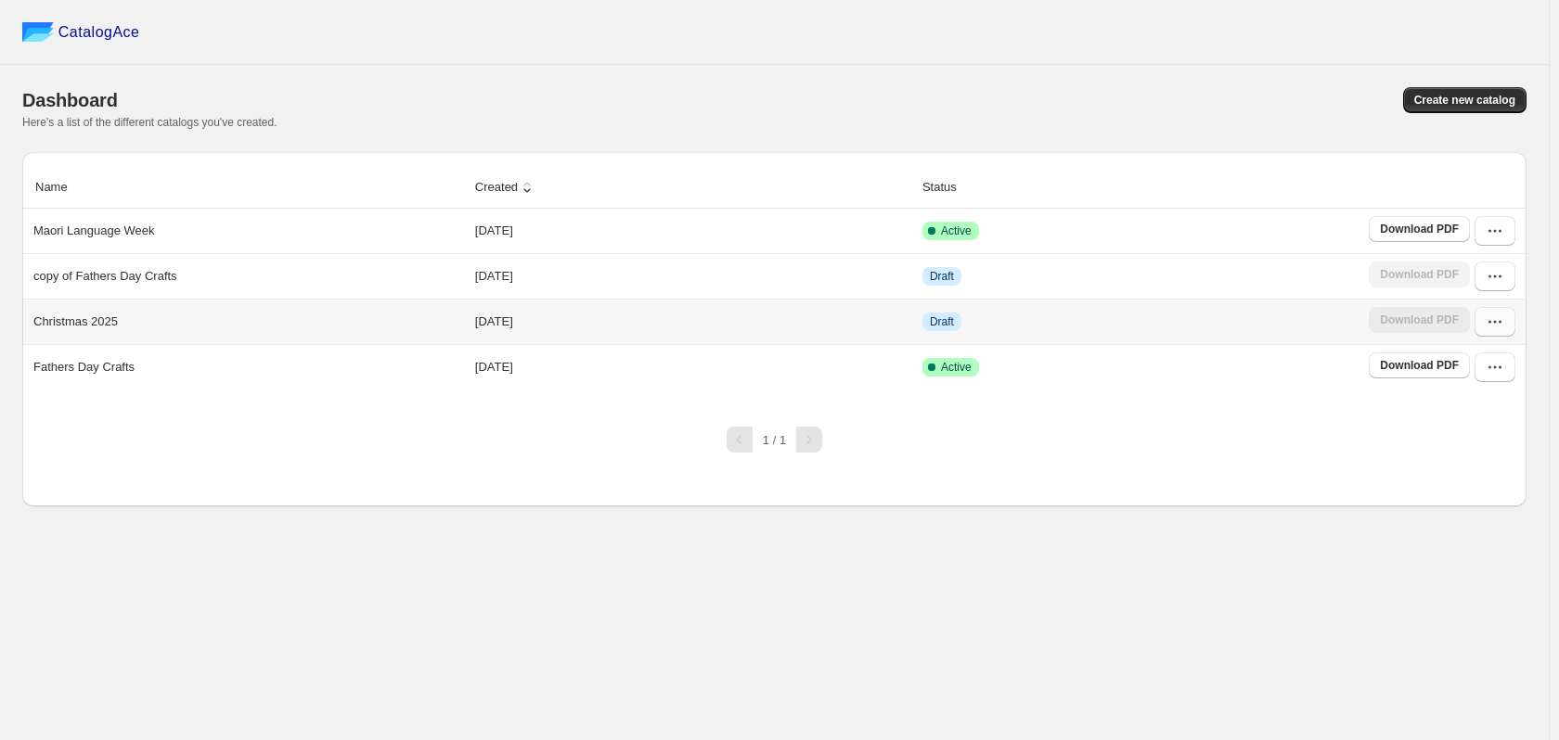
click at [1502, 328] on icon "button" at bounding box center [1494, 322] width 19 height 19
click at [1491, 474] on button "Edit" at bounding box center [1493, 489] width 106 height 30
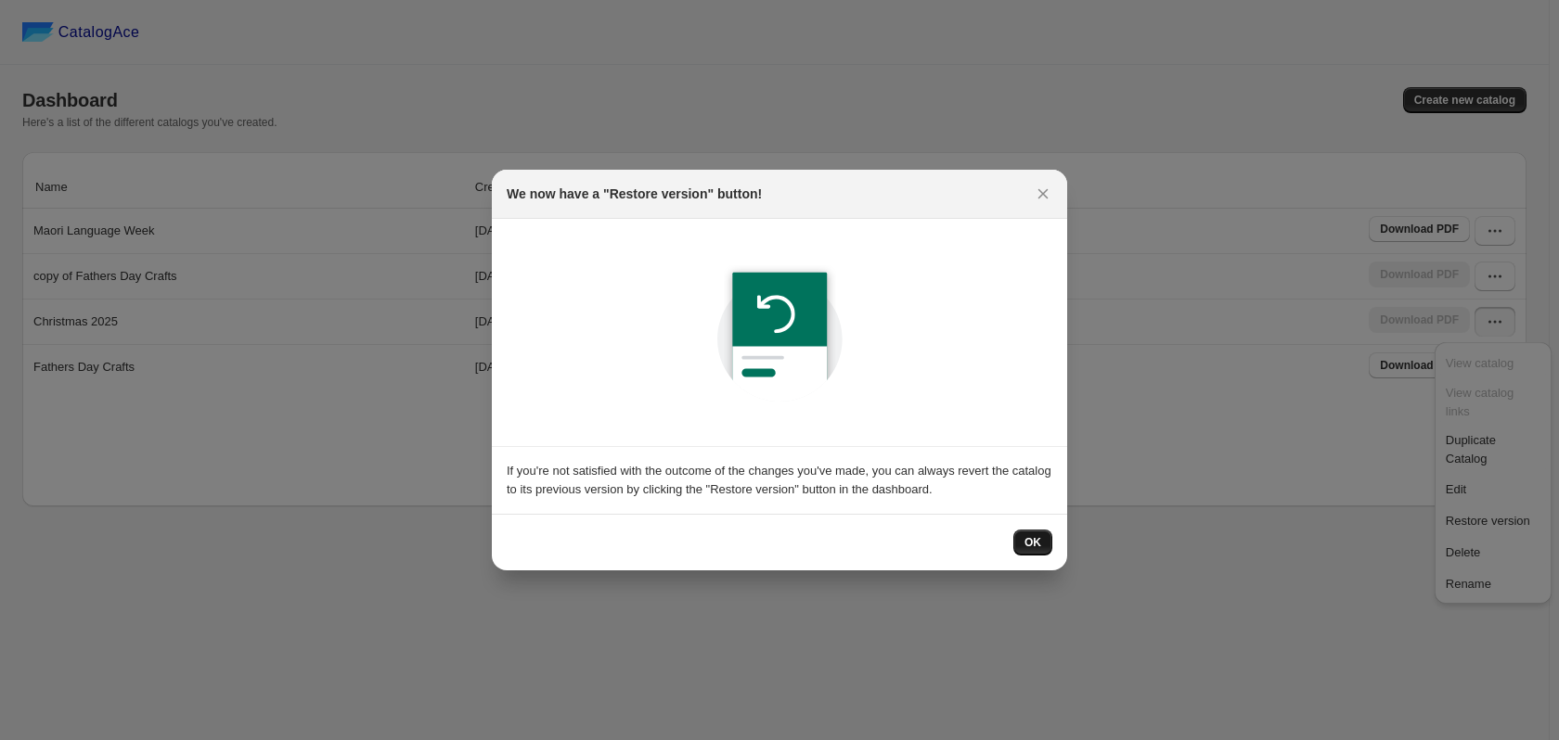
click at [1028, 545] on span "OK" at bounding box center [1032, 542] width 17 height 15
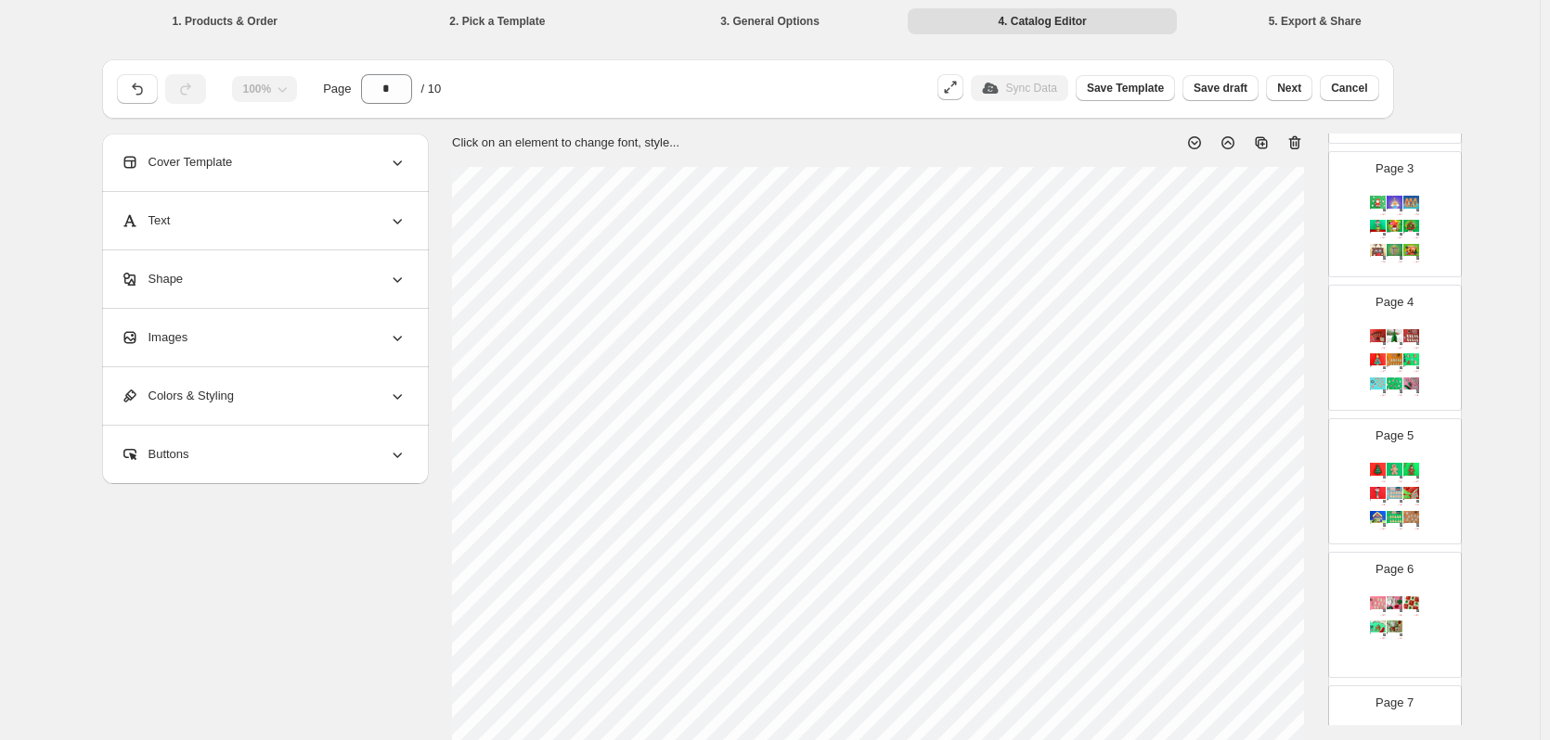
scroll to position [450, 0]
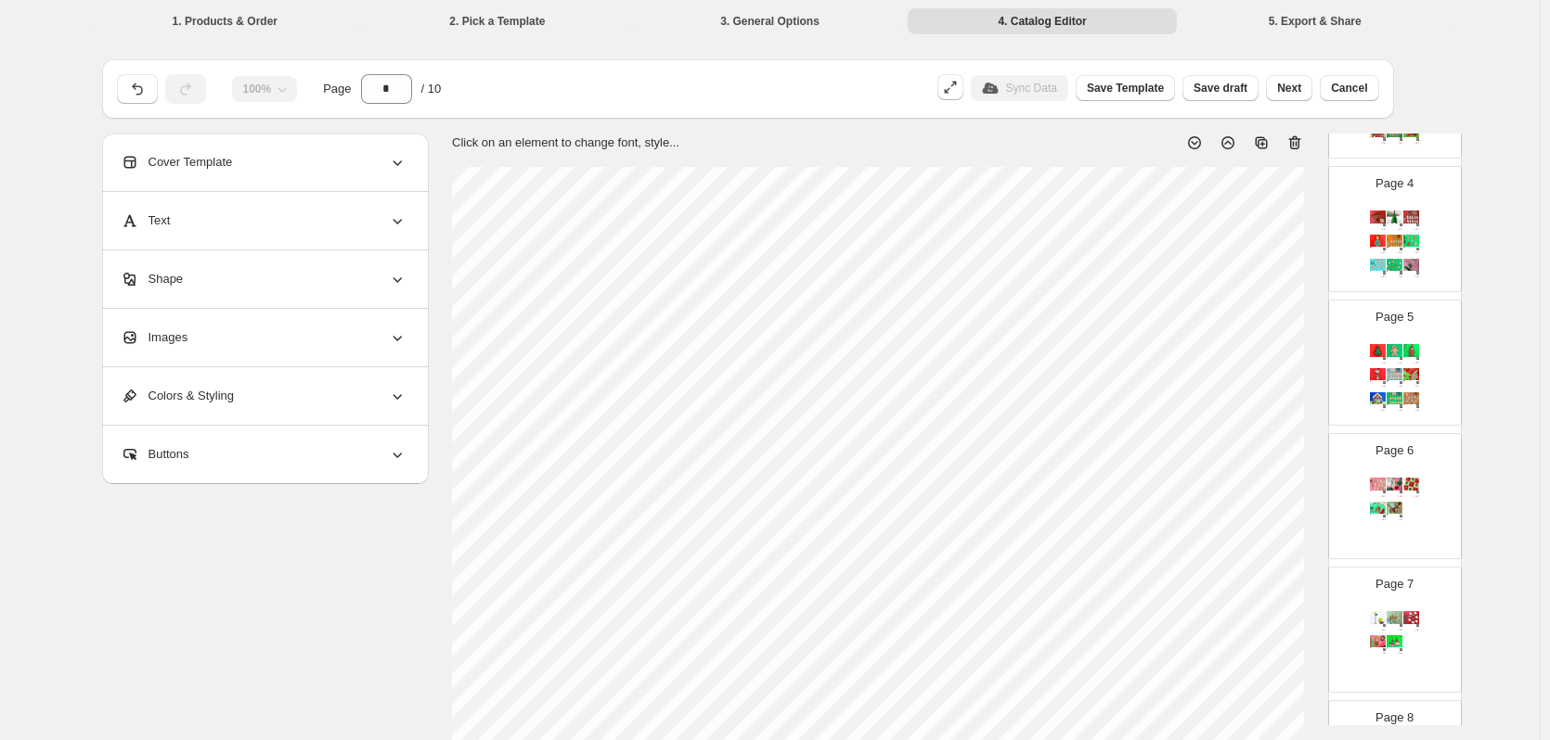
click at [1382, 467] on div "Page 6 Set of 10 Christmas Dog Decoration Tags: 10 minutes, Bulk Craft, Easy $ …" at bounding box center [1387, 489] width 117 height 124
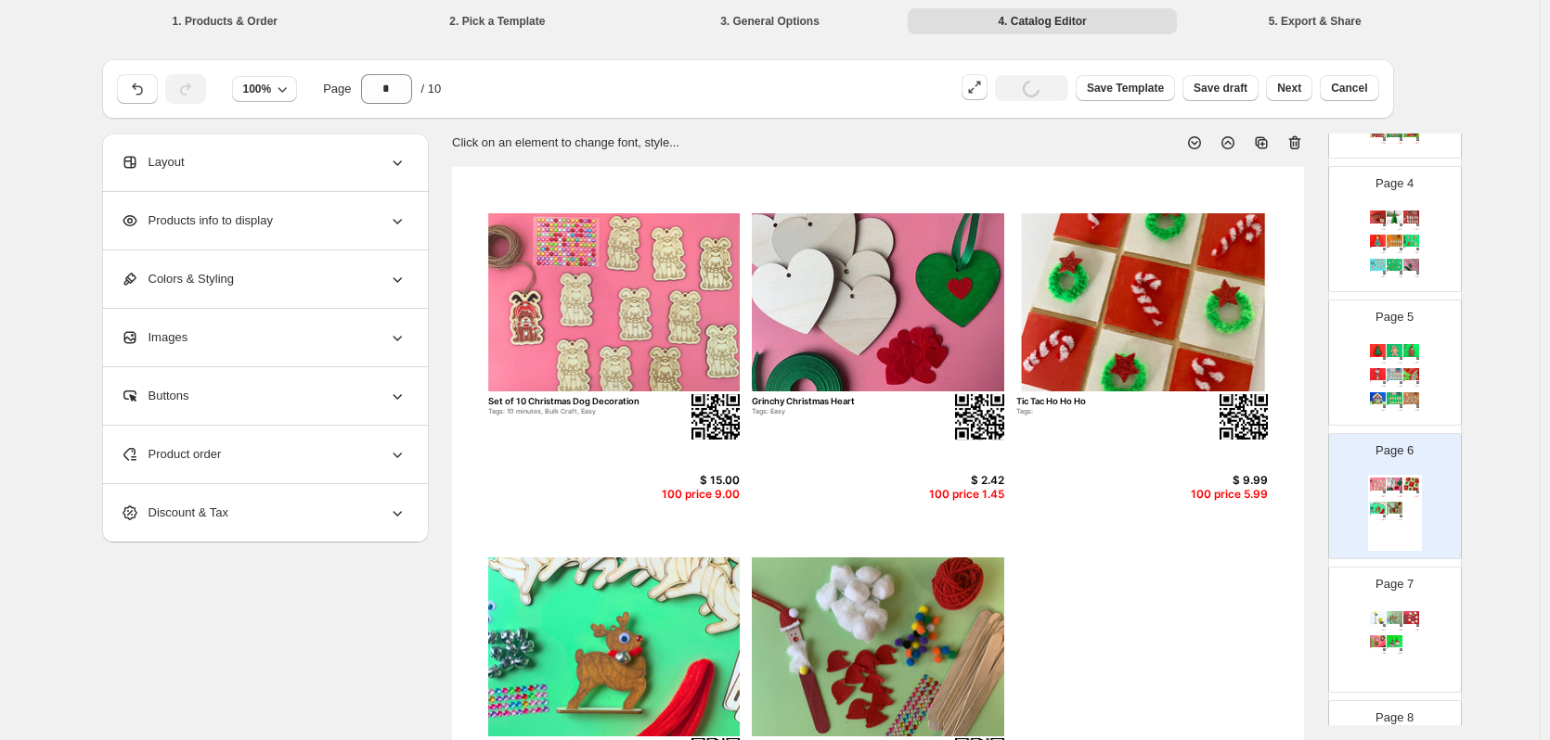
click at [261, 457] on div "Product order" at bounding box center [264, 455] width 286 height 58
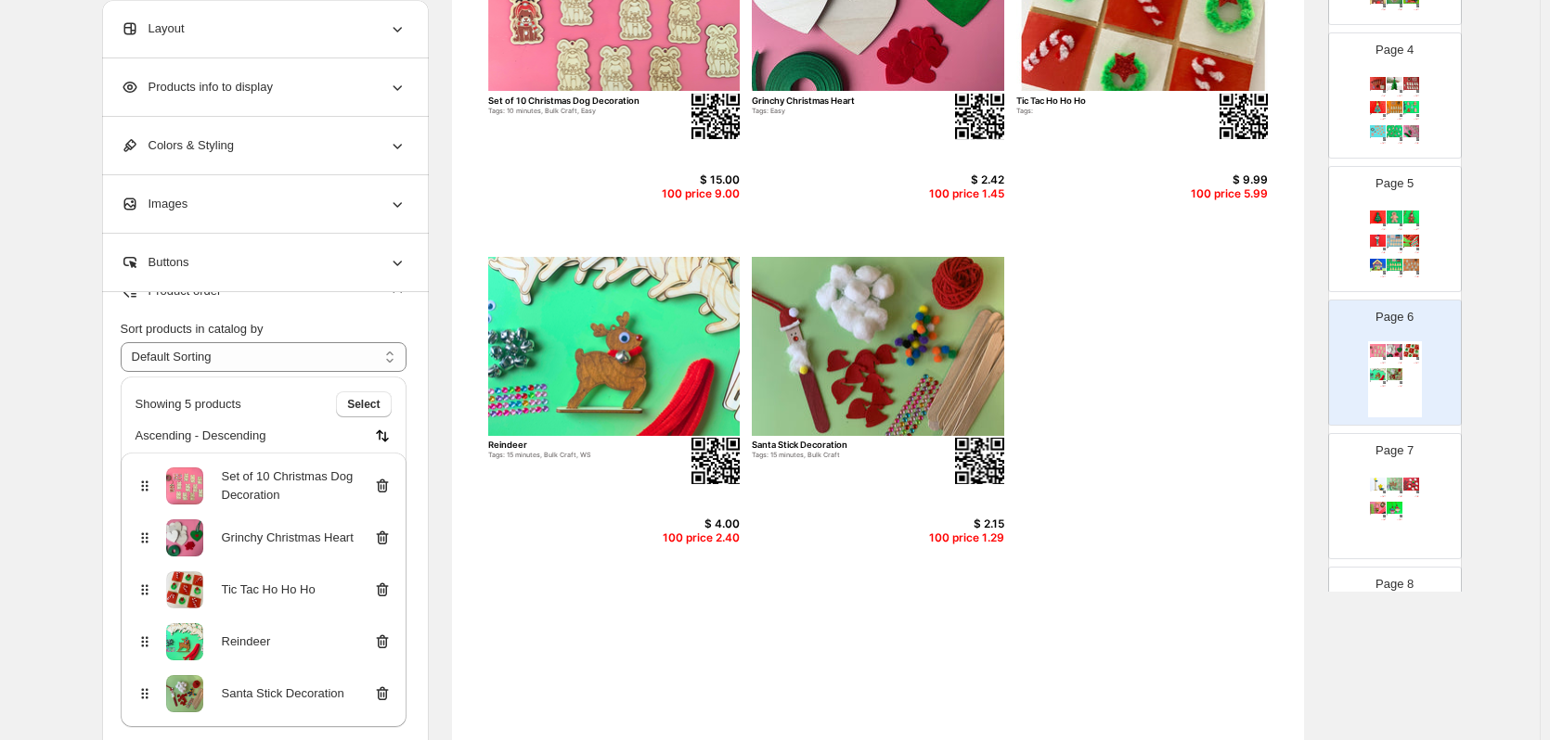
scroll to position [407, 0]
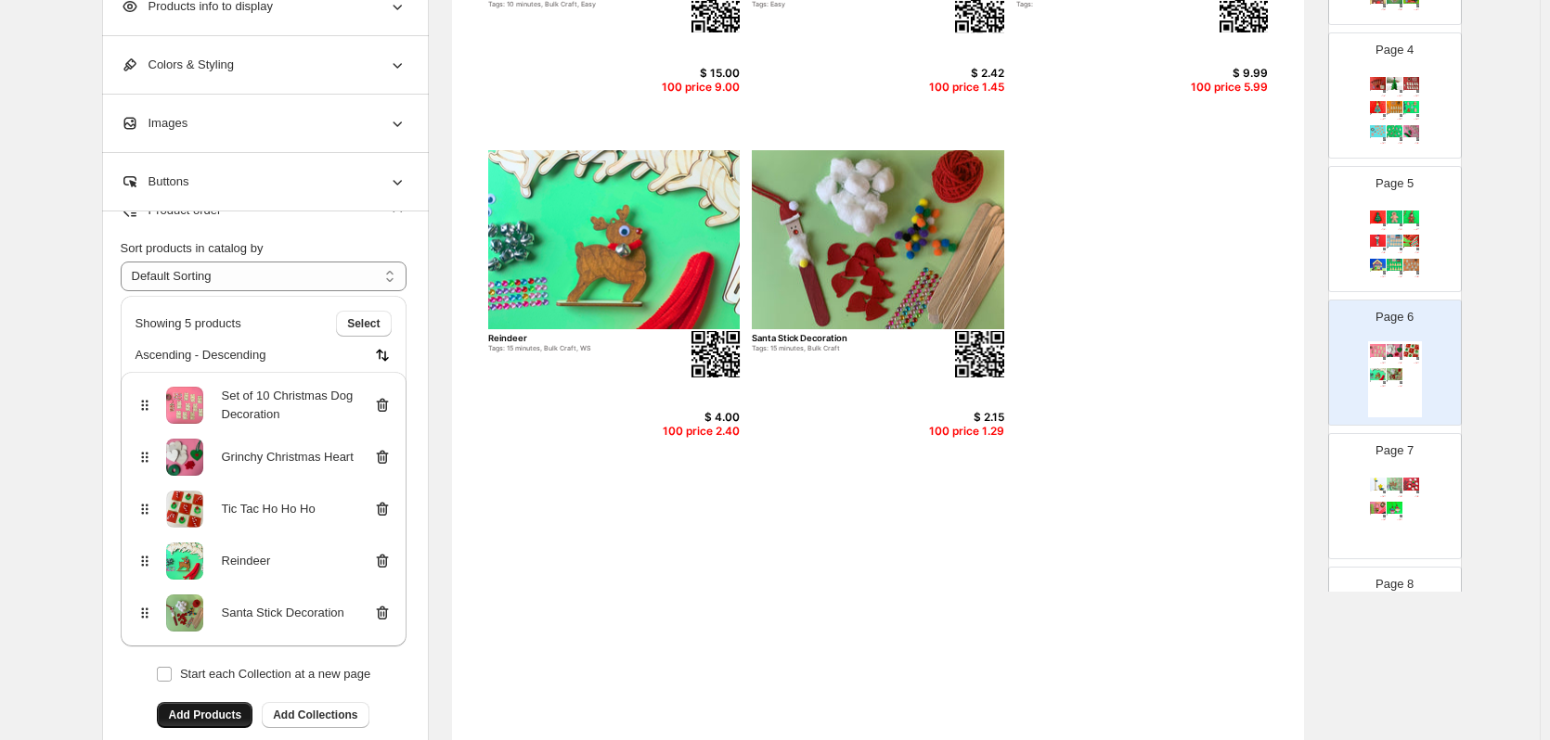
click at [211, 702] on button "Add Products" at bounding box center [205, 715] width 96 height 26
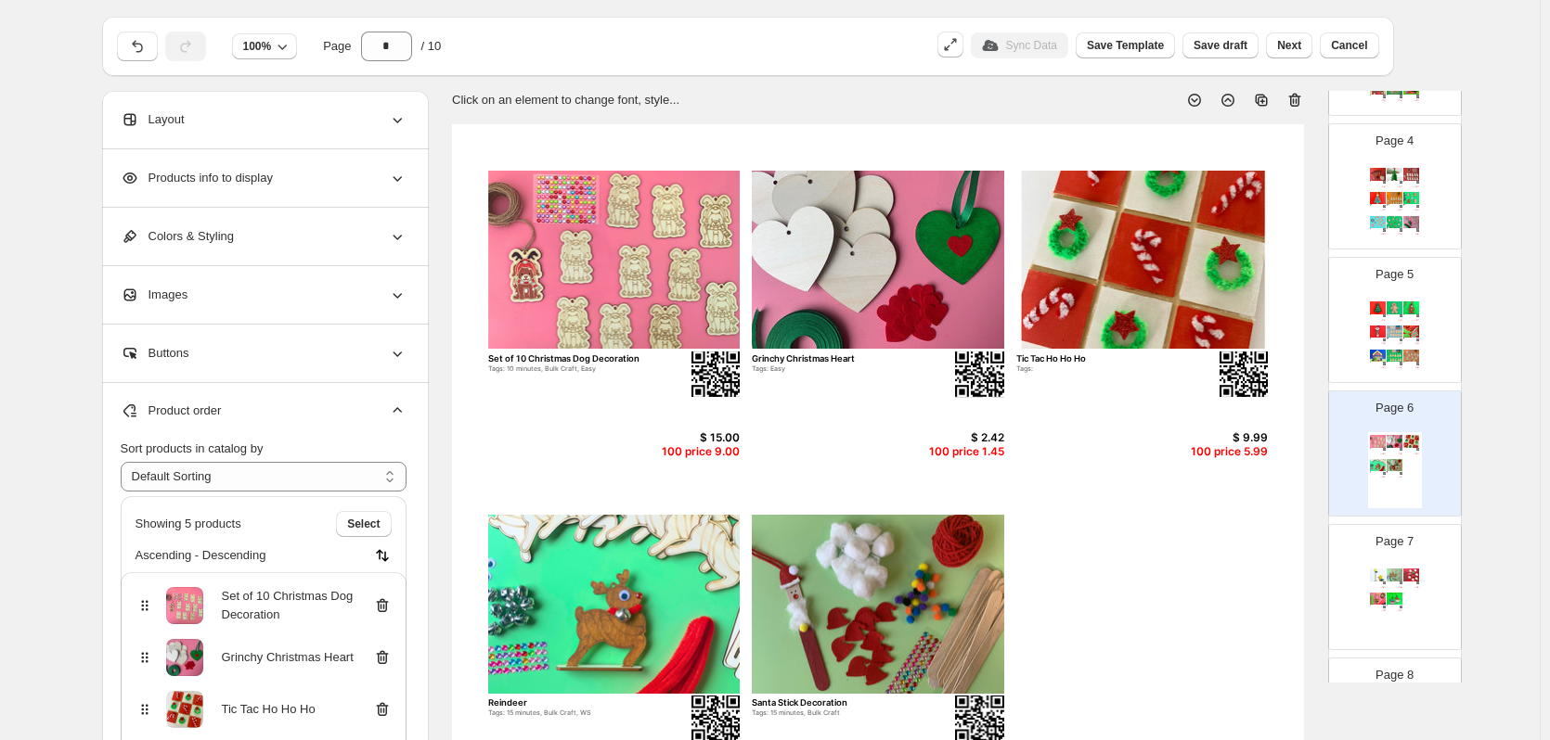
scroll to position [0, 0]
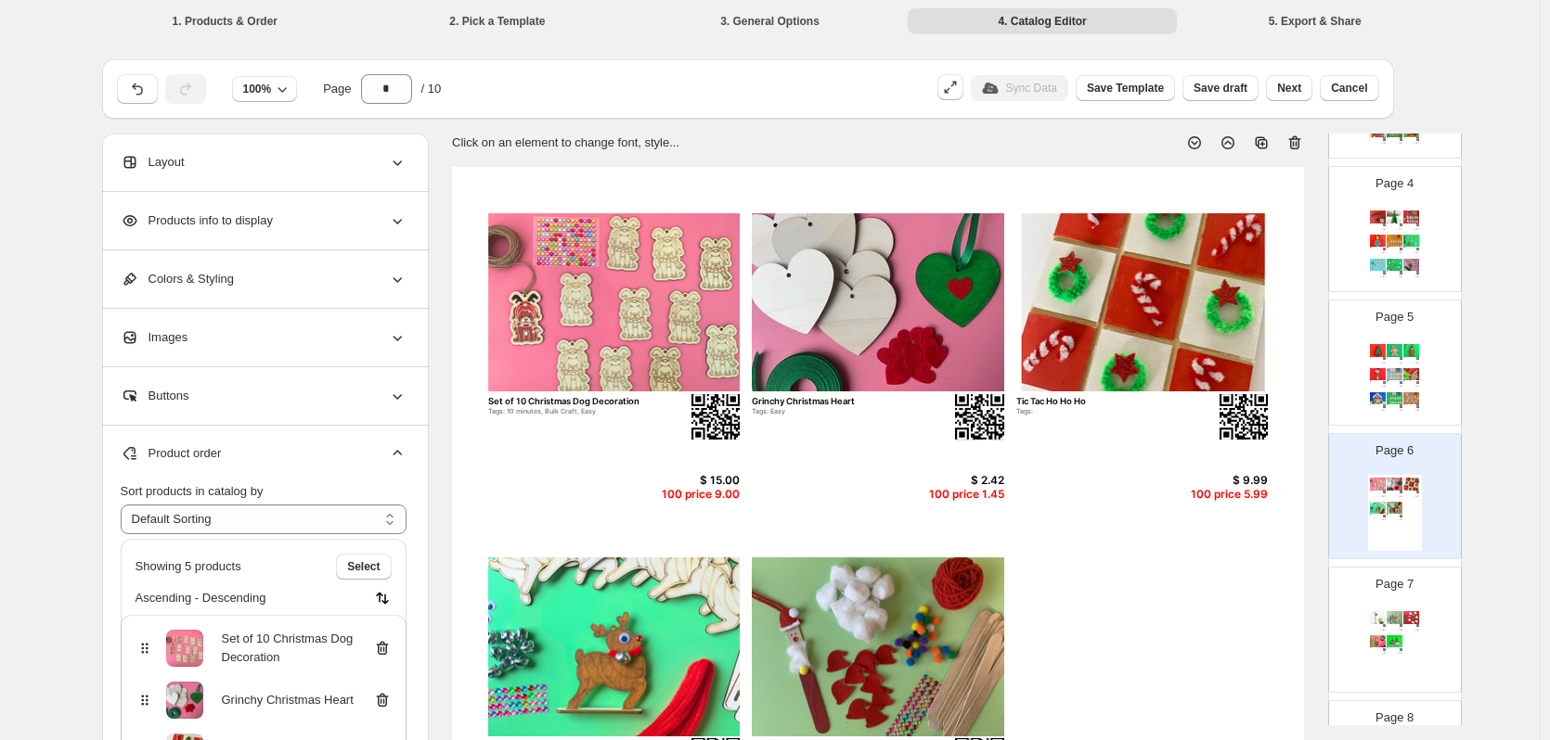
click at [1395, 640] on img at bounding box center [1394, 642] width 16 height 12
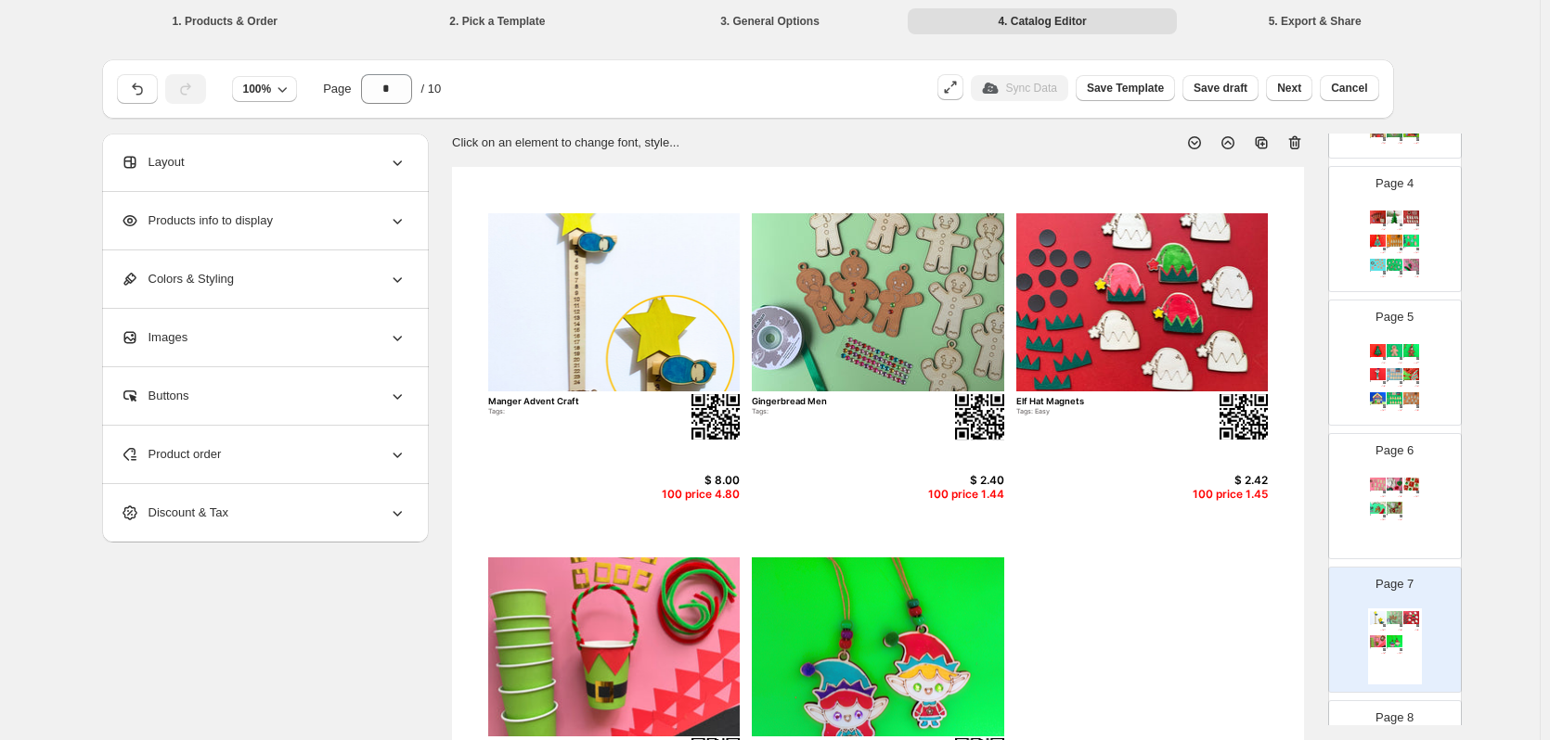
click at [239, 459] on div "Product order" at bounding box center [264, 455] width 286 height 58
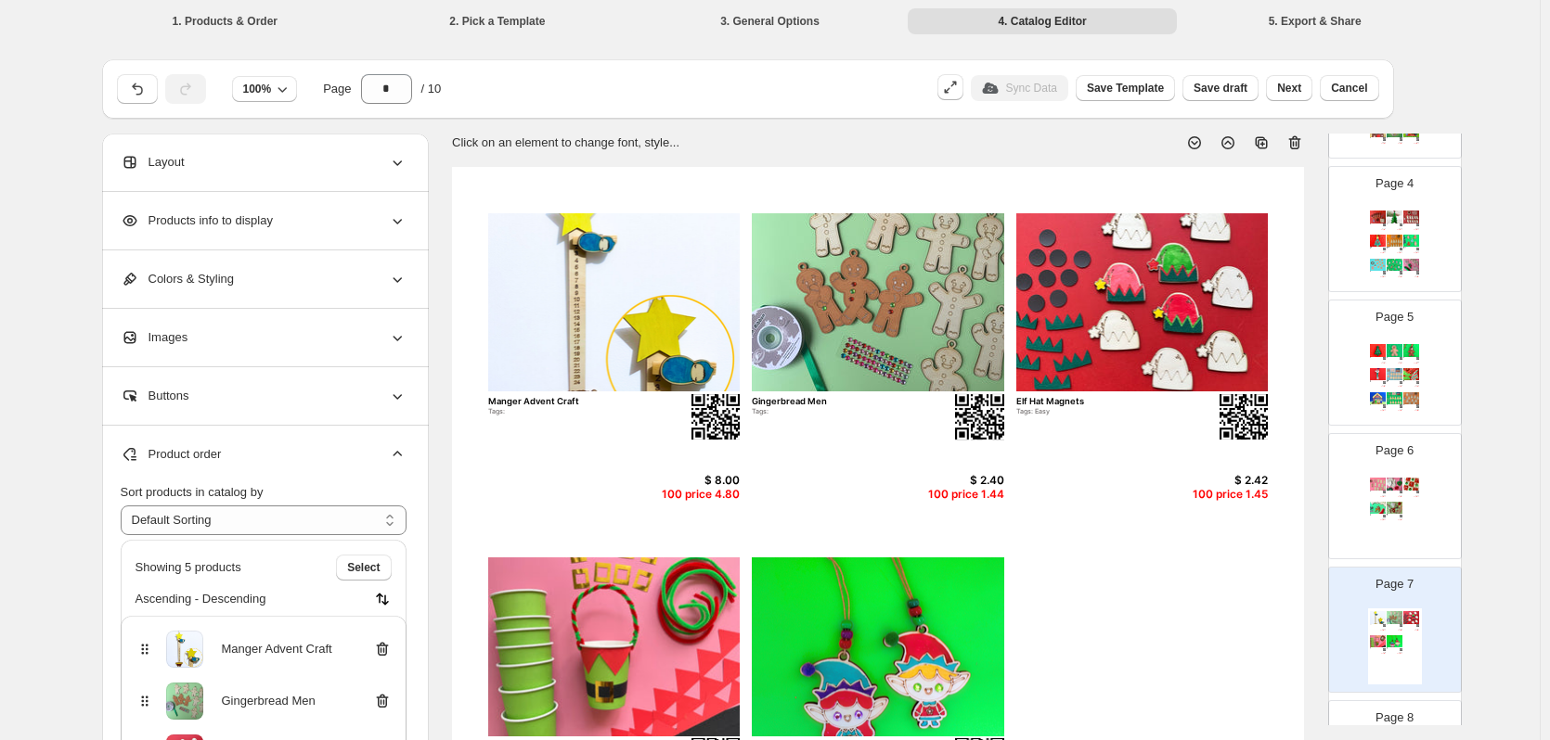
scroll to position [30, 0]
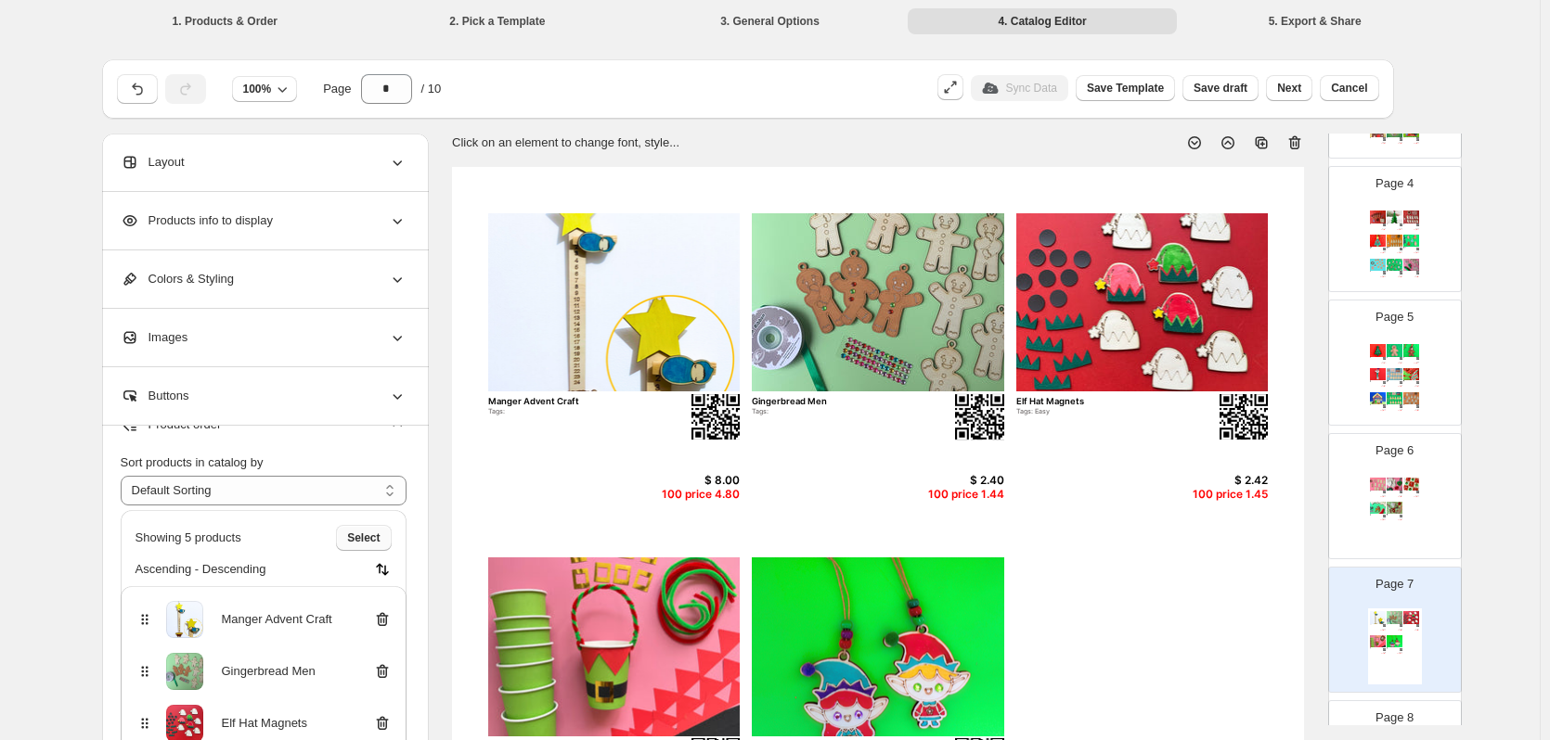
click at [378, 535] on span "Select" at bounding box center [363, 538] width 32 height 15
click at [378, 535] on span "Cancel" at bounding box center [361, 538] width 36 height 15
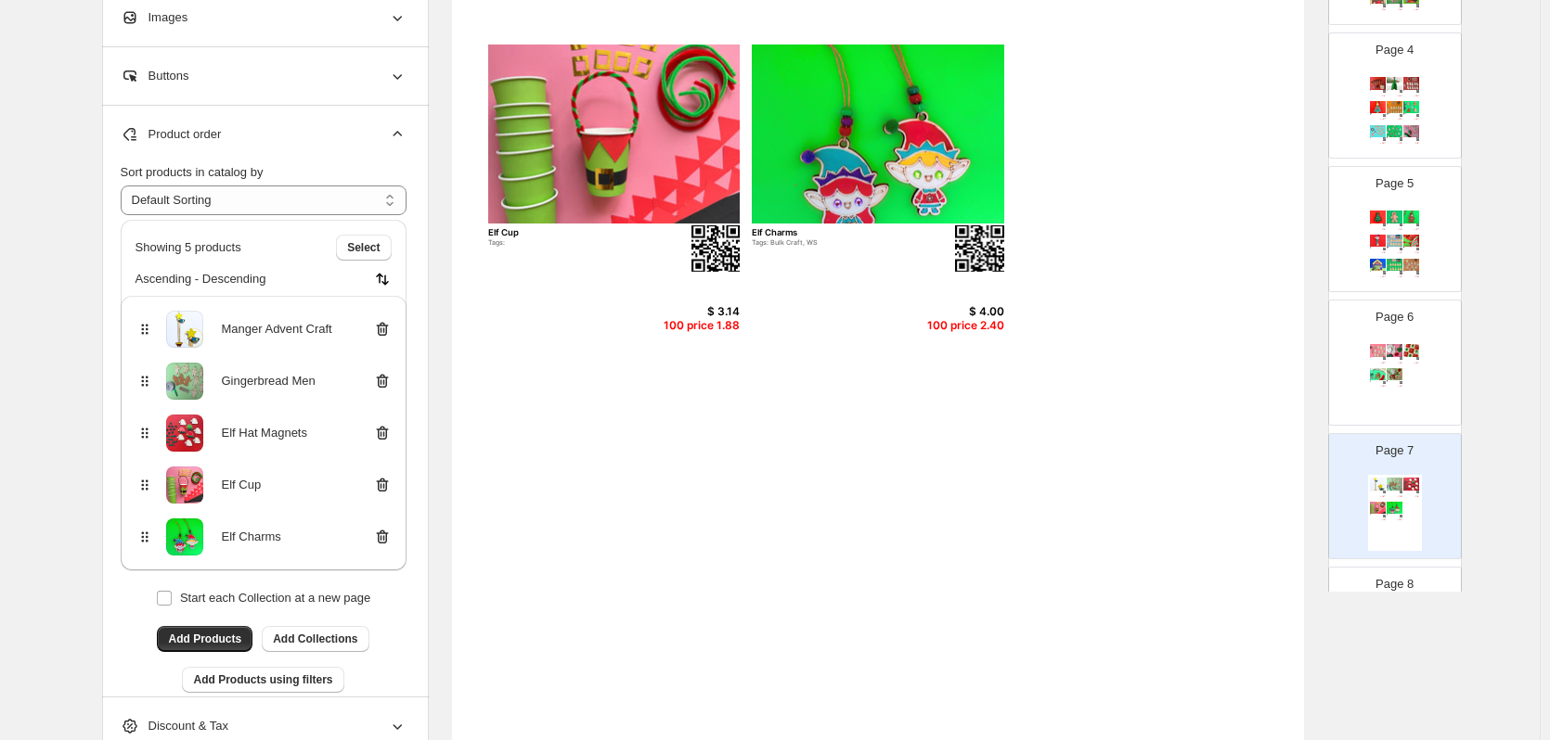
scroll to position [514, 0]
click at [203, 630] on button "Add Products" at bounding box center [205, 638] width 96 height 26
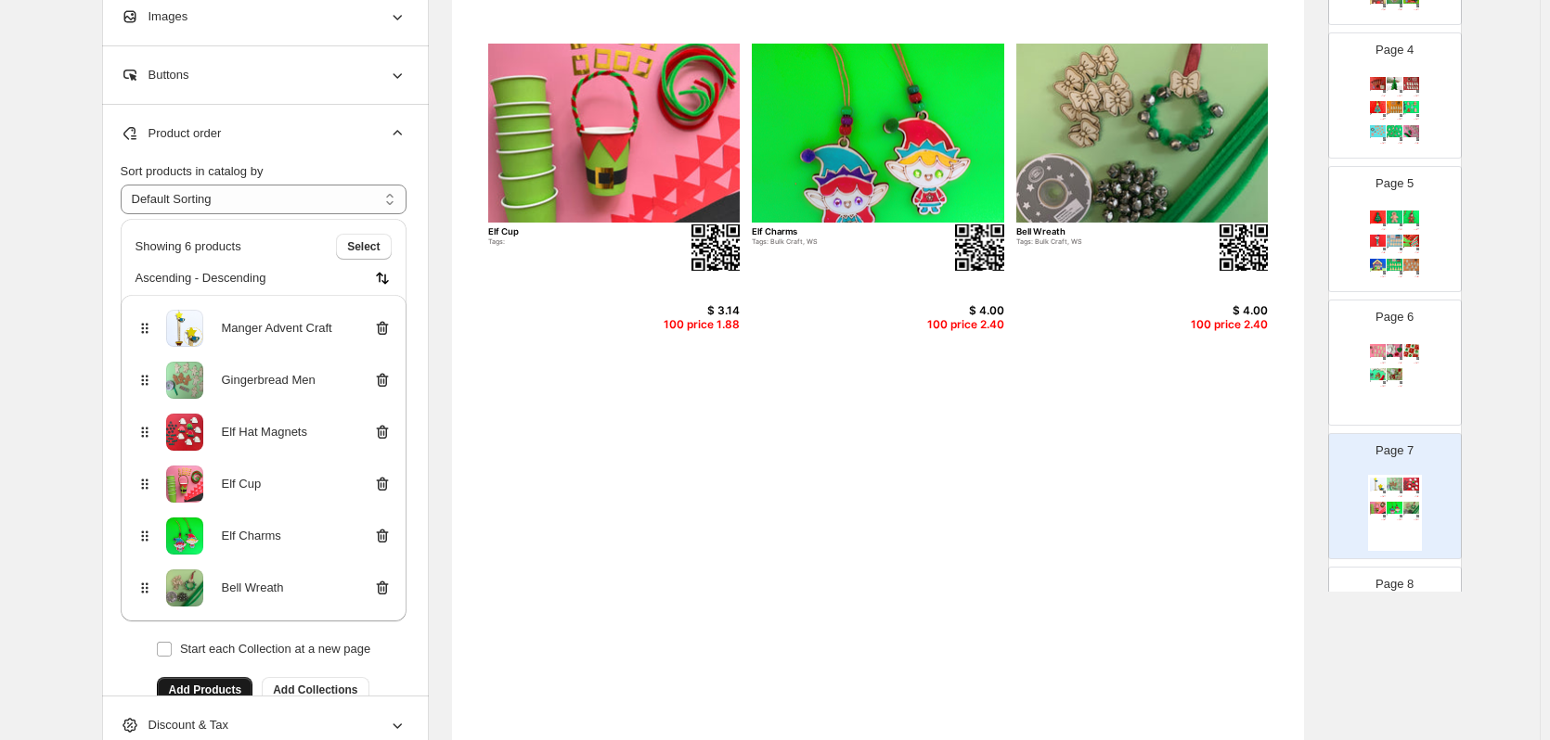
click at [203, 682] on button "Add Products" at bounding box center [205, 690] width 96 height 26
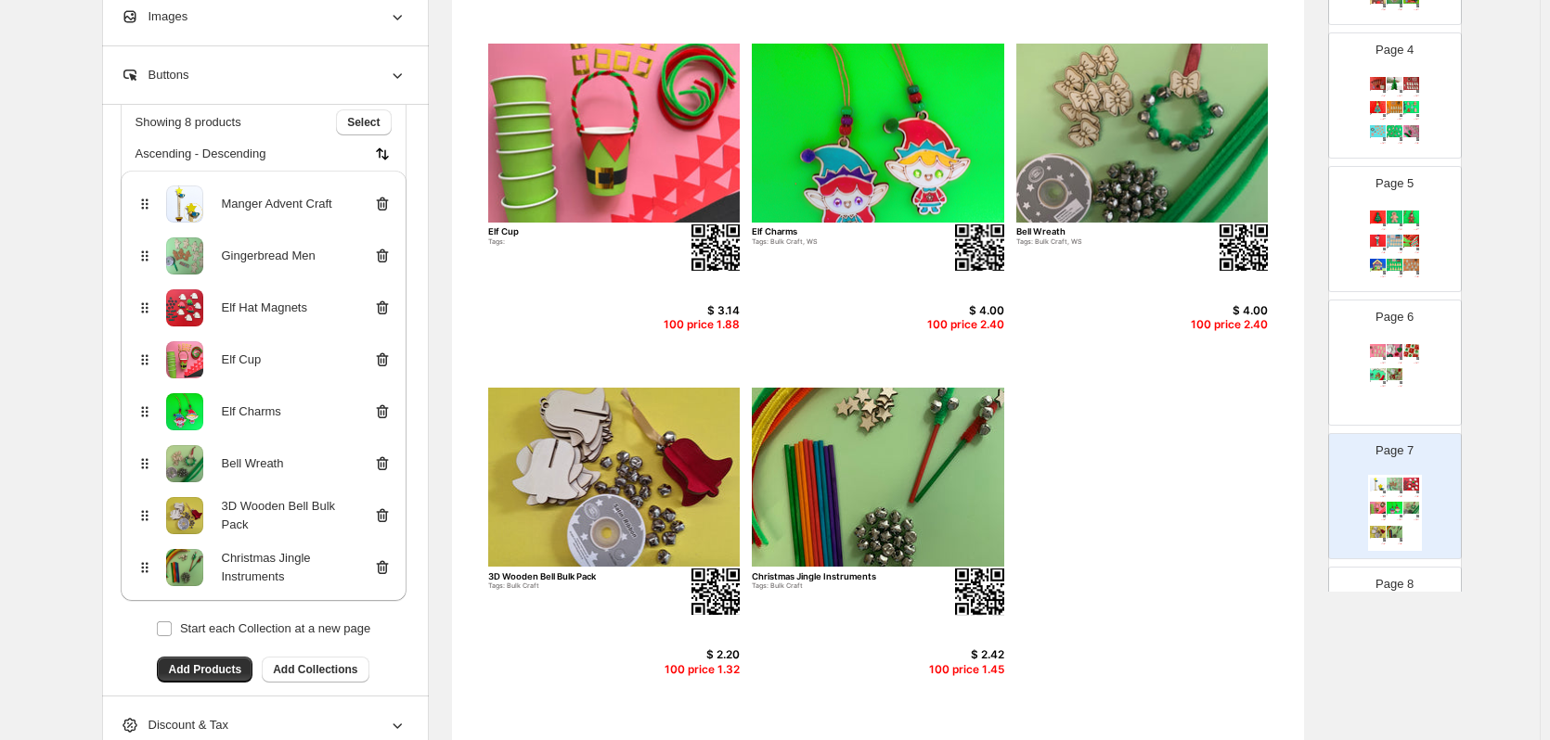
scroll to position [133, 0]
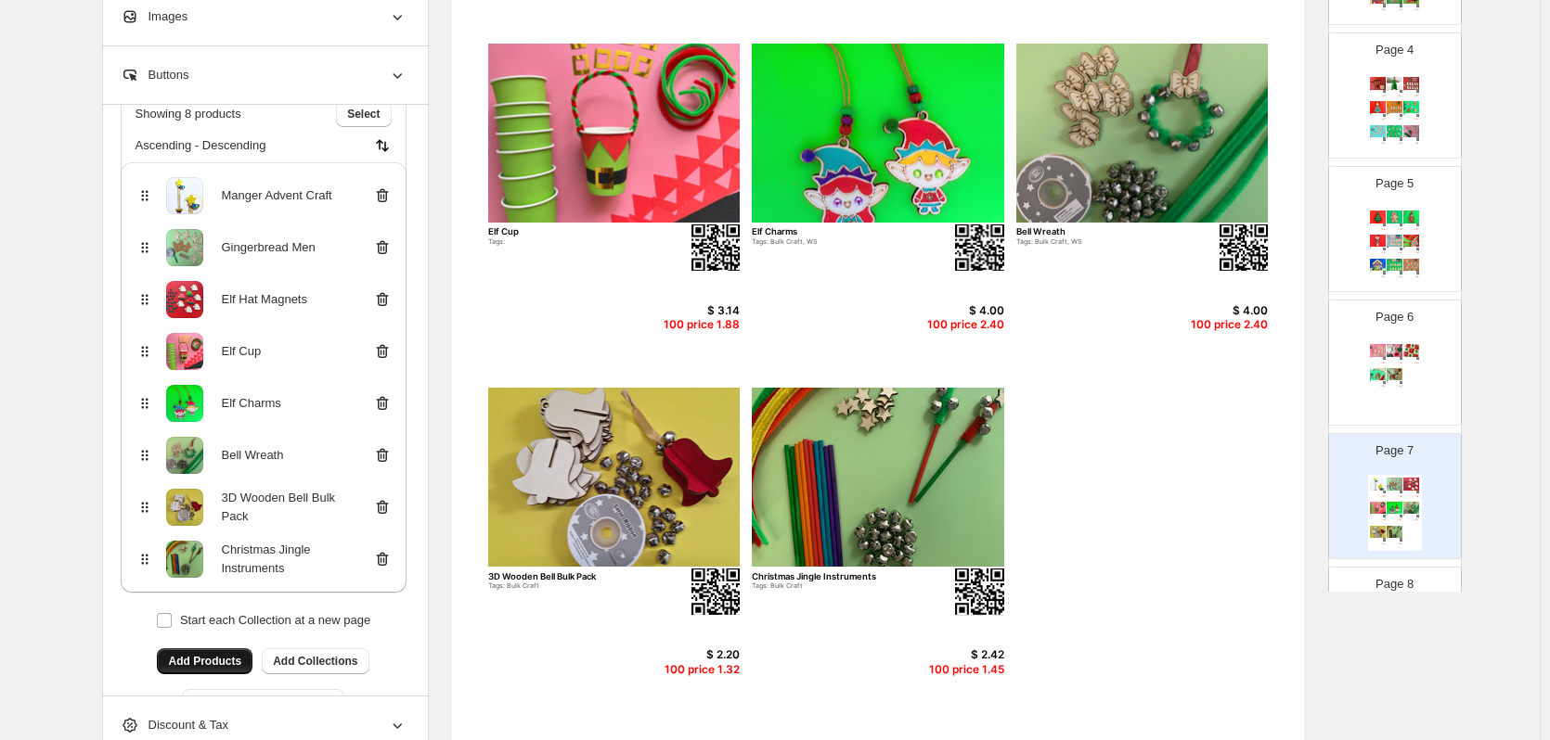
click at [234, 660] on span "Add Products" at bounding box center [204, 661] width 73 height 15
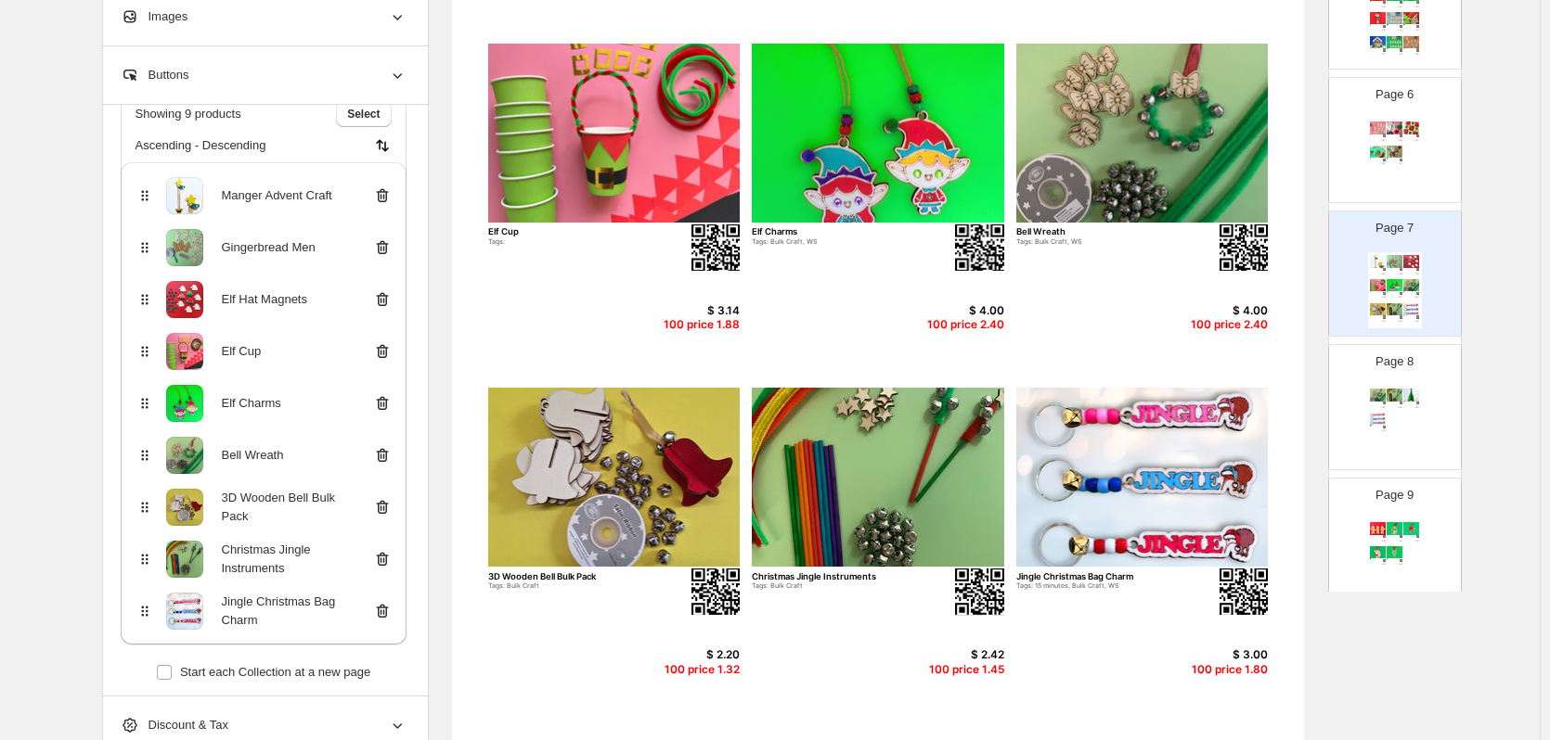
scroll to position [675, 0]
click at [1401, 425] on div "Bell Wreath Tags: Bulk Craft, WS $ 4.00 100 price 2.40 Christmas Jingle Instrum…" at bounding box center [1395, 422] width 54 height 76
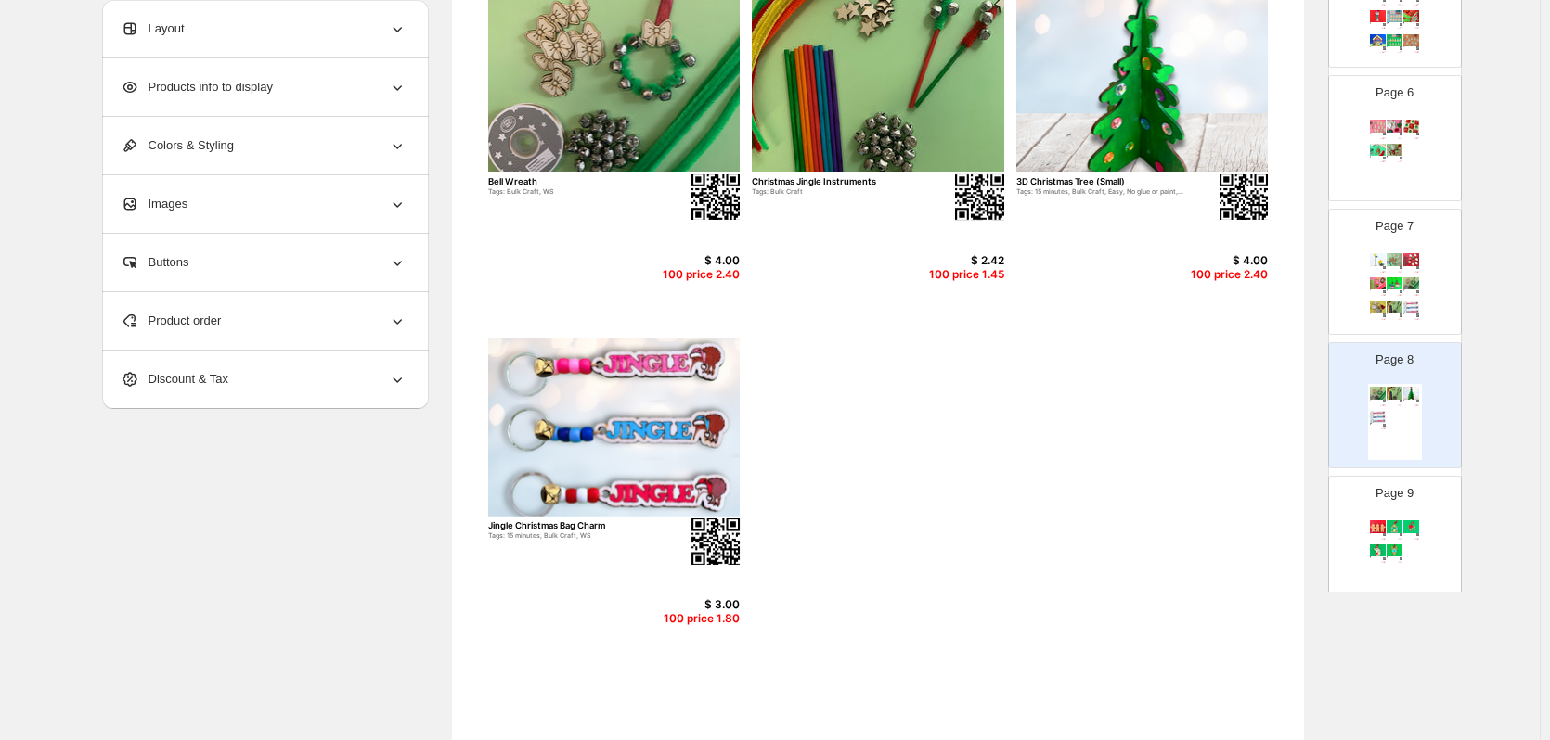
scroll to position [202, 0]
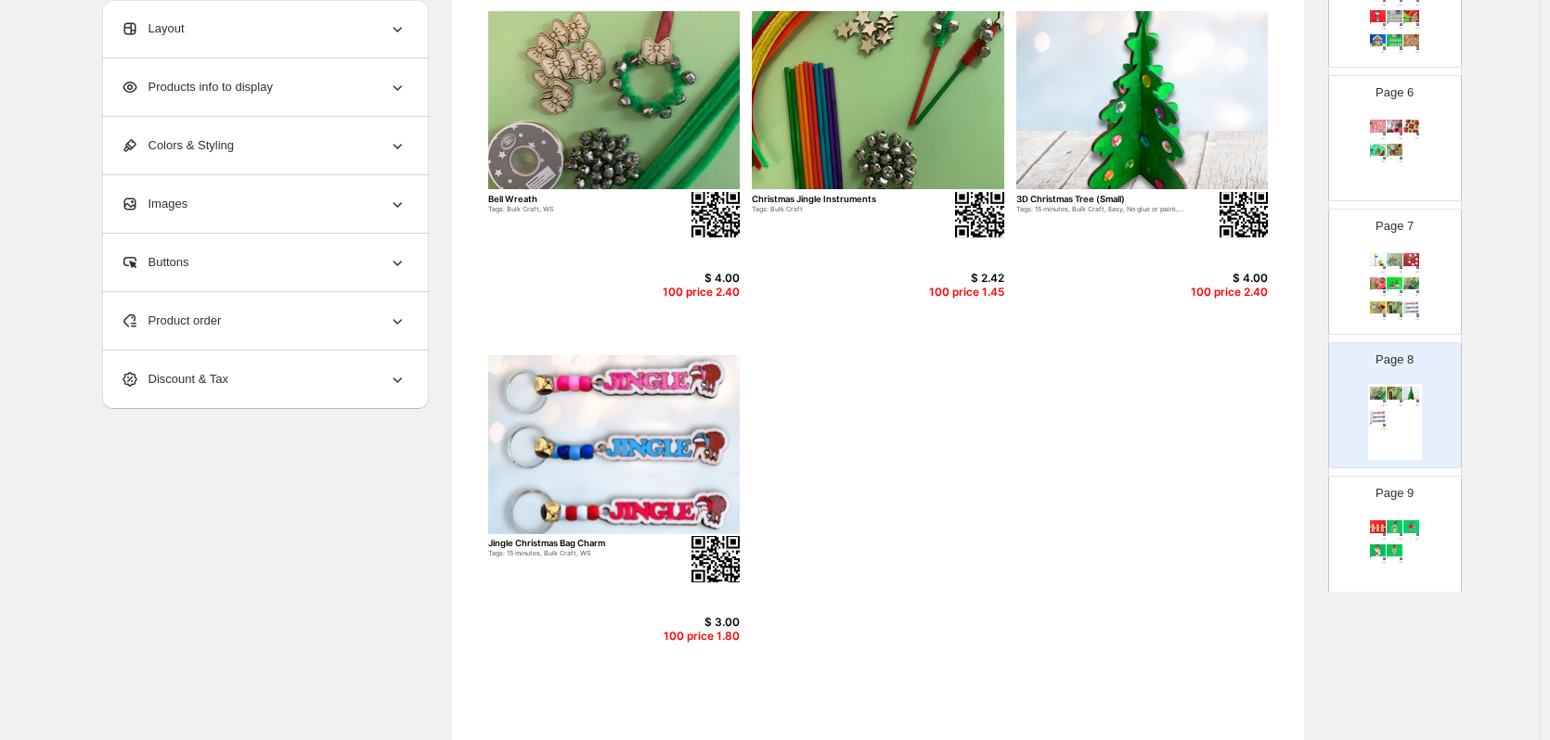
click at [354, 308] on div "Product order" at bounding box center [264, 321] width 286 height 58
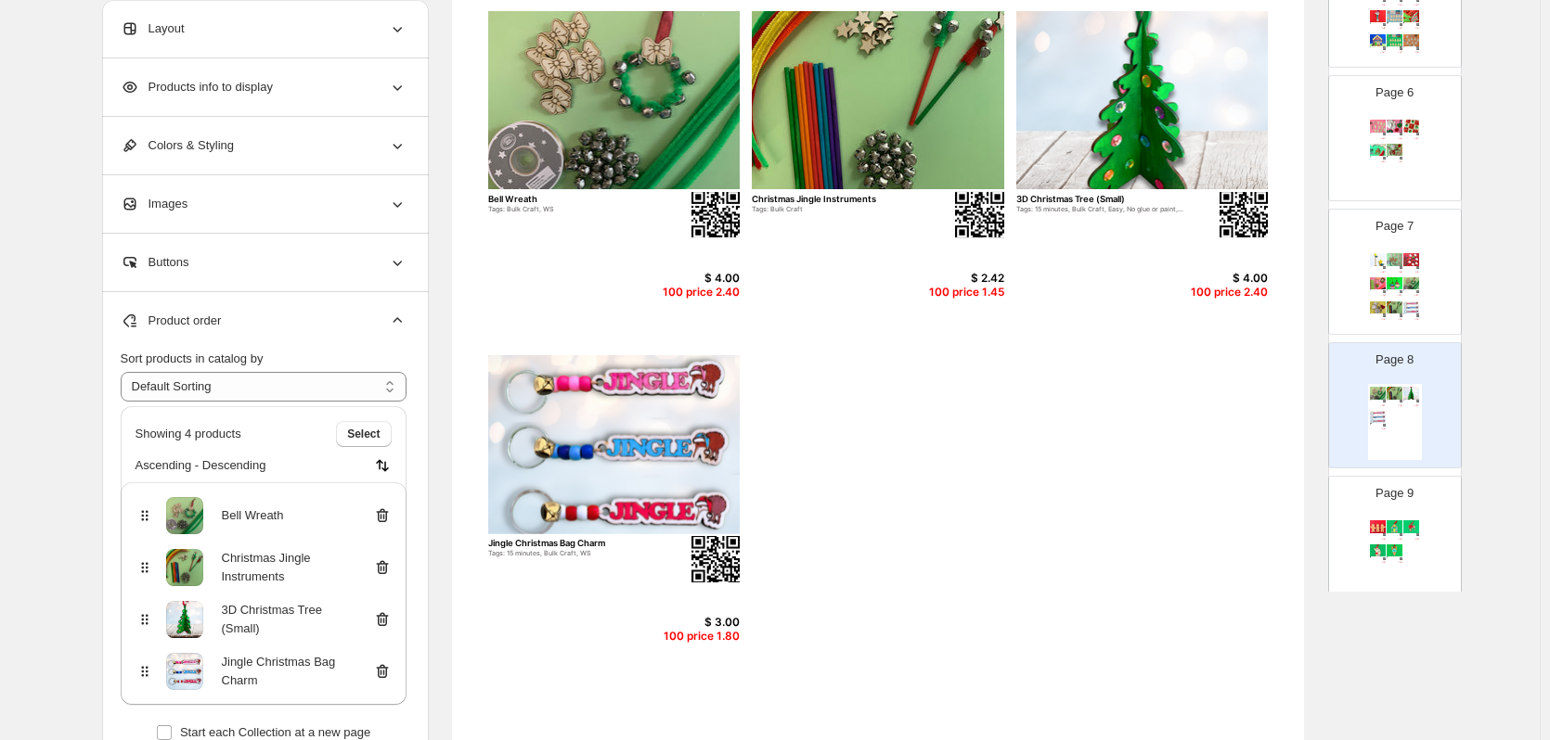
click at [392, 514] on icon at bounding box center [382, 516] width 19 height 19
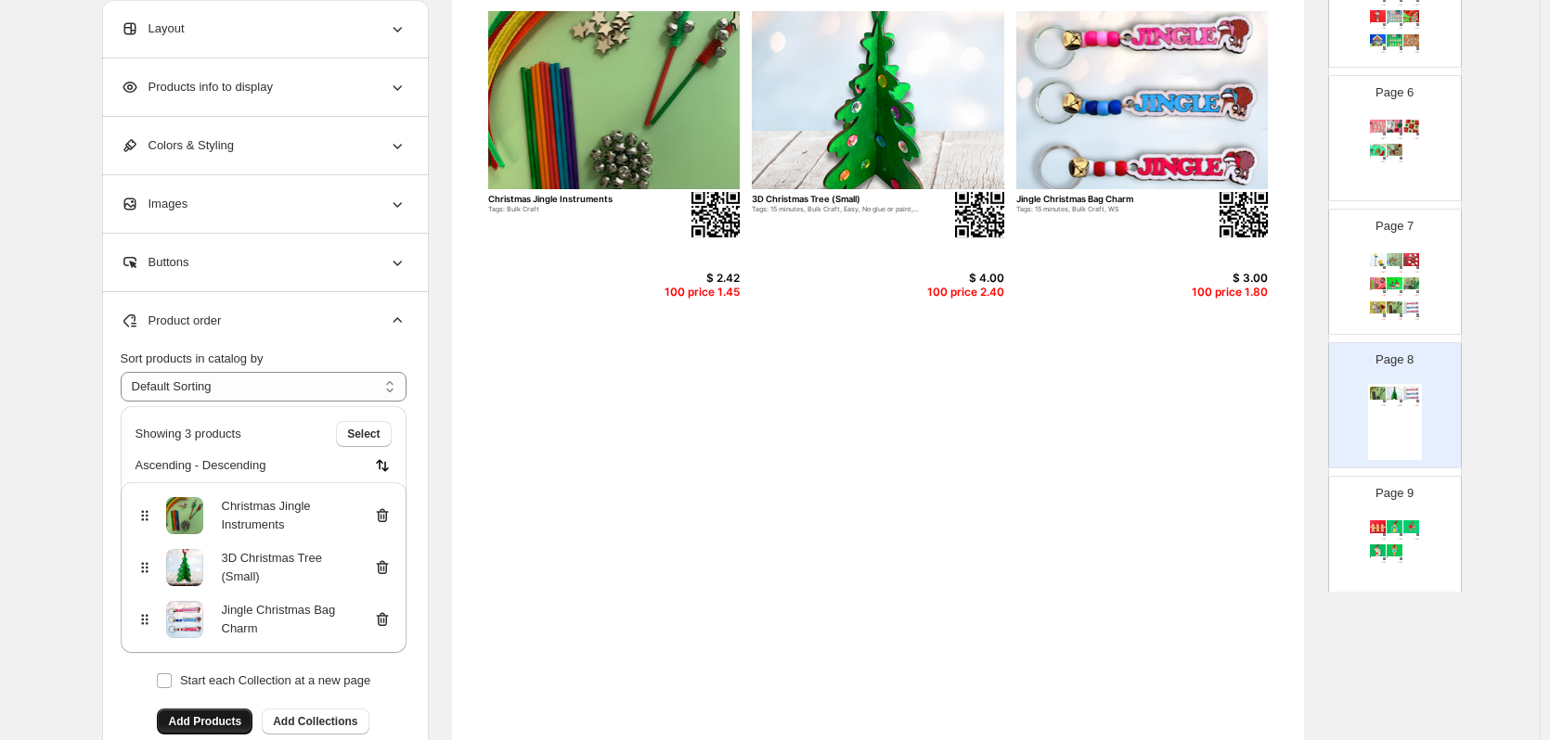
click at [392, 514] on icon at bounding box center [382, 516] width 19 height 19
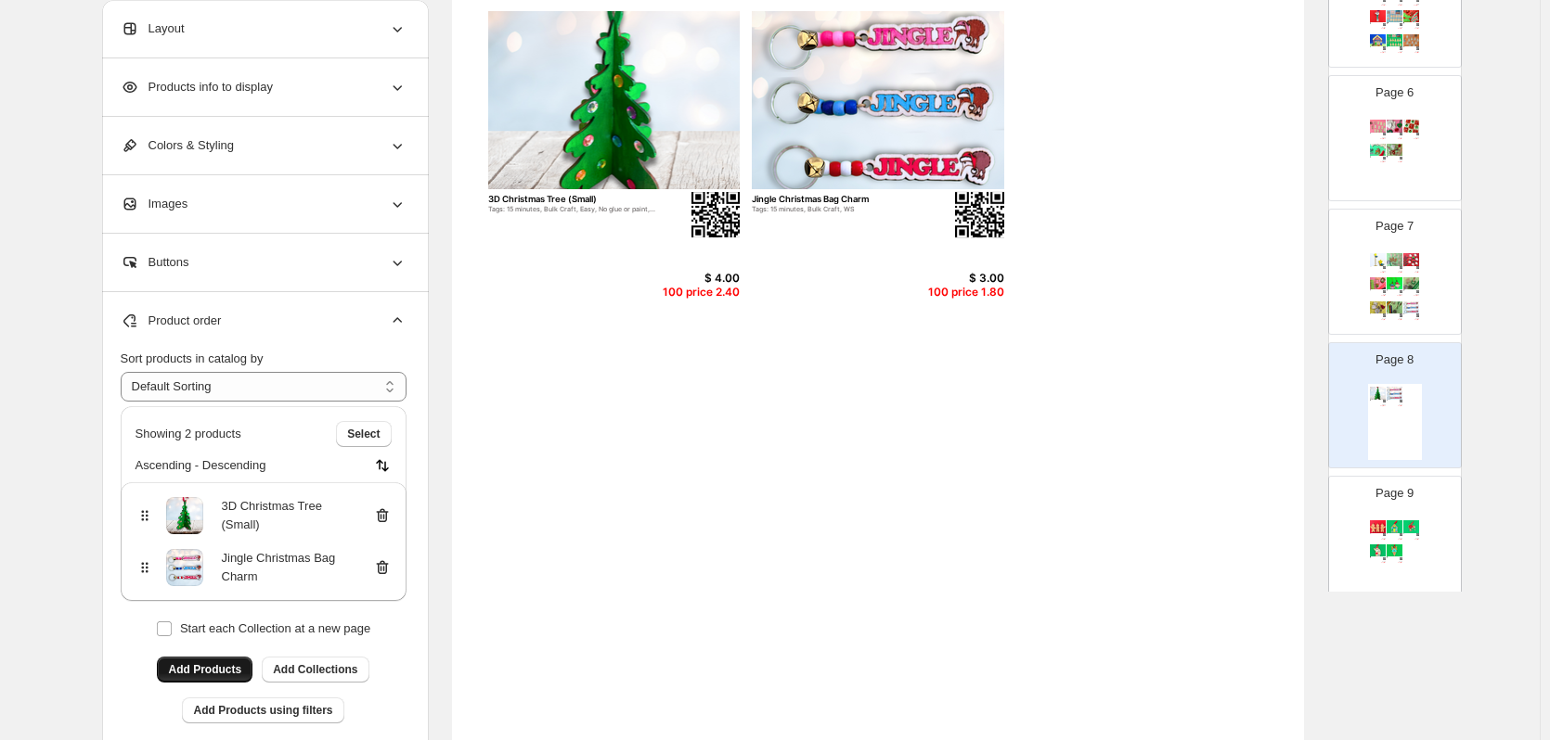
click at [389, 570] on icon at bounding box center [382, 568] width 19 height 19
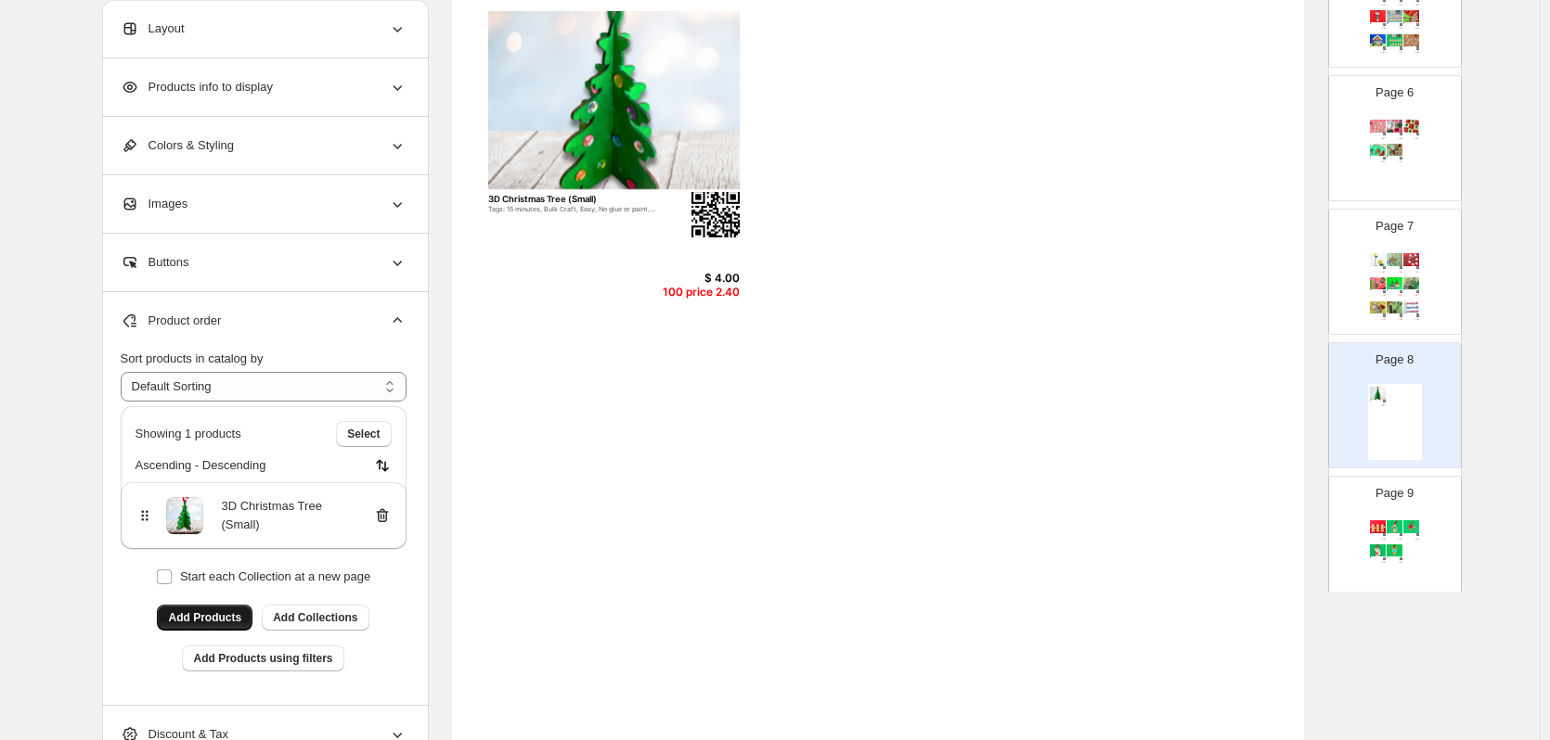
click at [1370, 187] on div "Set of 10 Christmas Dog Decoration Tags: 10 minutes, Bulk Craft, Easy $ 15.00 1…" at bounding box center [1395, 155] width 54 height 76
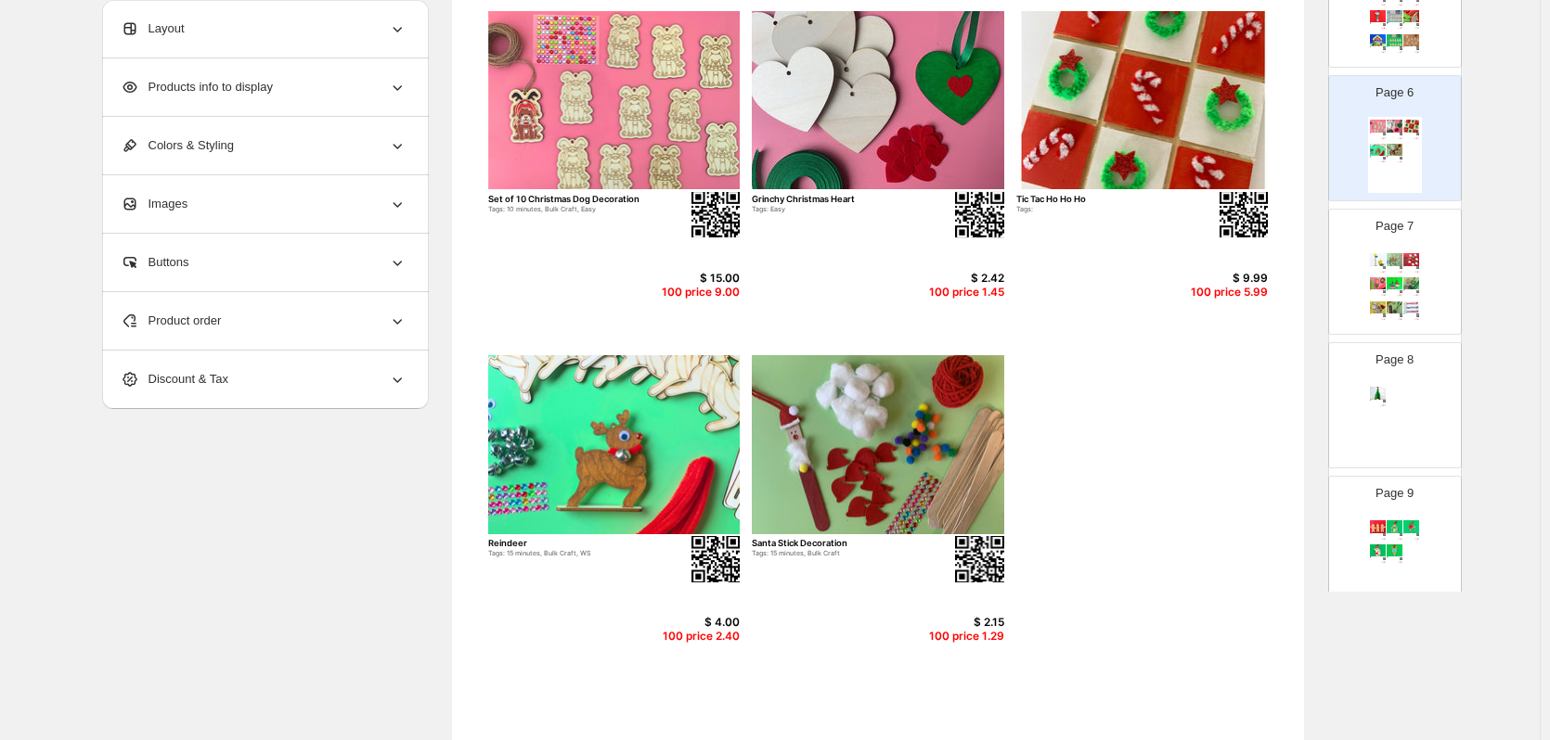
click at [225, 331] on div "Product order" at bounding box center [264, 321] width 286 height 58
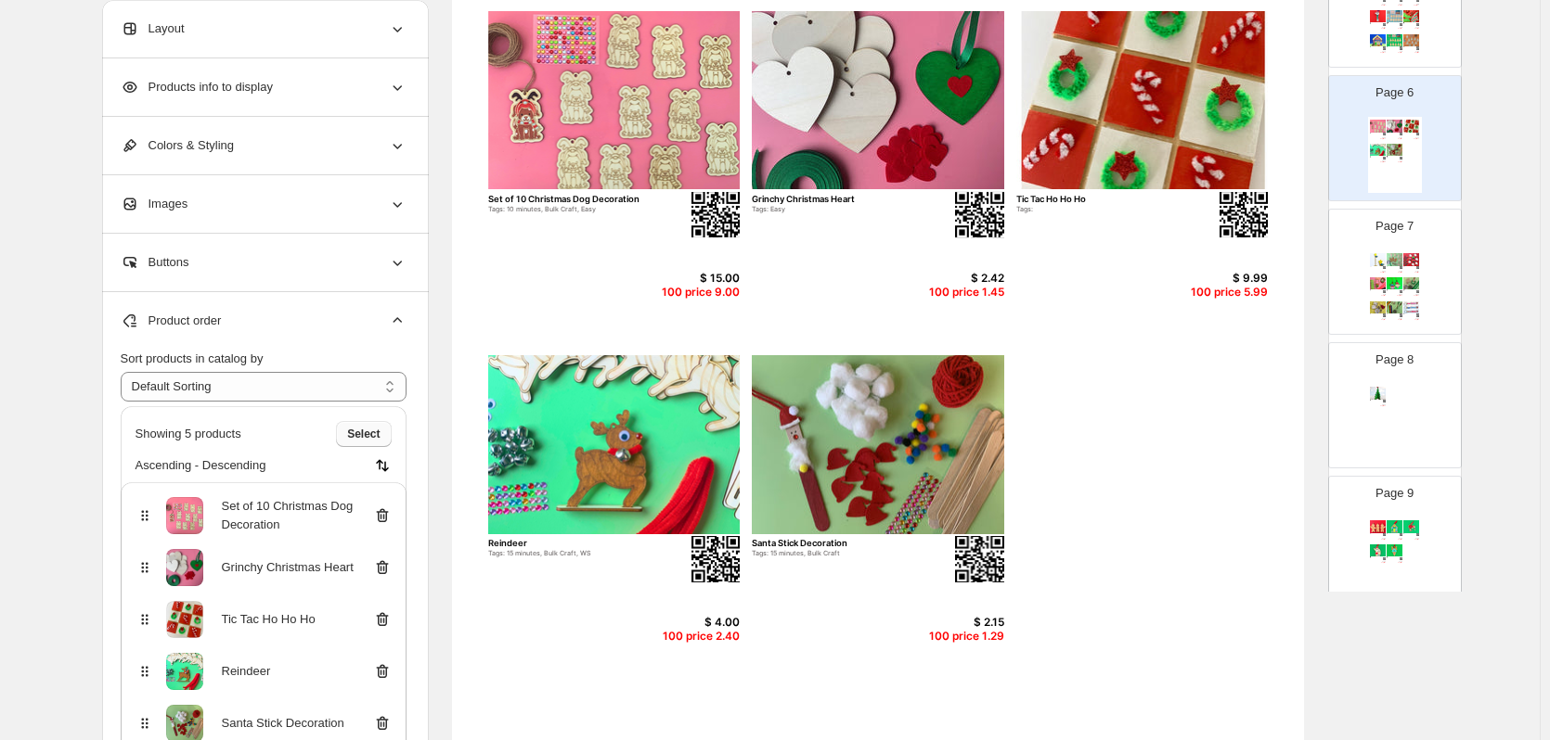
click at [377, 433] on span "Select" at bounding box center [363, 434] width 32 height 15
click at [379, 430] on span "Cancel" at bounding box center [361, 434] width 36 height 15
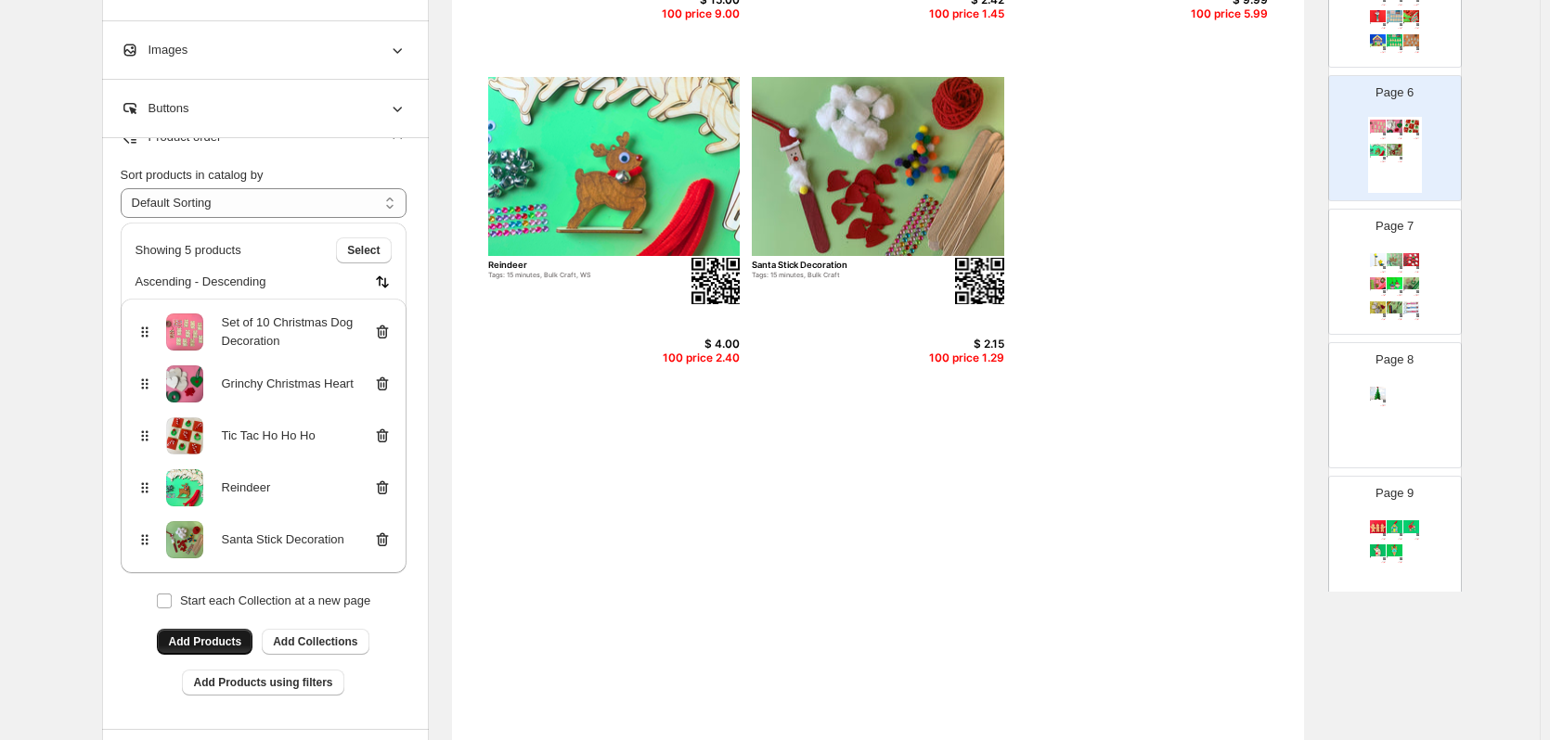
scroll to position [482, 0]
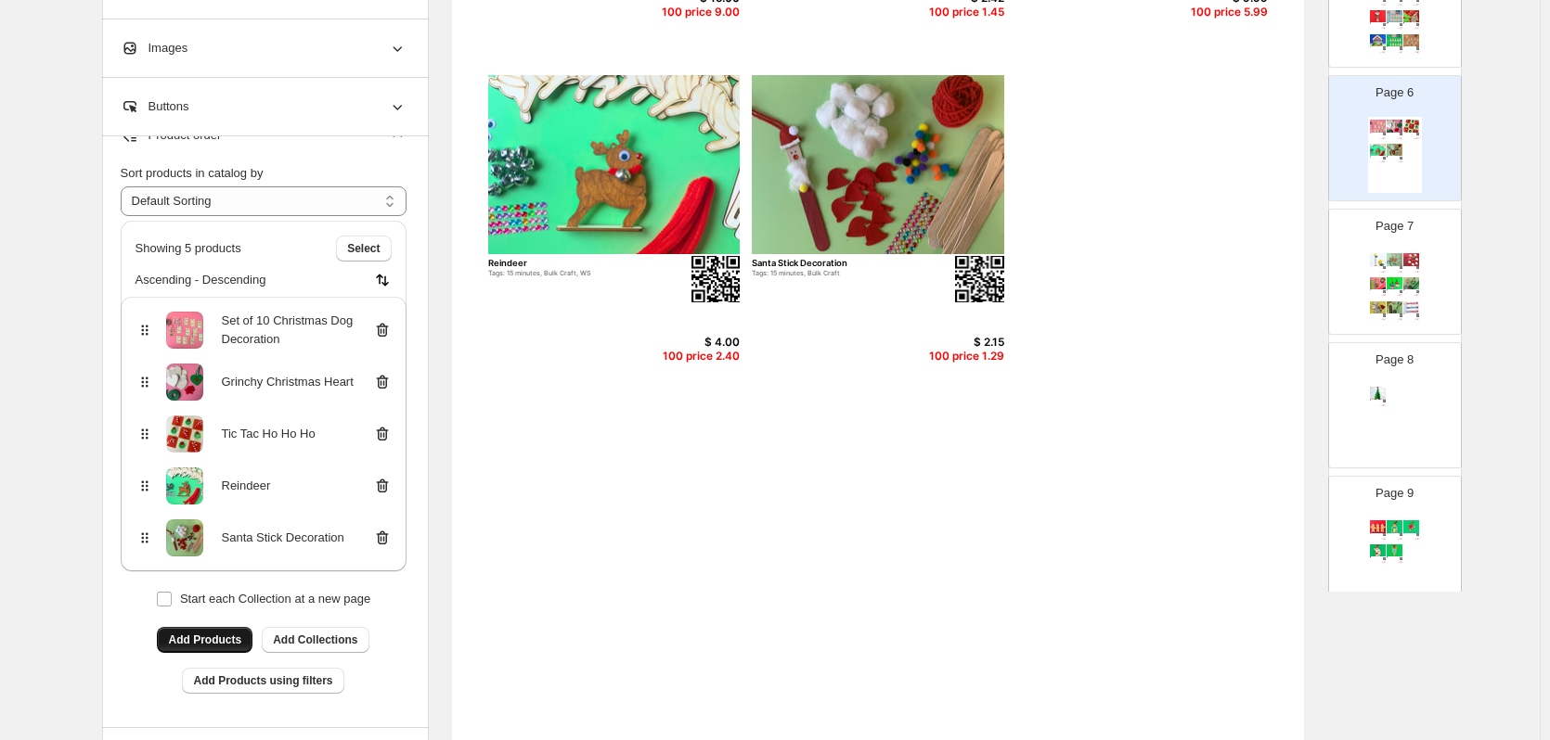
click at [212, 638] on span "Add Products" at bounding box center [204, 640] width 73 height 15
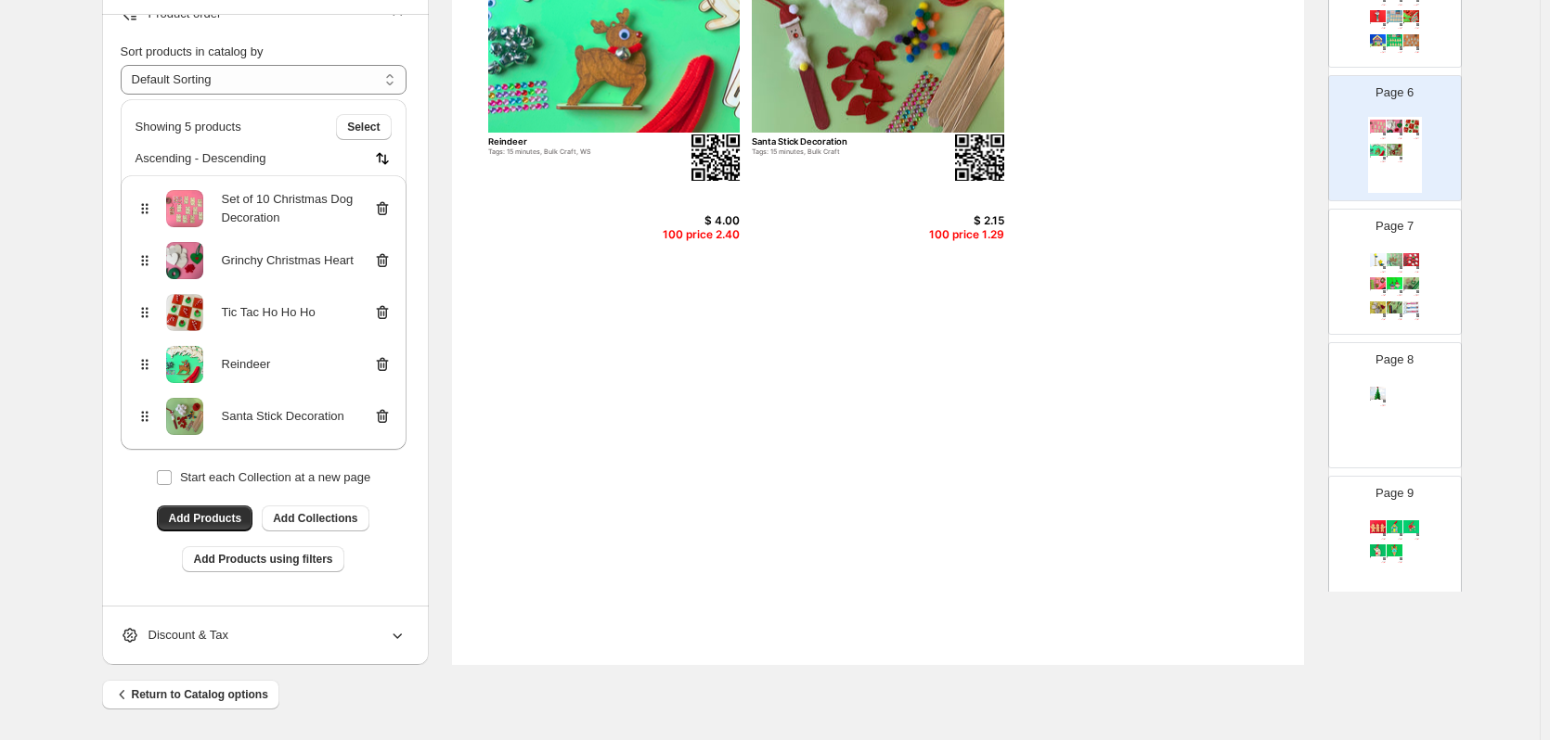
scroll to position [605, 0]
click at [260, 475] on span "Start each Collection at a new page" at bounding box center [275, 476] width 190 height 14
click at [237, 512] on span "Add Products" at bounding box center [204, 517] width 73 height 15
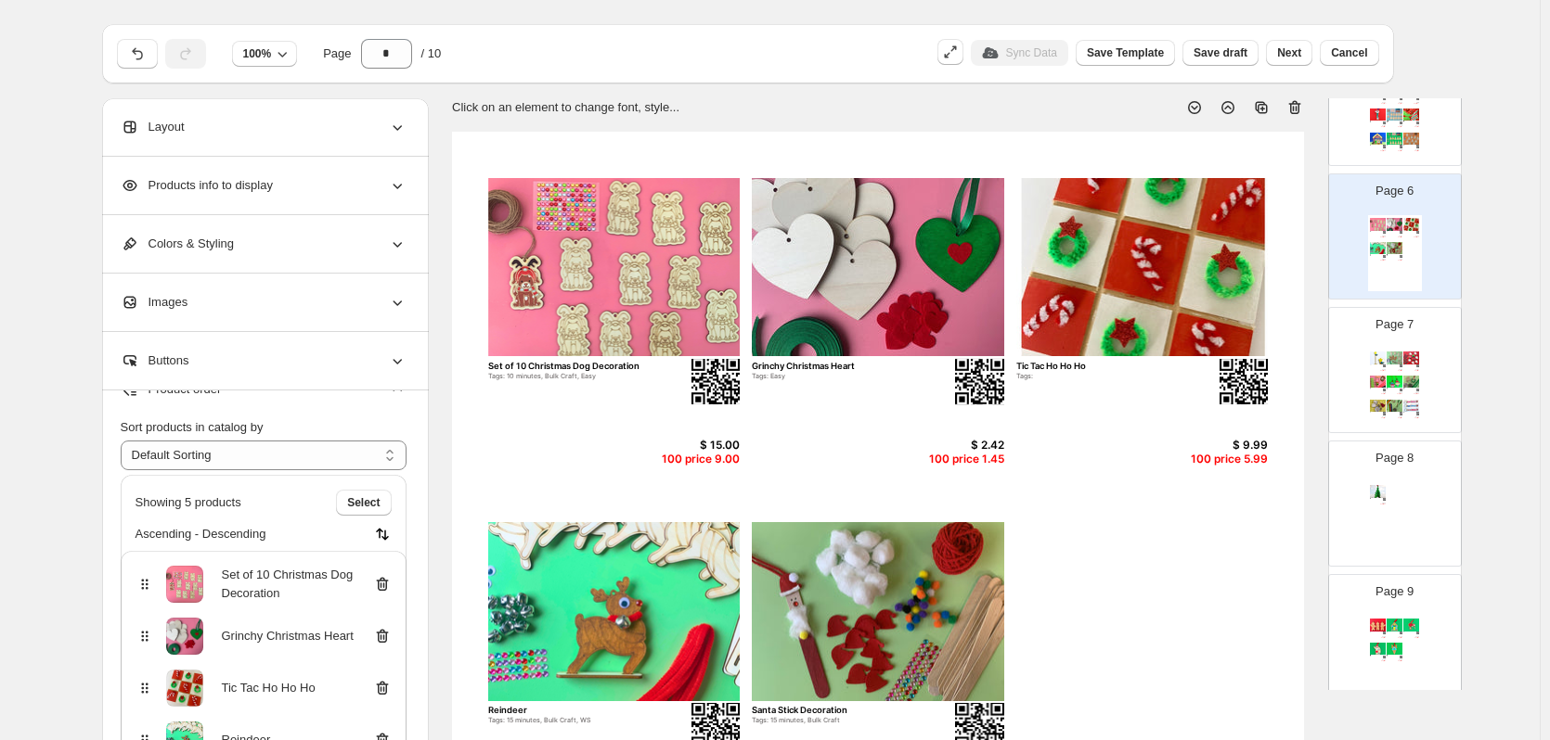
scroll to position [36, 0]
click at [1427, 661] on div "Page 9 Set of 3 Mini Gingerbread Men Tags: Bulk Craft, WS $ 3.00 100 price 1.80…" at bounding box center [1387, 629] width 117 height 124
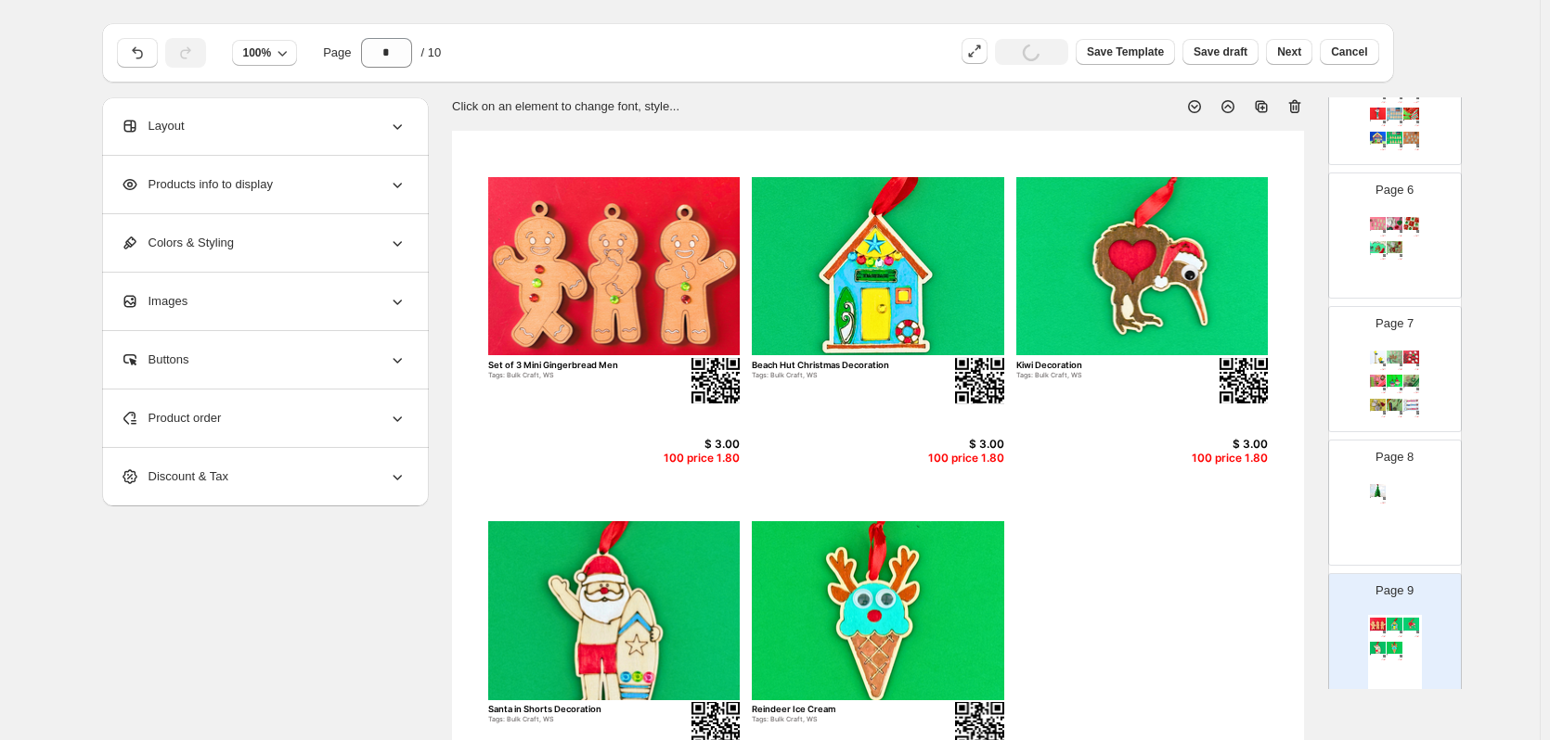
scroll to position [0, 0]
click at [260, 421] on div "Product order" at bounding box center [264, 419] width 286 height 58
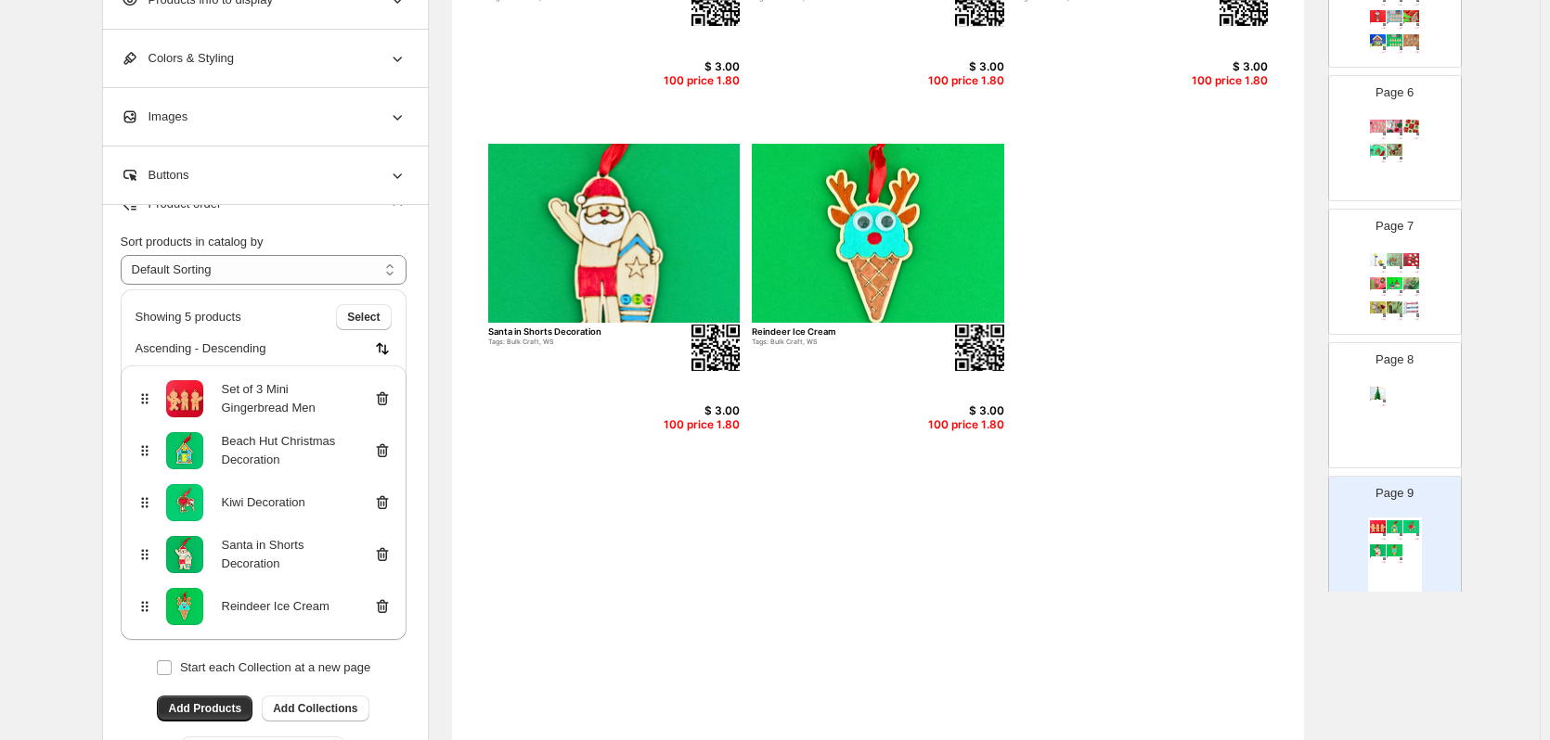
scroll to position [415, 0]
click at [216, 712] on span "Add Products" at bounding box center [204, 708] width 73 height 15
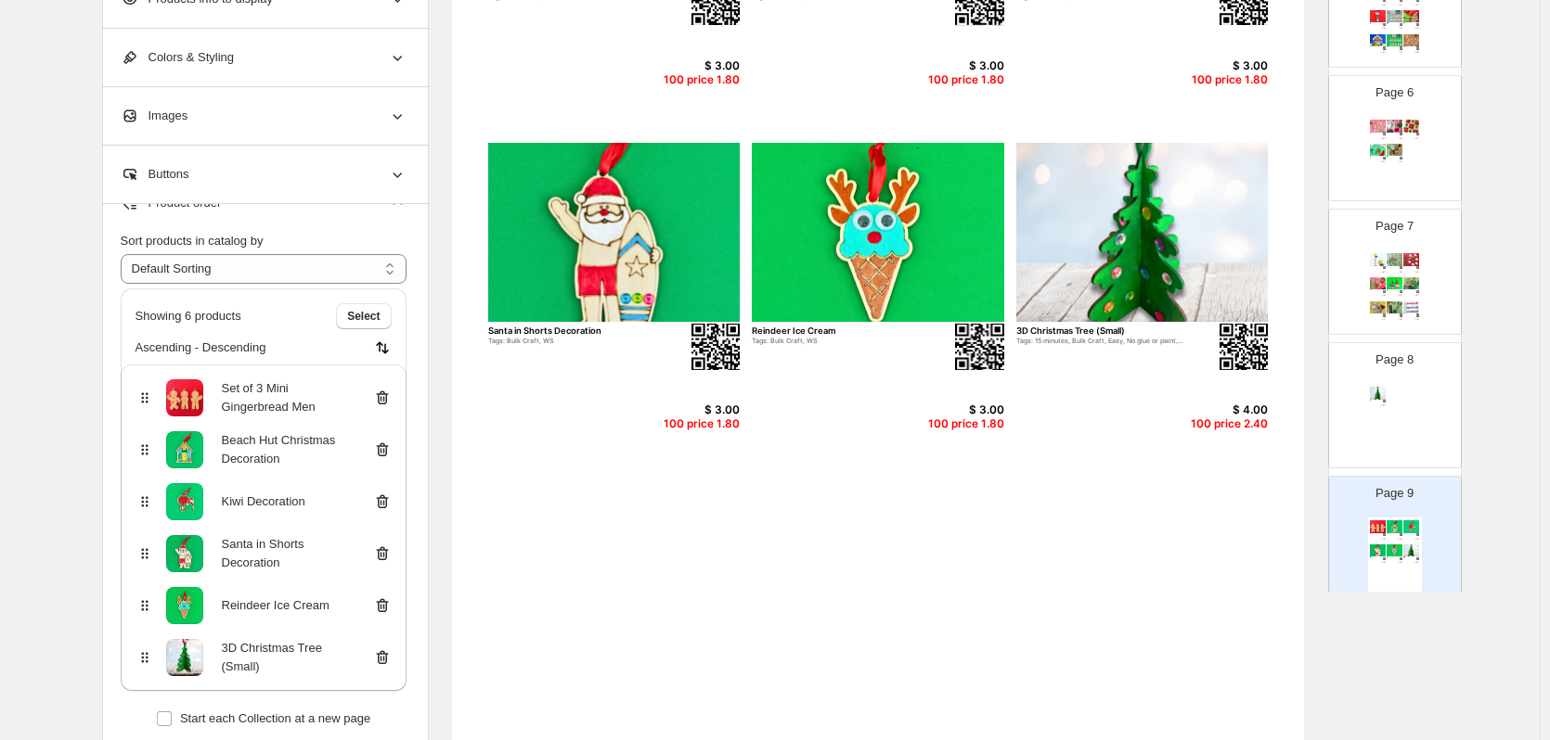
click at [1403, 387] on div "3D Christmas Tree (Small) Tags: 15 minutes, Bulk Craft, Easy, No glue or paint,…" at bounding box center [1395, 422] width 54 height 76
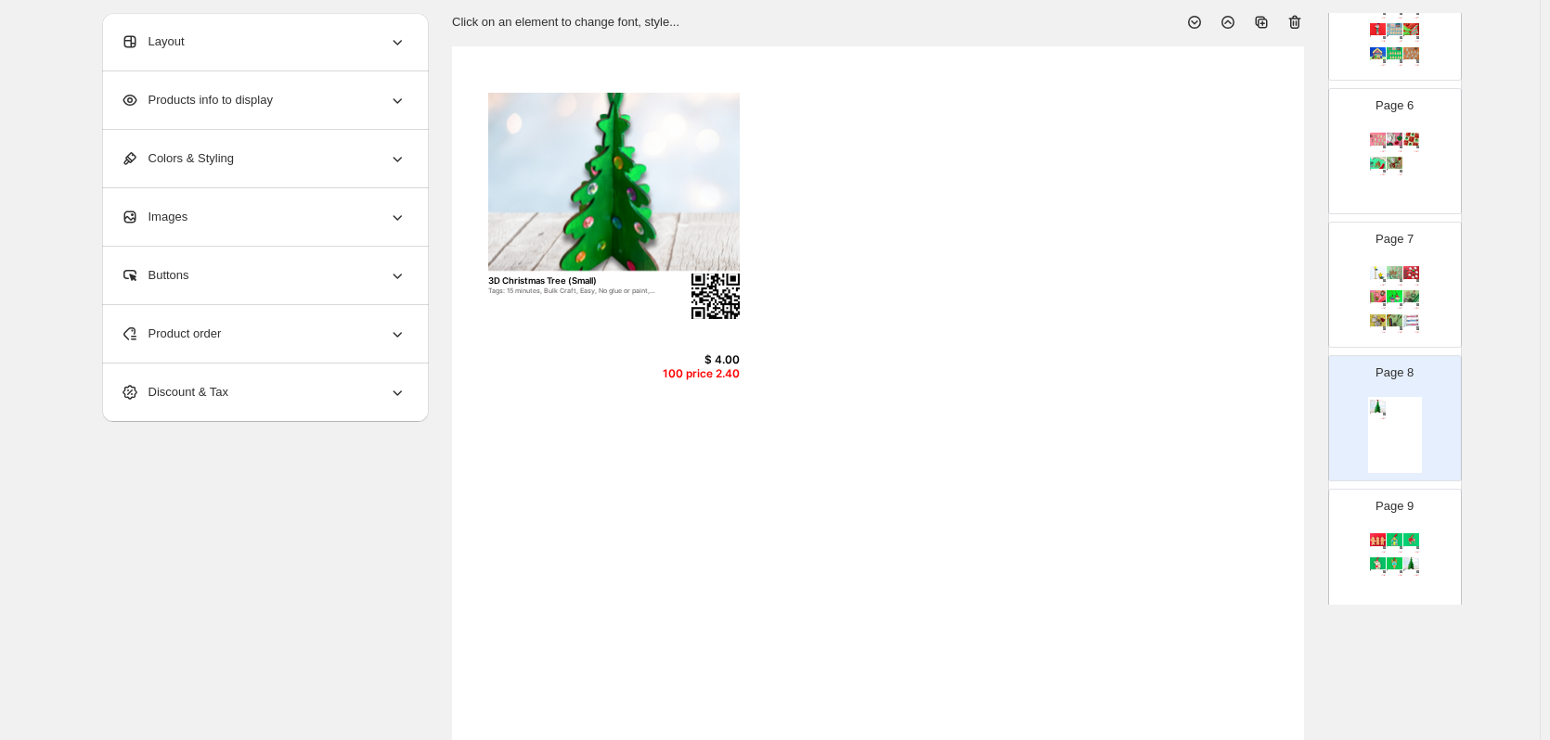
scroll to position [0, 0]
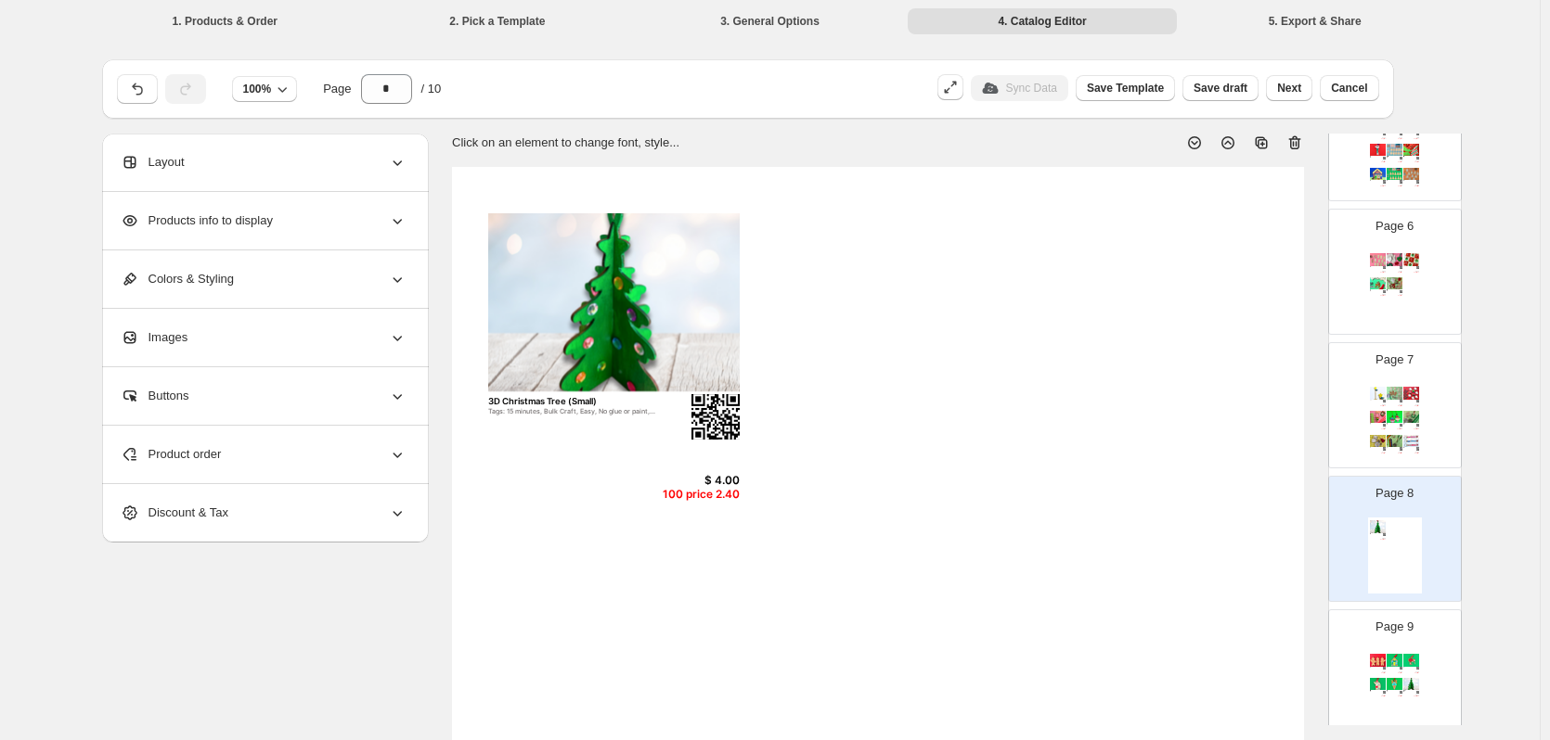
click at [1296, 135] on icon at bounding box center [1294, 143] width 19 height 19
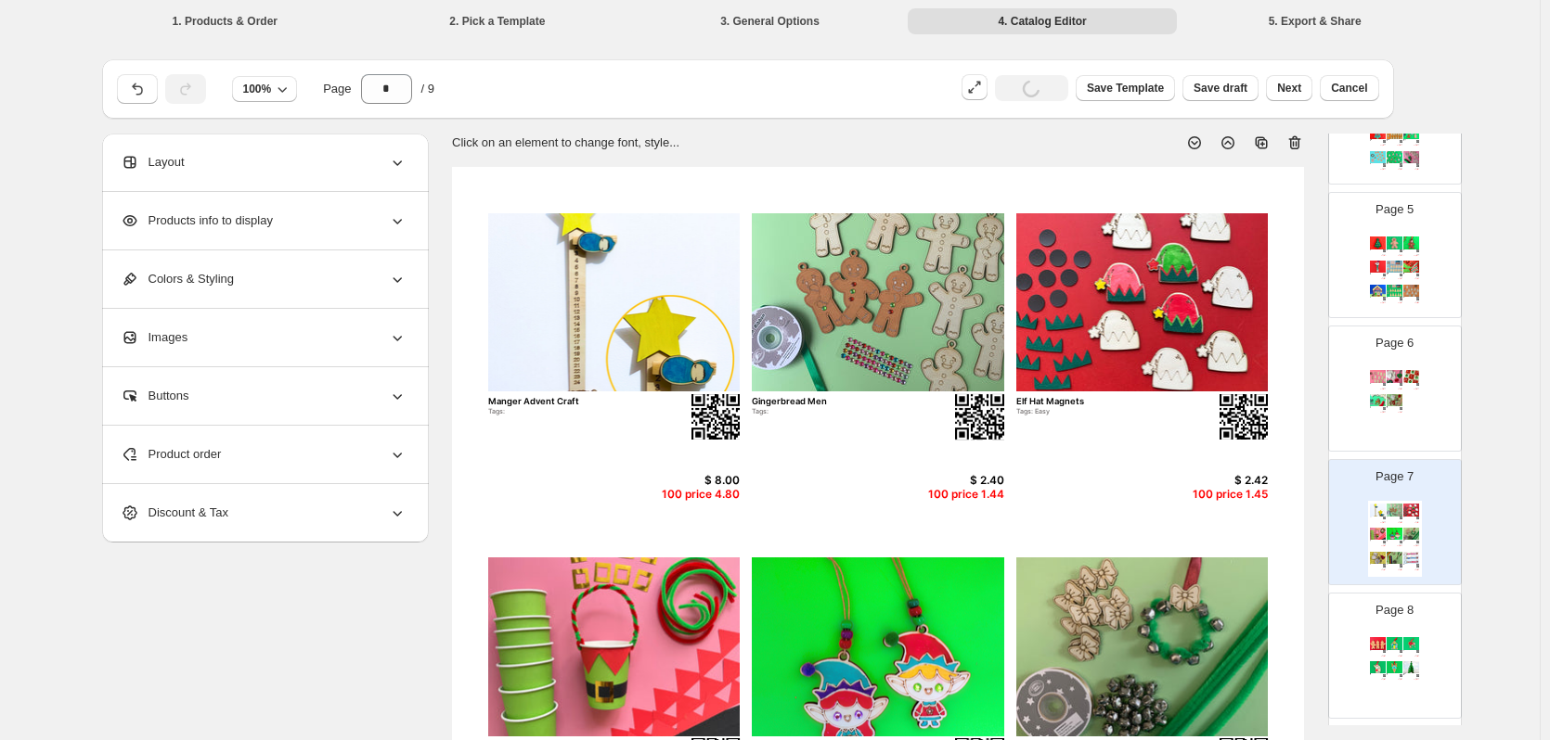
scroll to position [557, 0]
click at [1400, 418] on div "Set of 10 Christmas Dog Decoration Tags: 10 minutes, Bulk Craft, Easy $ 15.00 1…" at bounding box center [1395, 406] width 54 height 76
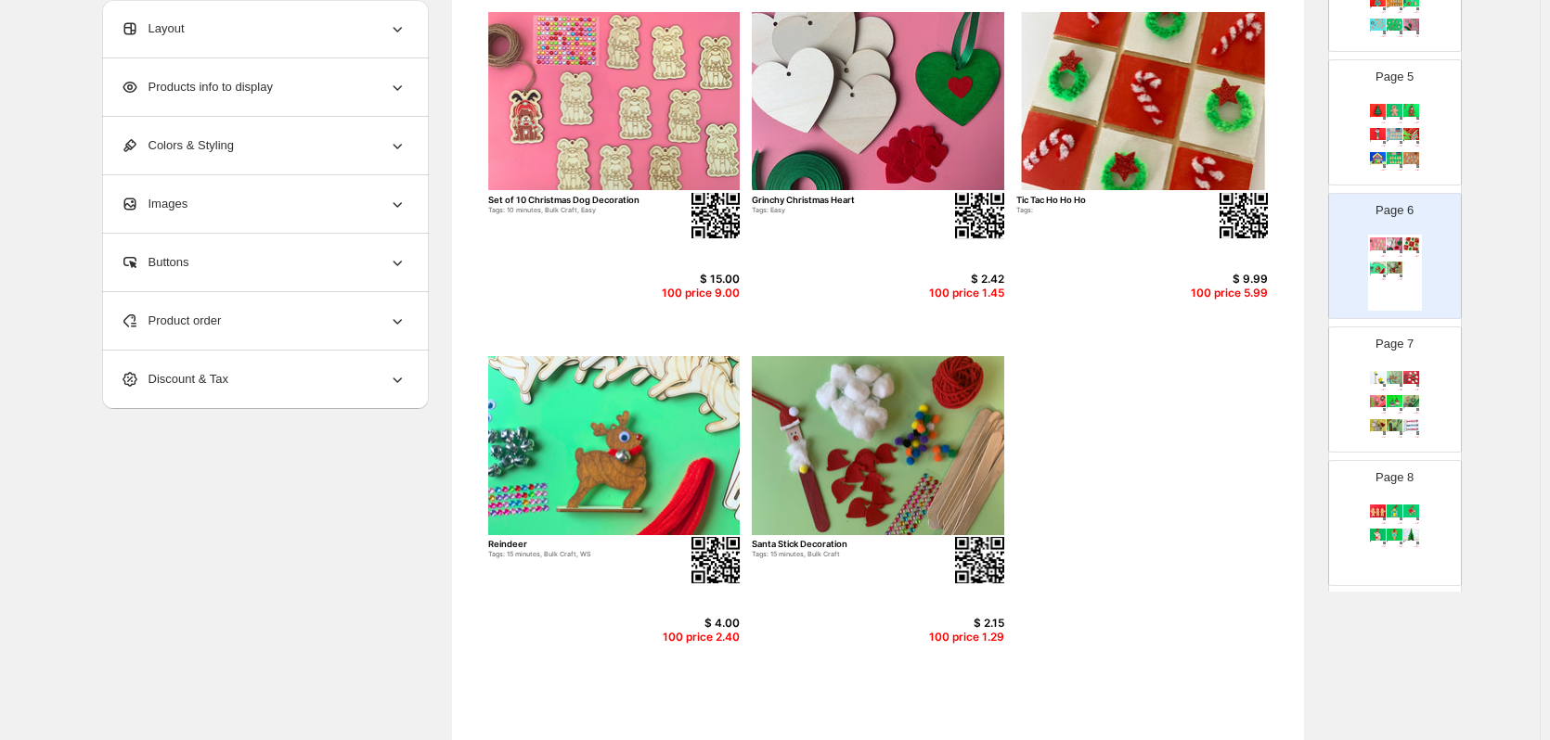
scroll to position [202, 0]
click at [1408, 530] on img at bounding box center [1411, 535] width 16 height 12
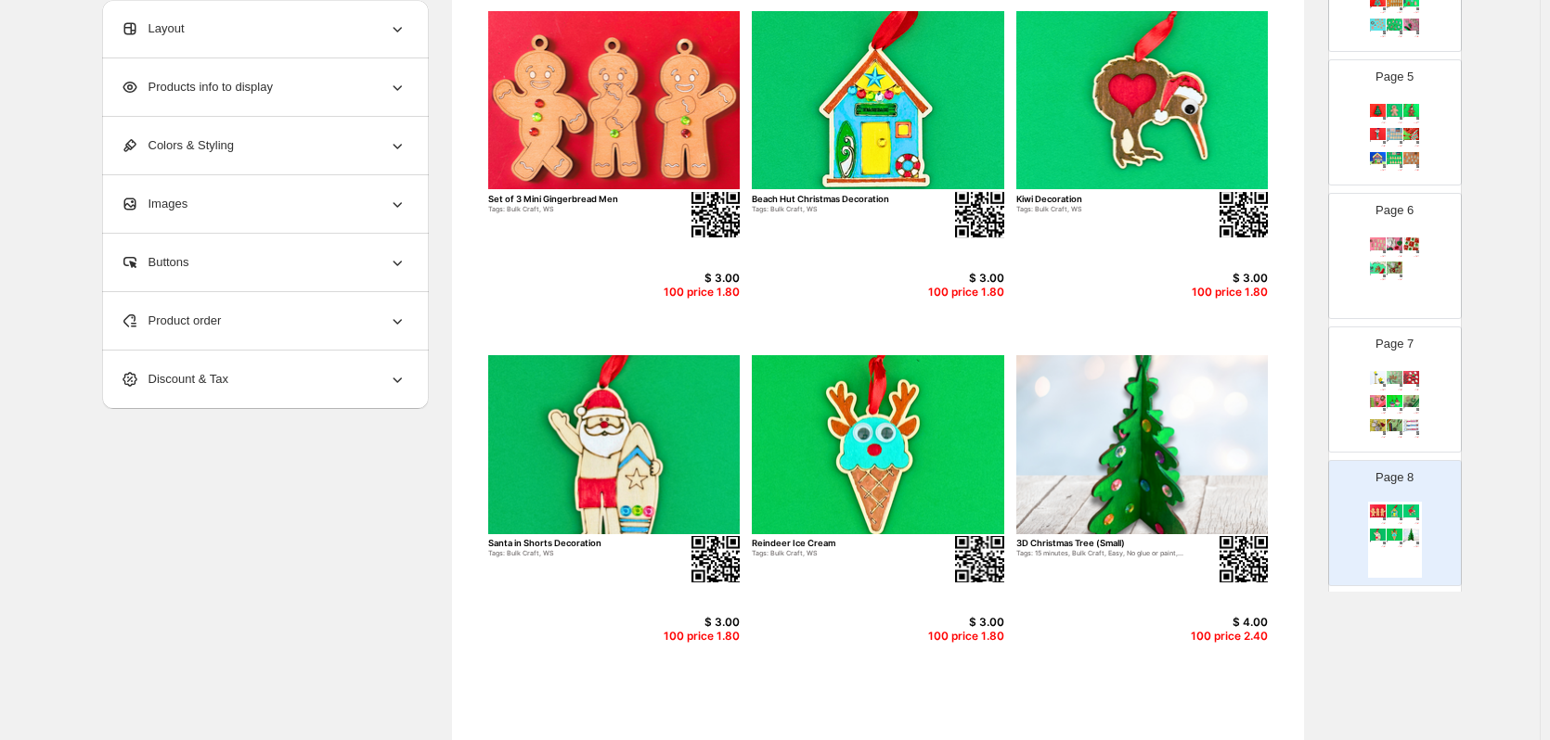
click at [267, 330] on div "Product order" at bounding box center [264, 321] width 286 height 58
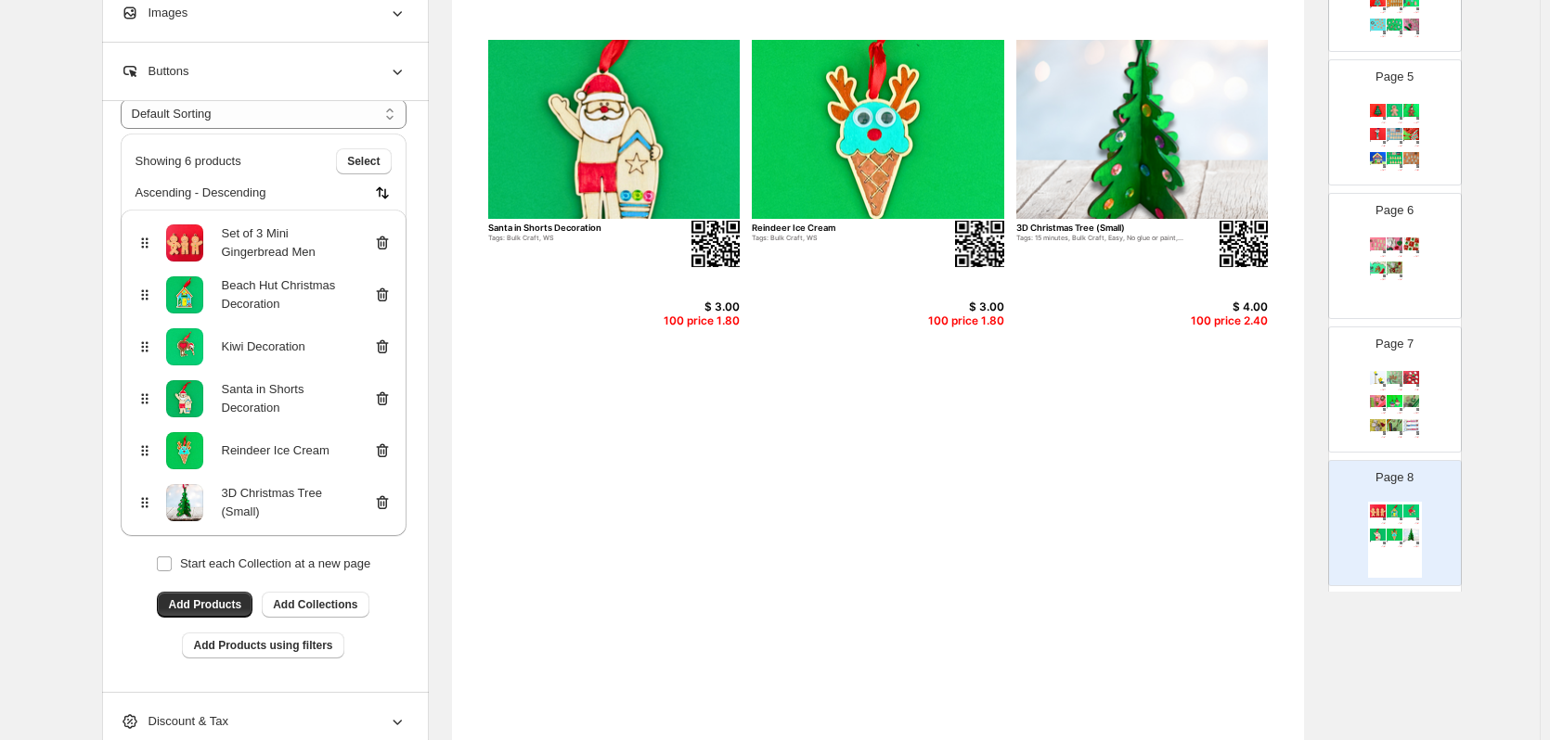
scroll to position [519, 0]
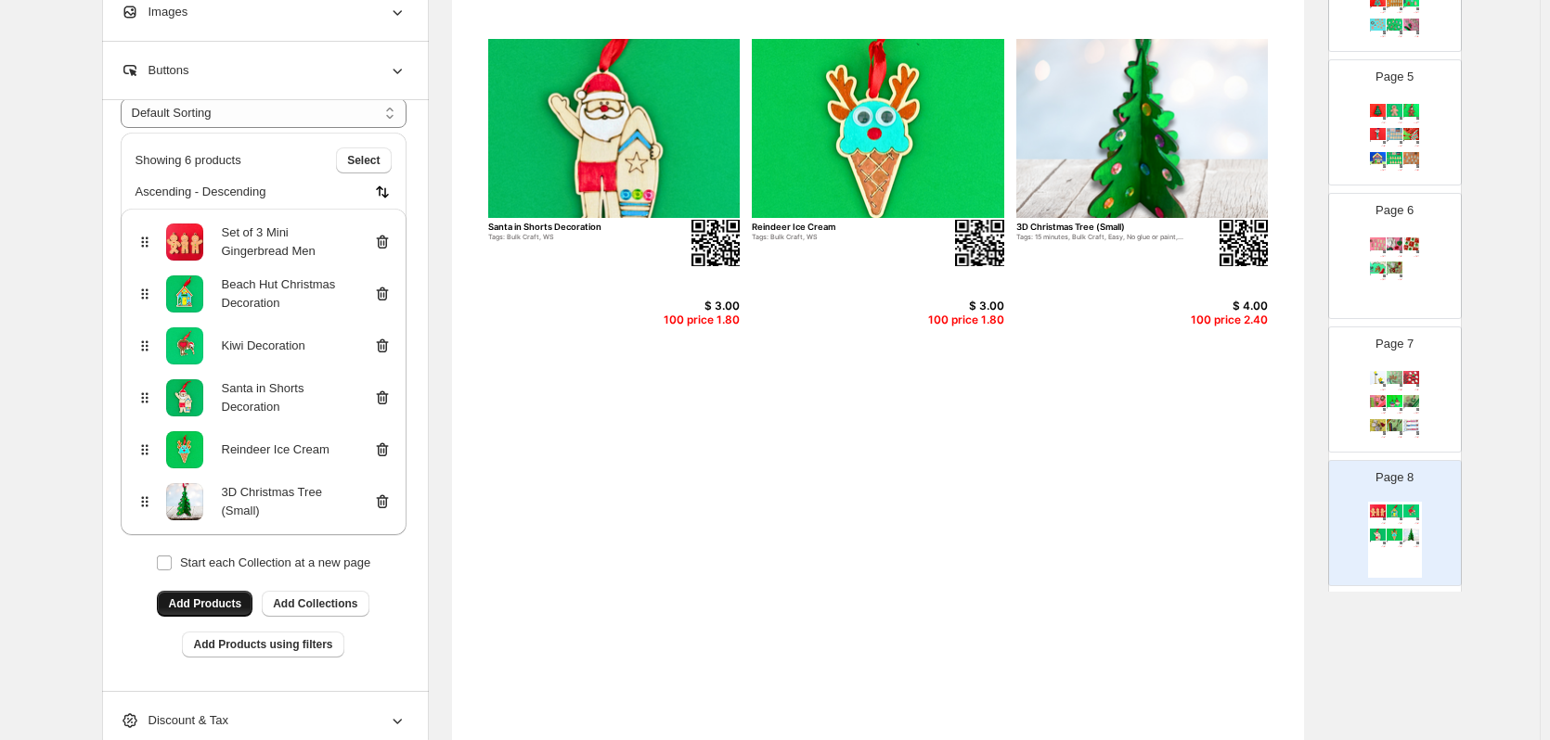
click at [224, 603] on span "Add Products" at bounding box center [204, 604] width 73 height 15
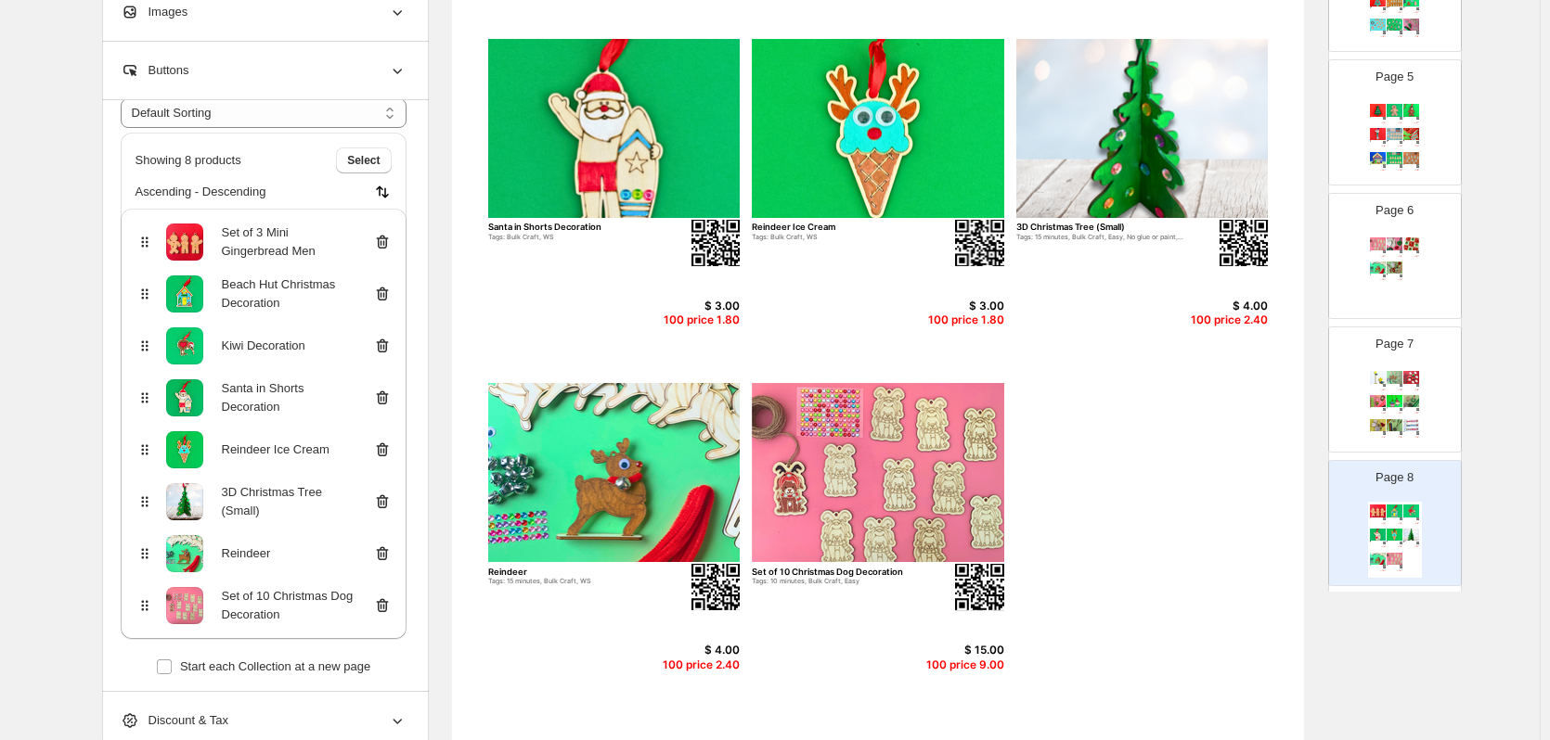
click at [1418, 285] on div "Set of 10 Christmas Dog Decoration Tags: 10 minutes, Bulk Craft, Easy $ 15.00 1…" at bounding box center [1395, 273] width 54 height 76
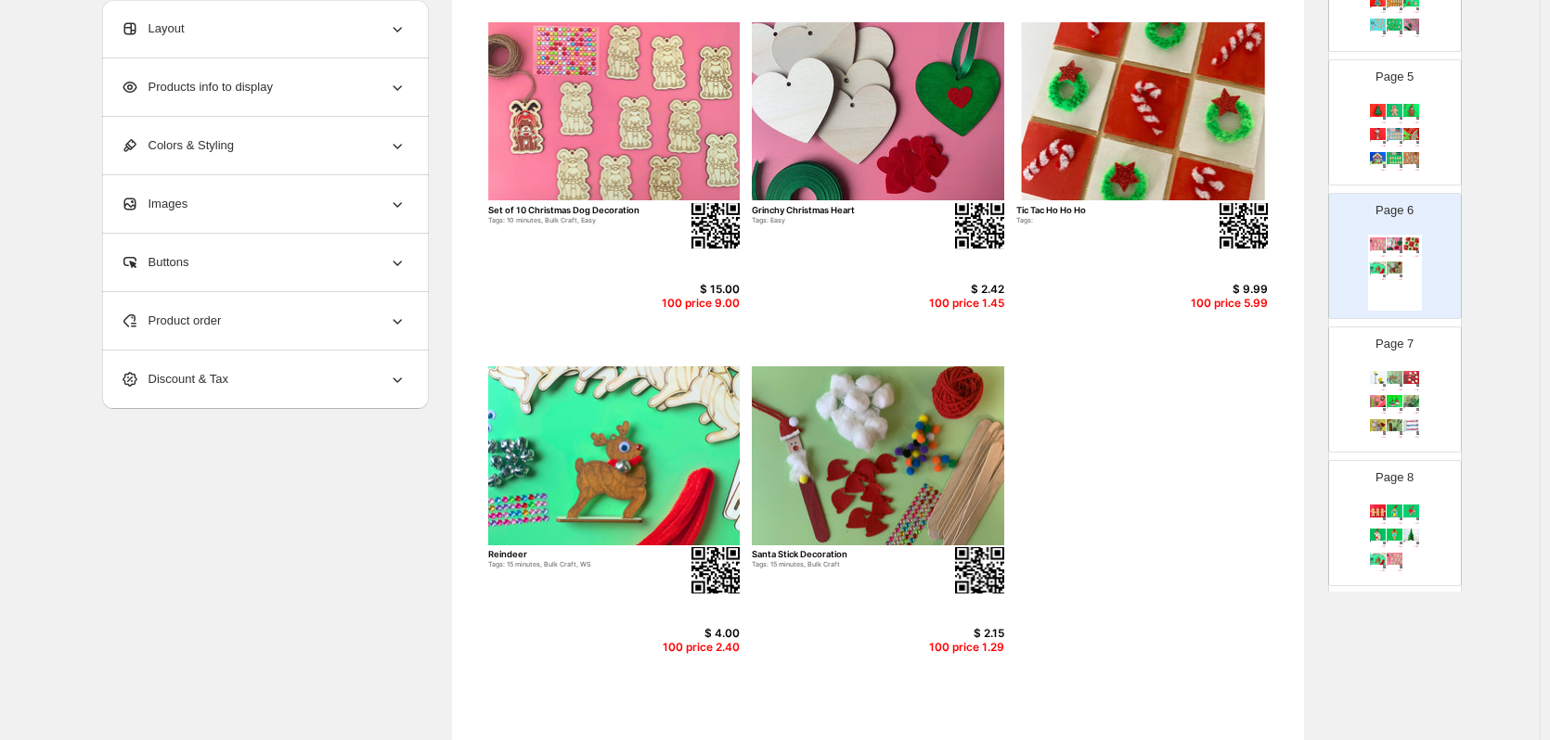
scroll to position [190, 0]
click at [1437, 557] on div "Page 8 Set of 3 Mini Gingerbread Men Tags: Bulk Craft, WS $ 3.00 100 price 1.80…" at bounding box center [1395, 523] width 132 height 124
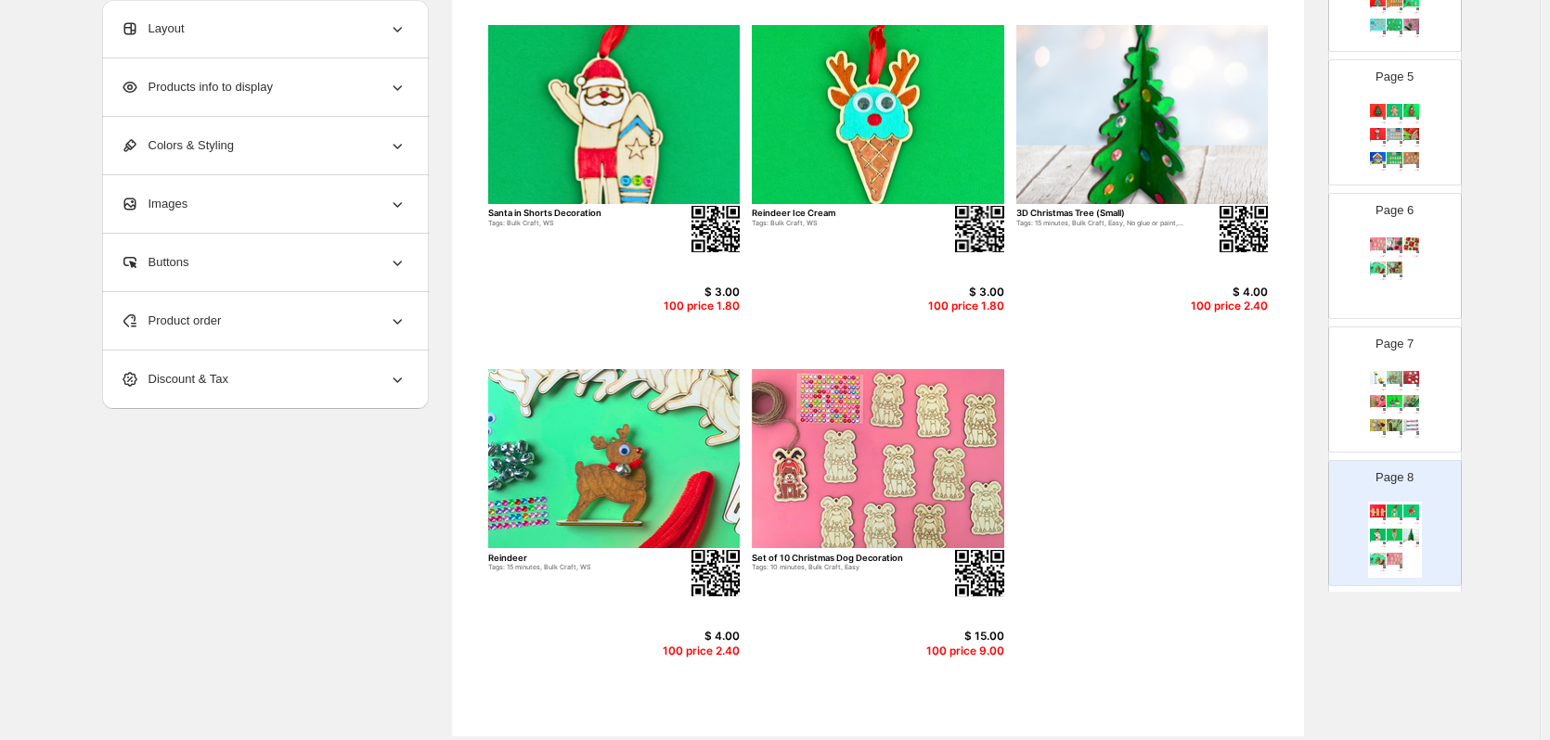
scroll to position [534, 0]
click at [227, 343] on div "Product order" at bounding box center [264, 321] width 286 height 58
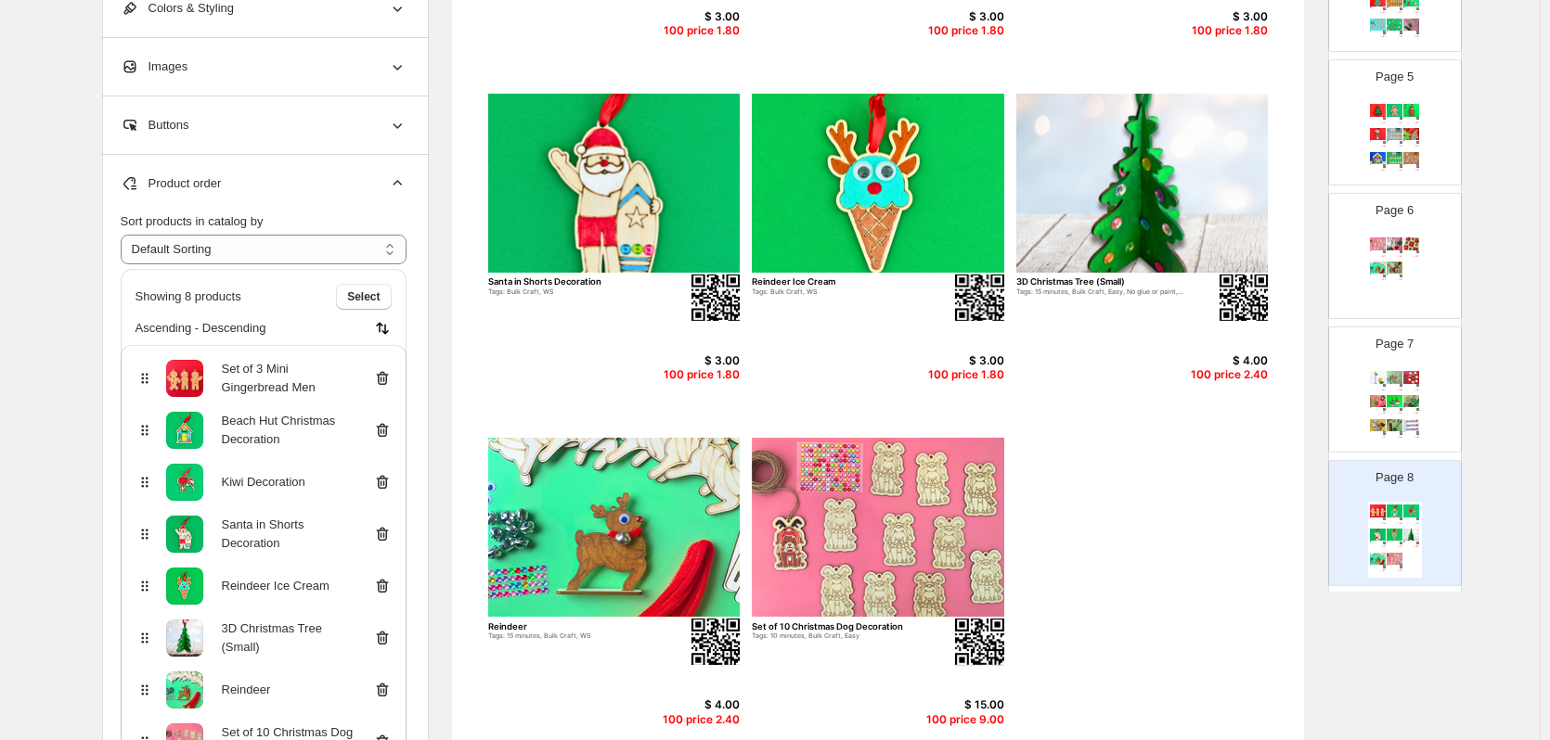
scroll to position [457, 0]
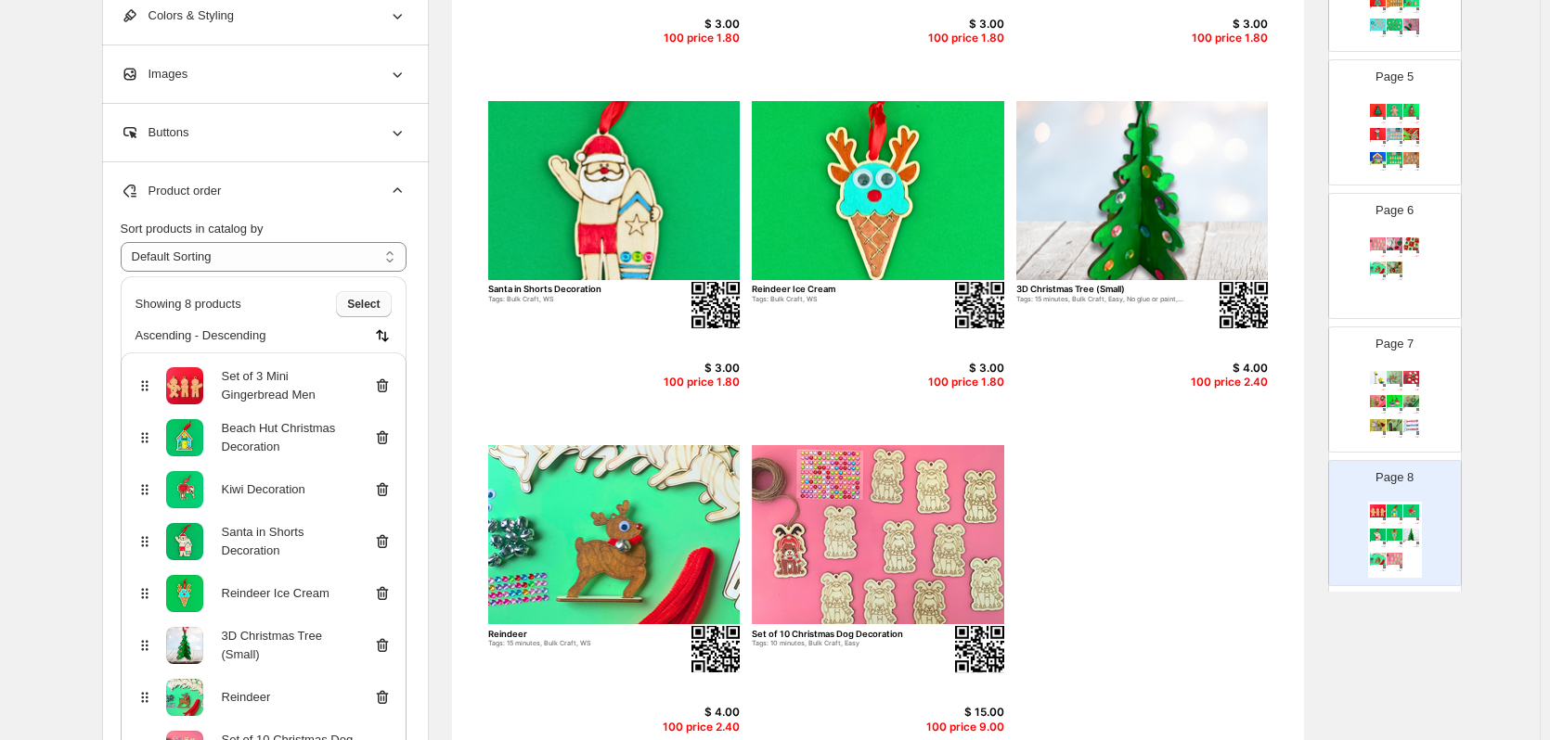
click at [360, 301] on span "Select" at bounding box center [363, 304] width 32 height 15
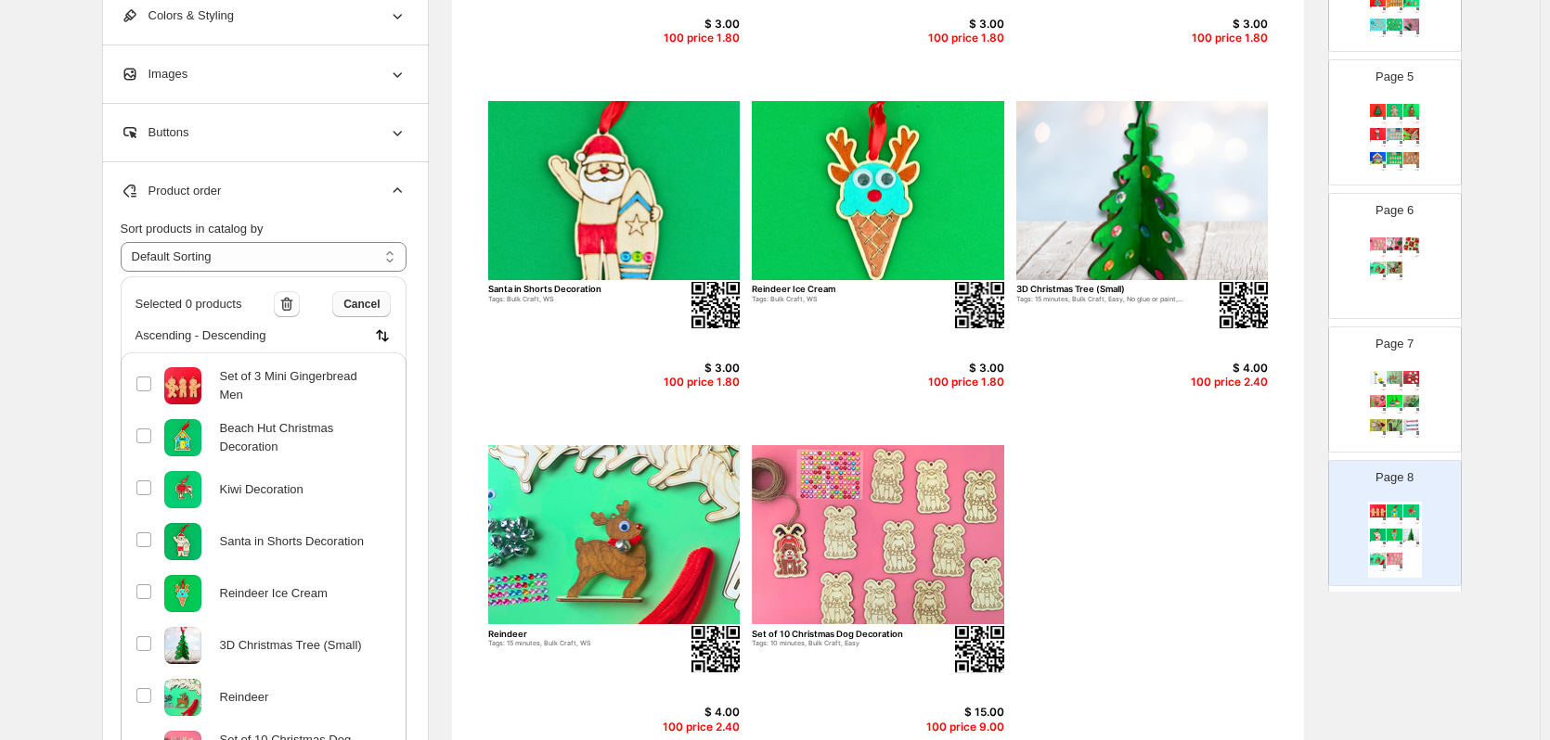
click at [363, 303] on span "Cancel" at bounding box center [361, 304] width 36 height 15
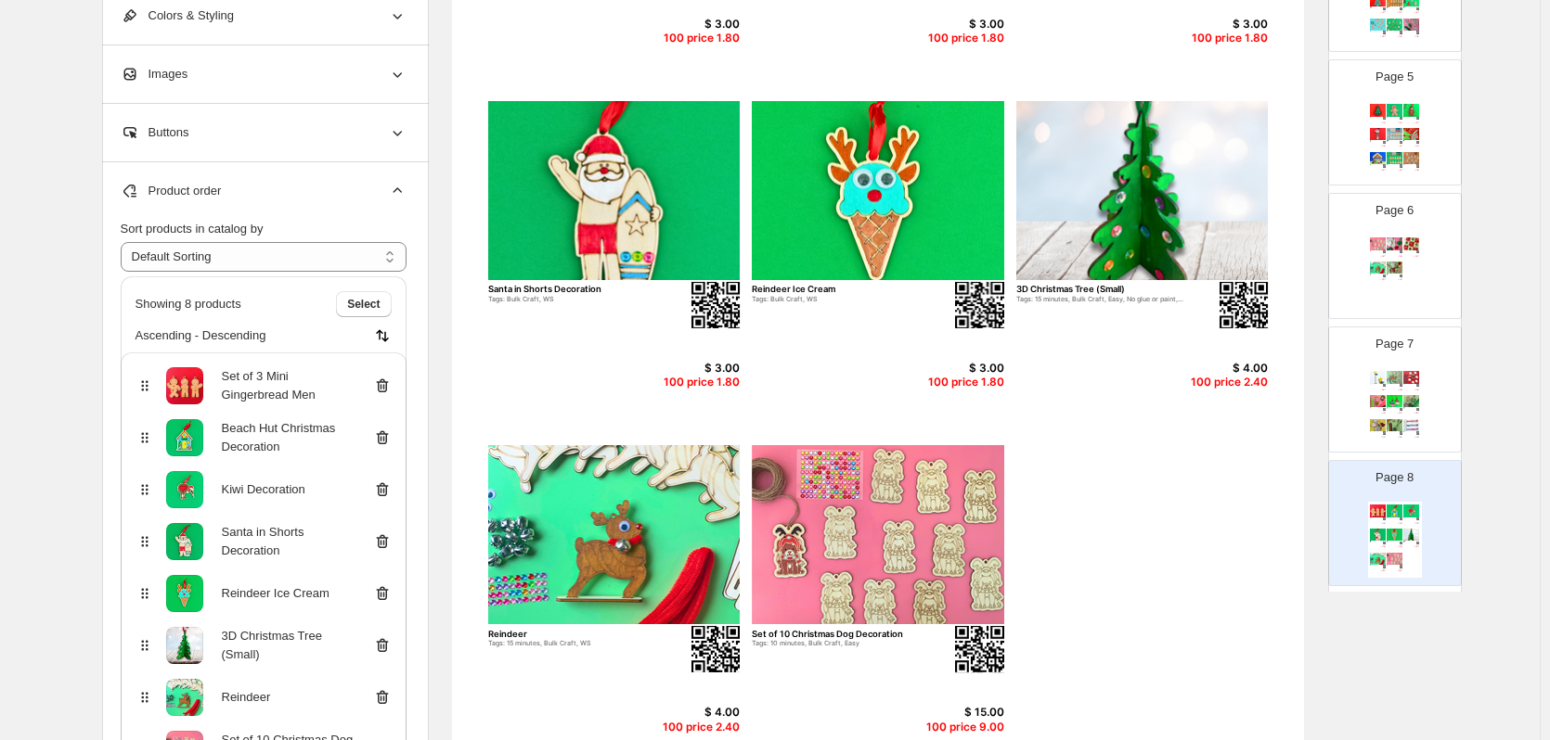
scroll to position [186, 0]
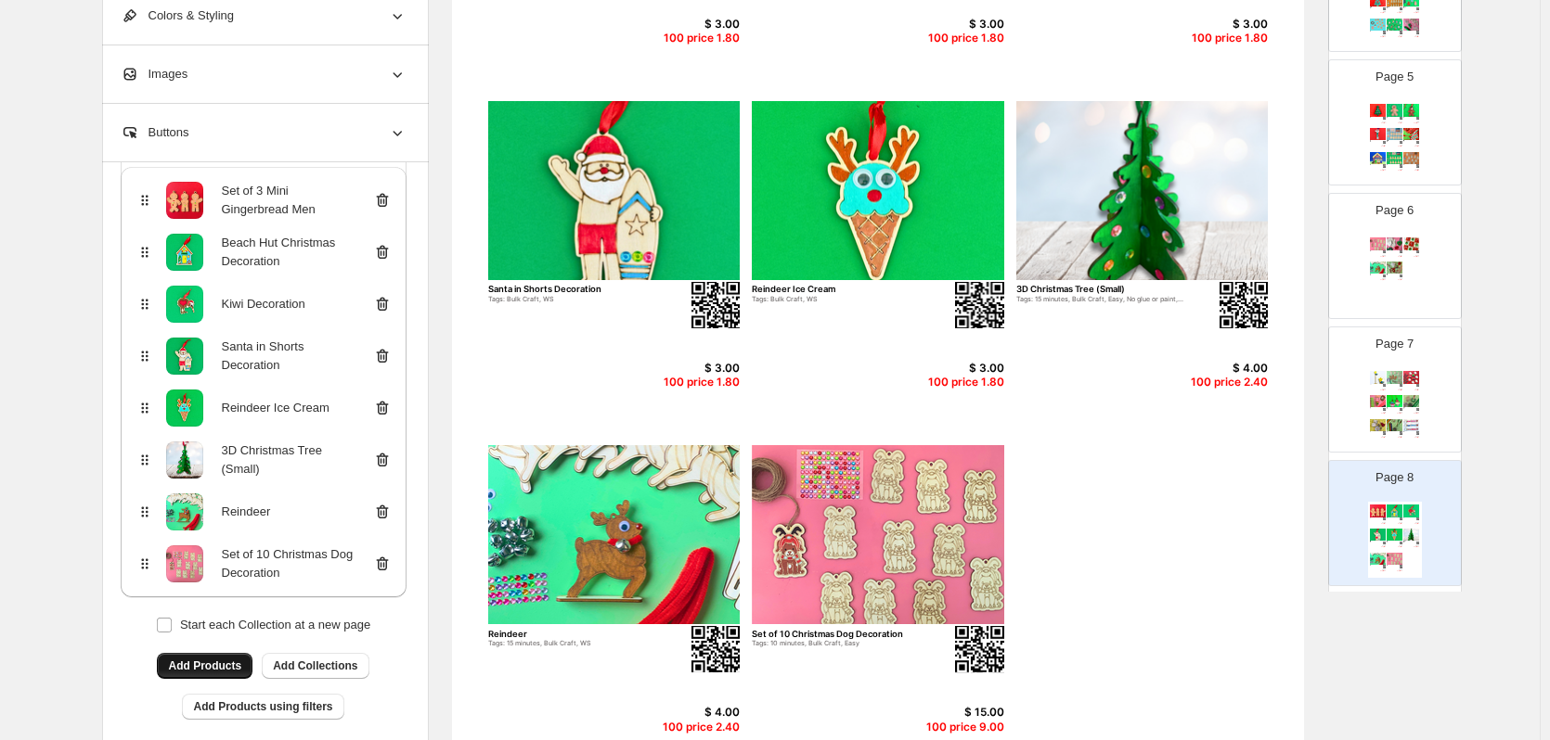
click at [230, 662] on span "Add Products" at bounding box center [204, 666] width 73 height 15
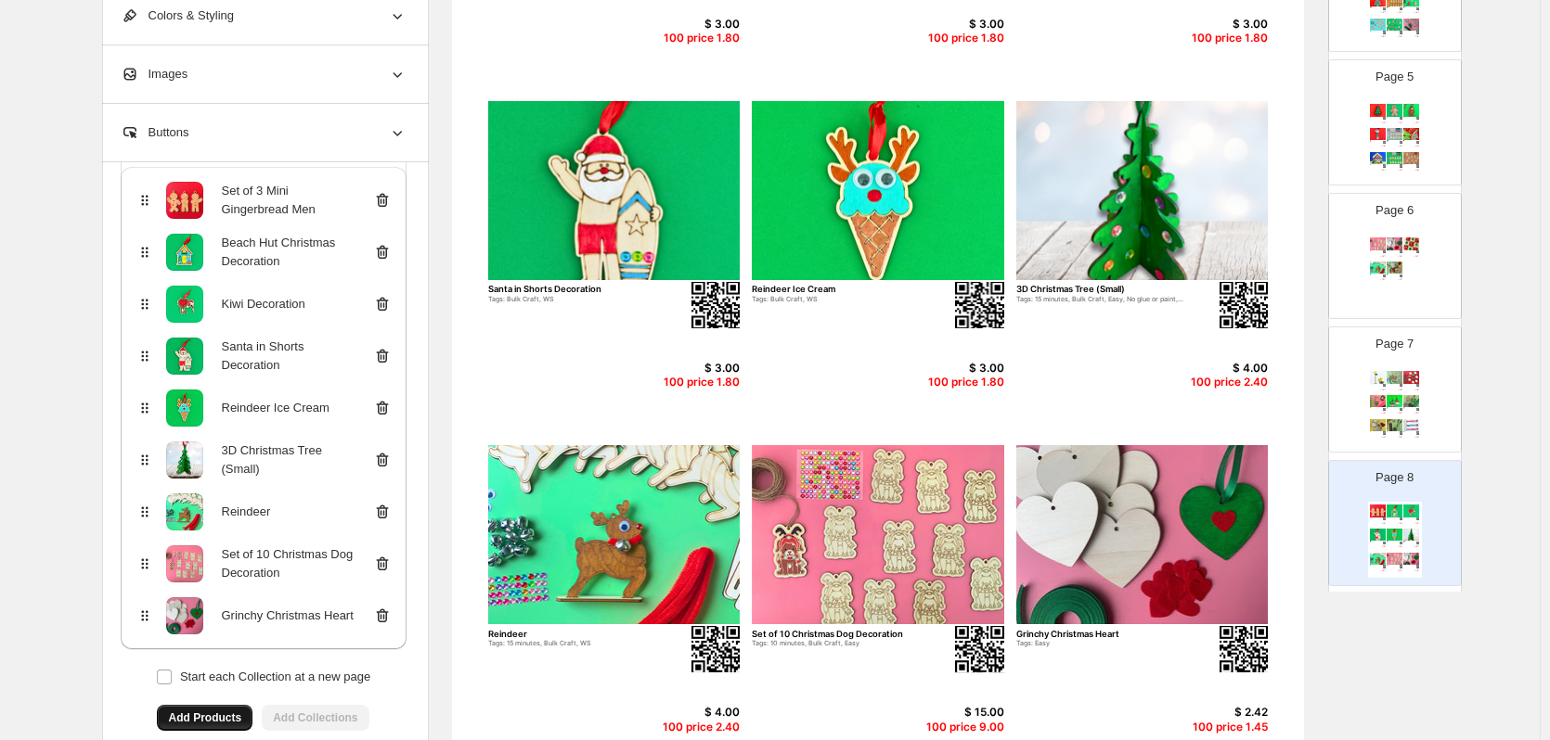
click at [1423, 291] on div "Page 6 Set of 10 Christmas Dog Decoration Tags: 10 minutes, Bulk Craft, Easy $ …" at bounding box center [1387, 248] width 117 height 124
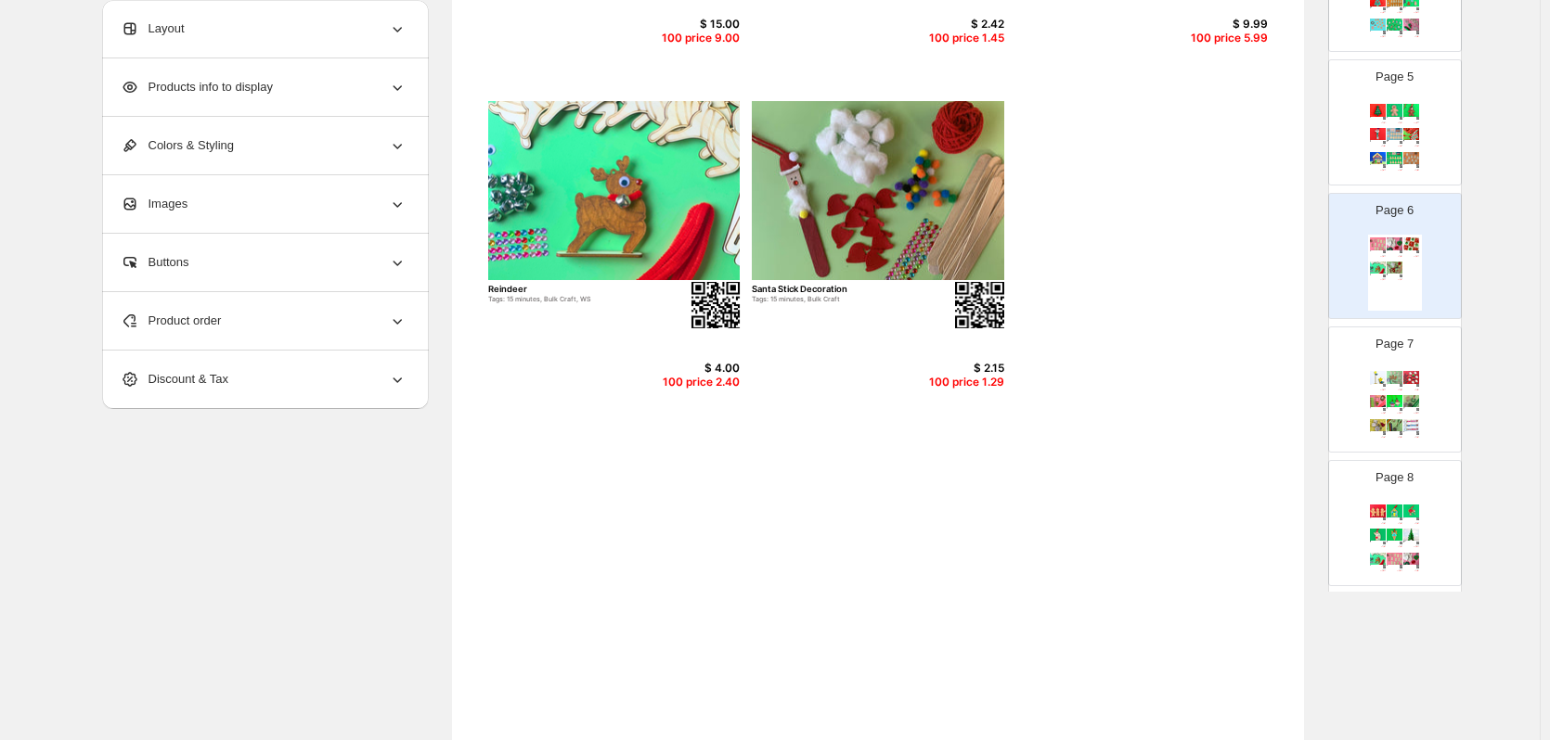
scroll to position [0, 0]
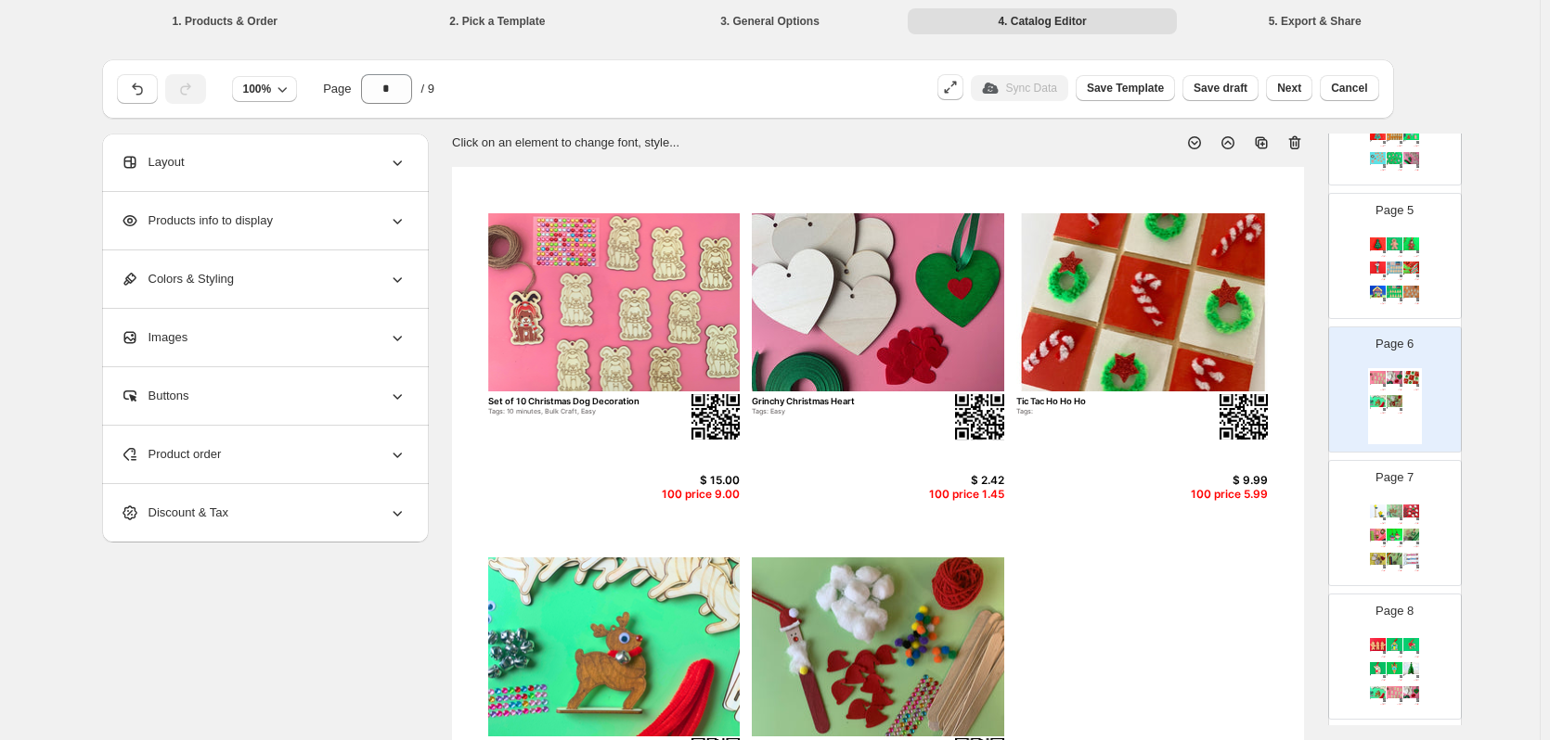
click at [1299, 145] on icon at bounding box center [1294, 143] width 19 height 19
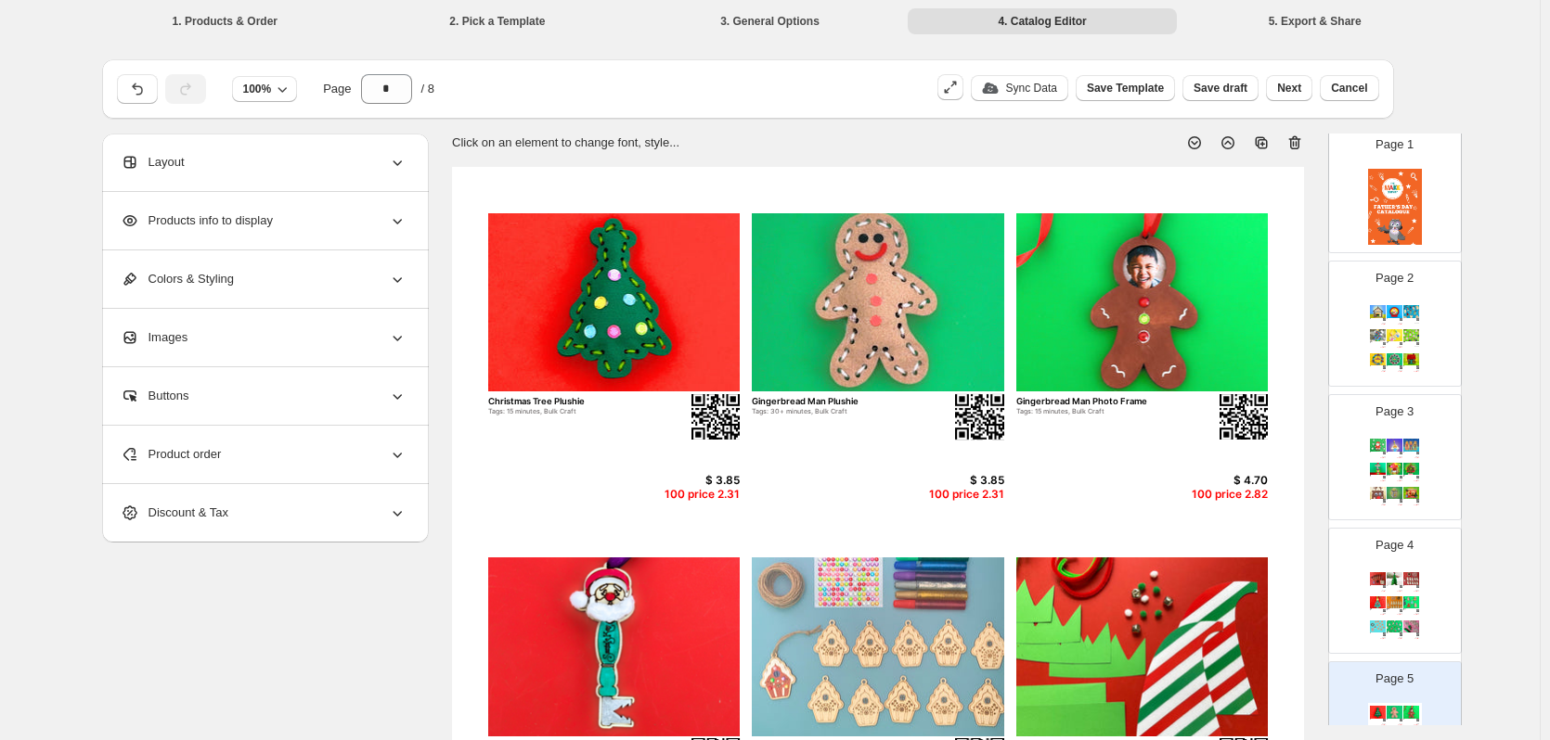
scroll to position [83, 0]
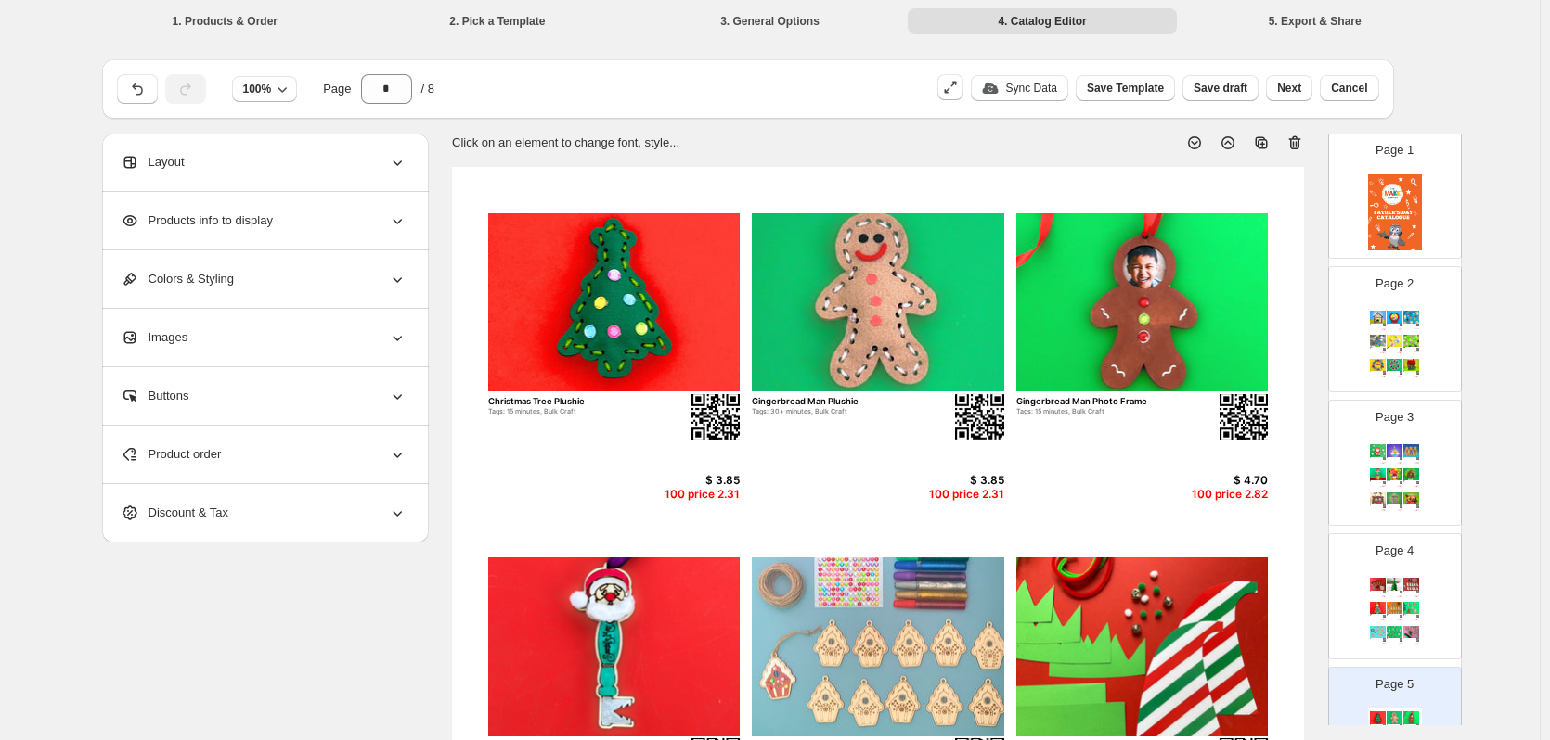
click at [1395, 216] on img at bounding box center [1395, 212] width 54 height 76
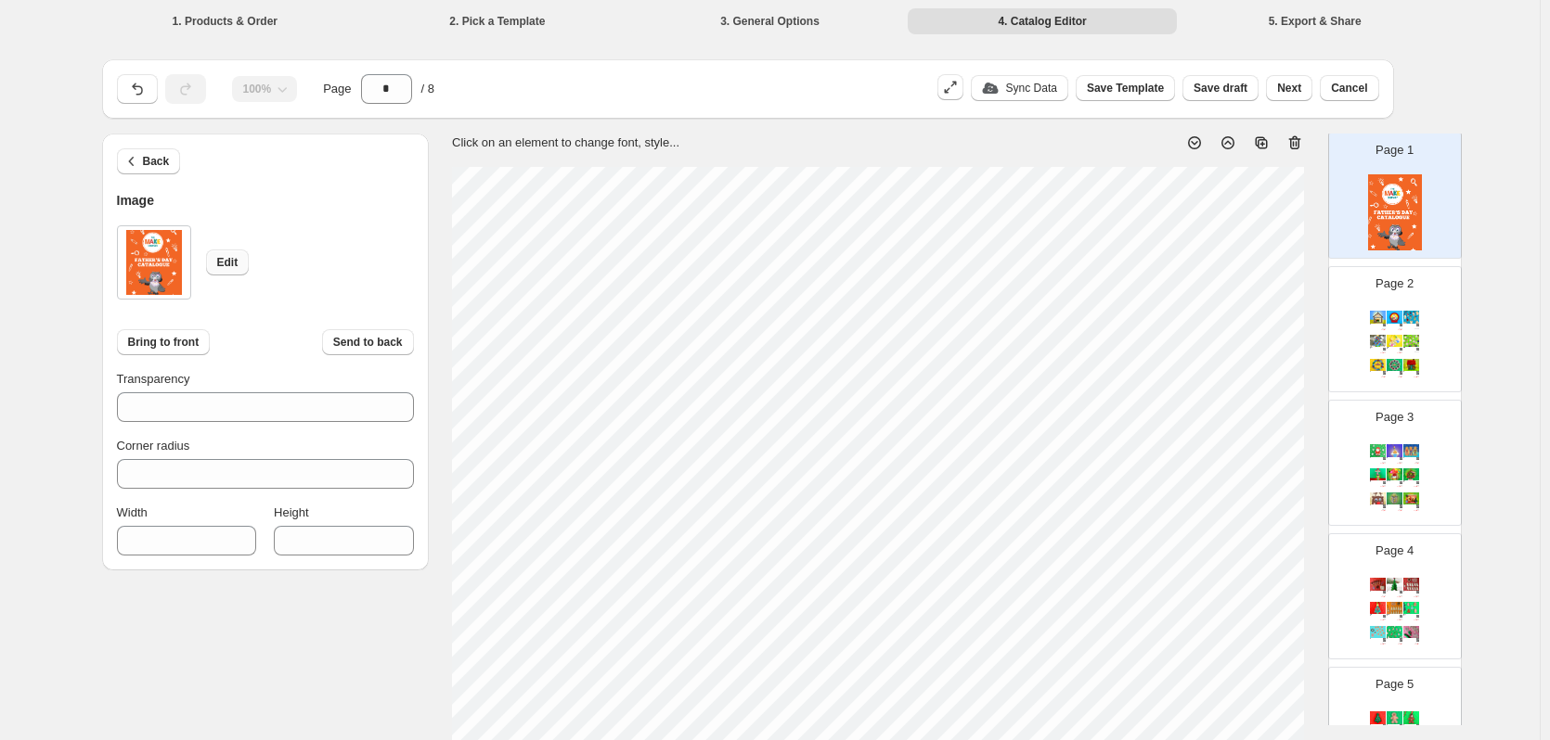
click at [234, 266] on span "Edit" at bounding box center [227, 262] width 21 height 15
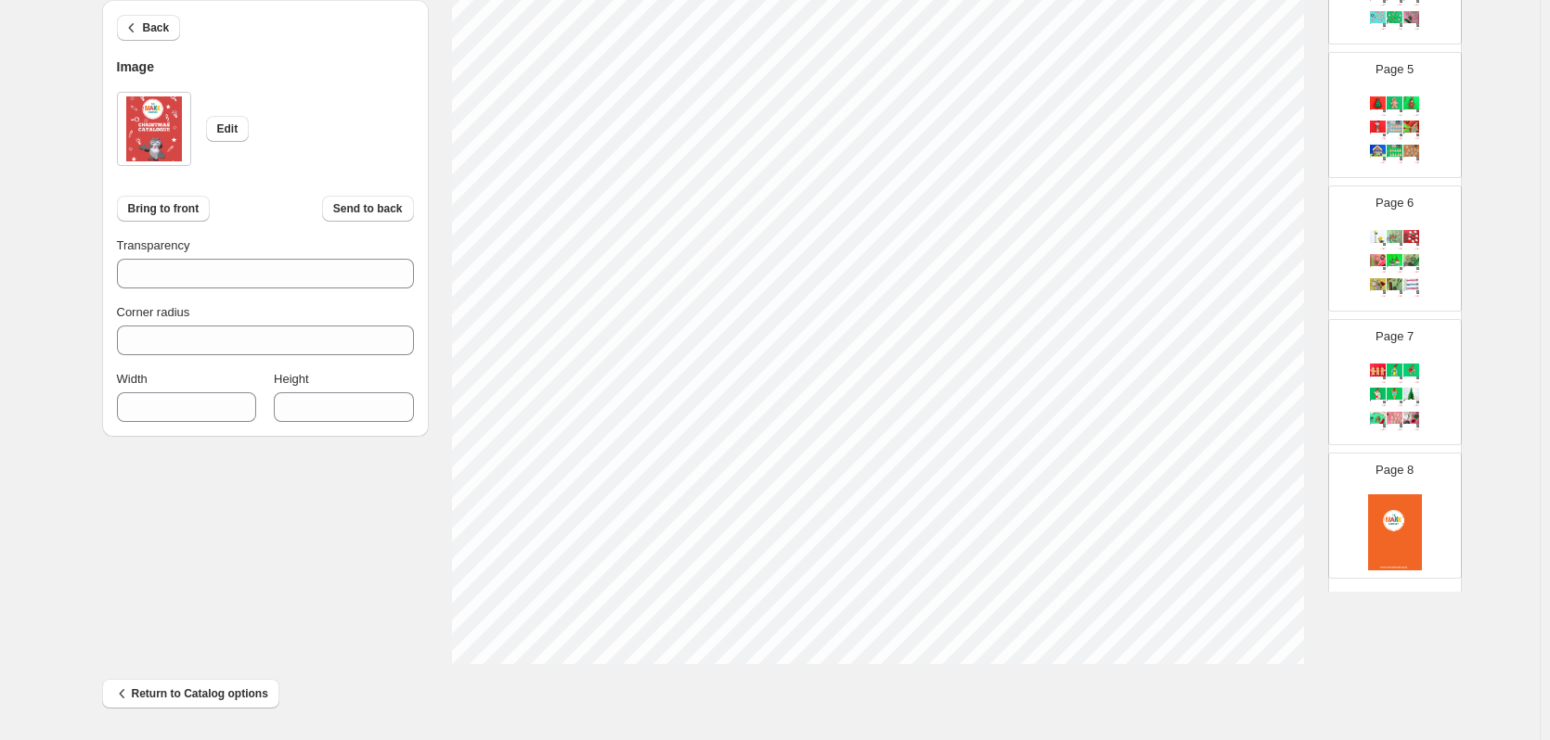
scroll to position [599, 0]
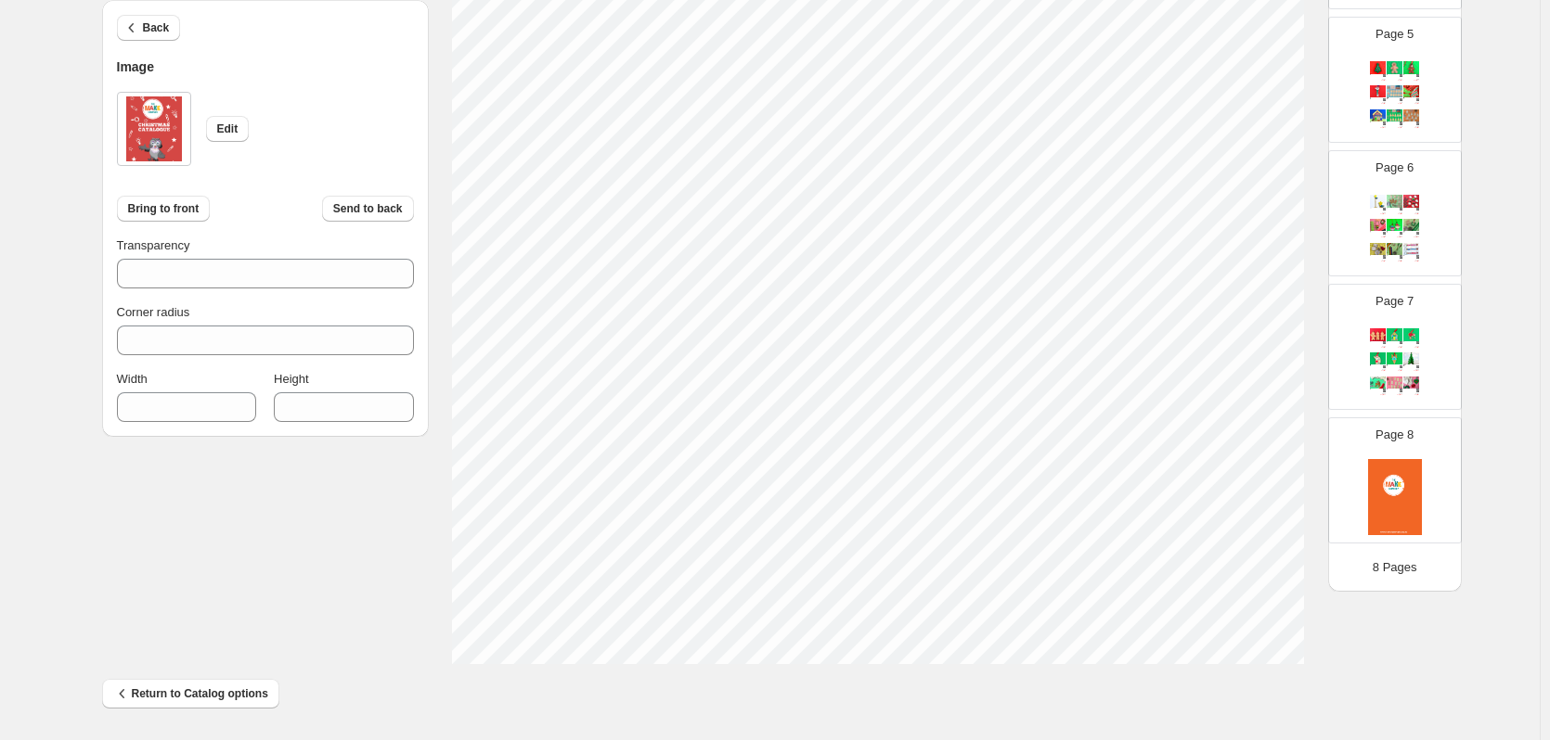
click at [1386, 498] on img at bounding box center [1395, 497] width 54 height 76
type input "*"
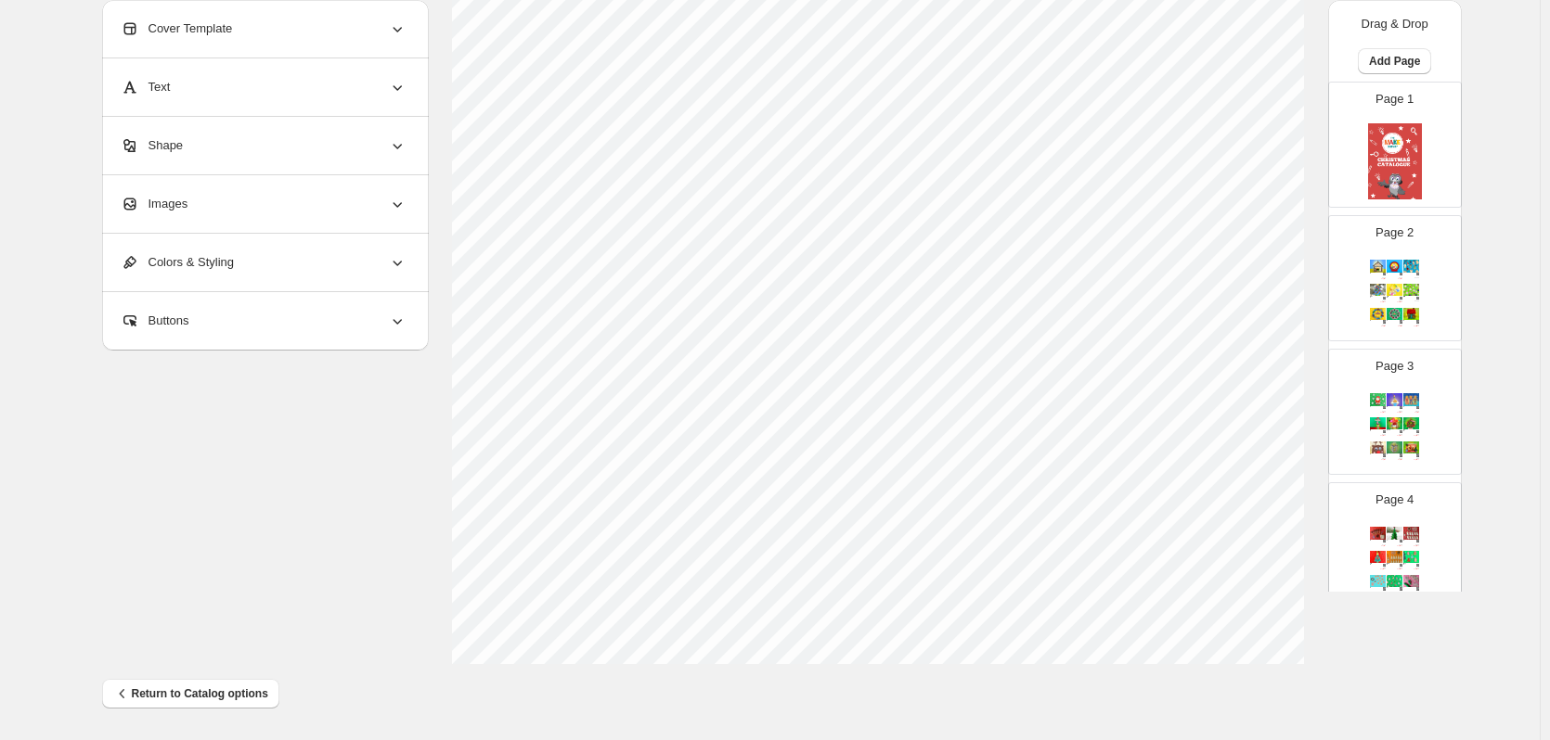
scroll to position [0, 0]
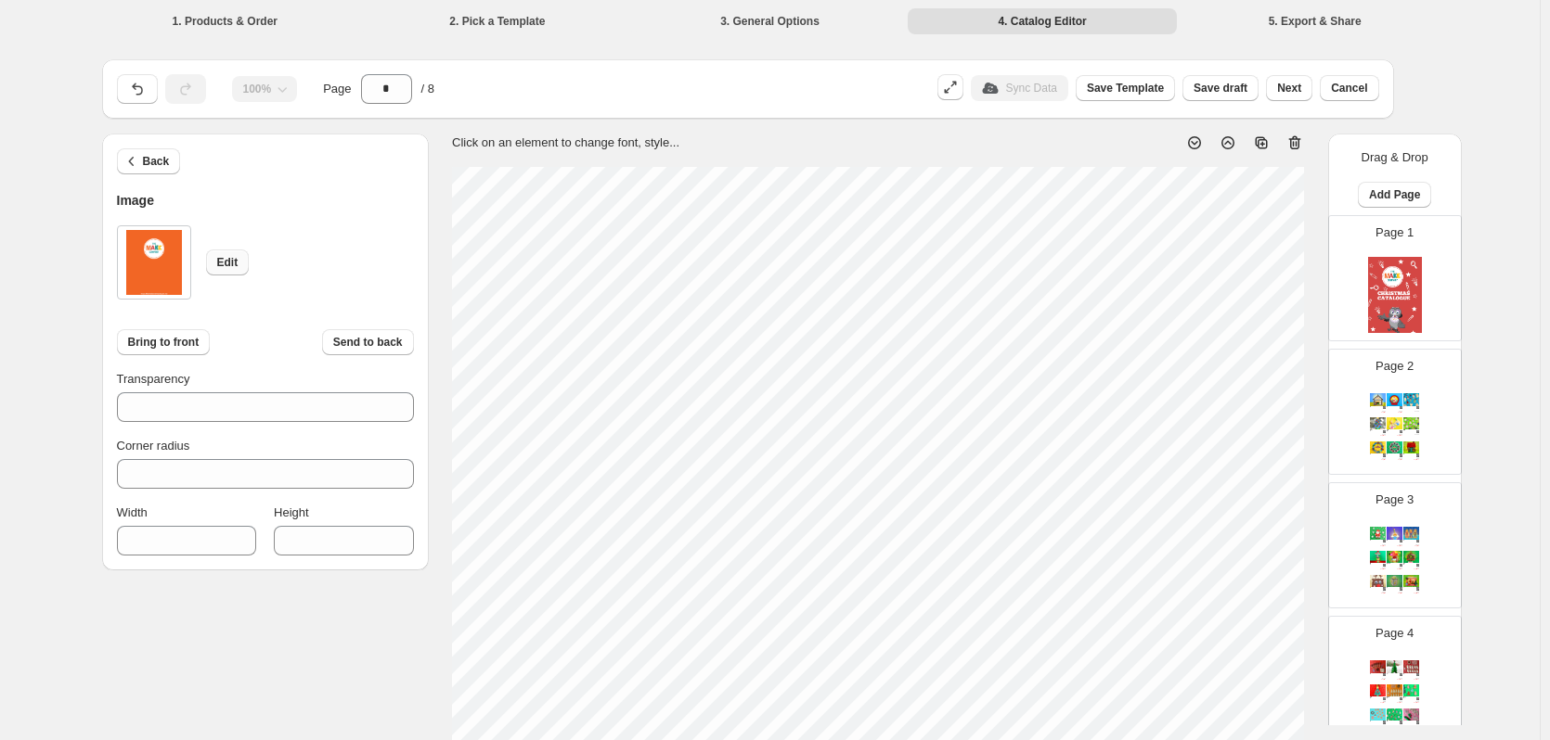
click at [241, 262] on button "Edit" at bounding box center [228, 263] width 44 height 26
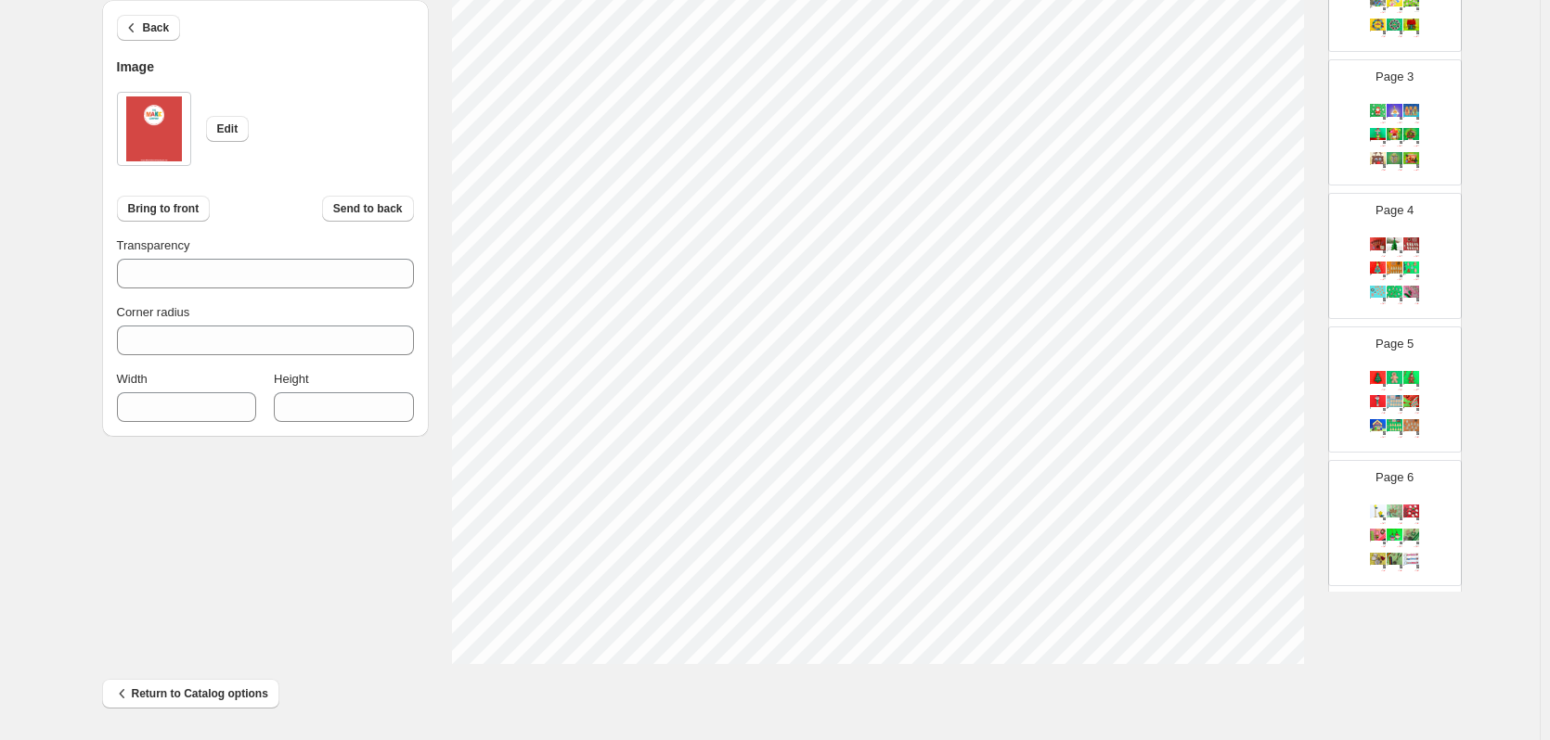
scroll to position [599, 0]
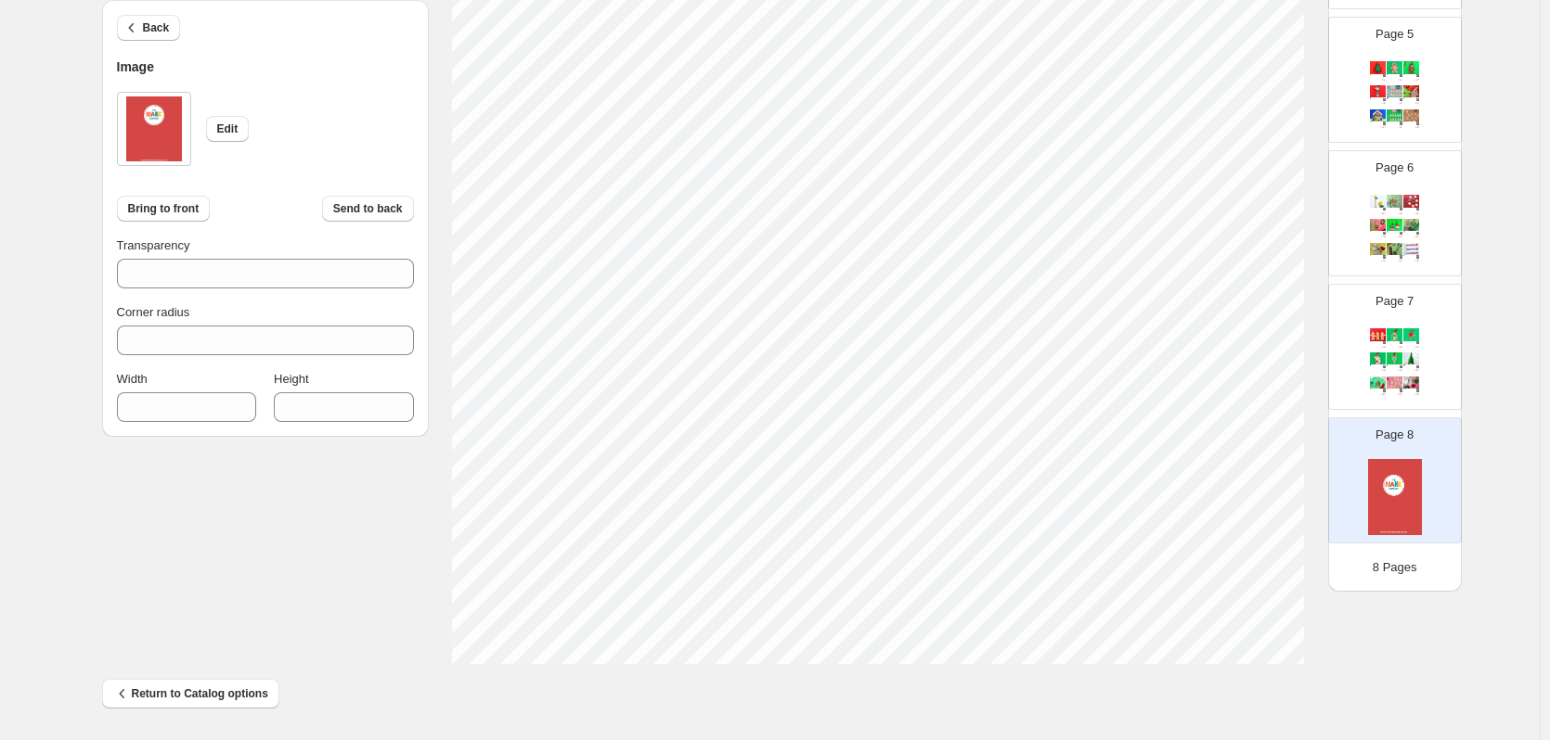
click at [1421, 365] on div "Page 7 Set of 3 Mini Gingerbread Men Tags: Bulk Craft, WS $ 3.00 100 price 1.80…" at bounding box center [1387, 339] width 117 height 124
type input "*"
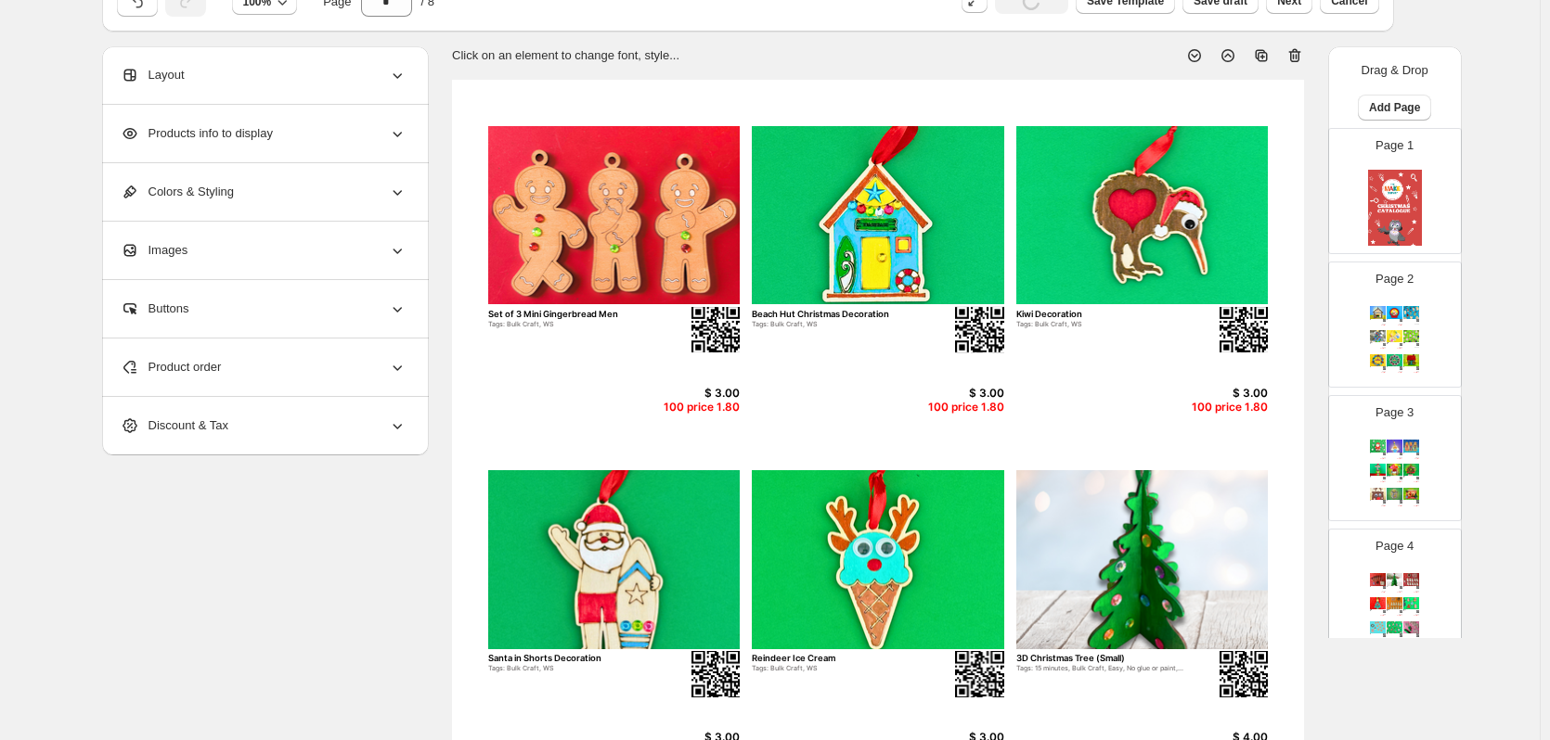
scroll to position [0, 0]
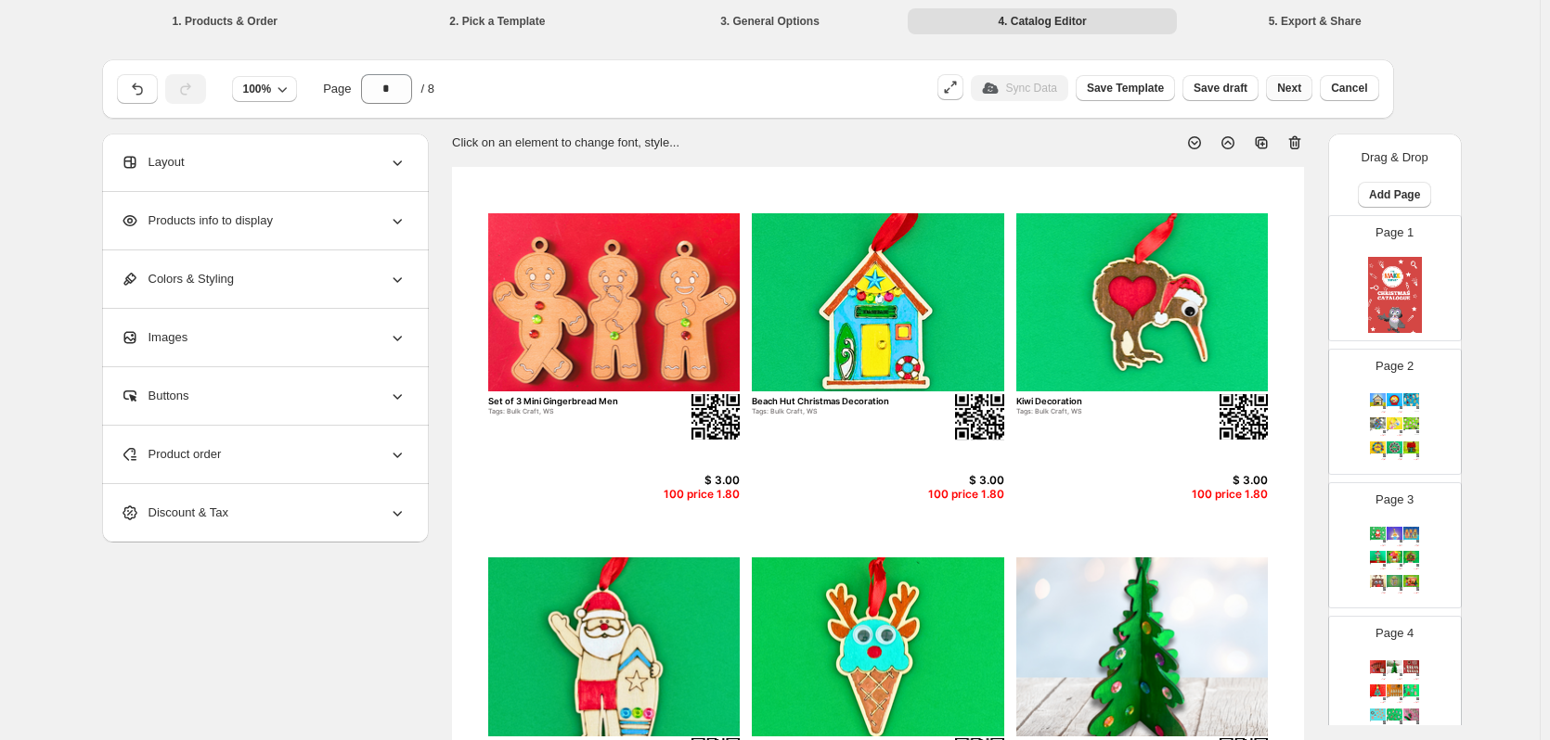
click at [1299, 85] on span "Next" at bounding box center [1289, 88] width 24 height 15
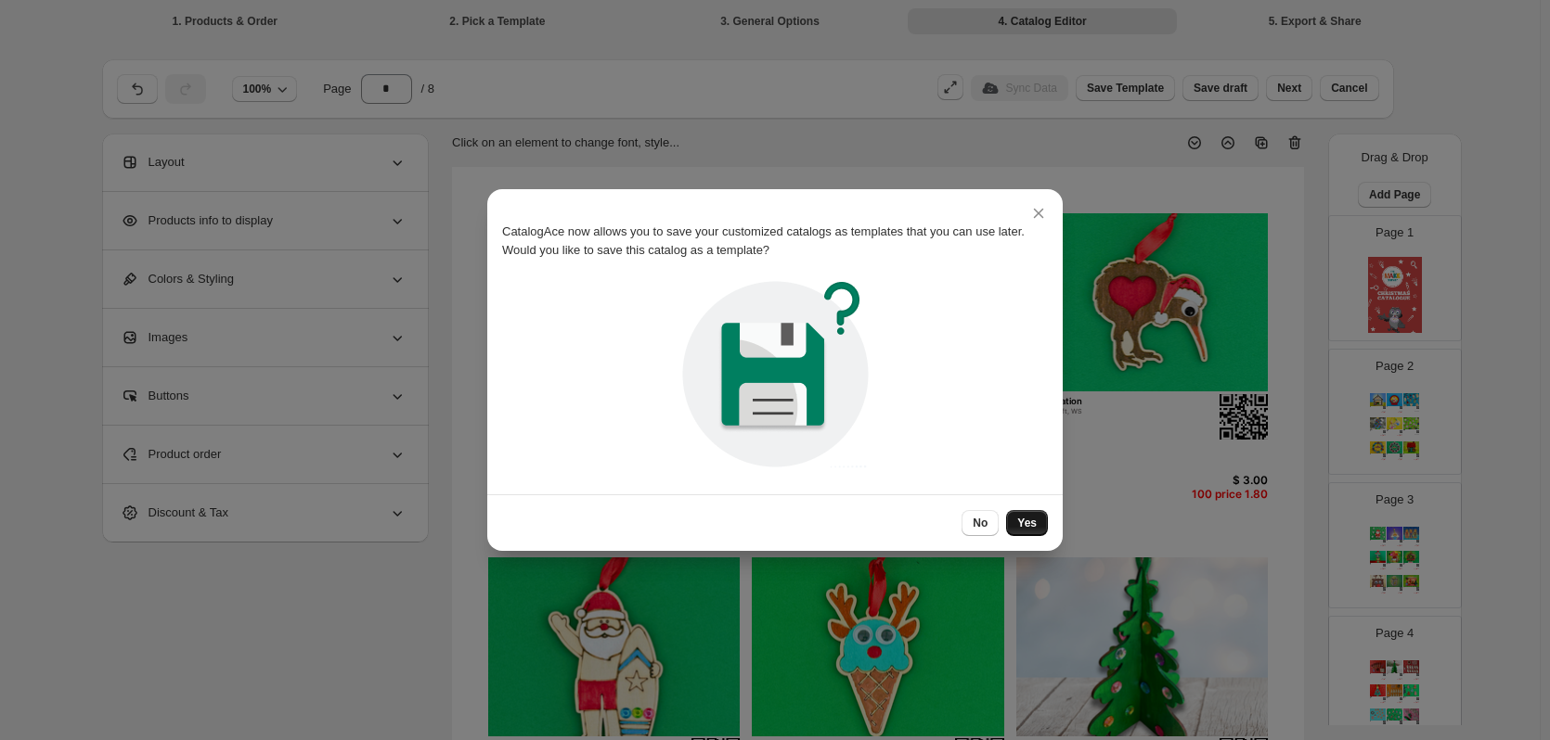
click at [1034, 526] on span "Yes" at bounding box center [1026, 523] width 19 height 15
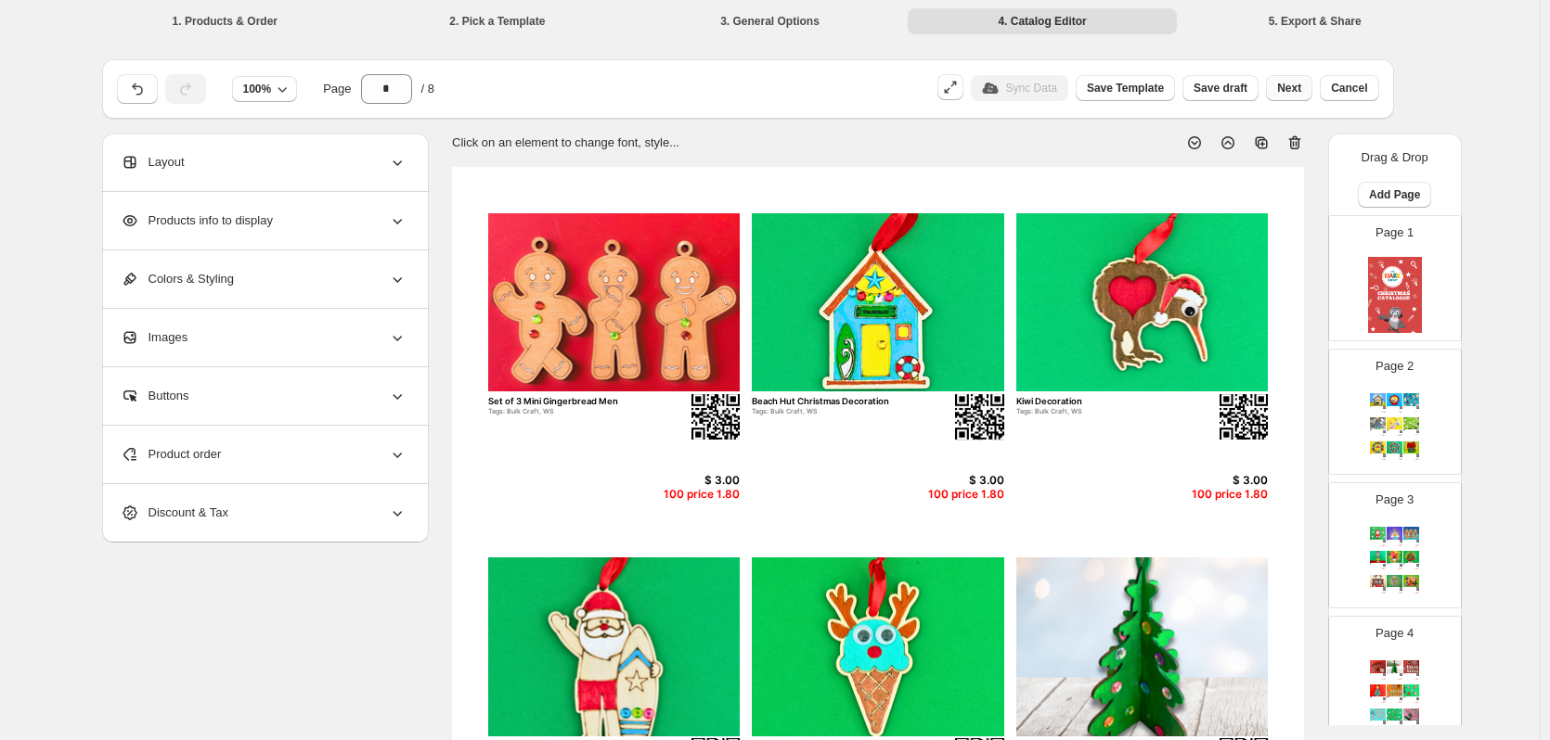
click at [1301, 84] on span "Next" at bounding box center [1289, 88] width 24 height 15
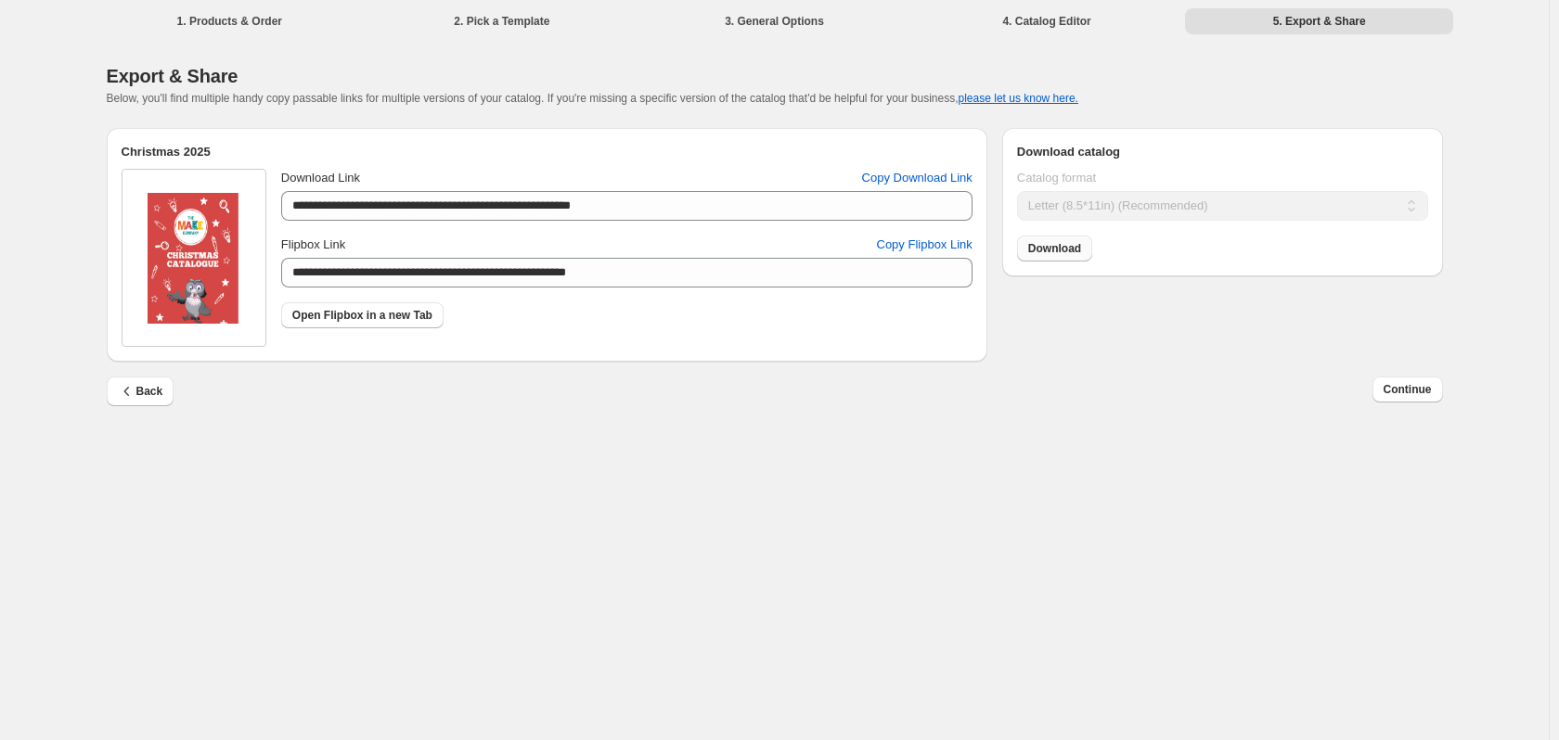
click at [1067, 247] on span "Download" at bounding box center [1054, 248] width 53 height 15
click at [133, 405] on button "Back" at bounding box center [141, 392] width 68 height 30
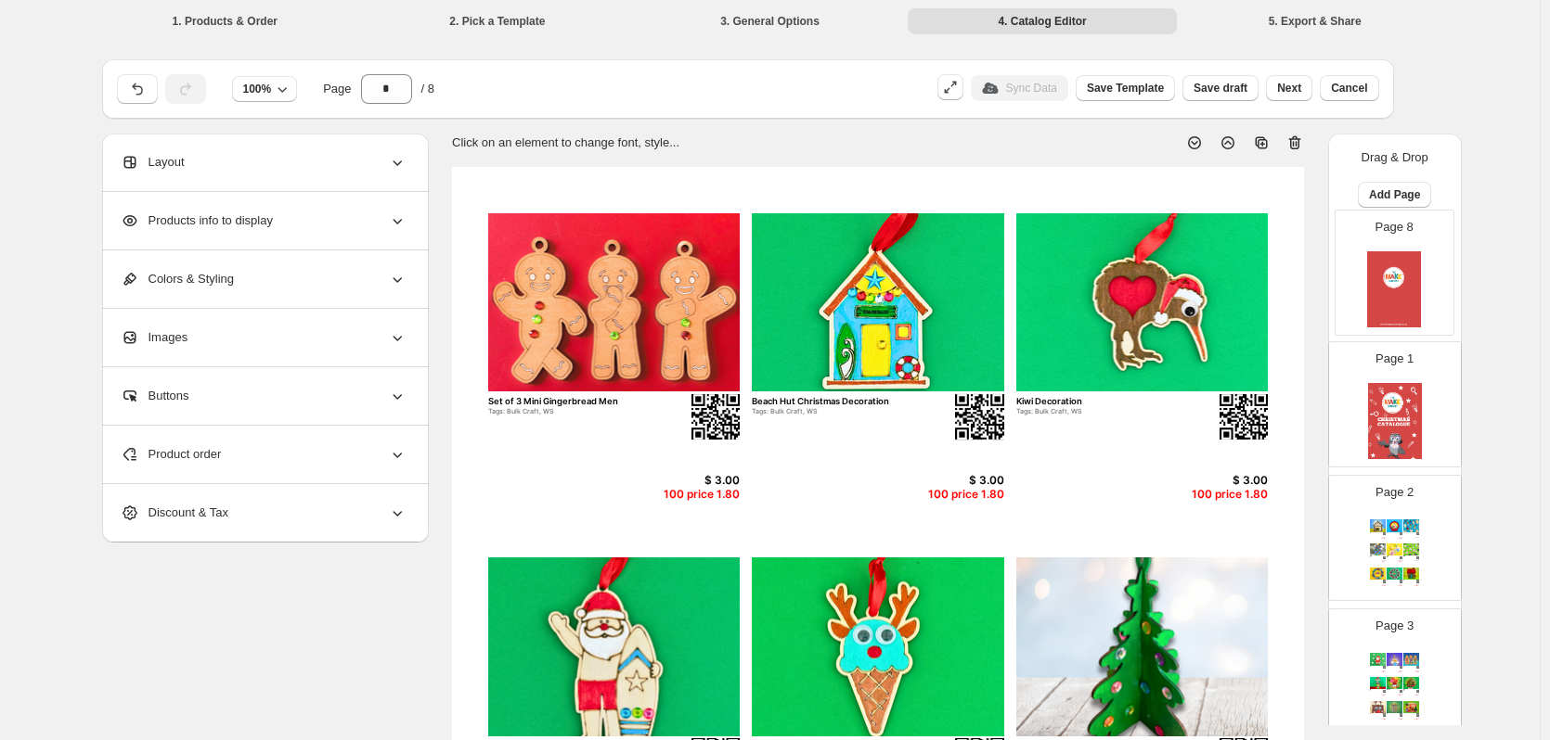
drag, startPoint x: 1423, startPoint y: 612, endPoint x: 1424, endPoint y: 264, distance: 347.9
click at [1424, 264] on div "Page 1 Page 2 Gingerbread Bach Tags: 30+ minutes, Bulk Craft, WS $ 12.50 100 pr…" at bounding box center [1395, 745] width 134 height 1061
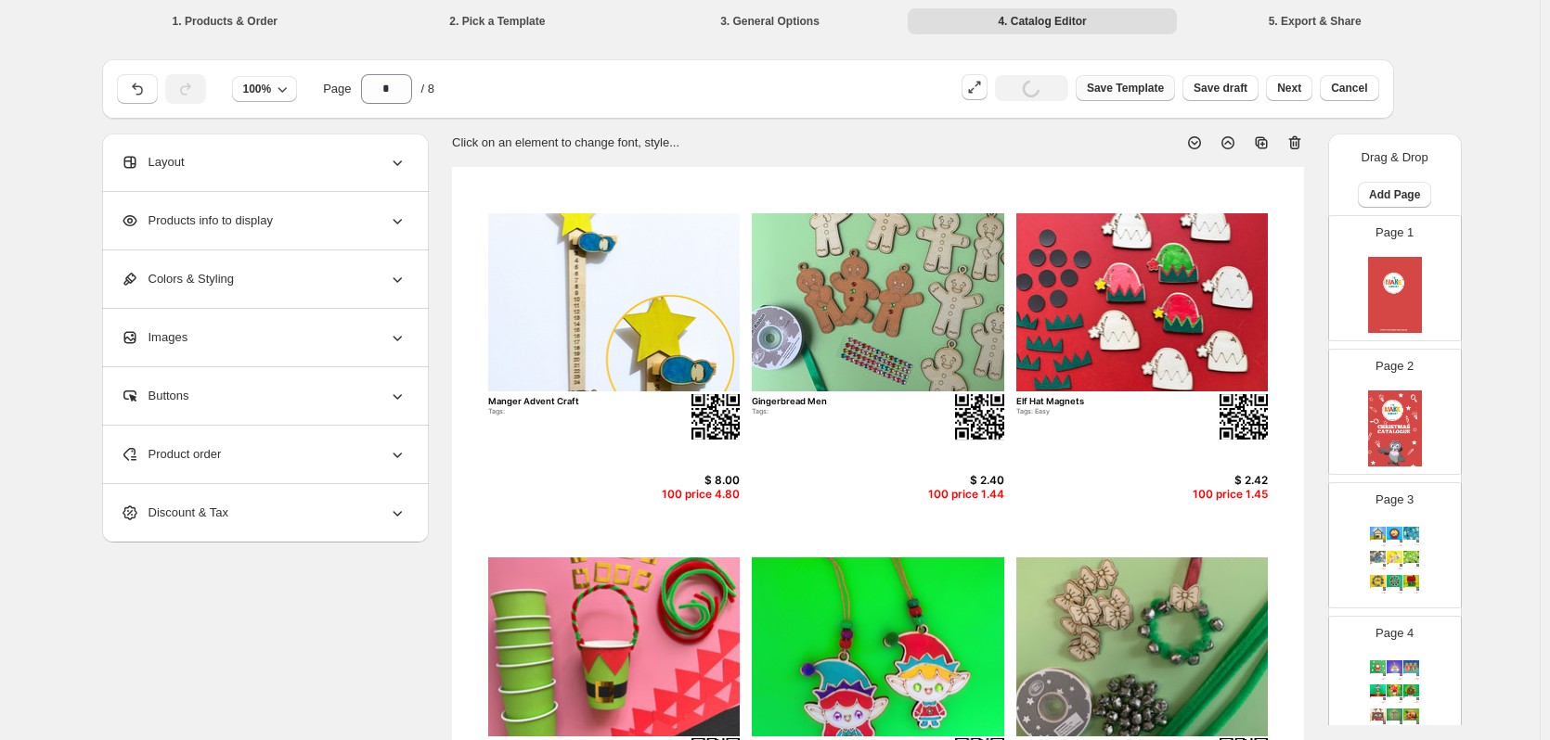
click at [1151, 89] on span "Save Template" at bounding box center [1125, 88] width 77 height 15
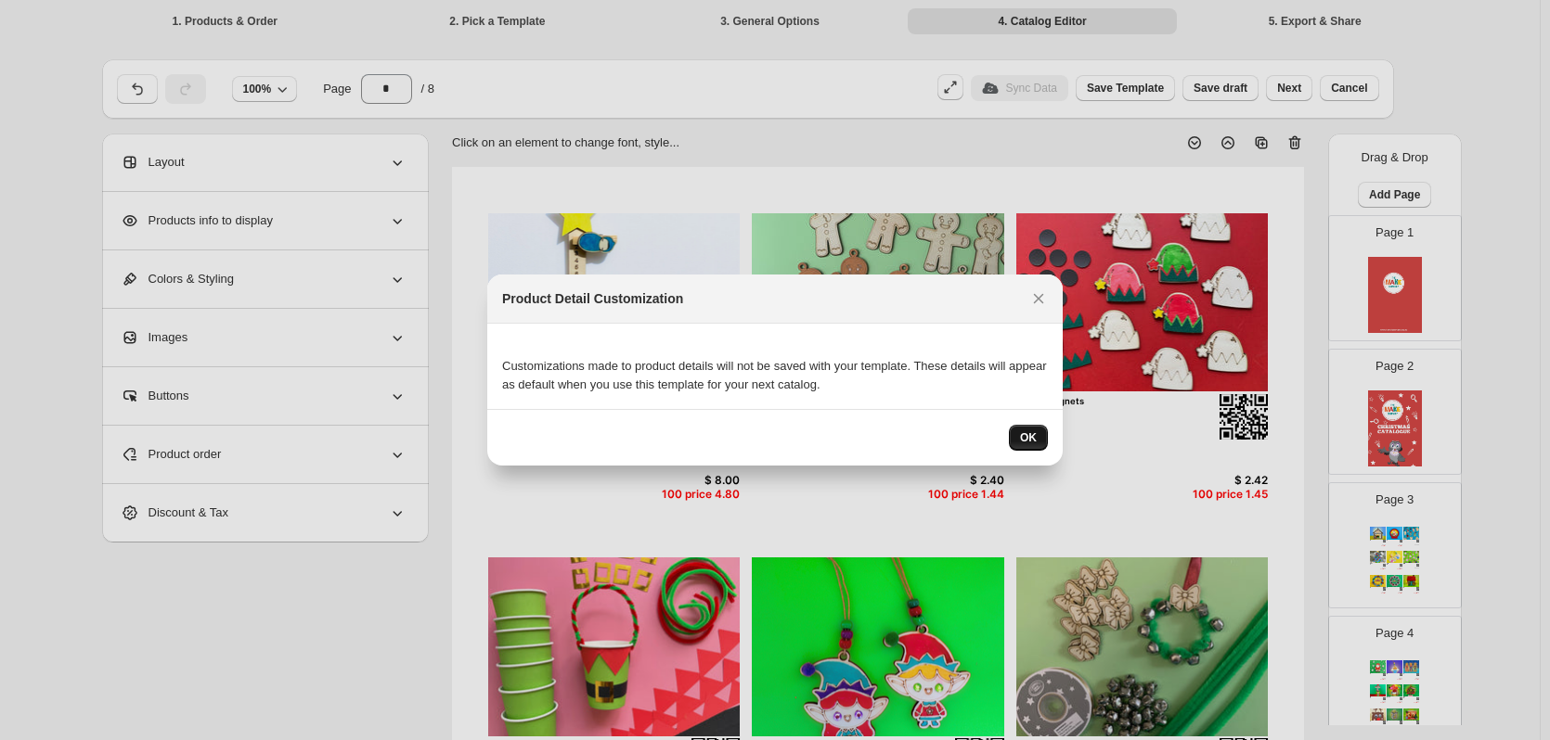
click at [1022, 435] on span "OK" at bounding box center [1028, 438] width 17 height 15
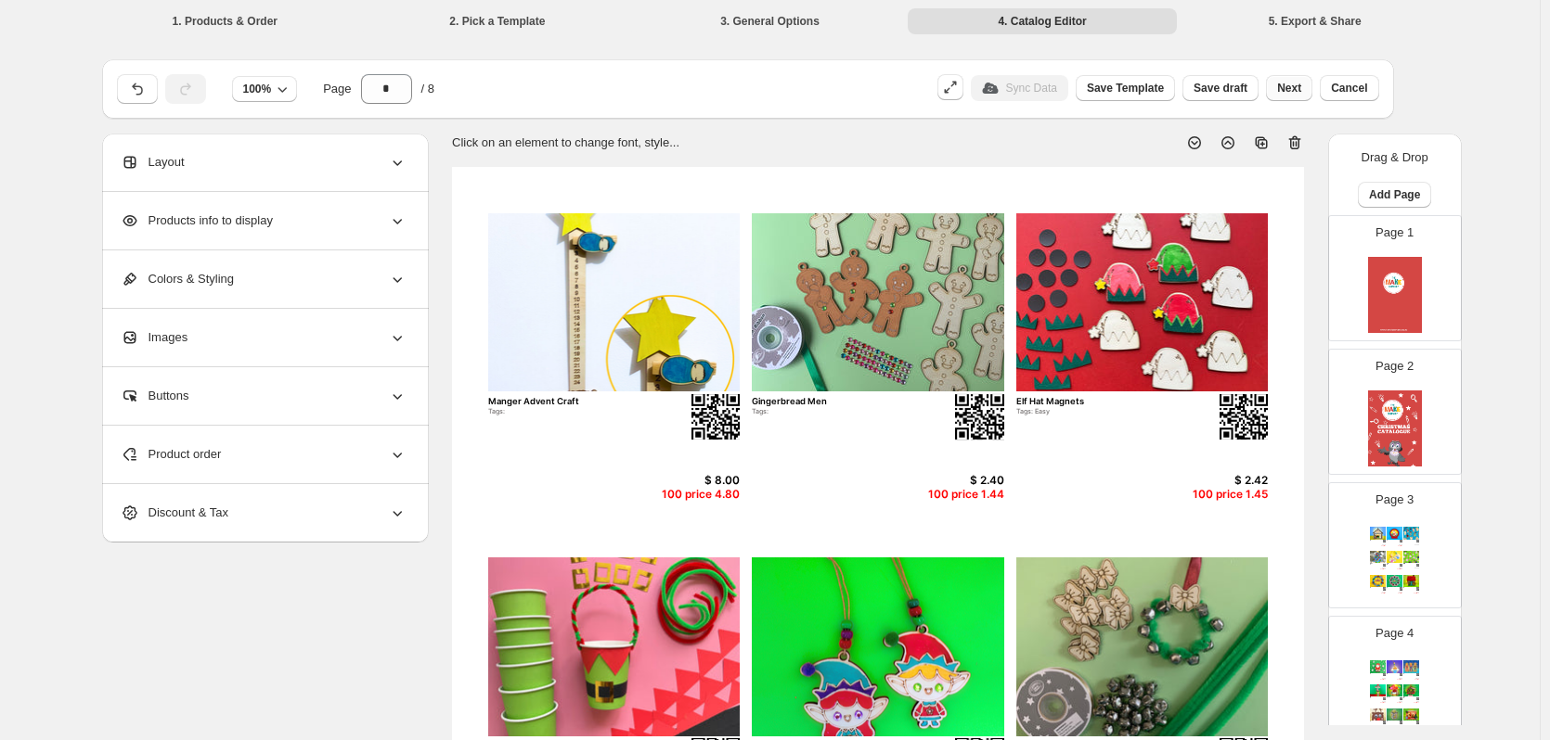
click at [1312, 83] on button "Next" at bounding box center [1289, 88] width 46 height 26
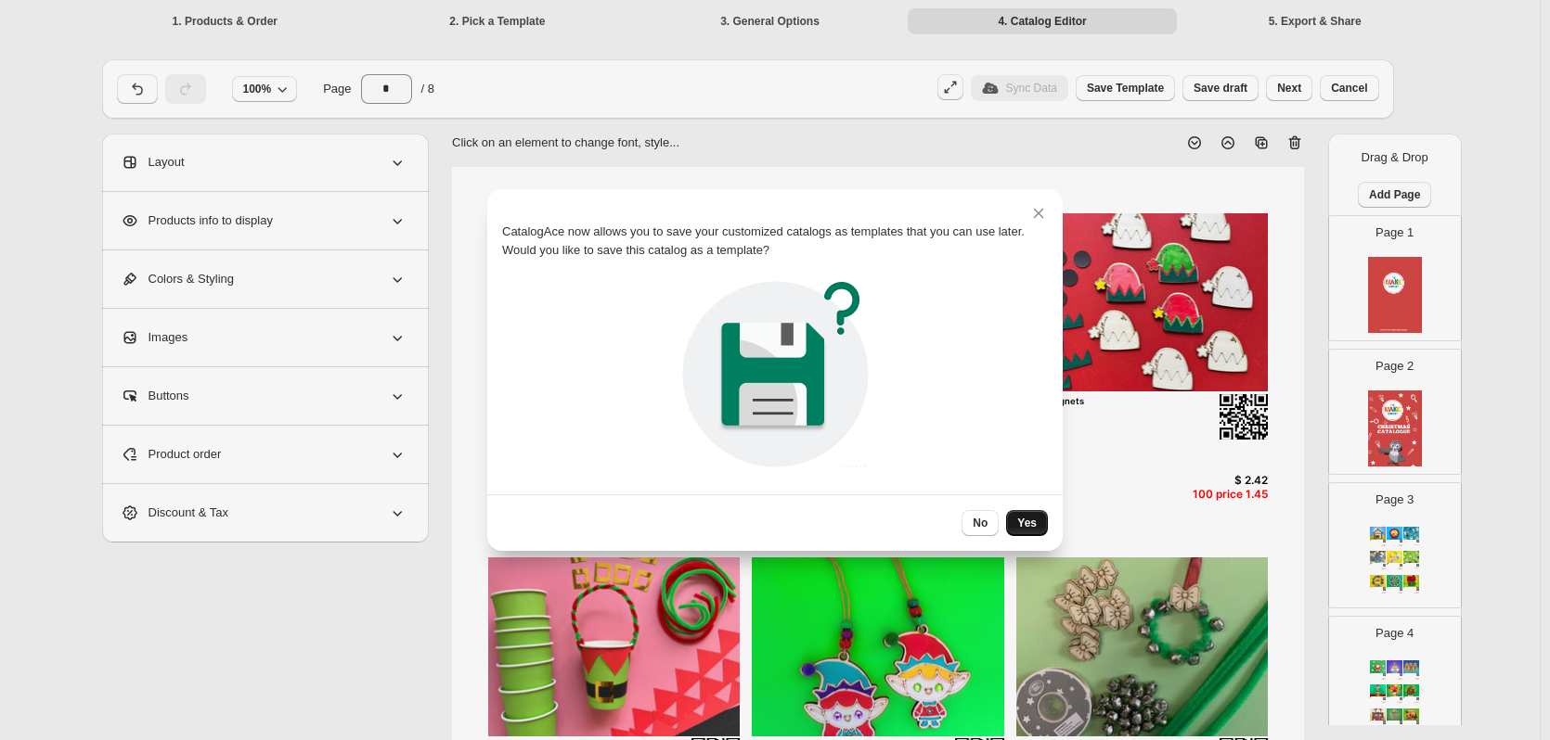
click at [1027, 523] on span "Yes" at bounding box center [1026, 523] width 19 height 15
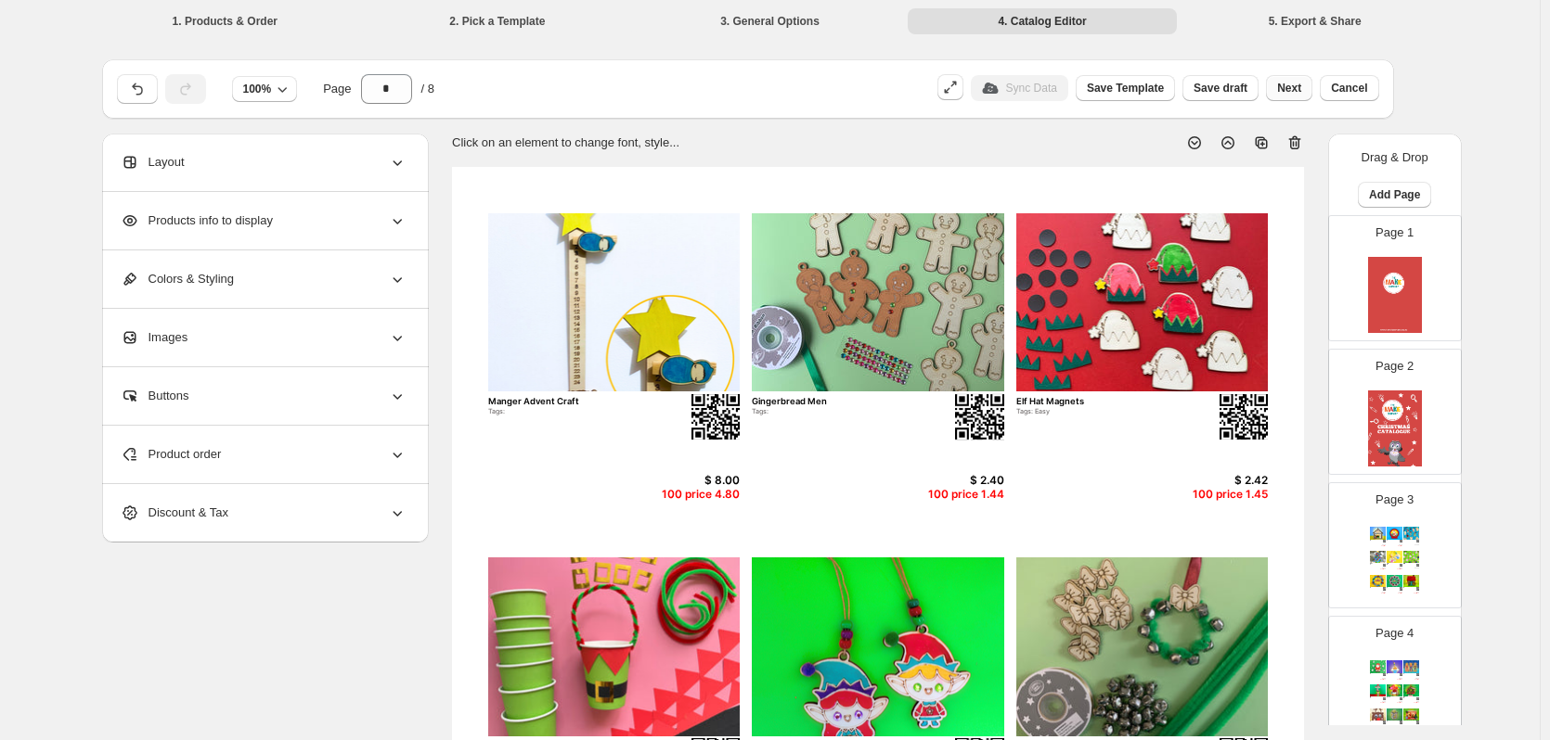
click at [1301, 88] on span "Next" at bounding box center [1289, 88] width 24 height 15
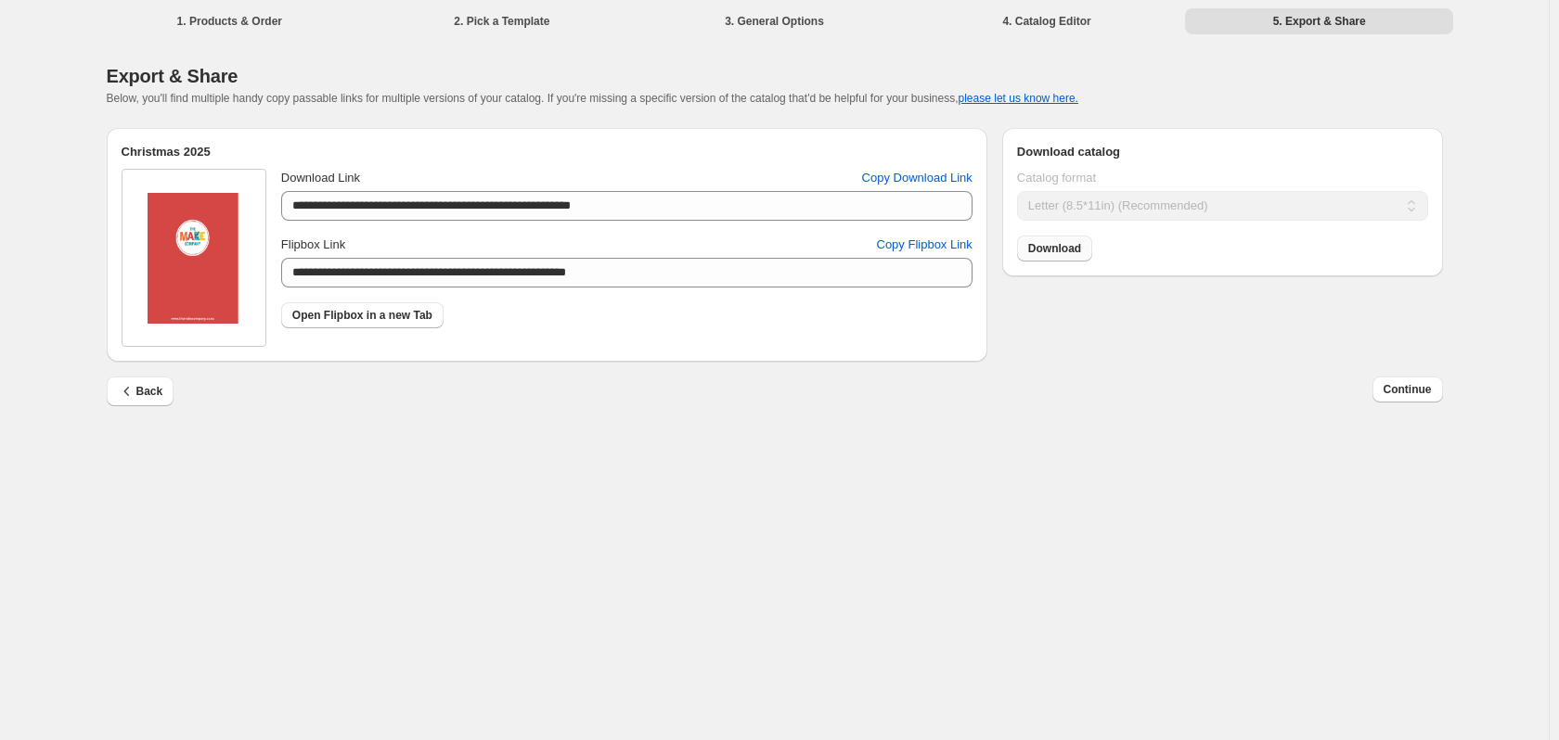
click at [1060, 250] on span "Download" at bounding box center [1054, 248] width 53 height 15
